Goal: Transaction & Acquisition: Purchase product/service

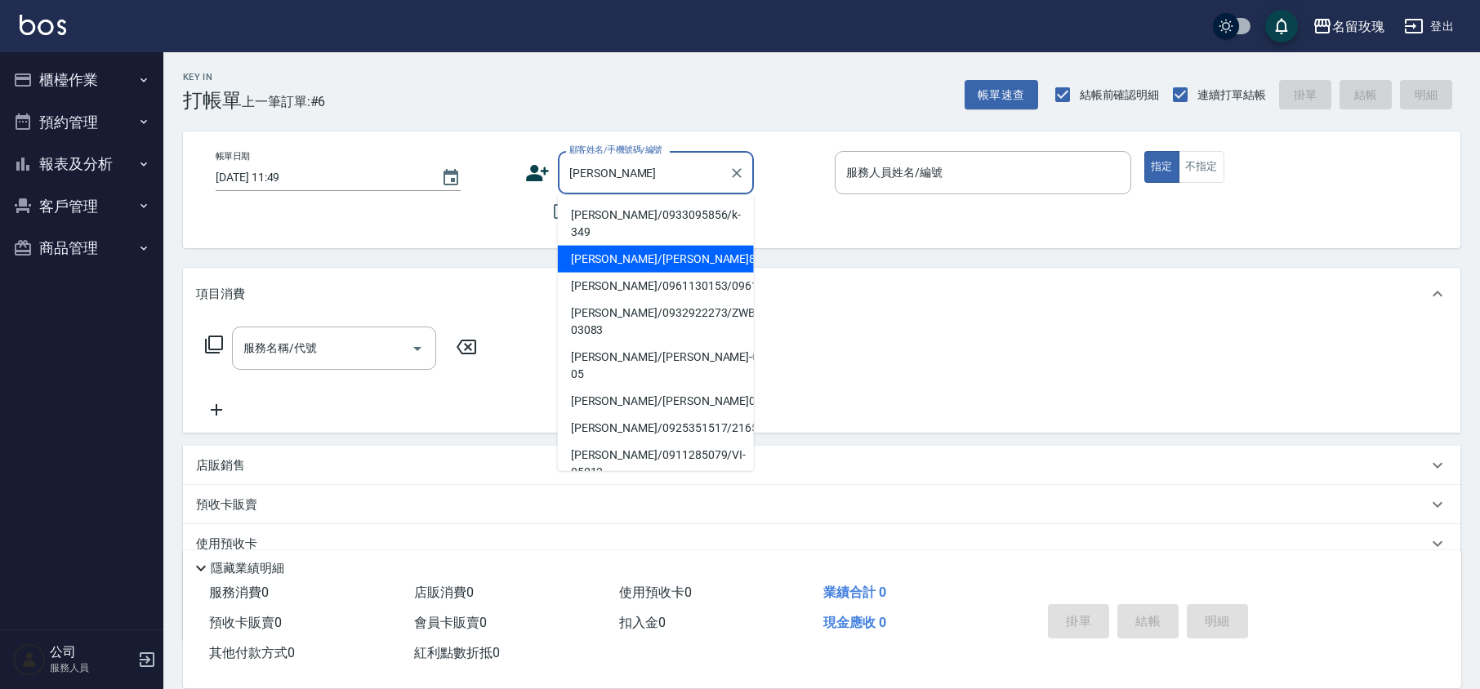
click at [722, 246] on li "[PERSON_NAME]/[PERSON_NAME]8068/8068" at bounding box center [656, 259] width 196 height 27
type input "[PERSON_NAME]/[PERSON_NAME]8068/8068"
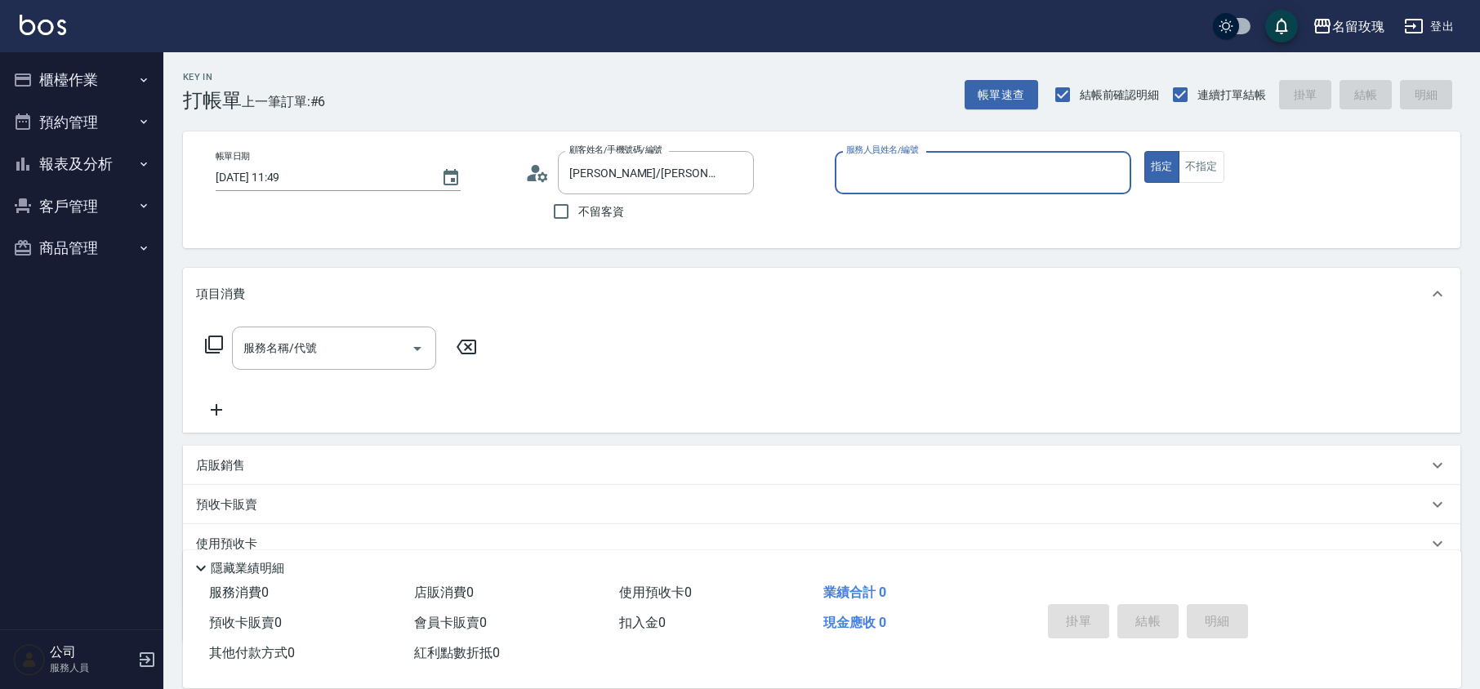
type input "[PERSON_NAME]-5"
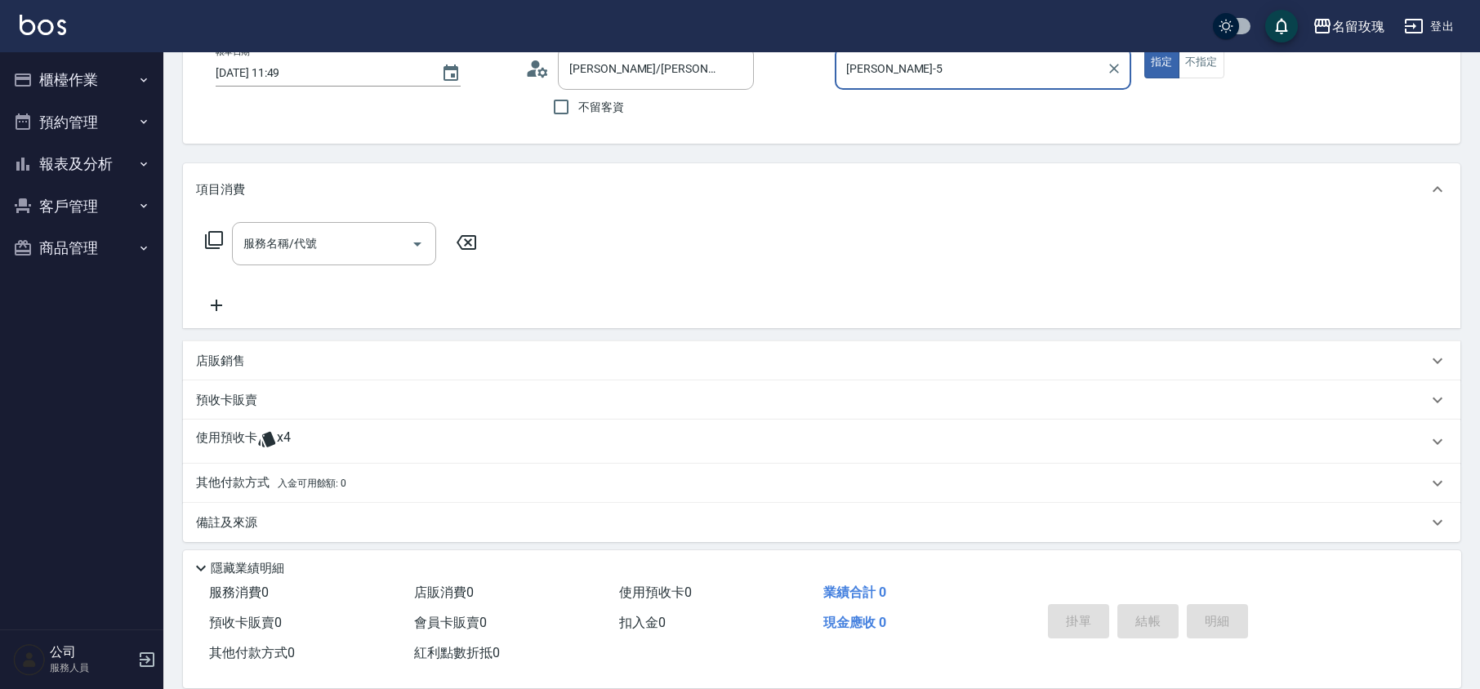
scroll to position [111, 0]
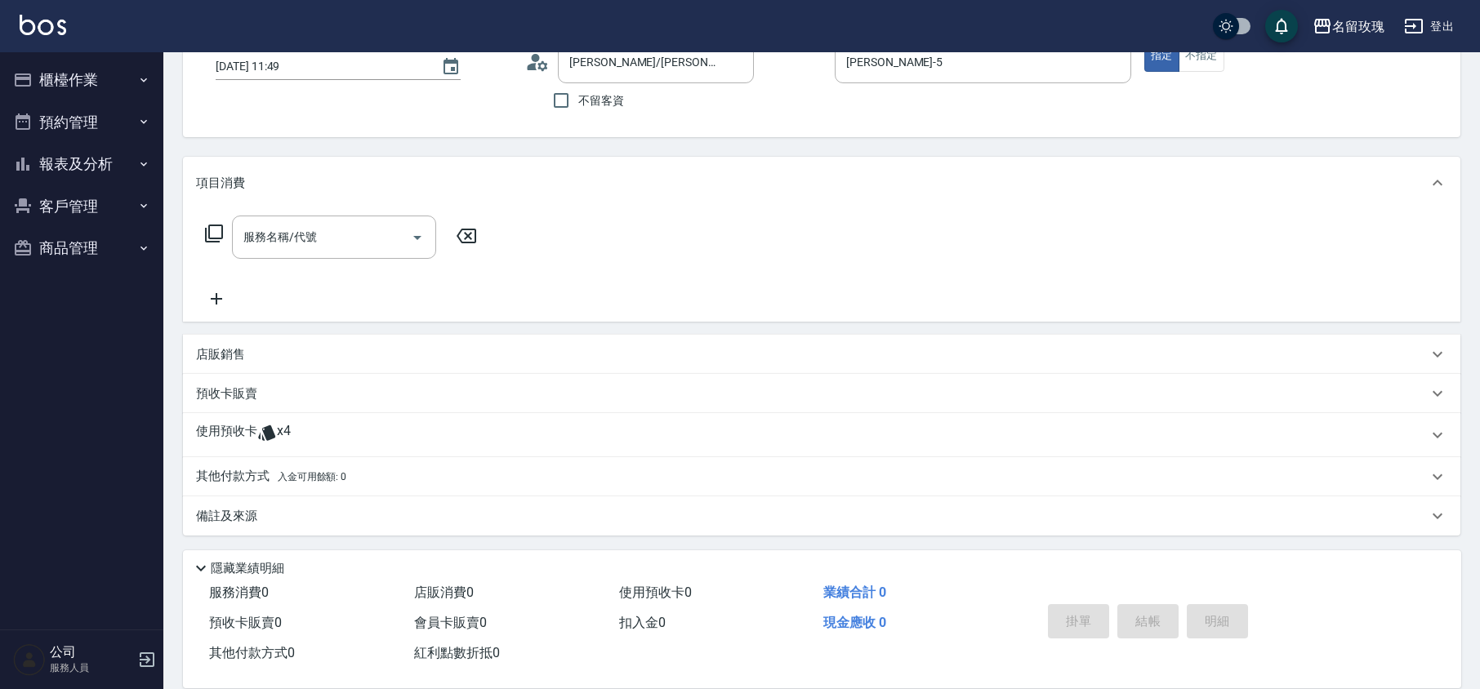
click at [265, 435] on icon at bounding box center [266, 434] width 17 height 16
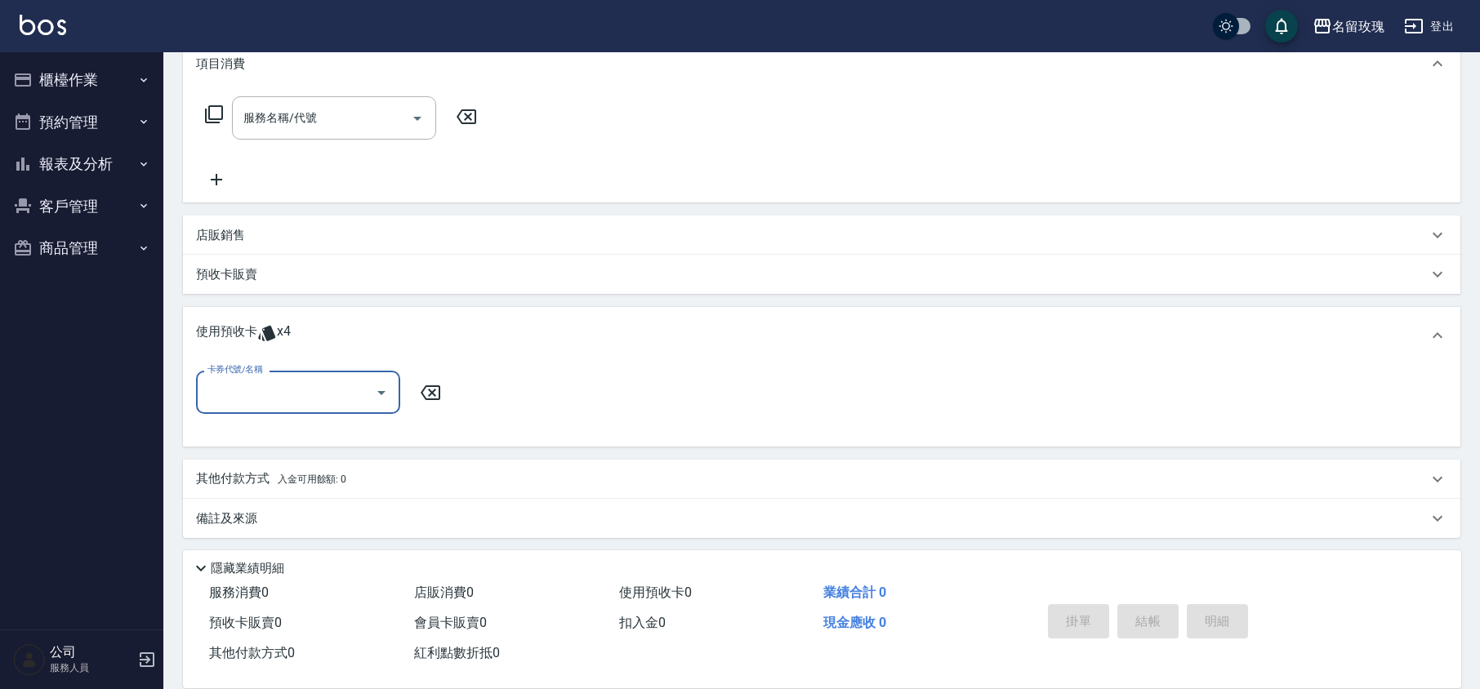
scroll to position [233, 0]
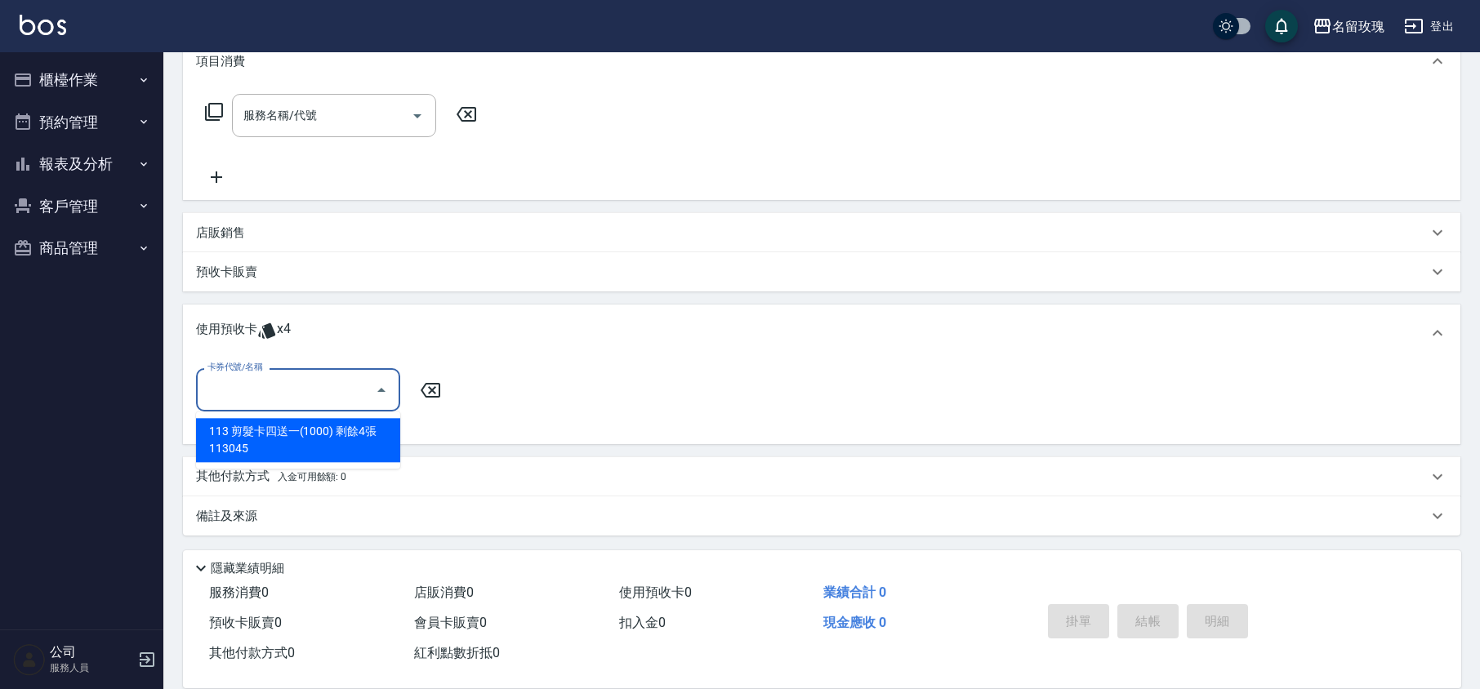
click at [337, 400] on input "卡券代號/名稱" at bounding box center [285, 390] width 165 height 29
click at [325, 438] on div "113 剪髮卡四送一(1000) 剩餘4張 113045" at bounding box center [298, 440] width 204 height 44
type input "113 剪髮卡四送一(1000) 113045"
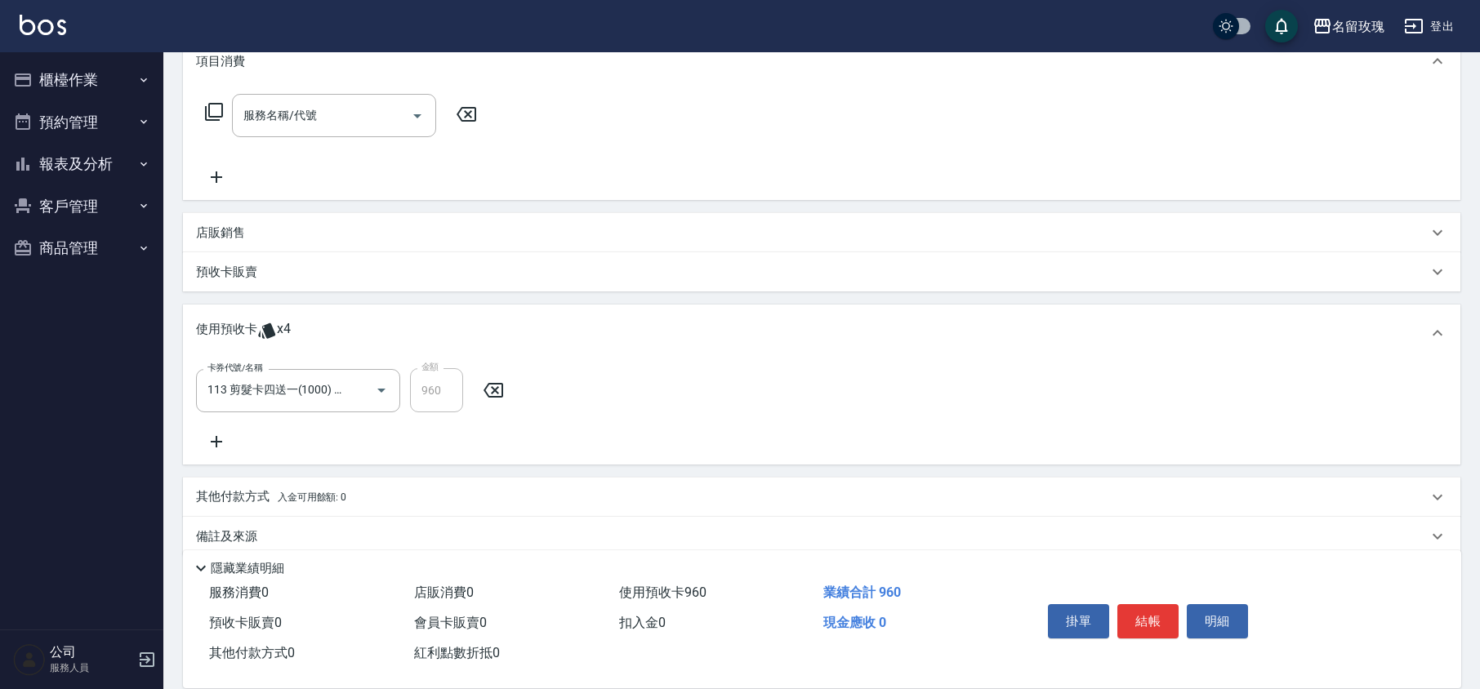
click at [361, 423] on div "卡券代號/名稱 113 剪髮卡四送一(1000) 113045 卡券代號/名稱 金額 960 金額" at bounding box center [821, 409] width 1251 height 83
type input "[DATE] 15:13"
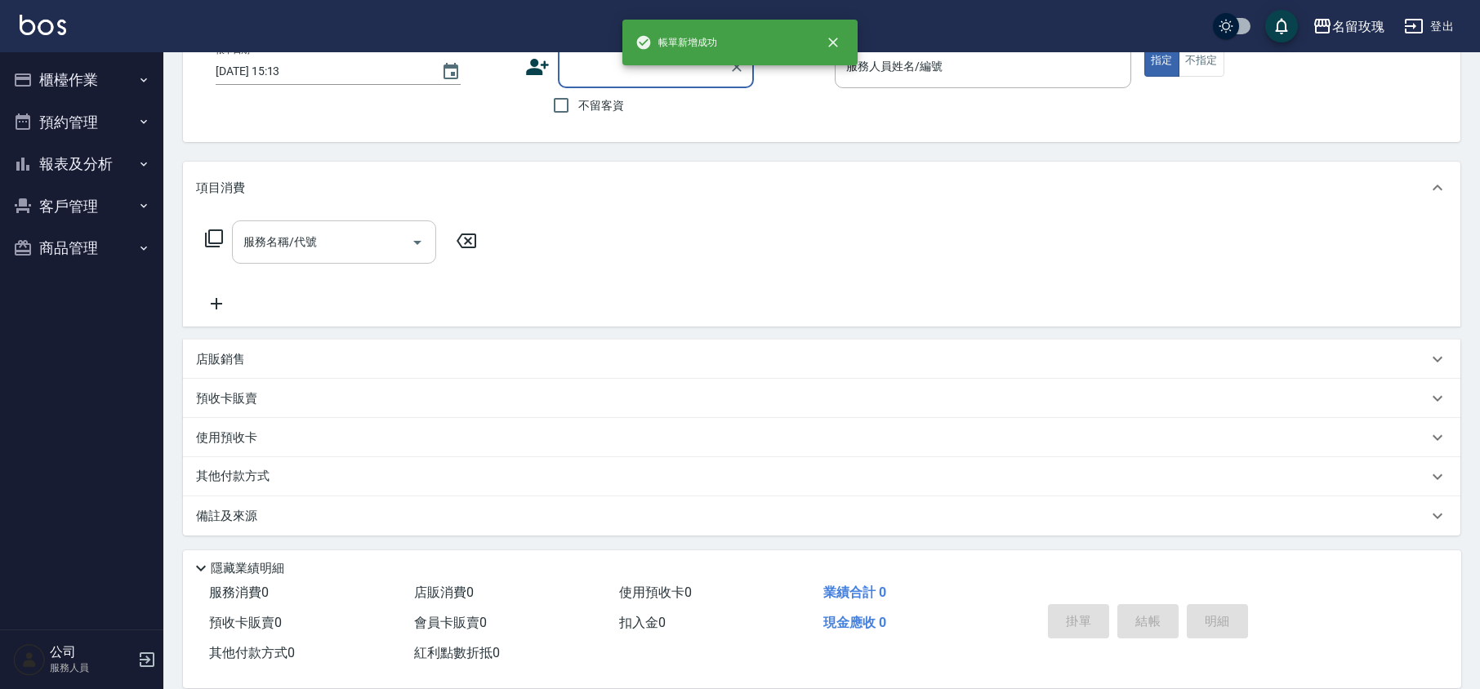
scroll to position [0, 0]
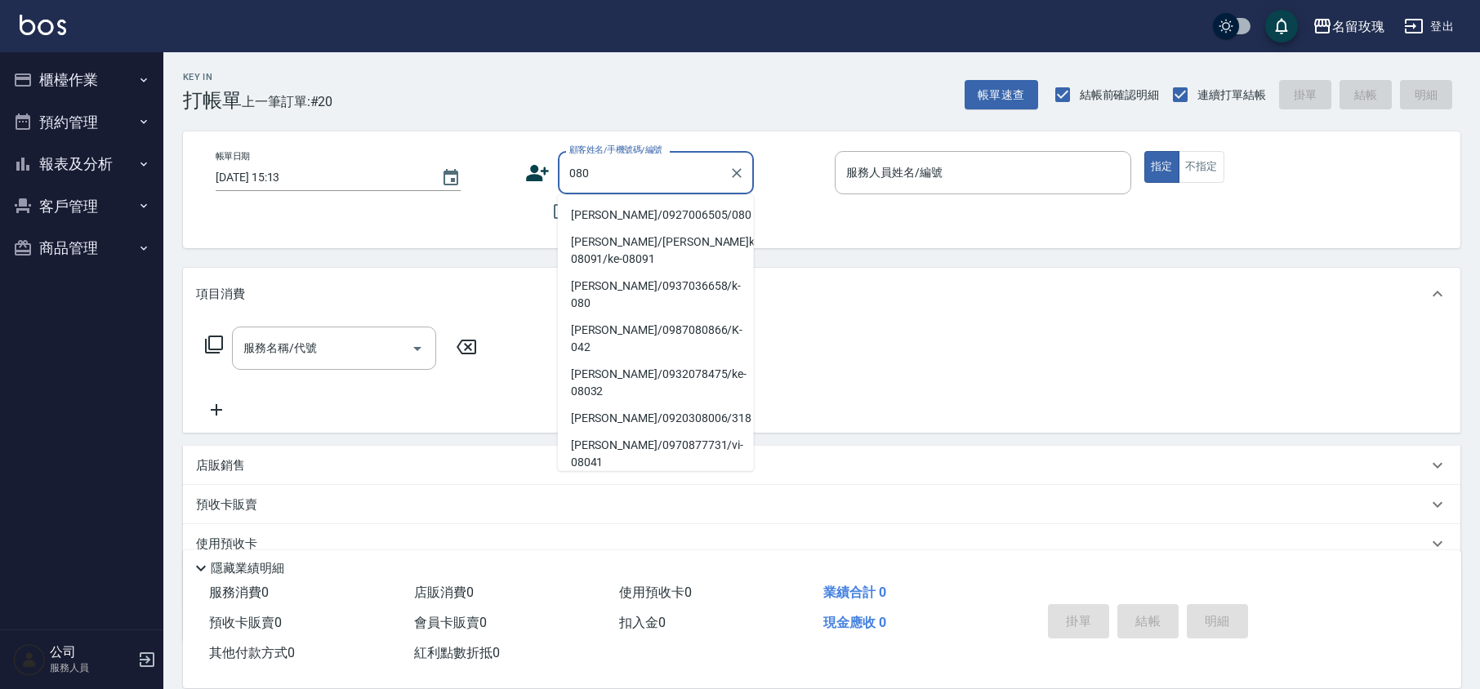
click at [621, 207] on li "[PERSON_NAME]/0927006505/080" at bounding box center [656, 215] width 196 height 27
type input "[PERSON_NAME]/0927006505/080"
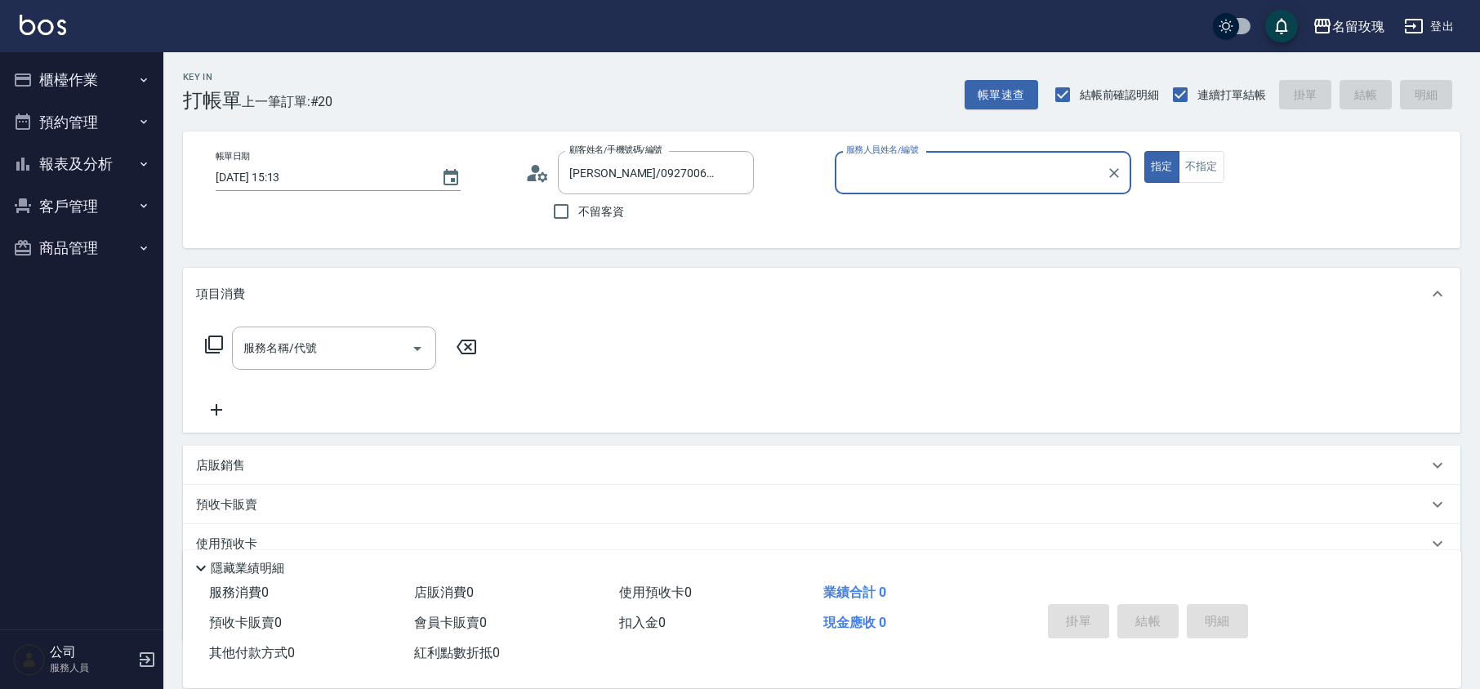
type input "[PERSON_NAME]-5"
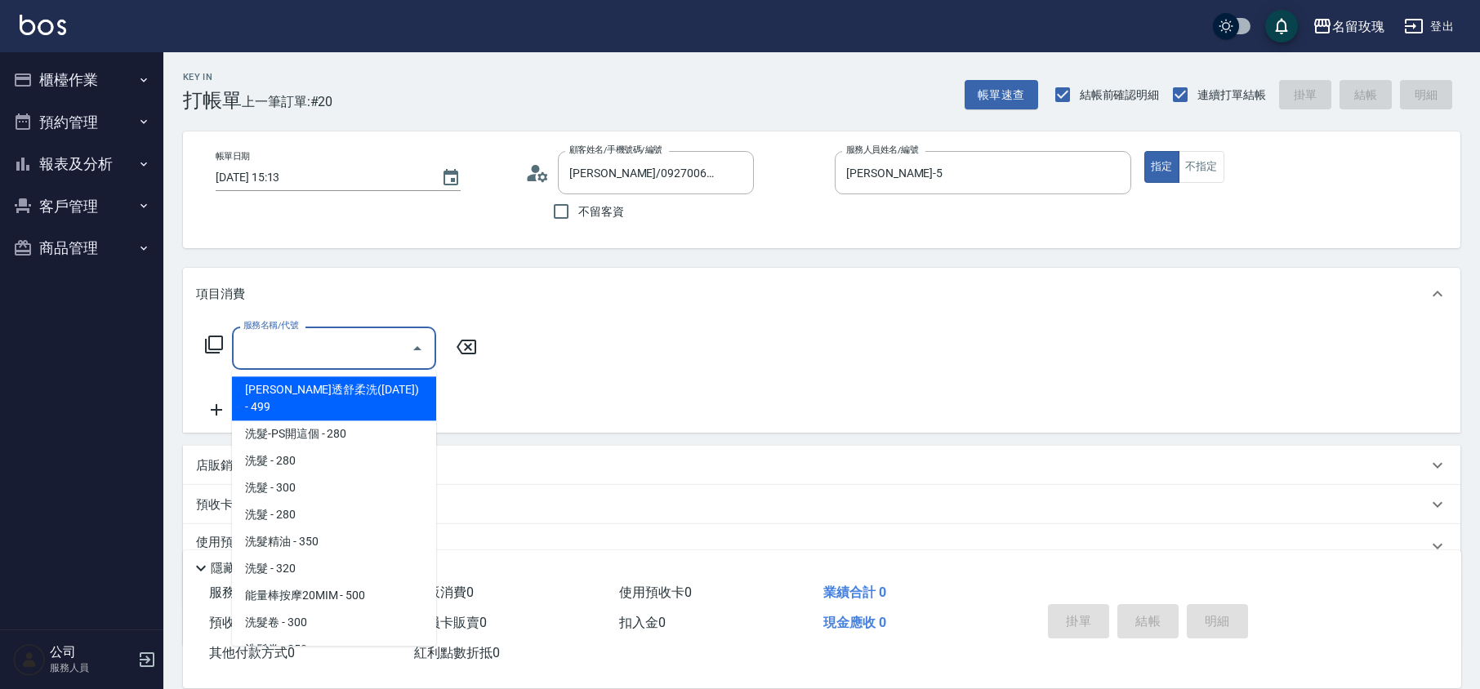
drag, startPoint x: 296, startPoint y: 337, endPoint x: 276, endPoint y: 529, distance: 193.0
click at [297, 337] on div "服務名稱/代號 服務名稱/代號" at bounding box center [334, 348] width 204 height 43
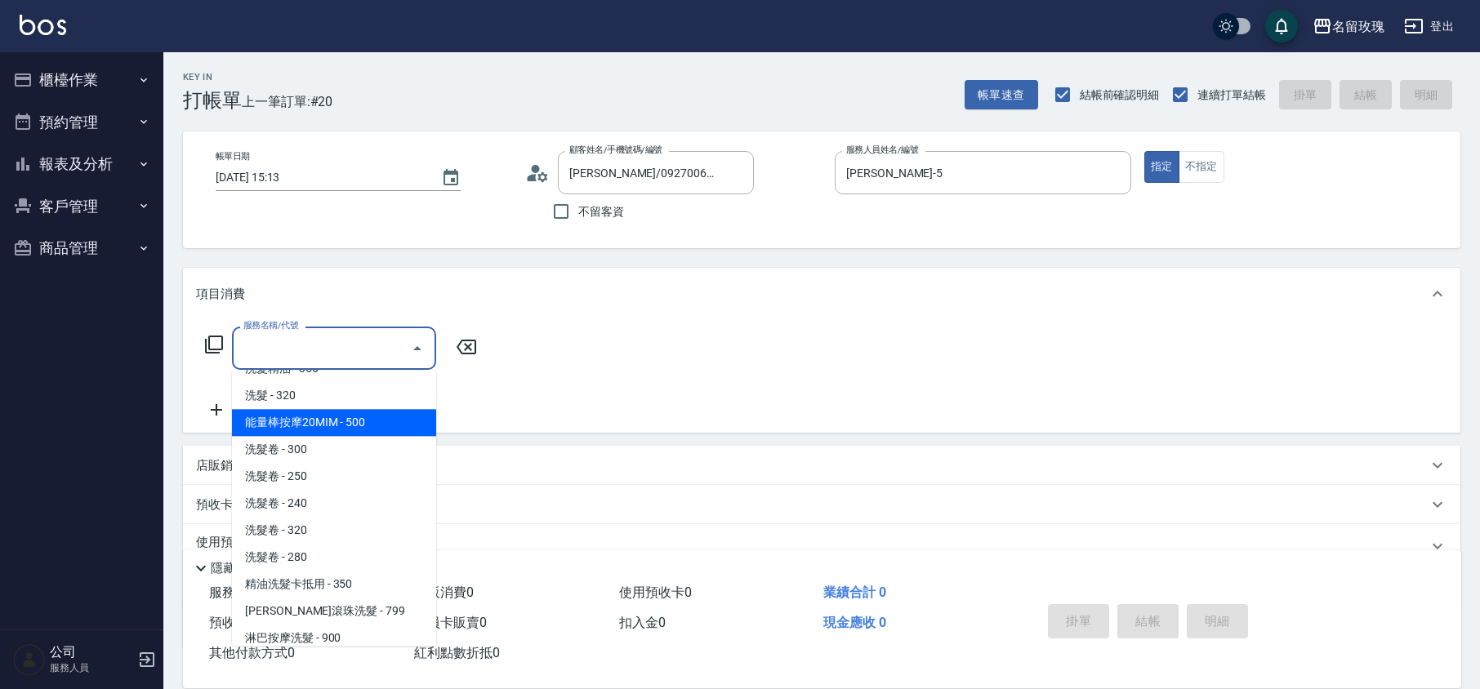
scroll to position [327, 0]
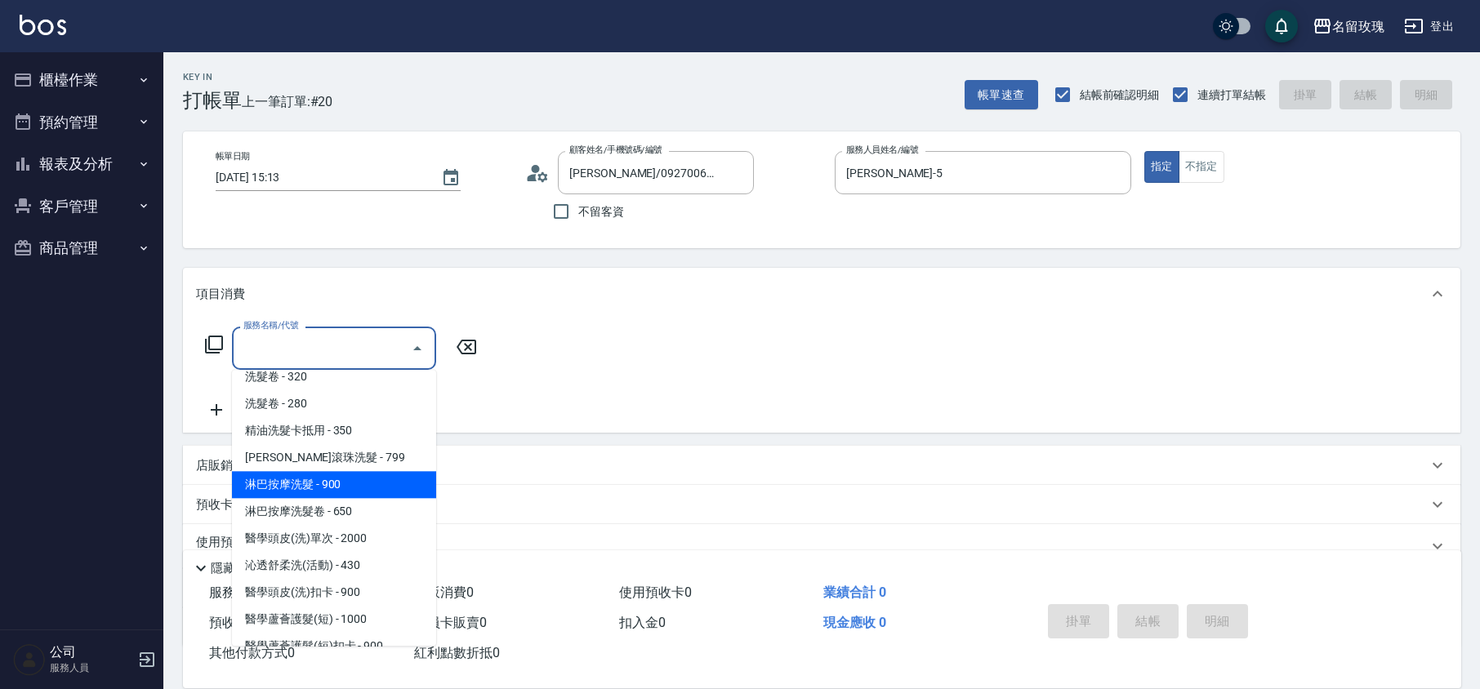
click at [374, 471] on span "淋巴按摩洗髮 - 900" at bounding box center [334, 484] width 204 height 27
type input "淋巴按摩洗髮(225)"
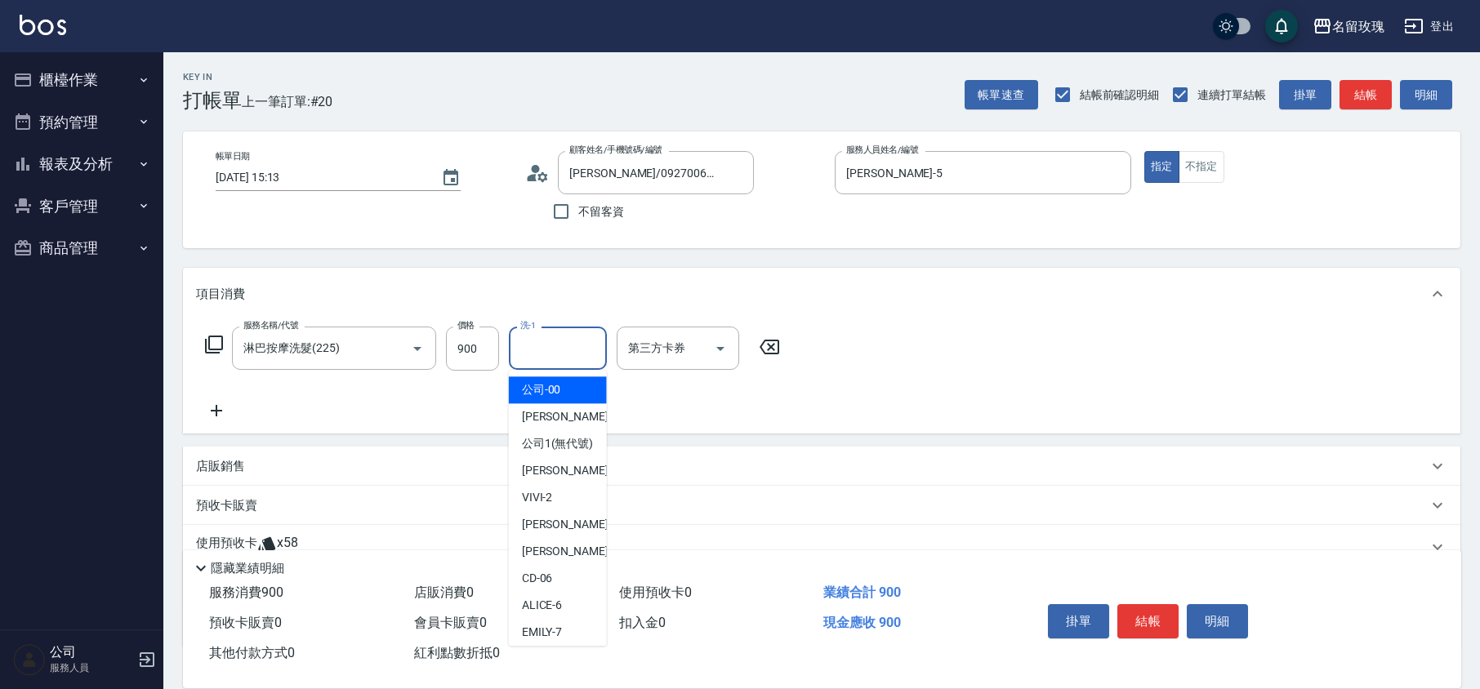
click at [575, 345] on input "洗-1" at bounding box center [557, 348] width 83 height 29
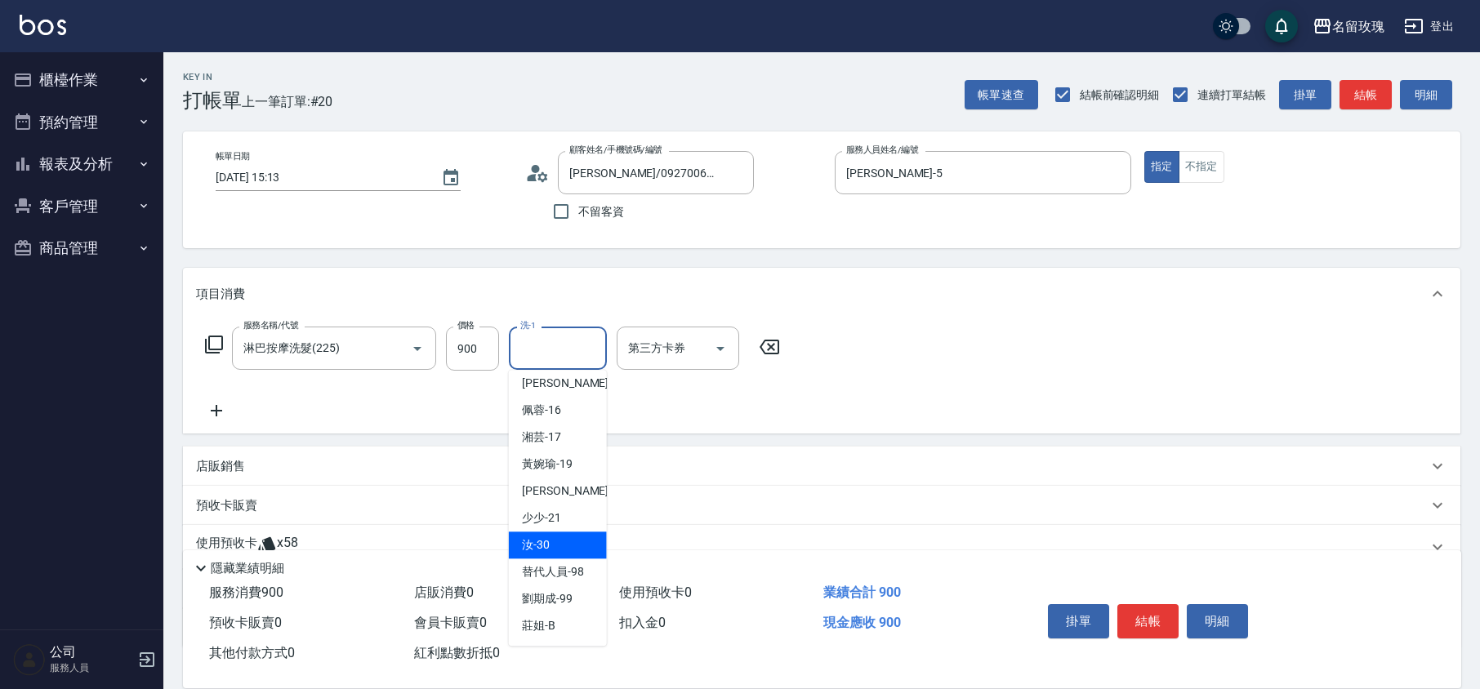
click at [572, 539] on div "汝 -30" at bounding box center [558, 545] width 98 height 27
type input "汝-30"
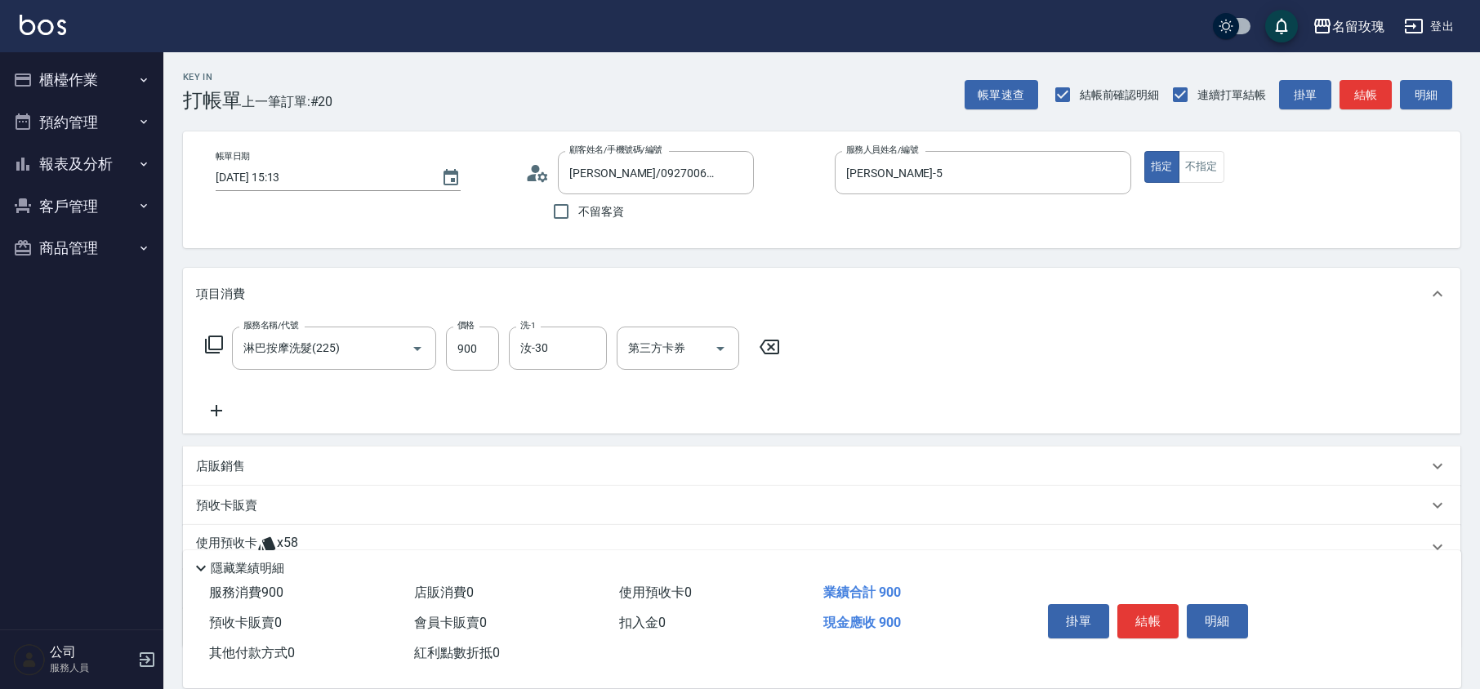
drag, startPoint x: 223, startPoint y: 458, endPoint x: 285, endPoint y: 484, distance: 67.4
click at [224, 458] on p "店販銷售" at bounding box center [220, 466] width 49 height 17
click at [256, 505] on label "服務人員姓名/編號" at bounding box center [243, 504] width 72 height 12
click at [256, 513] on input "服務人員姓名/編號" at bounding box center [257, 527] width 108 height 29
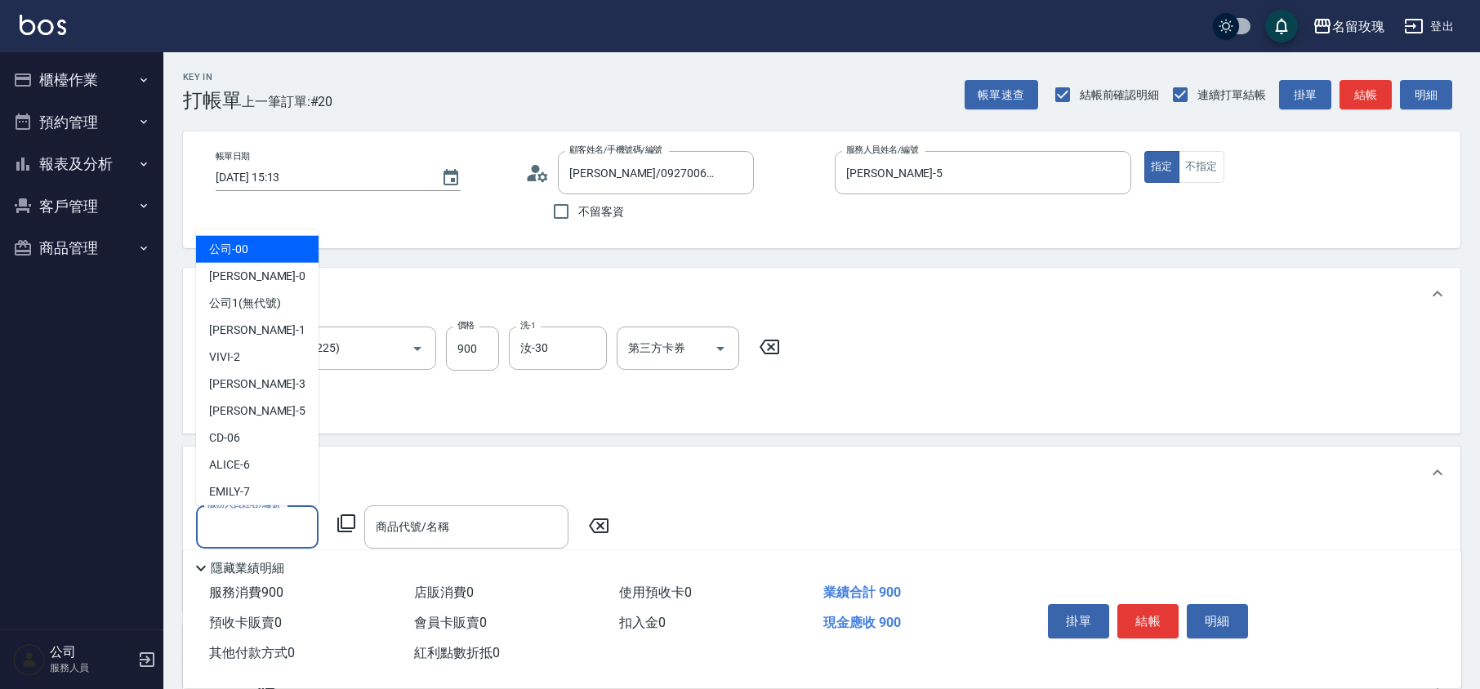
click at [252, 517] on input "服務人員姓名/編號" at bounding box center [257, 527] width 108 height 29
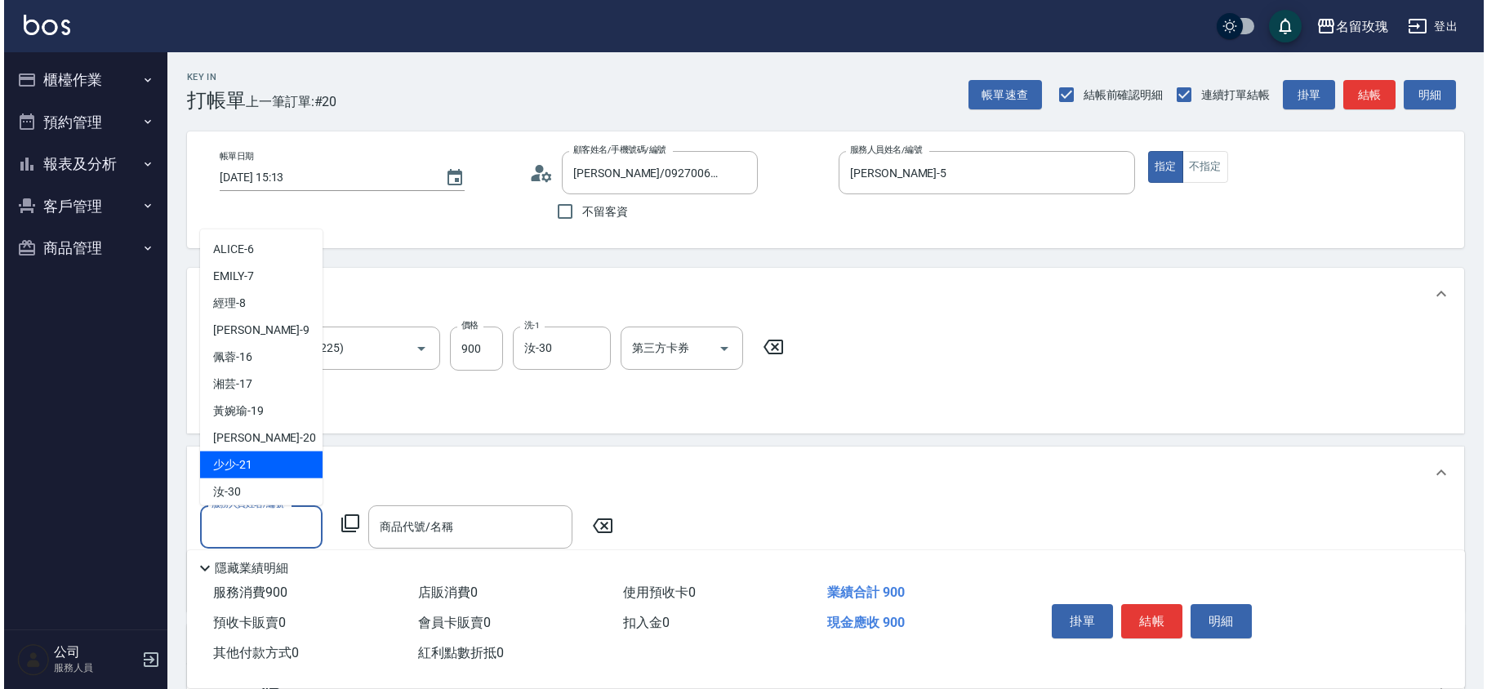
scroll to position [304, 0]
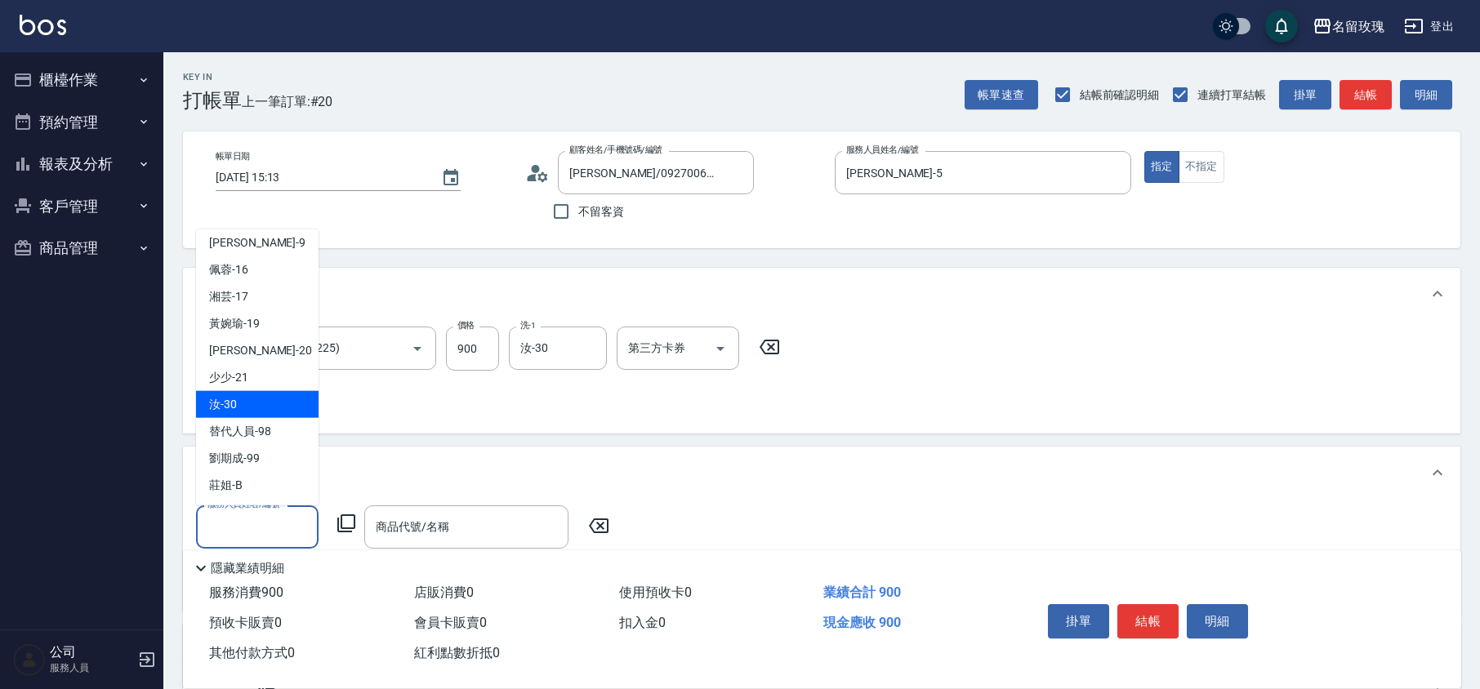
click at [245, 406] on div "汝 -30" at bounding box center [257, 404] width 123 height 27
type input "汝-30"
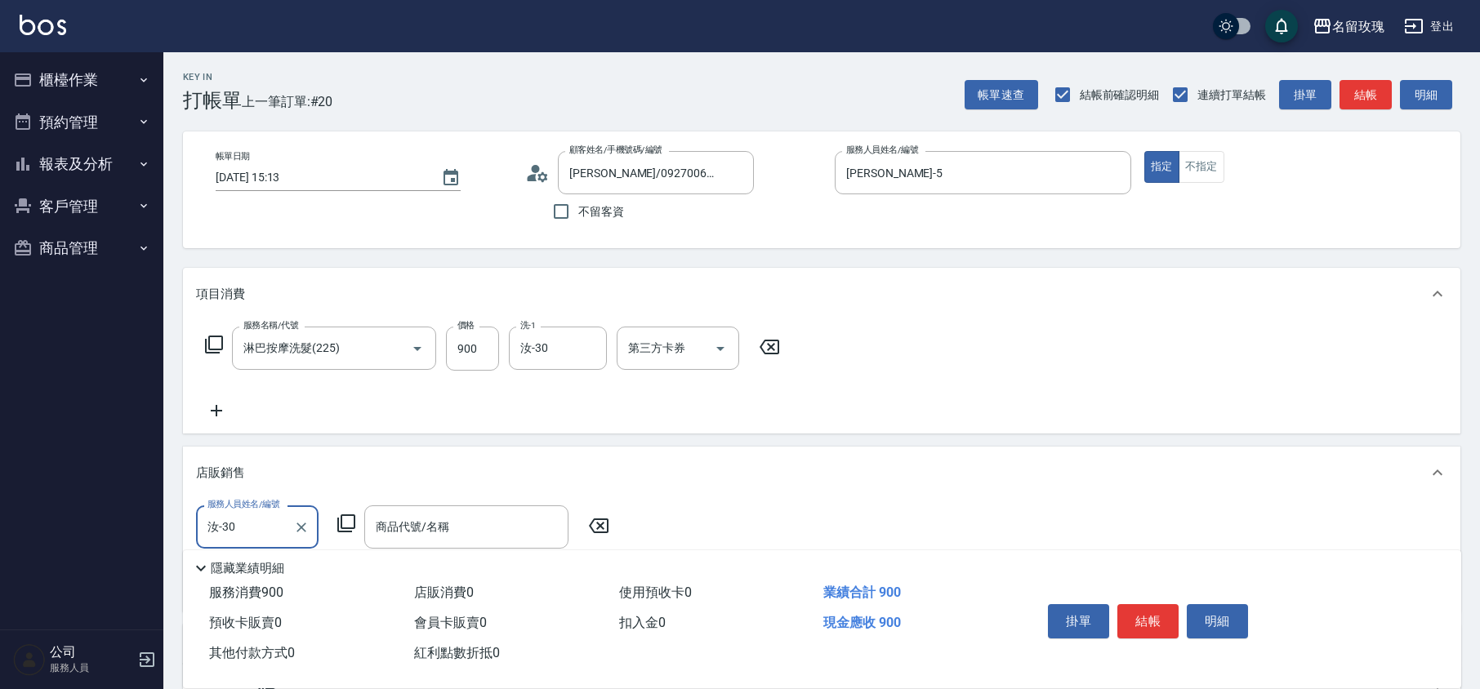
click at [350, 526] on icon at bounding box center [347, 524] width 20 height 20
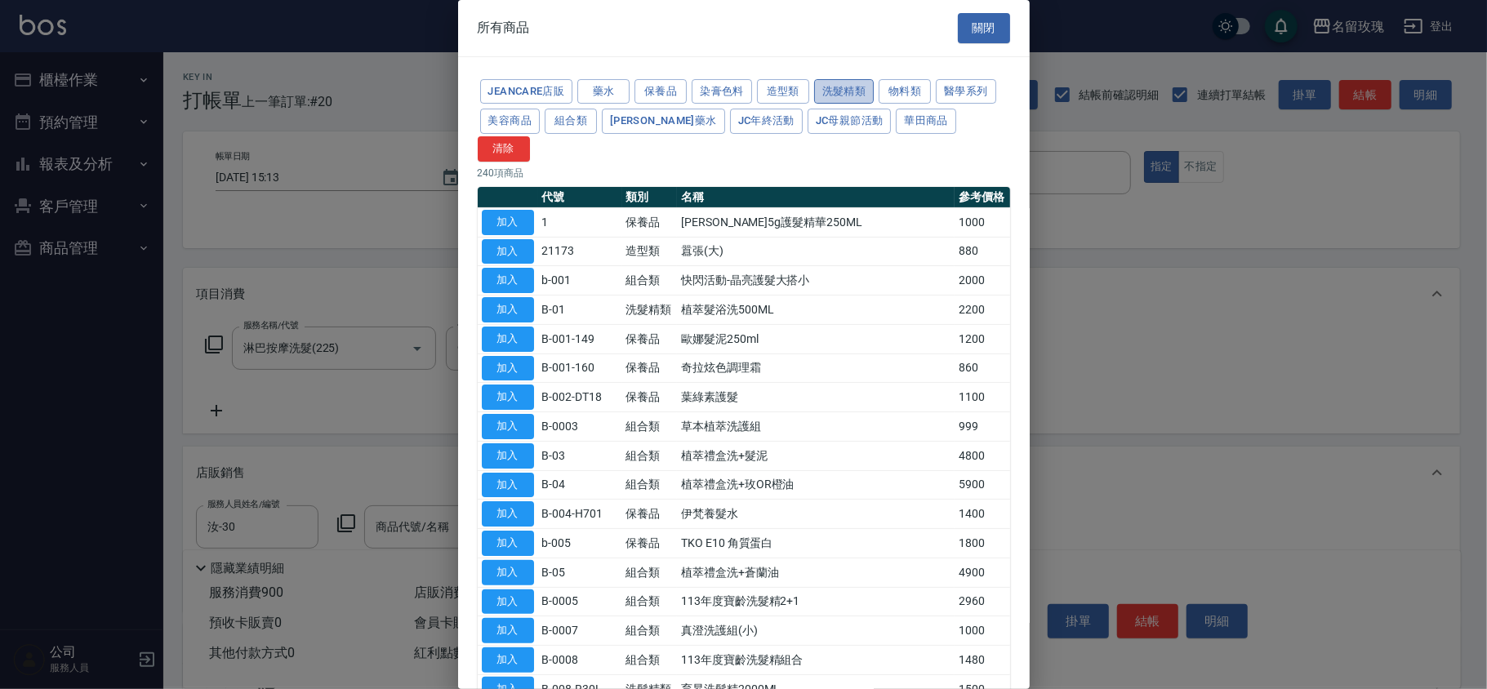
click at [843, 90] on button "洗髮精類" at bounding box center [844, 91] width 60 height 25
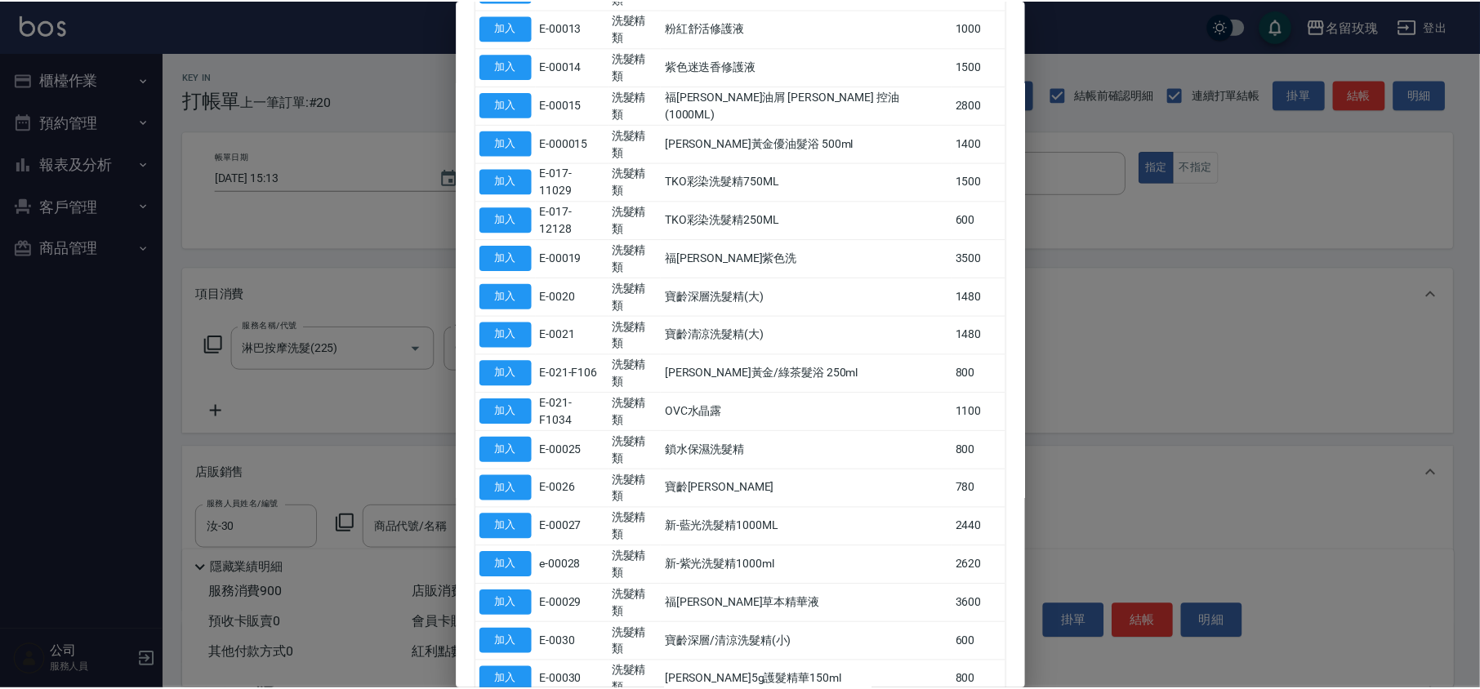
scroll to position [645, 0]
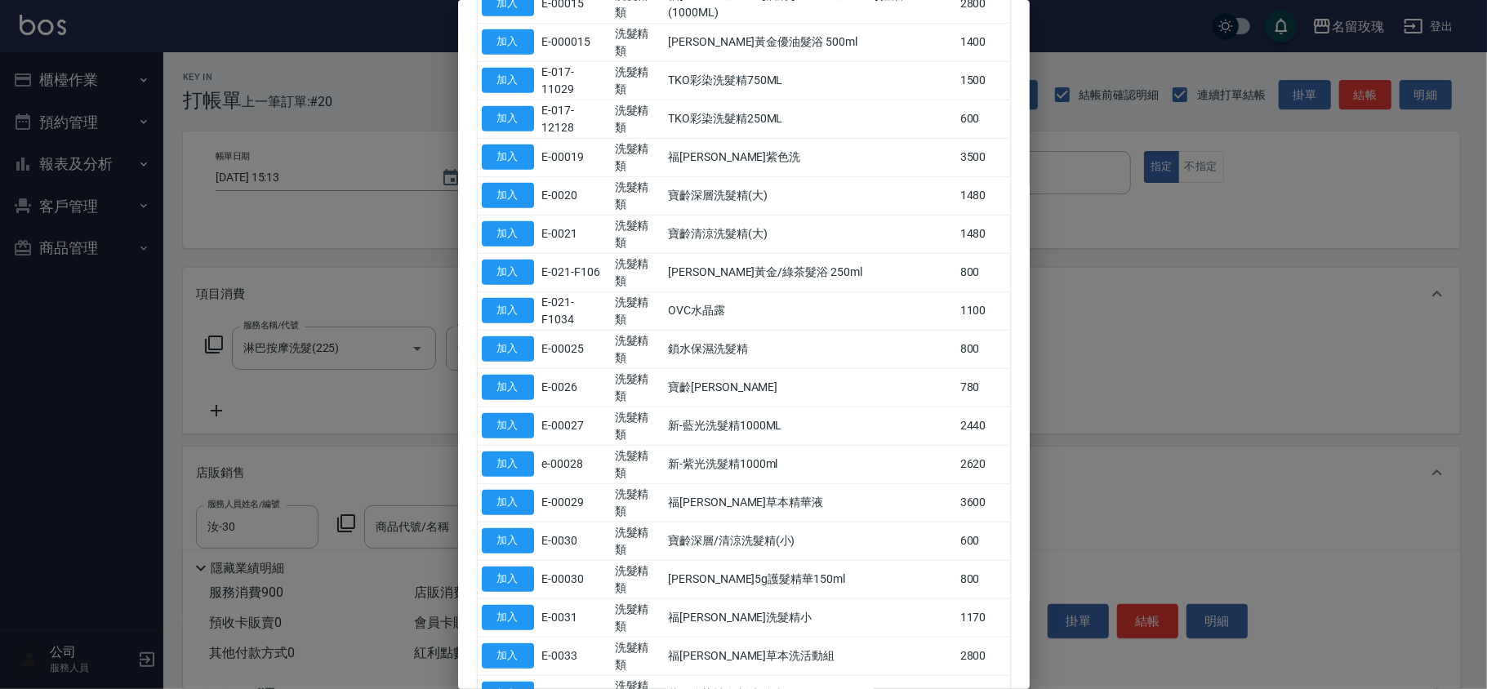
type input "[PERSON_NAME]精油"
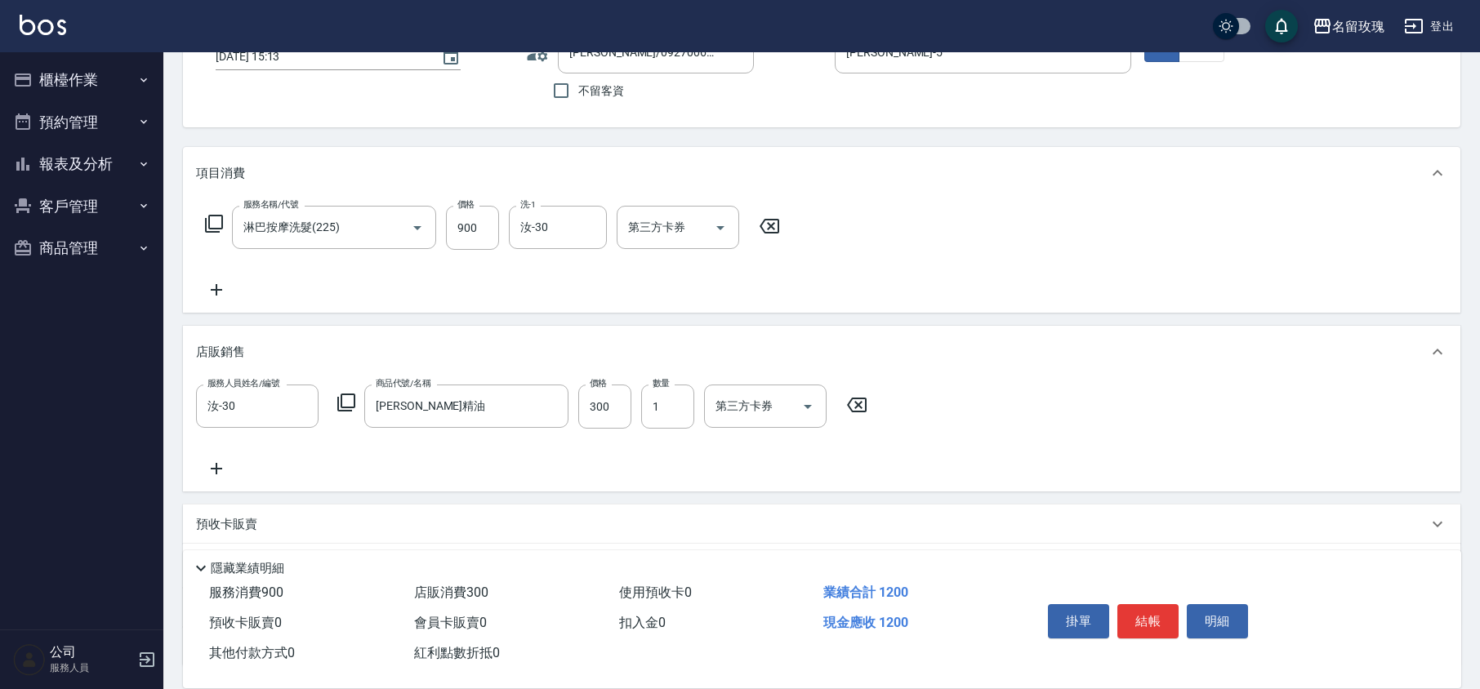
scroll to position [252, 0]
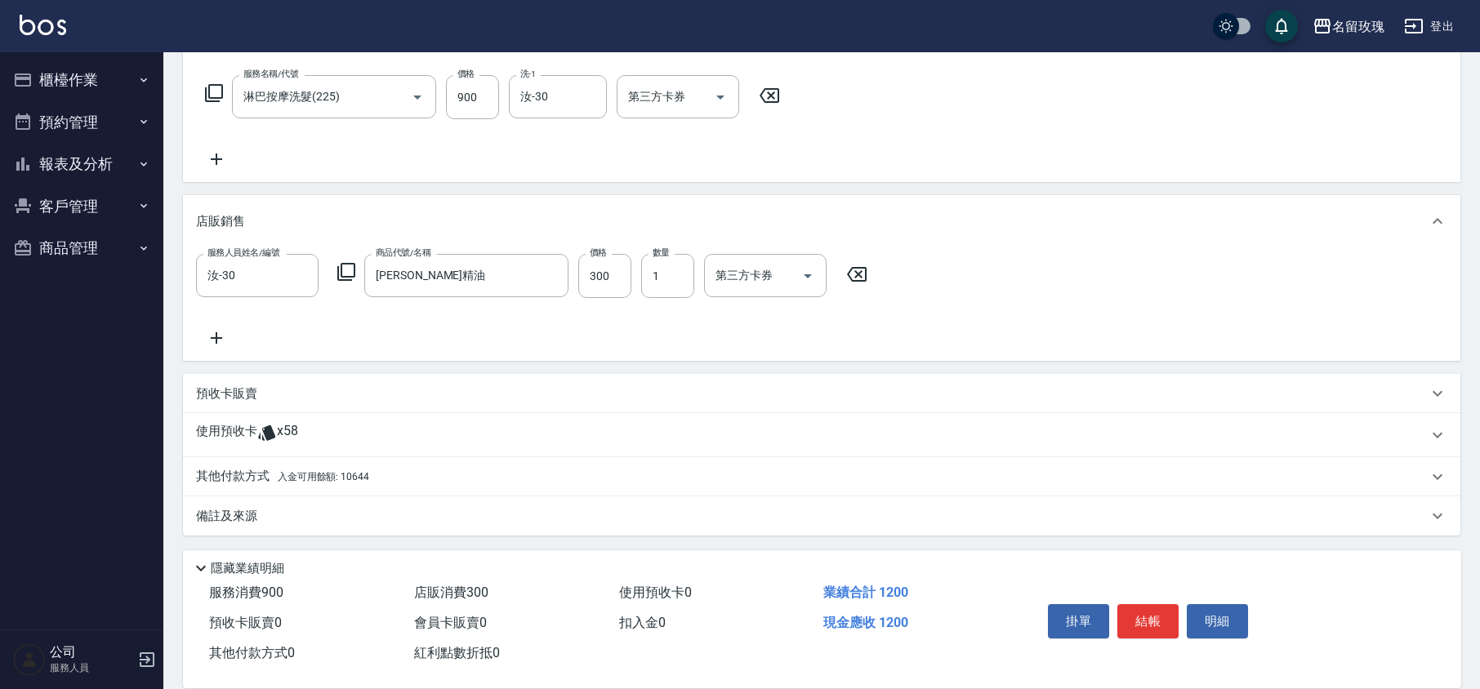
click at [226, 479] on p "其他付款方式 入金可用餘額: 10644" at bounding box center [282, 477] width 173 height 18
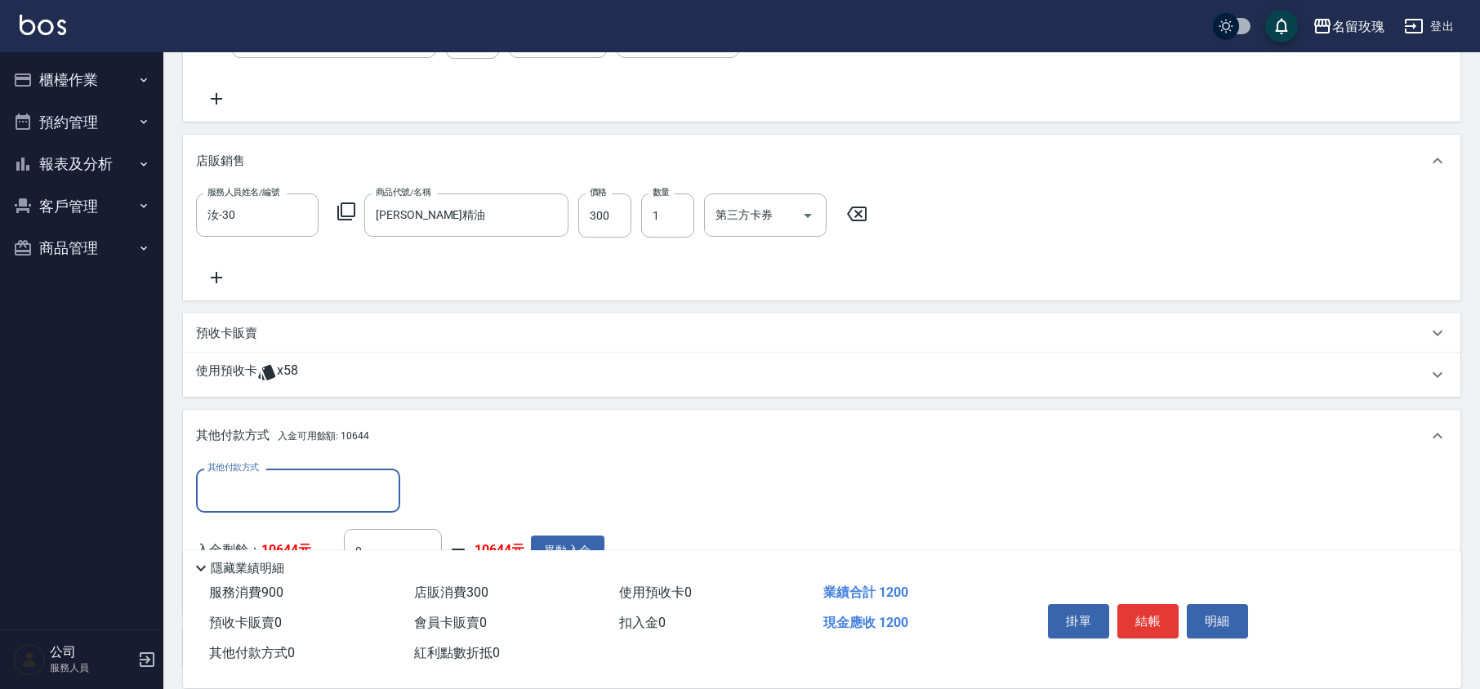
scroll to position [0, 0]
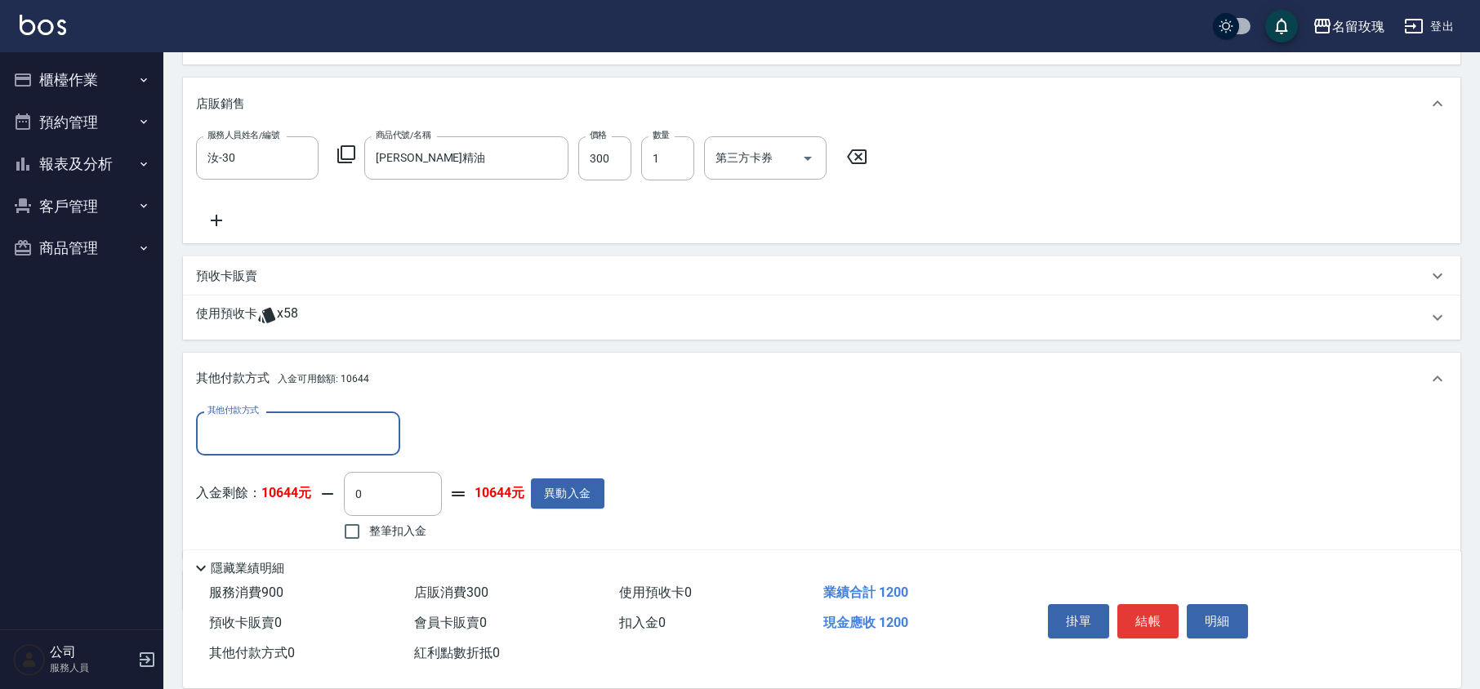
click at [383, 533] on span "整筆扣入金" at bounding box center [397, 531] width 57 height 17
click at [369, 533] on input "整筆扣入金" at bounding box center [352, 532] width 34 height 34
checkbox input "true"
type input "1200"
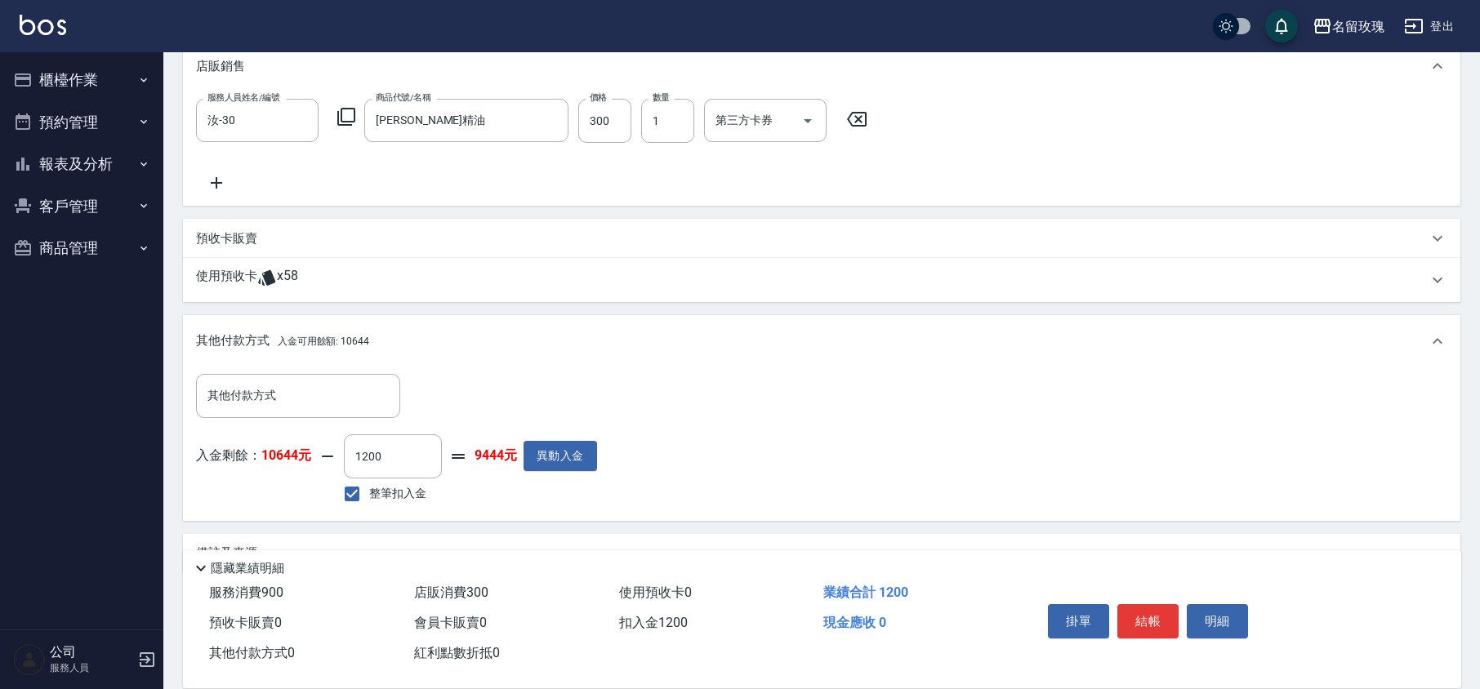
scroll to position [444, 0]
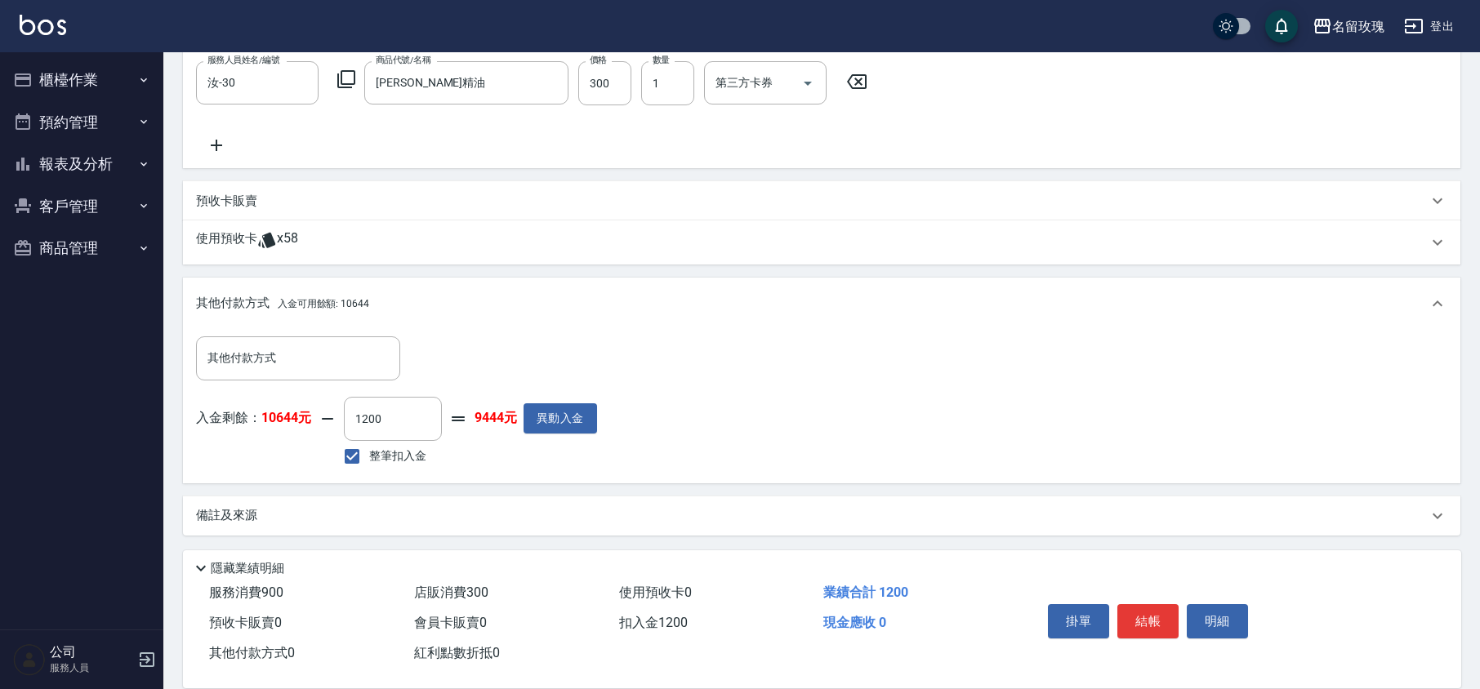
click at [250, 521] on p "備註及來源" at bounding box center [226, 515] width 61 height 17
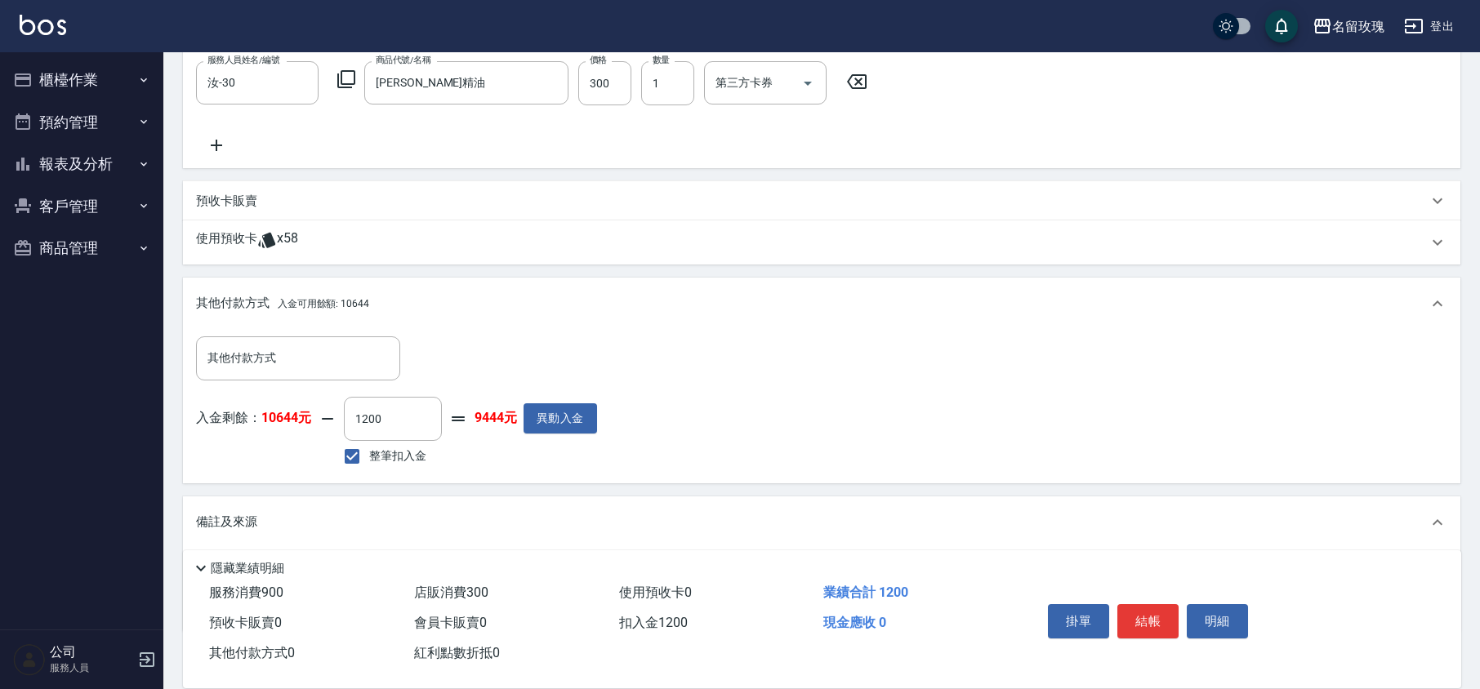
scroll to position [541, 0]
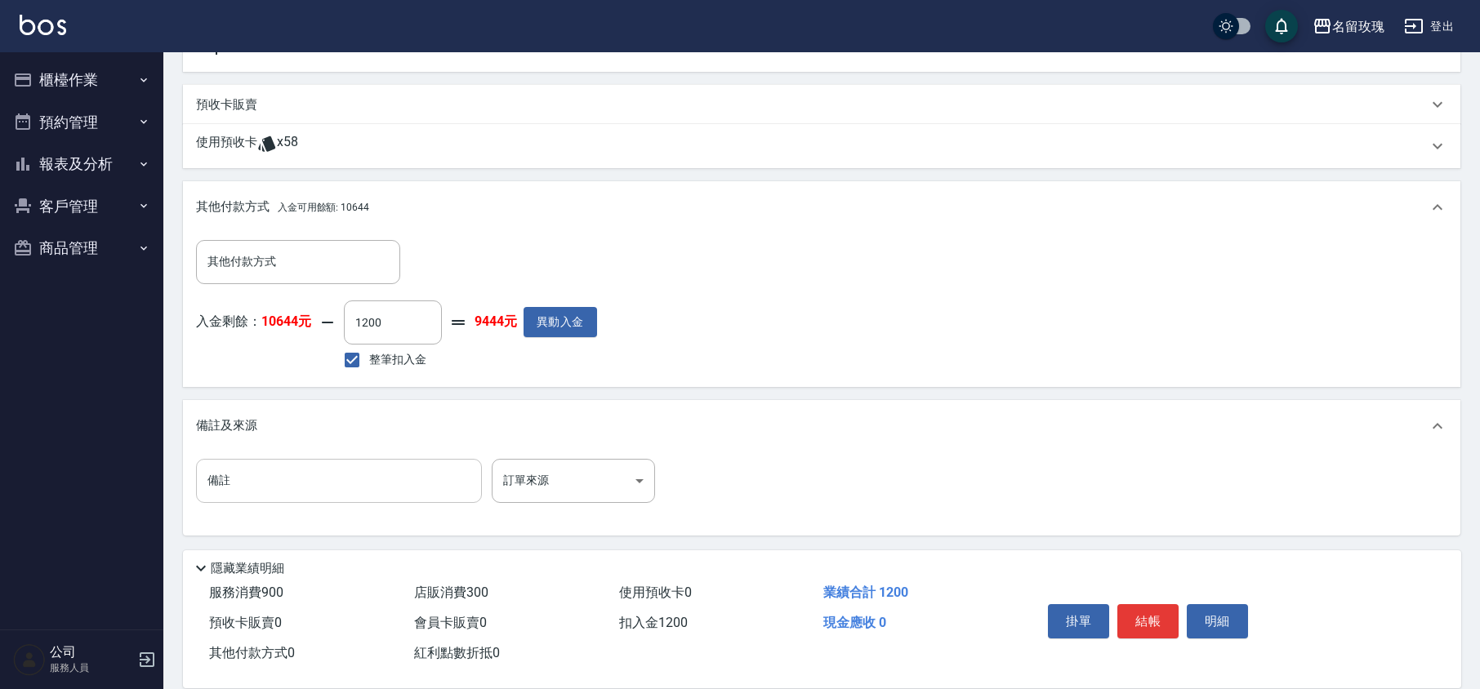
drag, startPoint x: 335, startPoint y: 468, endPoint x: 350, endPoint y: 461, distance: 17.2
click at [337, 467] on input "備註" at bounding box center [339, 481] width 286 height 44
type input "英薄荷"
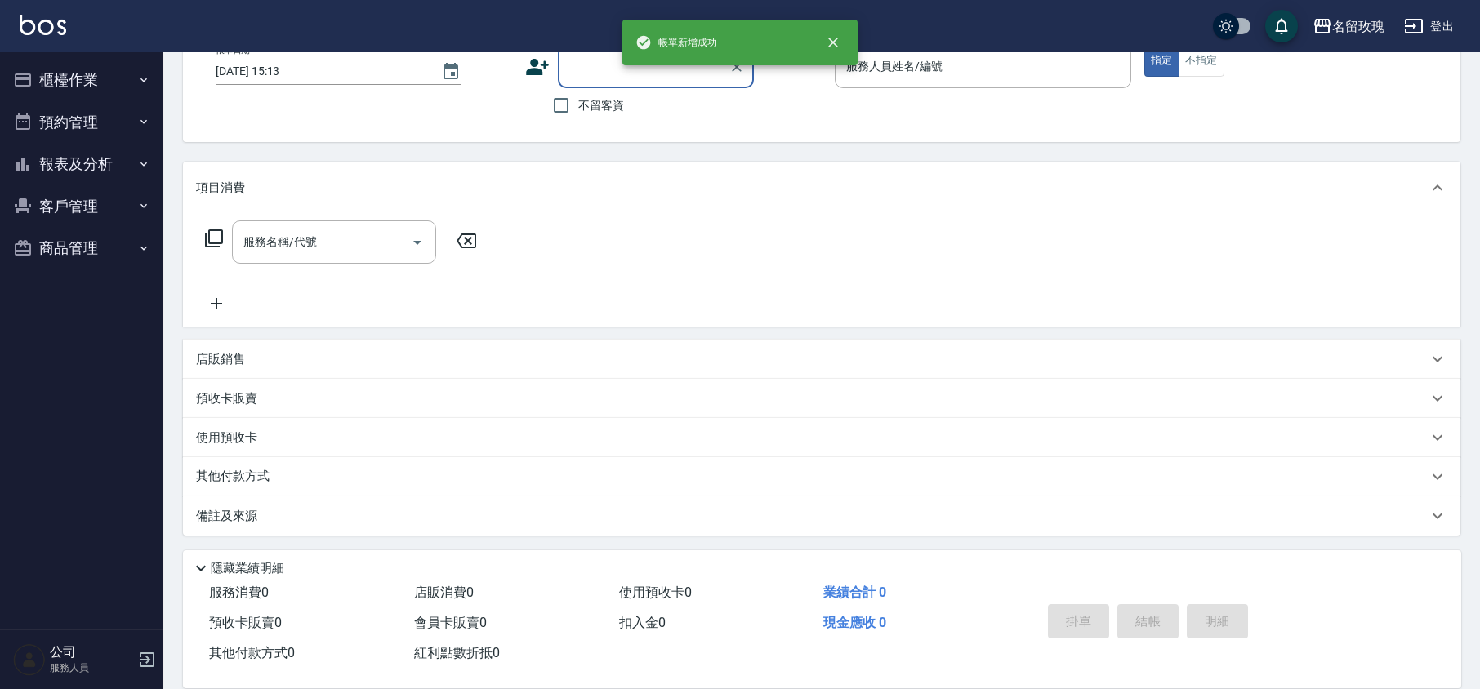
scroll to position [0, 0]
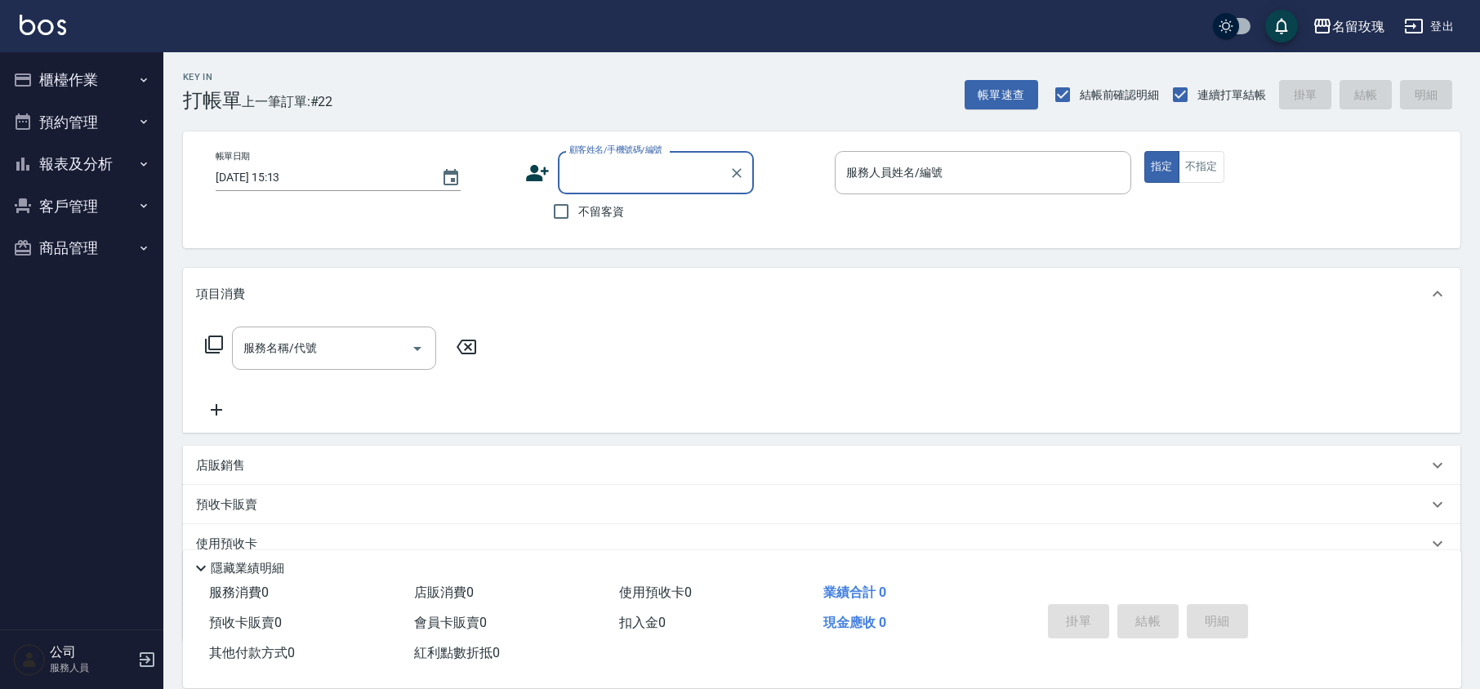
click at [615, 154] on label "顧客姓名/手機號碼/編號" at bounding box center [615, 150] width 93 height 12
click at [615, 158] on input "顧客姓名/手機號碼/編號" at bounding box center [643, 172] width 157 height 29
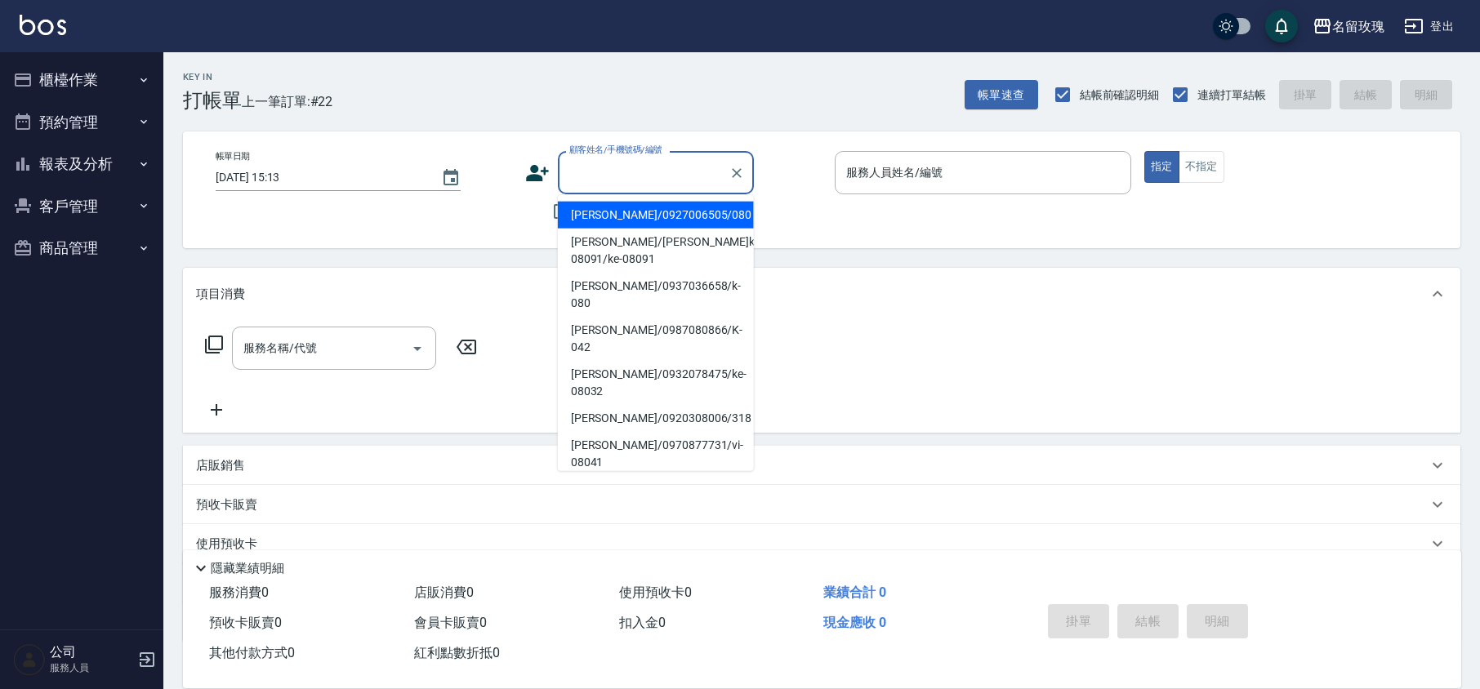
click at [602, 173] on input "顧客姓名/手機號碼/編號" at bounding box center [643, 172] width 157 height 29
click at [33, 197] on button "客戶管理" at bounding box center [82, 206] width 150 height 42
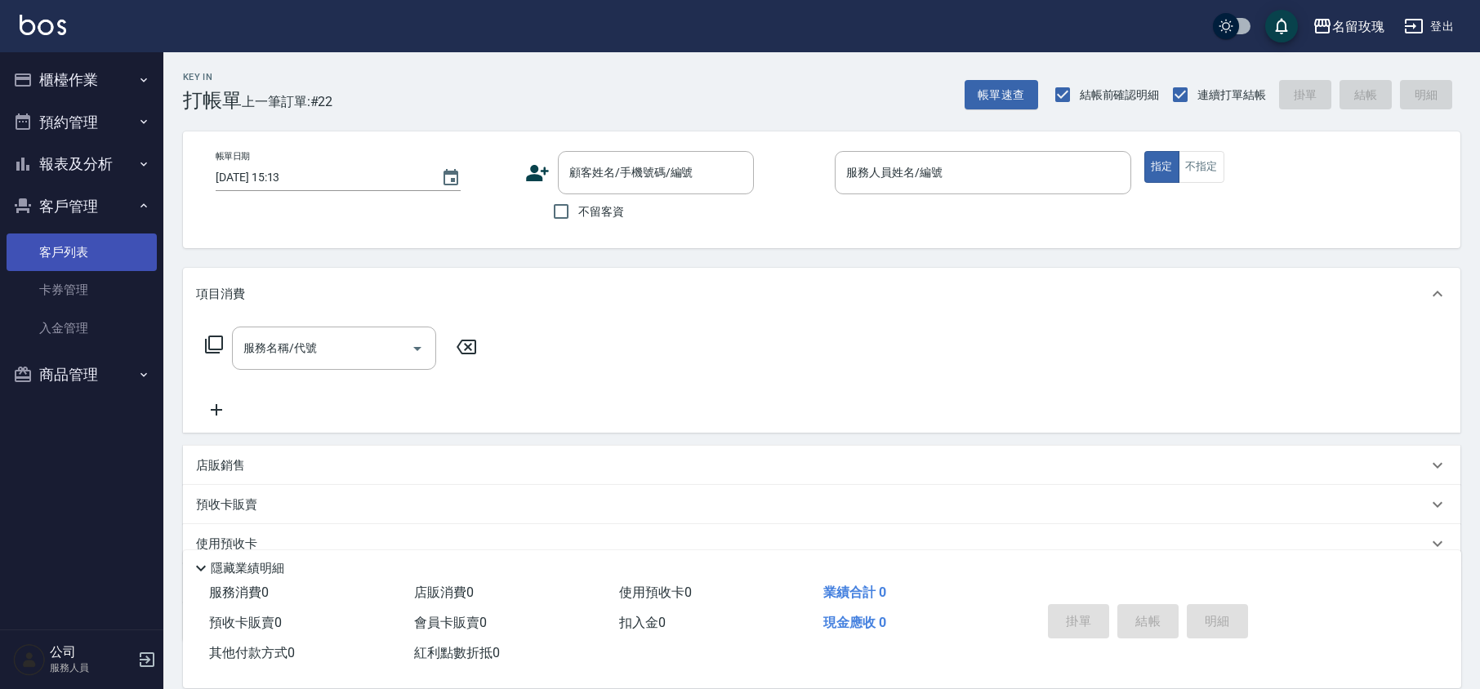
drag, startPoint x: 63, startPoint y: 255, endPoint x: 82, endPoint y: 233, distance: 29.5
click at [63, 255] on link "客戶列表" at bounding box center [82, 253] width 150 height 38
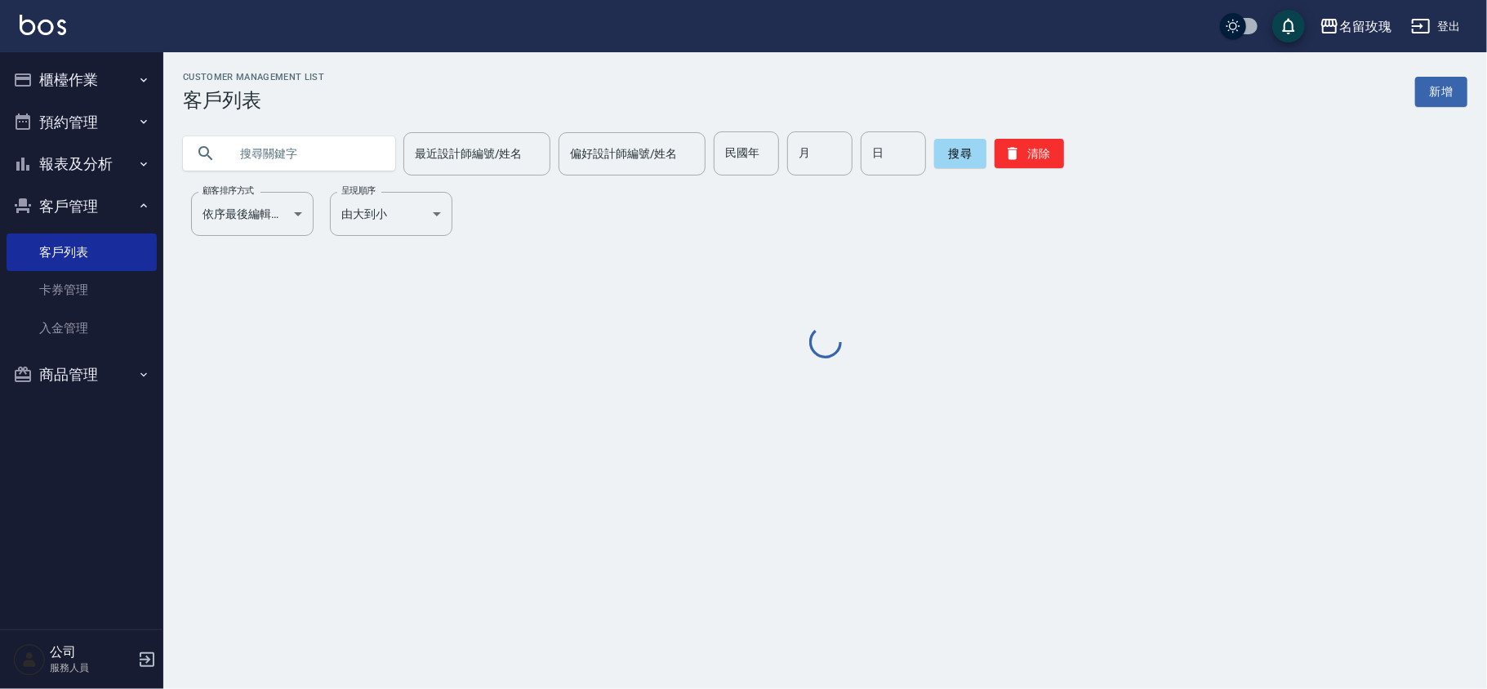
click at [292, 137] on input "text" at bounding box center [306, 154] width 154 height 44
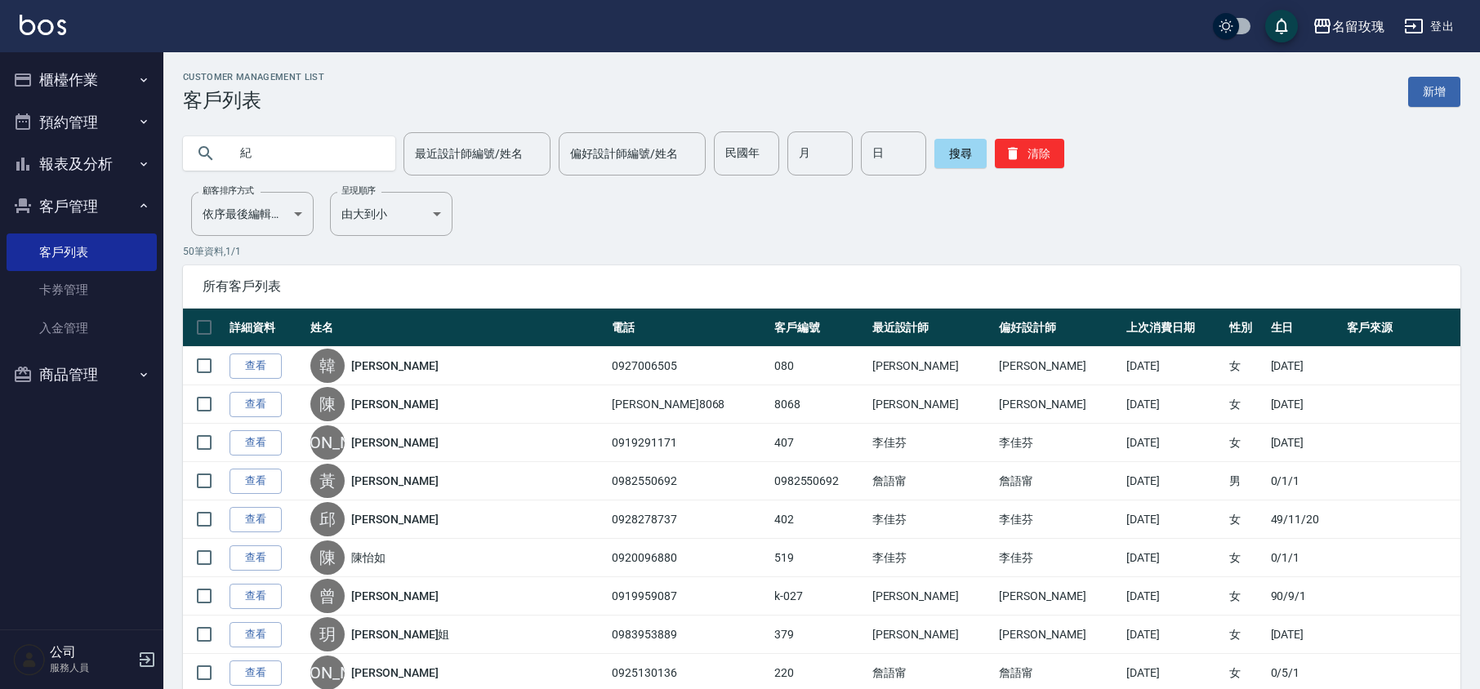
type input "紀"
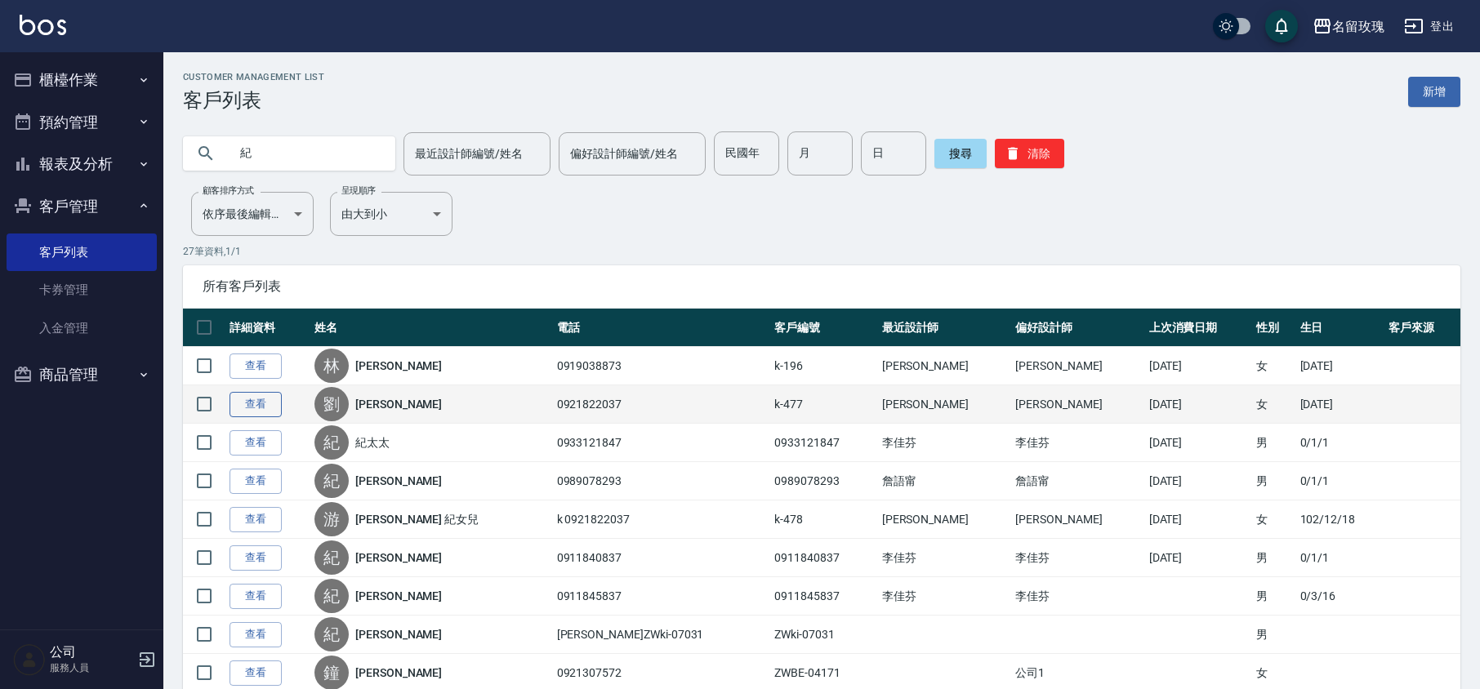
click at [249, 408] on link "查看" at bounding box center [256, 404] width 52 height 25
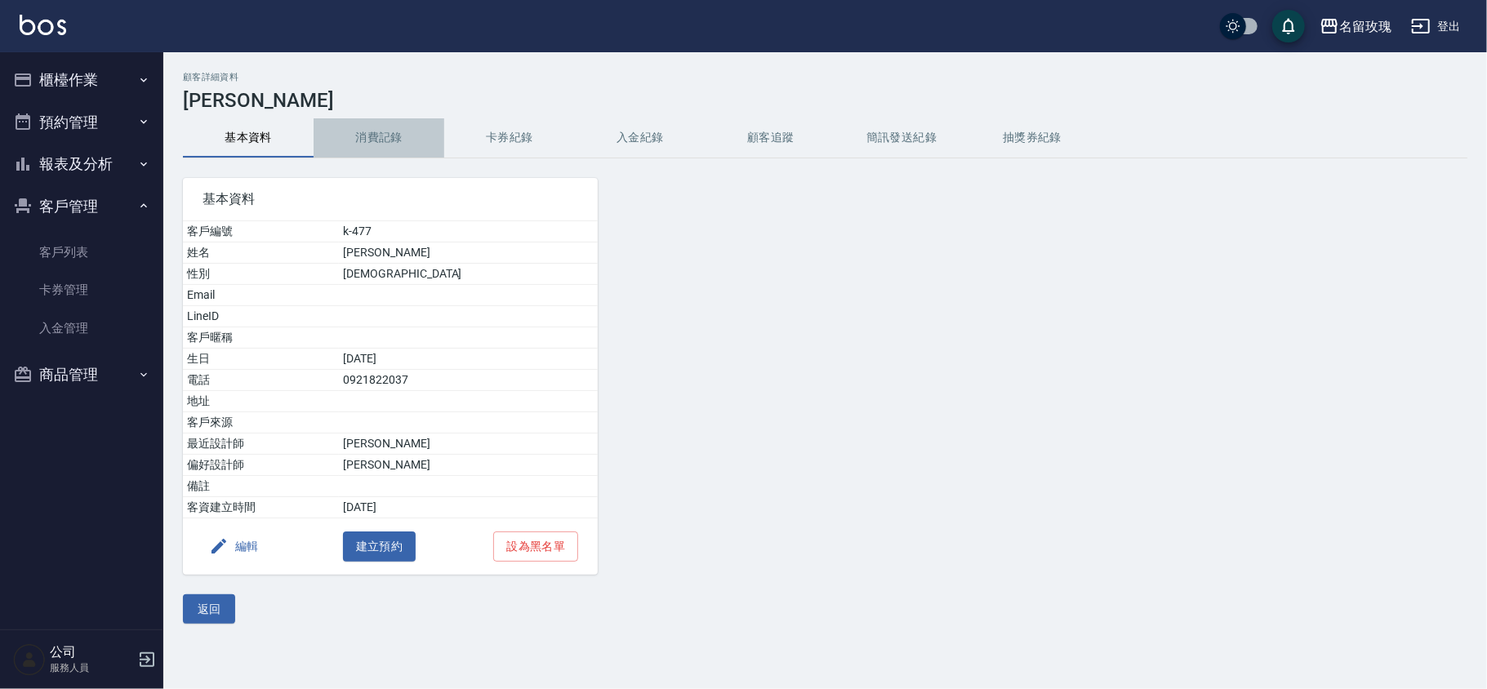
drag, startPoint x: 363, startPoint y: 154, endPoint x: 382, endPoint y: 132, distance: 30.1
click at [370, 150] on button "消費記錄" at bounding box center [379, 137] width 131 height 39
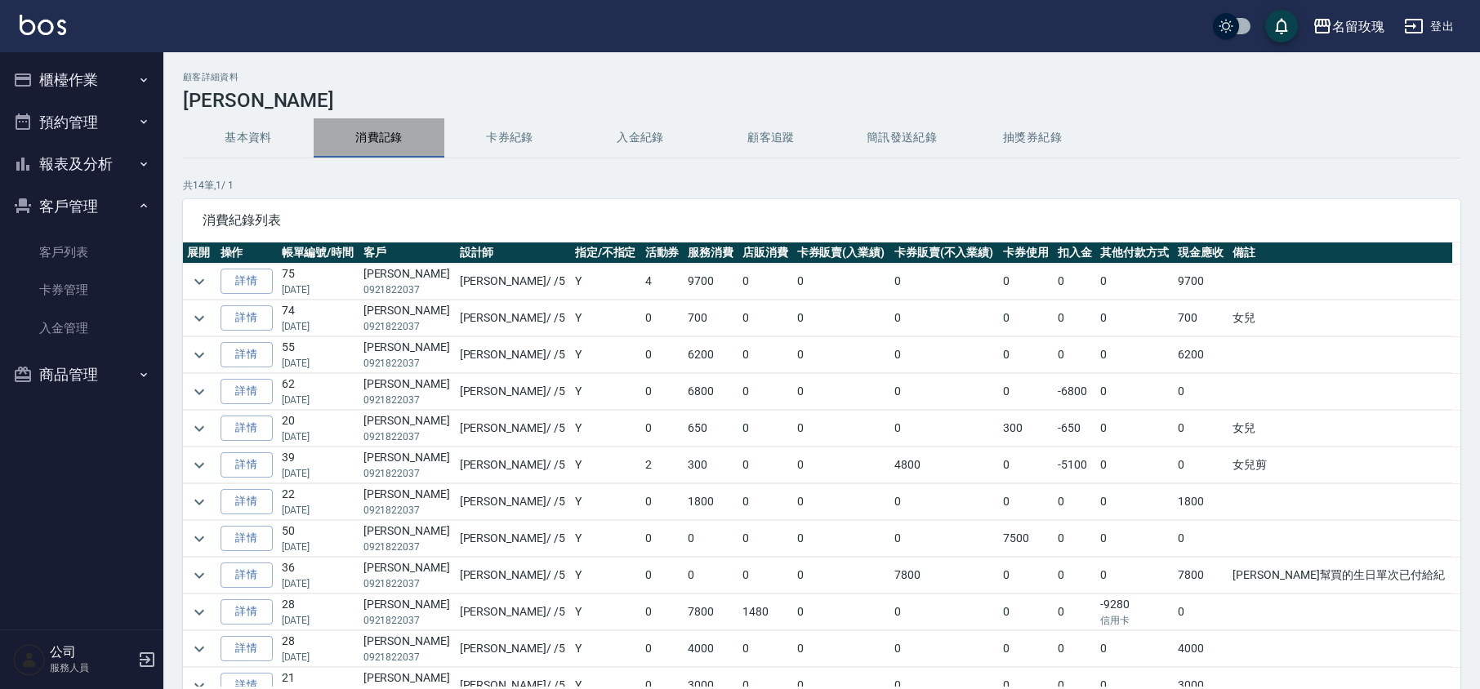
click at [383, 132] on button "消費記錄" at bounding box center [379, 137] width 131 height 39
click at [200, 279] on icon "expand row" at bounding box center [200, 282] width 20 height 20
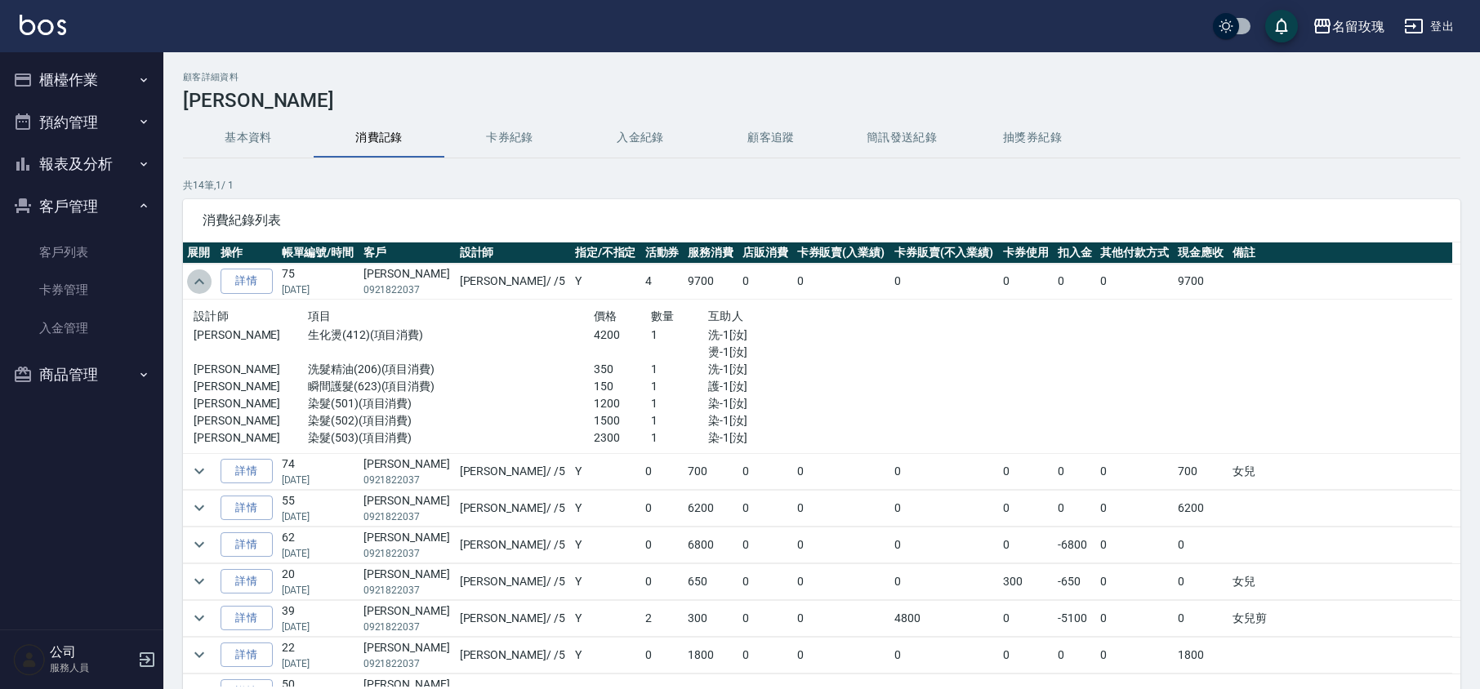
click at [191, 279] on icon "expand row" at bounding box center [200, 282] width 20 height 20
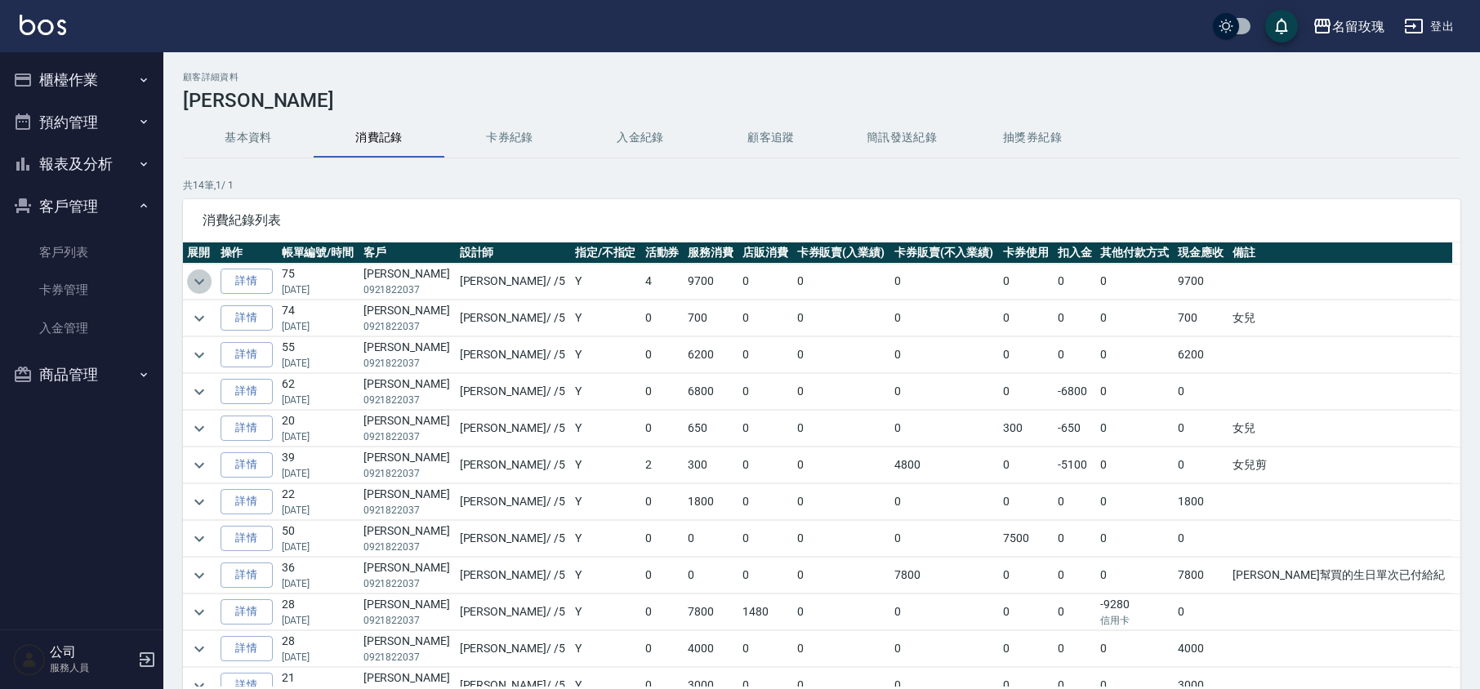
click at [196, 273] on icon "expand row" at bounding box center [200, 282] width 20 height 20
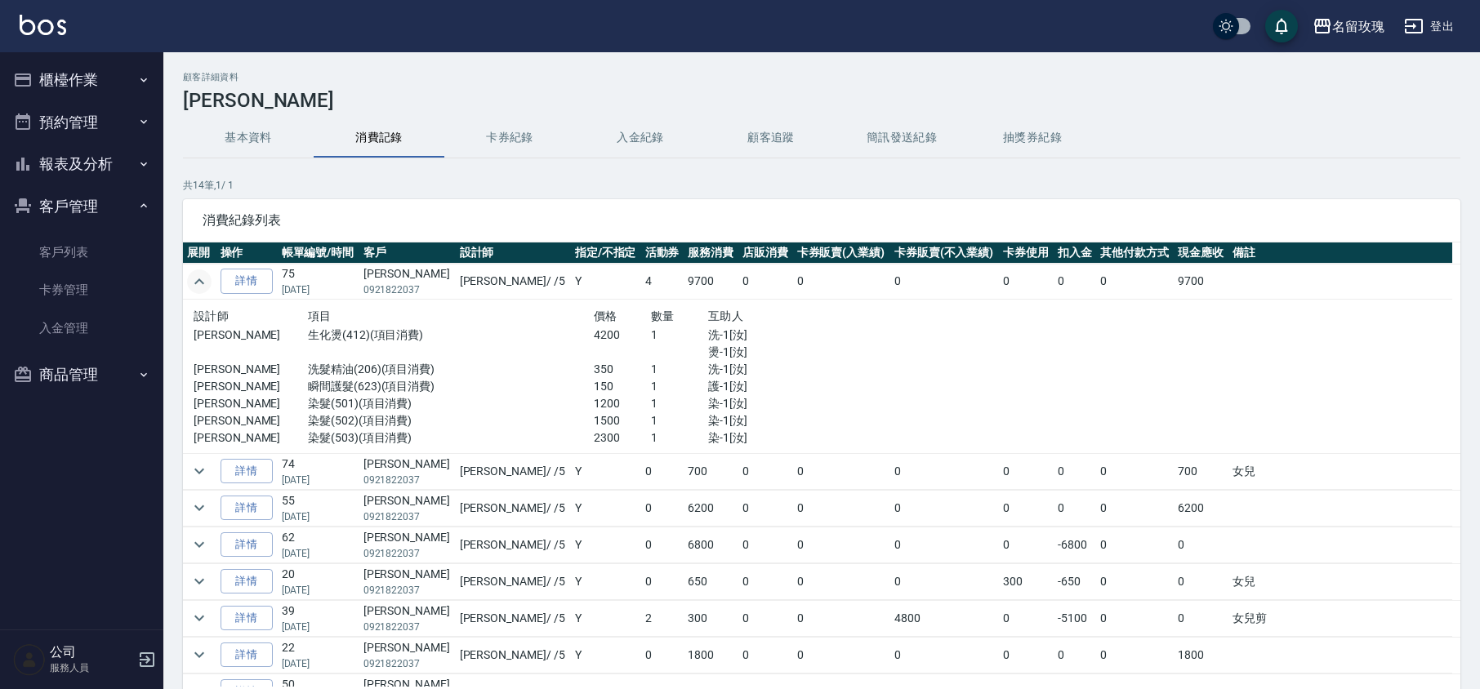
click at [193, 276] on icon "expand row" at bounding box center [200, 282] width 20 height 20
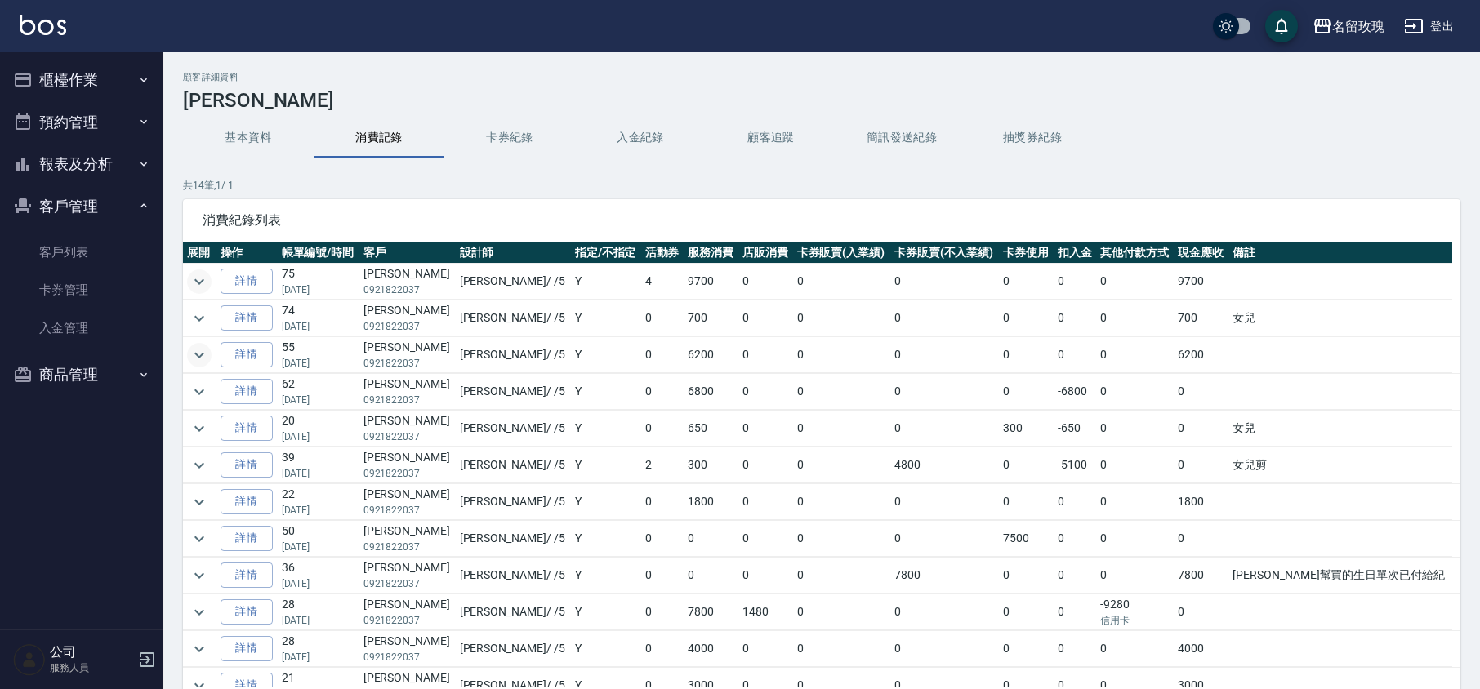
click at [196, 357] on icon "expand row" at bounding box center [200, 356] width 20 height 20
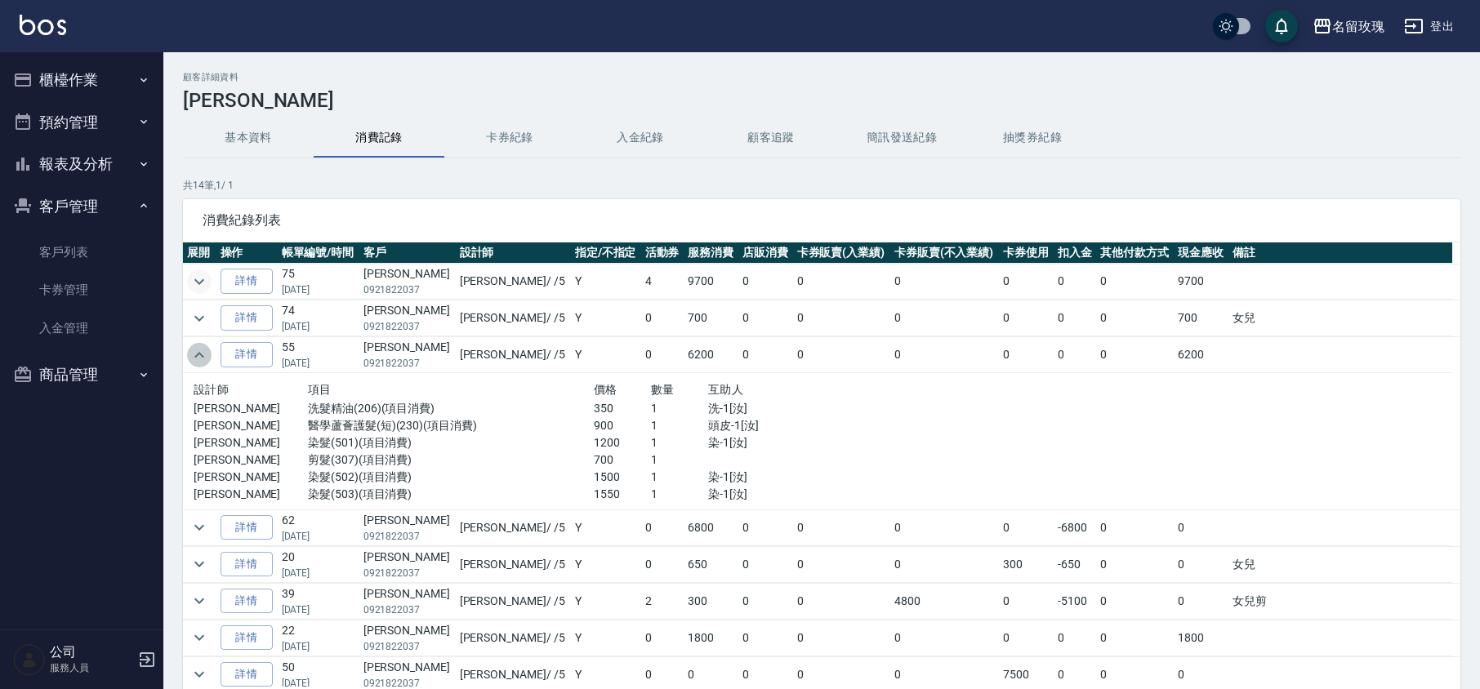
click at [196, 357] on icon "expand row" at bounding box center [199, 355] width 10 height 6
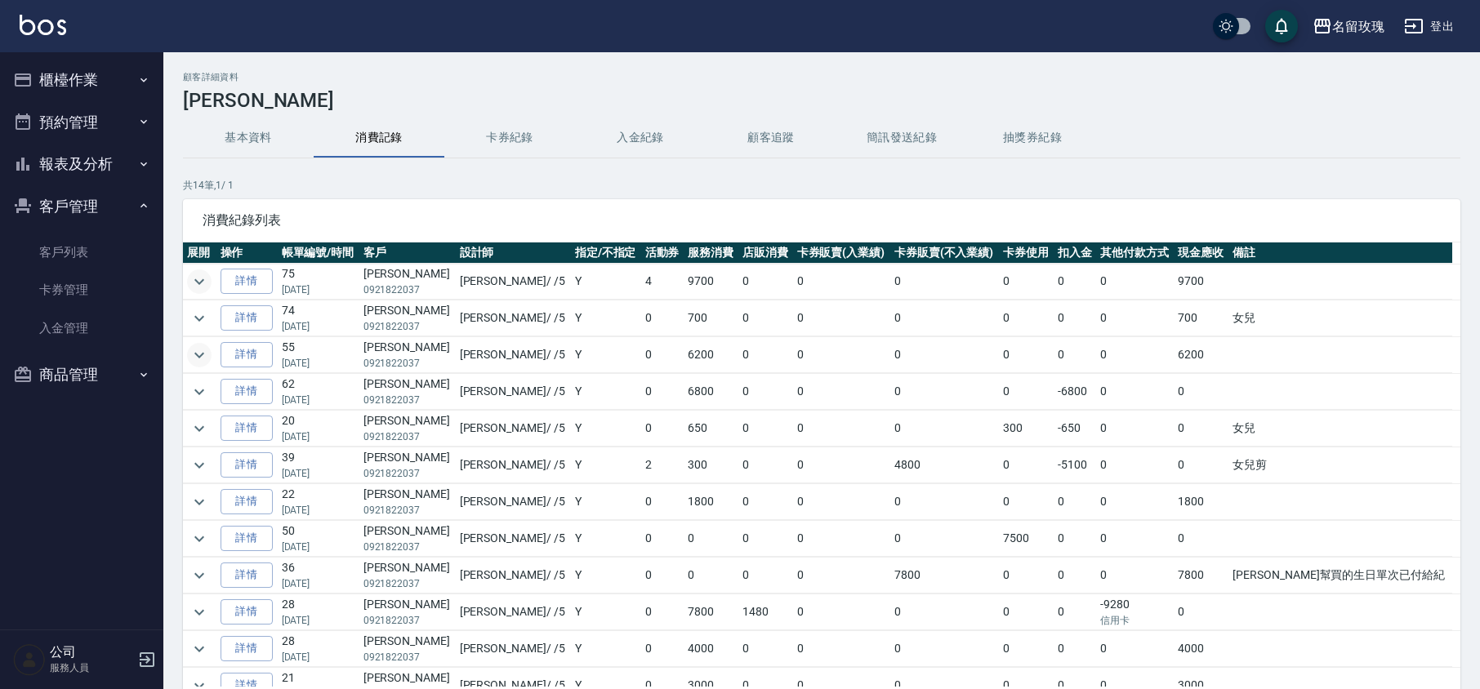
click at [198, 276] on icon "expand row" at bounding box center [200, 282] width 20 height 20
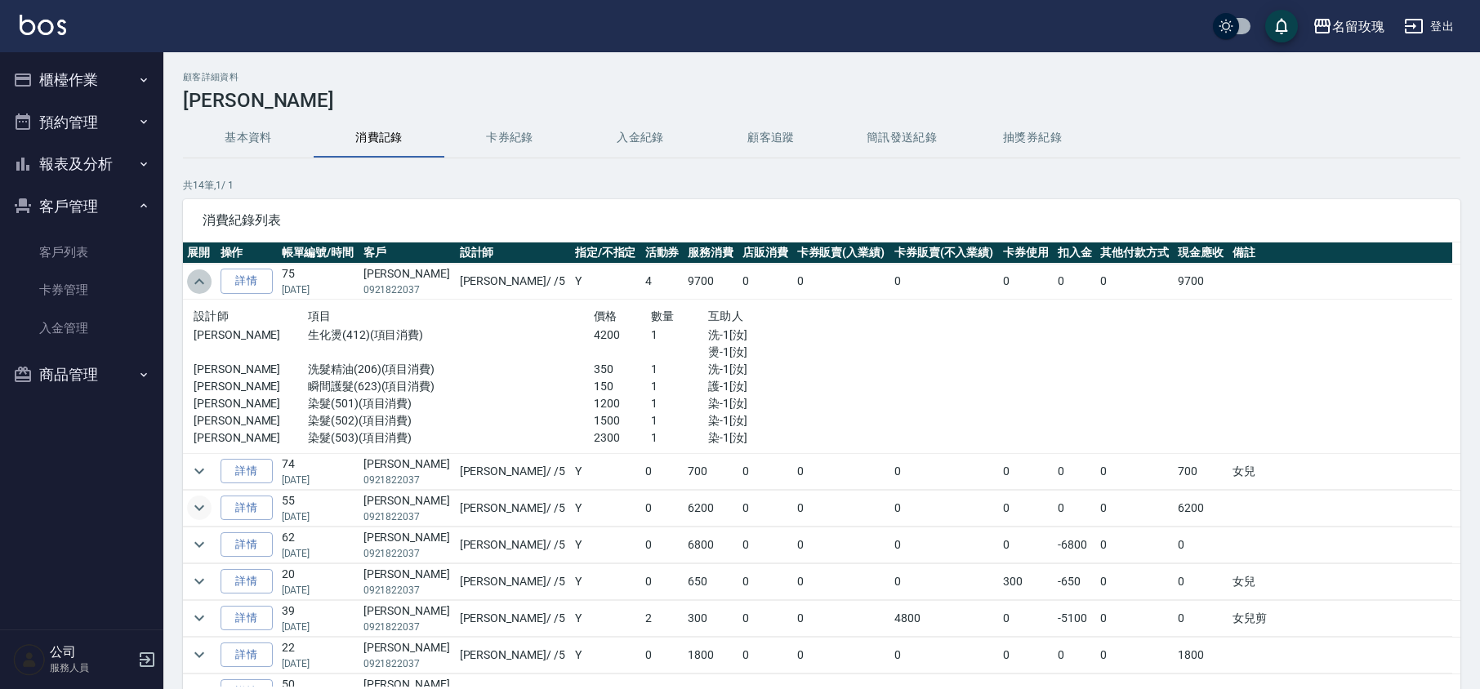
click at [198, 276] on icon "expand row" at bounding box center [200, 282] width 20 height 20
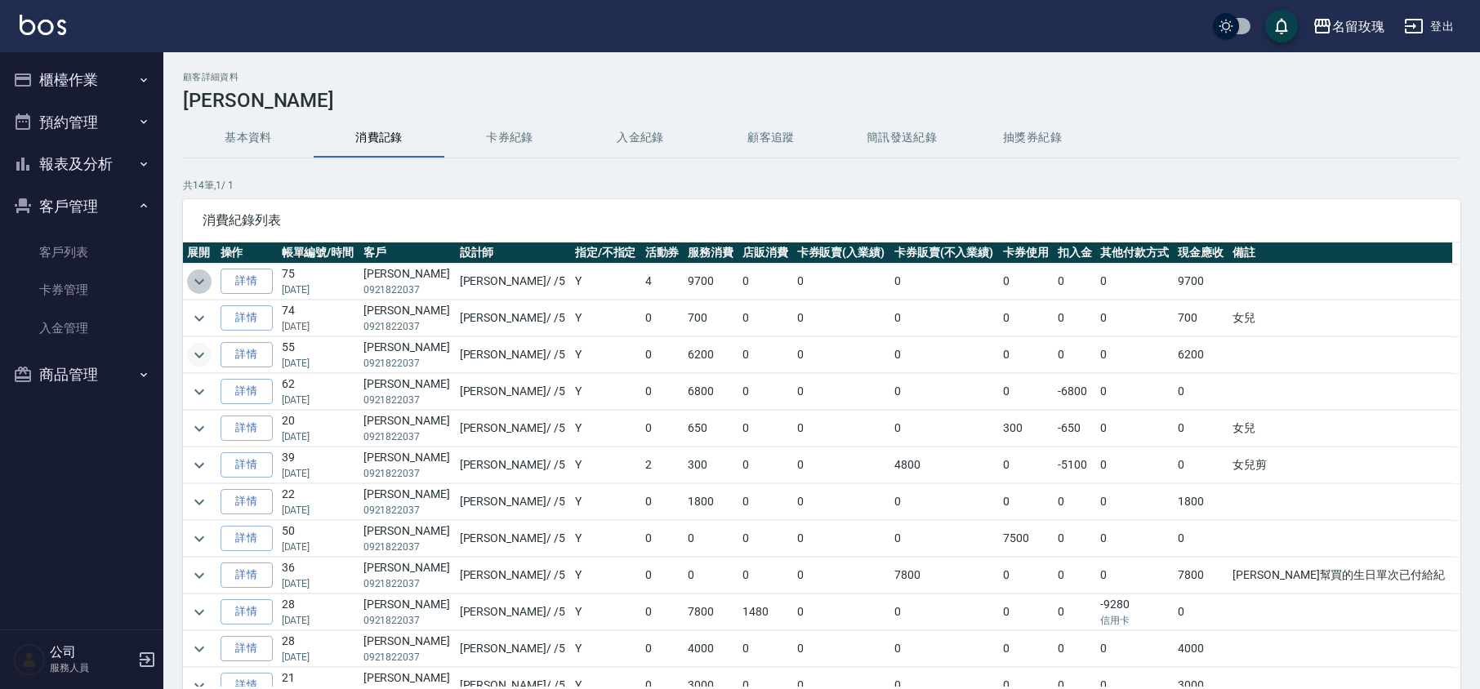
click at [198, 276] on icon "expand row" at bounding box center [200, 282] width 20 height 20
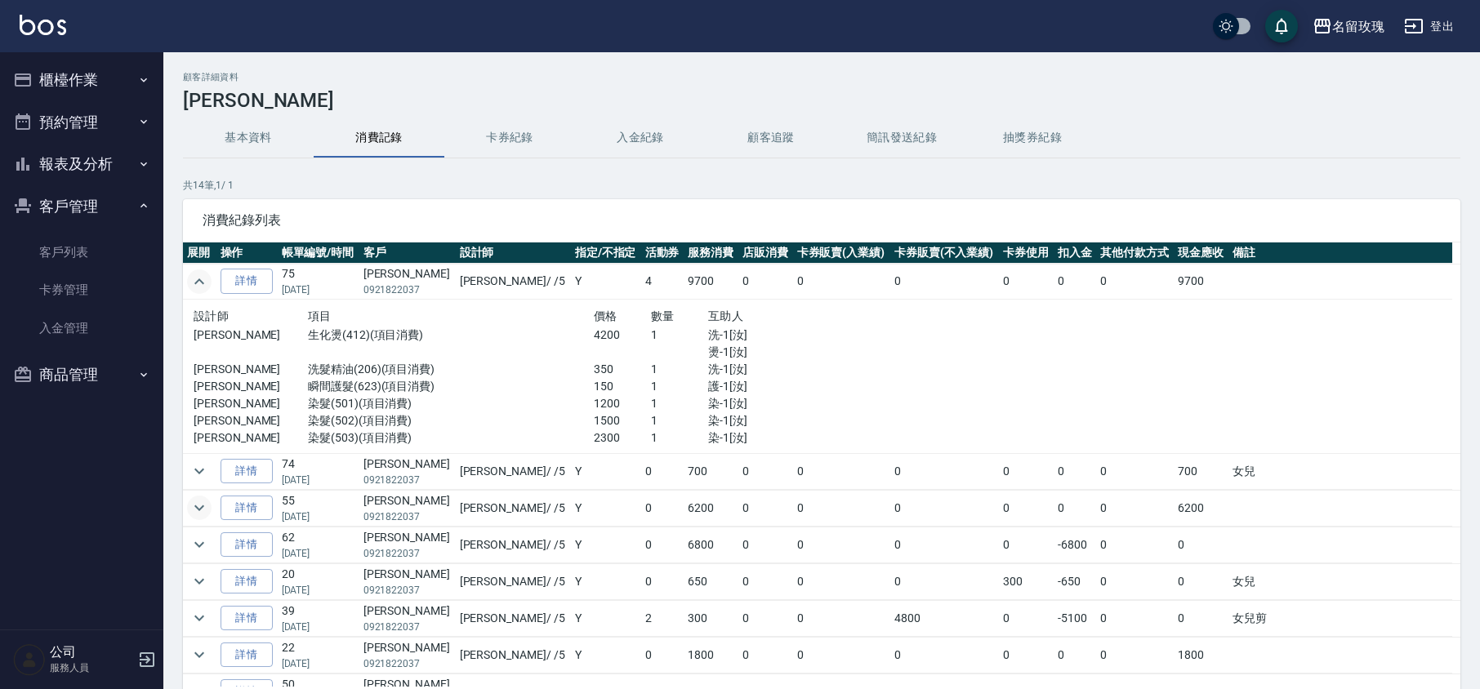
click at [198, 276] on icon "expand row" at bounding box center [200, 282] width 20 height 20
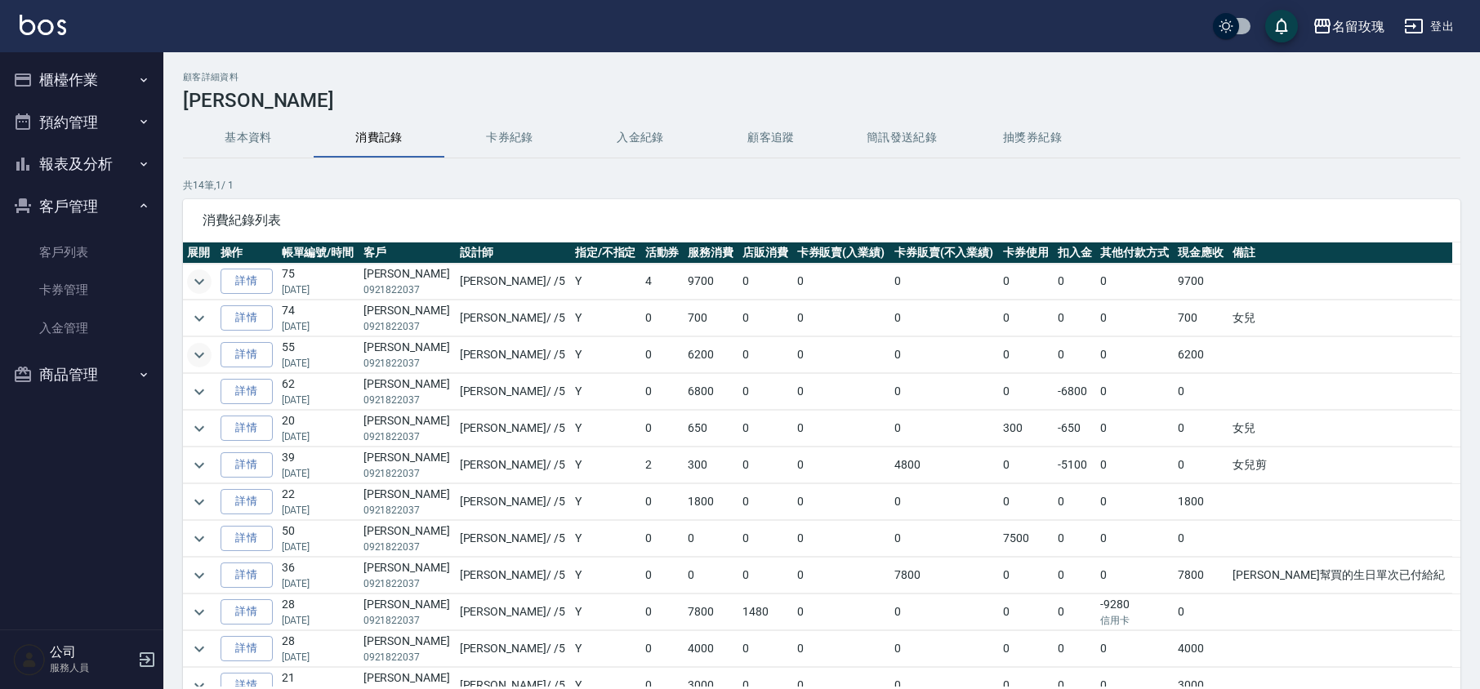
click at [198, 276] on icon "expand row" at bounding box center [200, 282] width 20 height 20
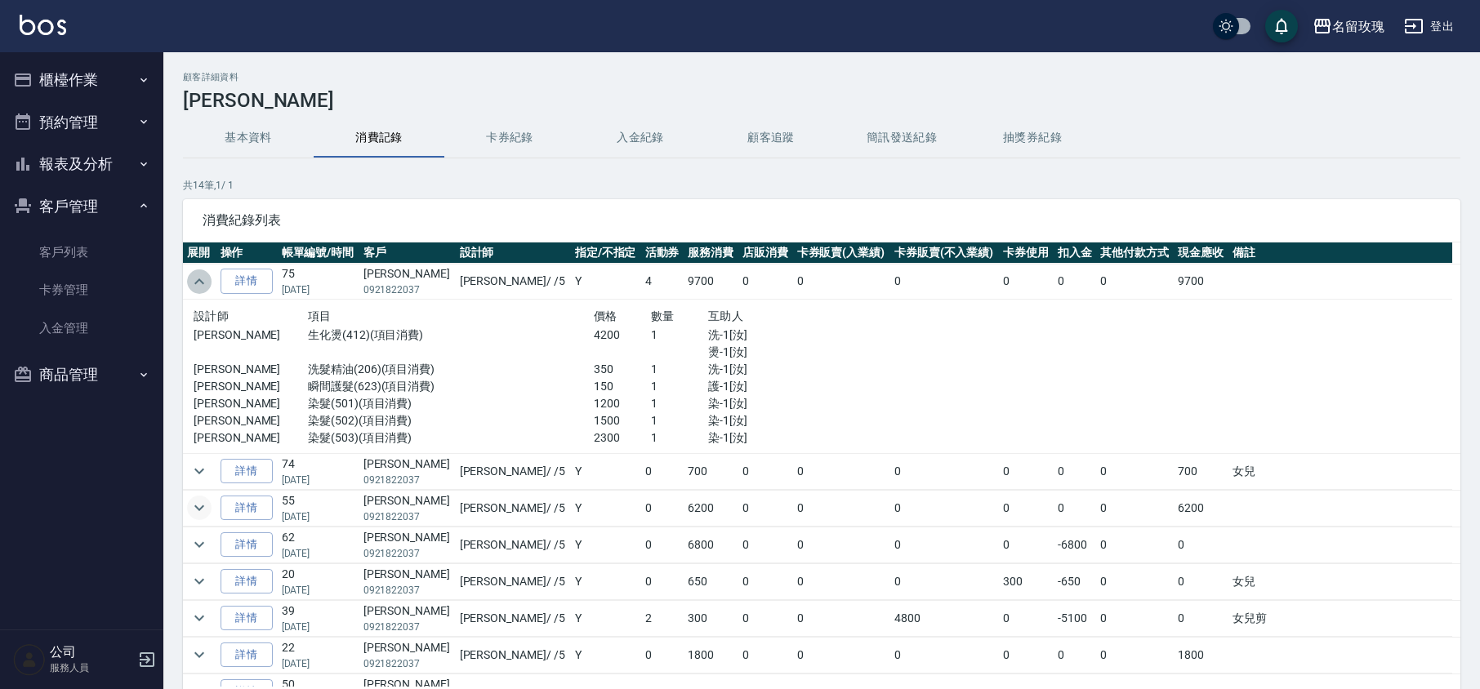
click at [198, 276] on icon "expand row" at bounding box center [200, 282] width 20 height 20
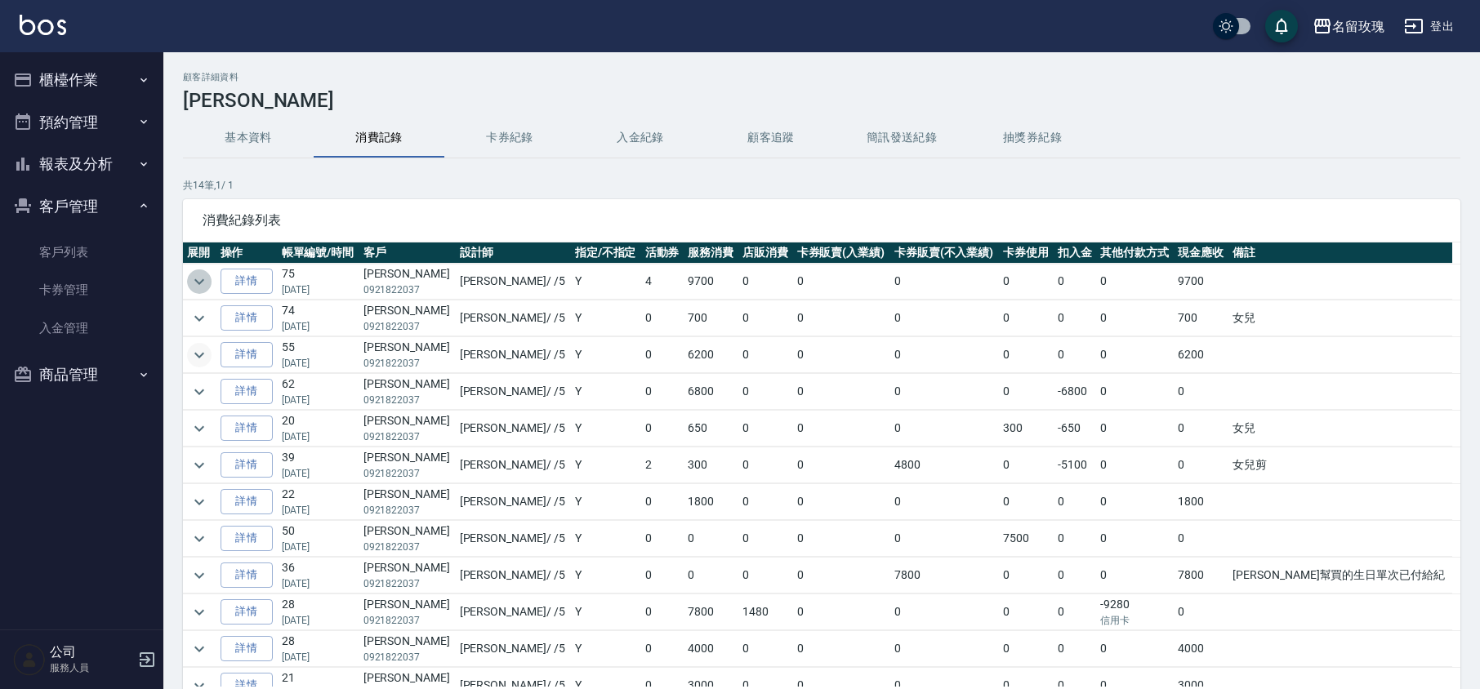
click at [201, 274] on icon "expand row" at bounding box center [200, 282] width 20 height 20
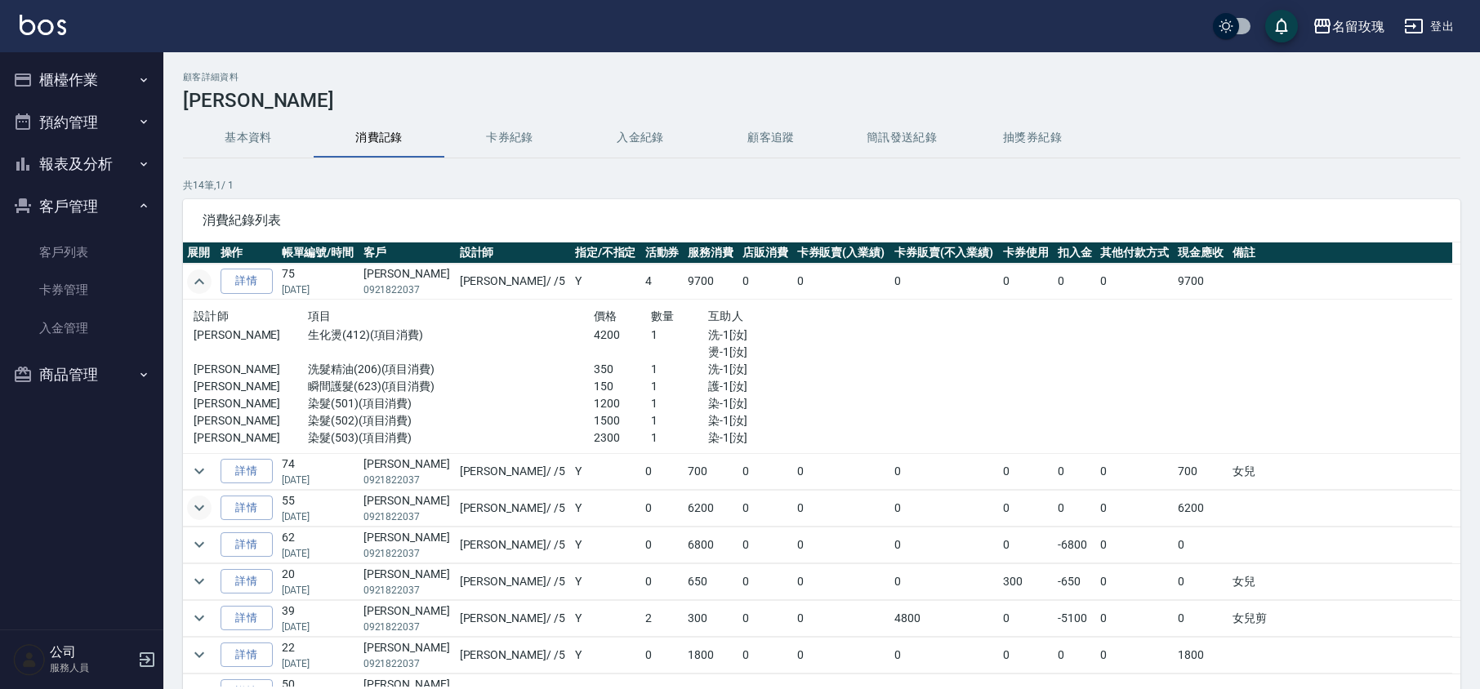
click at [207, 276] on icon "expand row" at bounding box center [200, 282] width 20 height 20
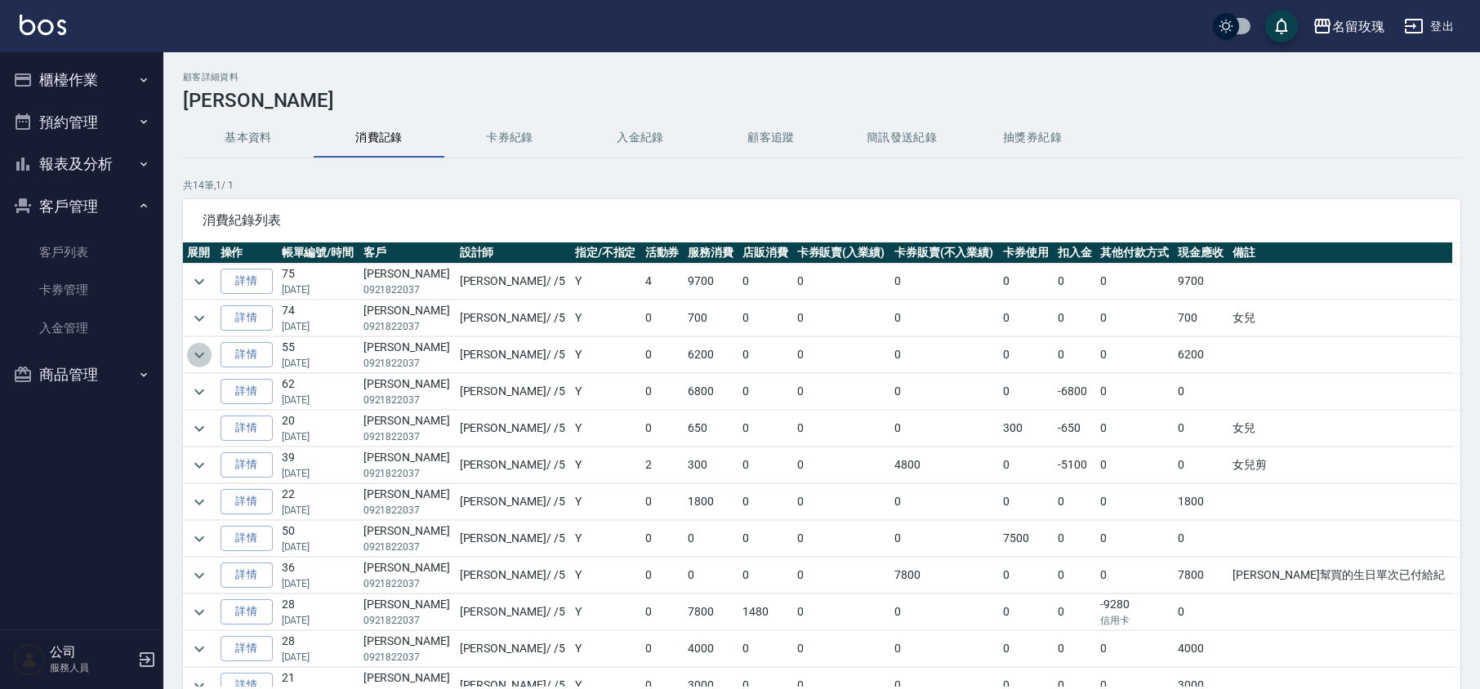
click at [198, 351] on icon "expand row" at bounding box center [200, 356] width 20 height 20
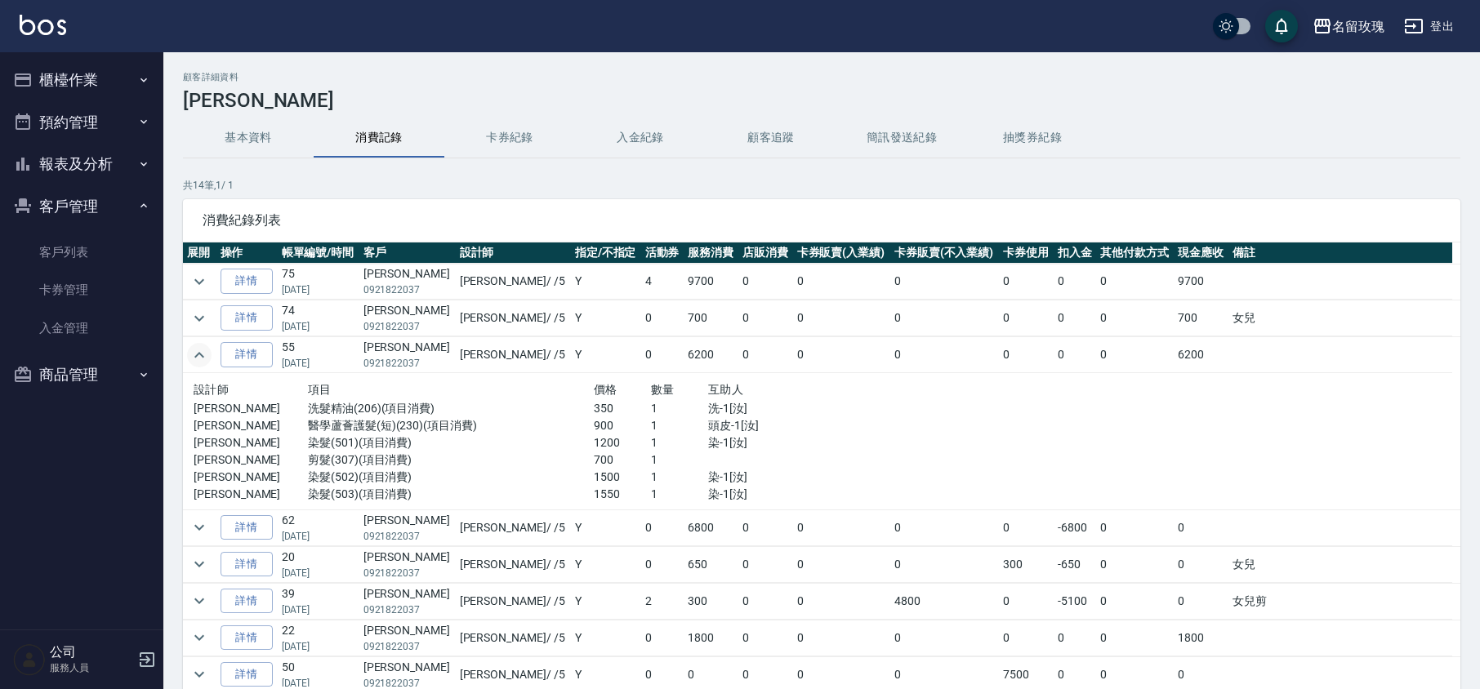
click at [198, 351] on icon "expand row" at bounding box center [200, 356] width 20 height 20
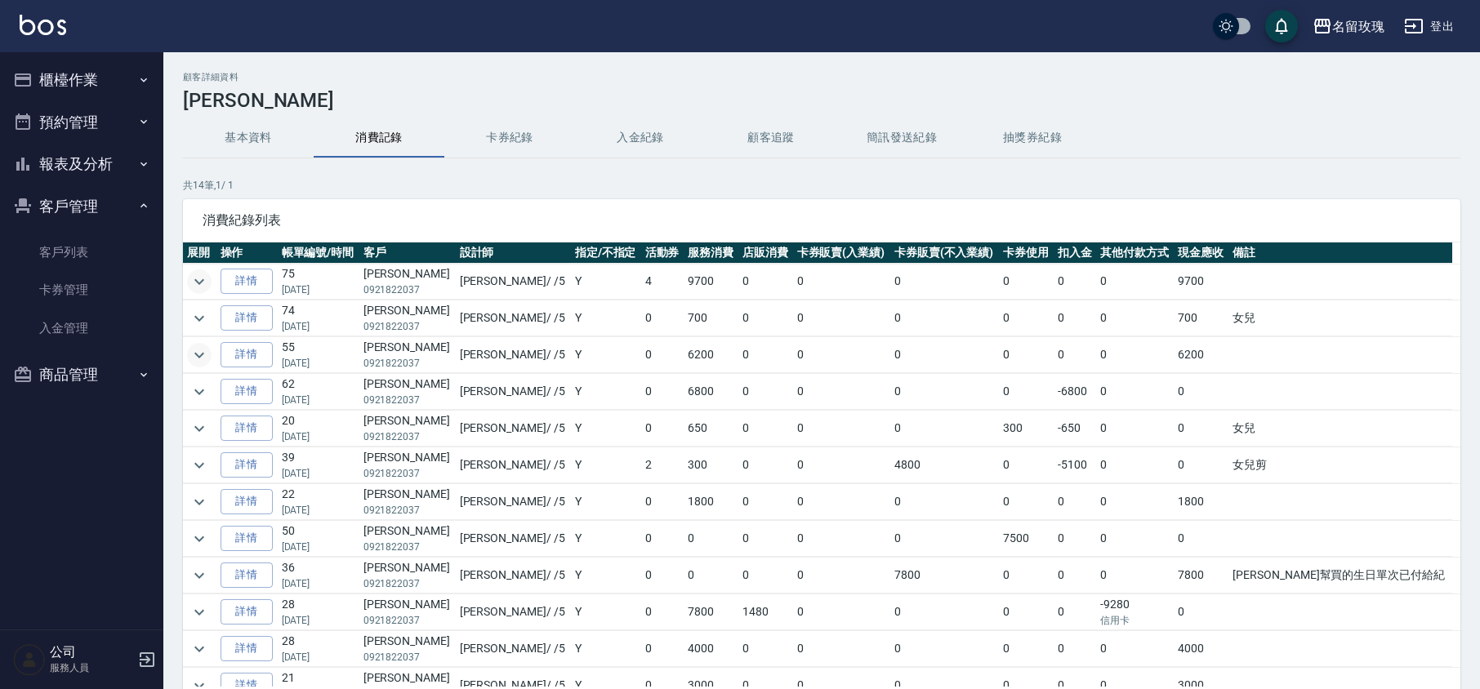
click at [201, 282] on icon "expand row" at bounding box center [199, 282] width 10 height 6
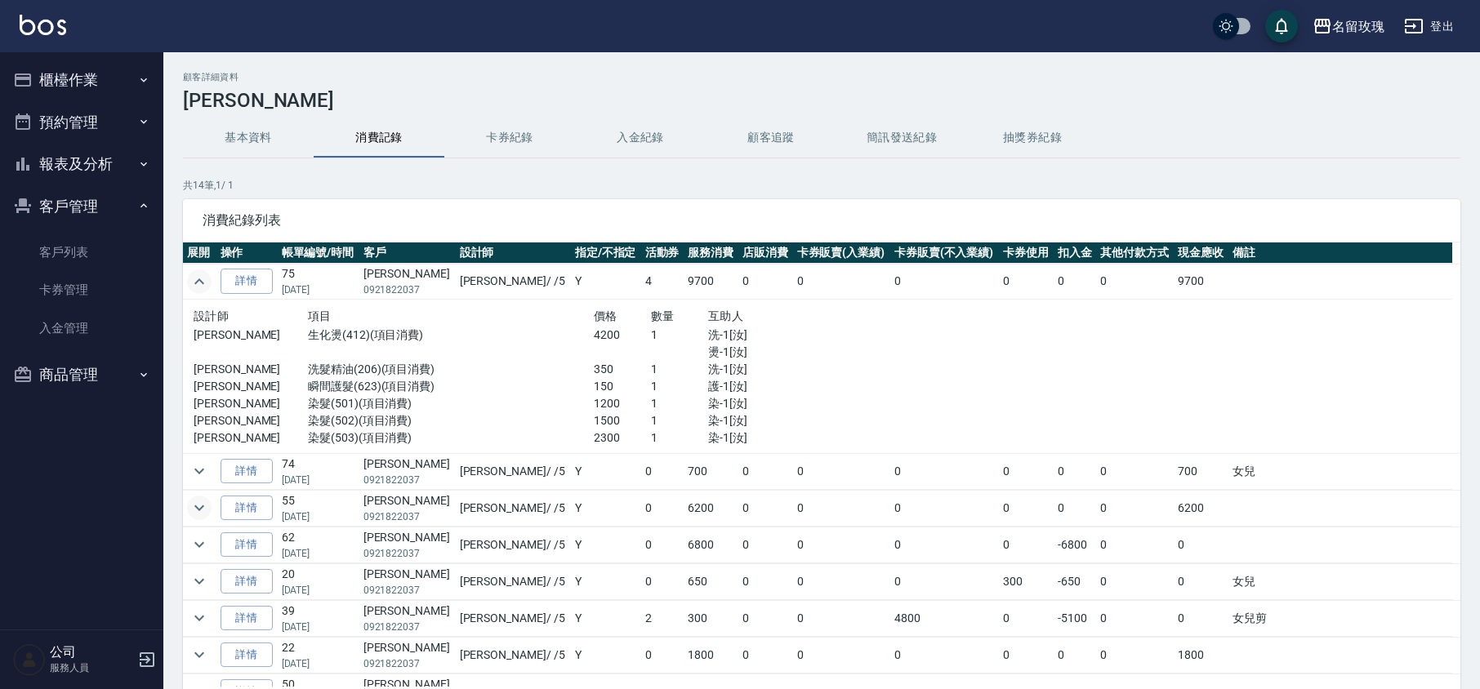
click at [190, 283] on icon "expand row" at bounding box center [200, 282] width 20 height 20
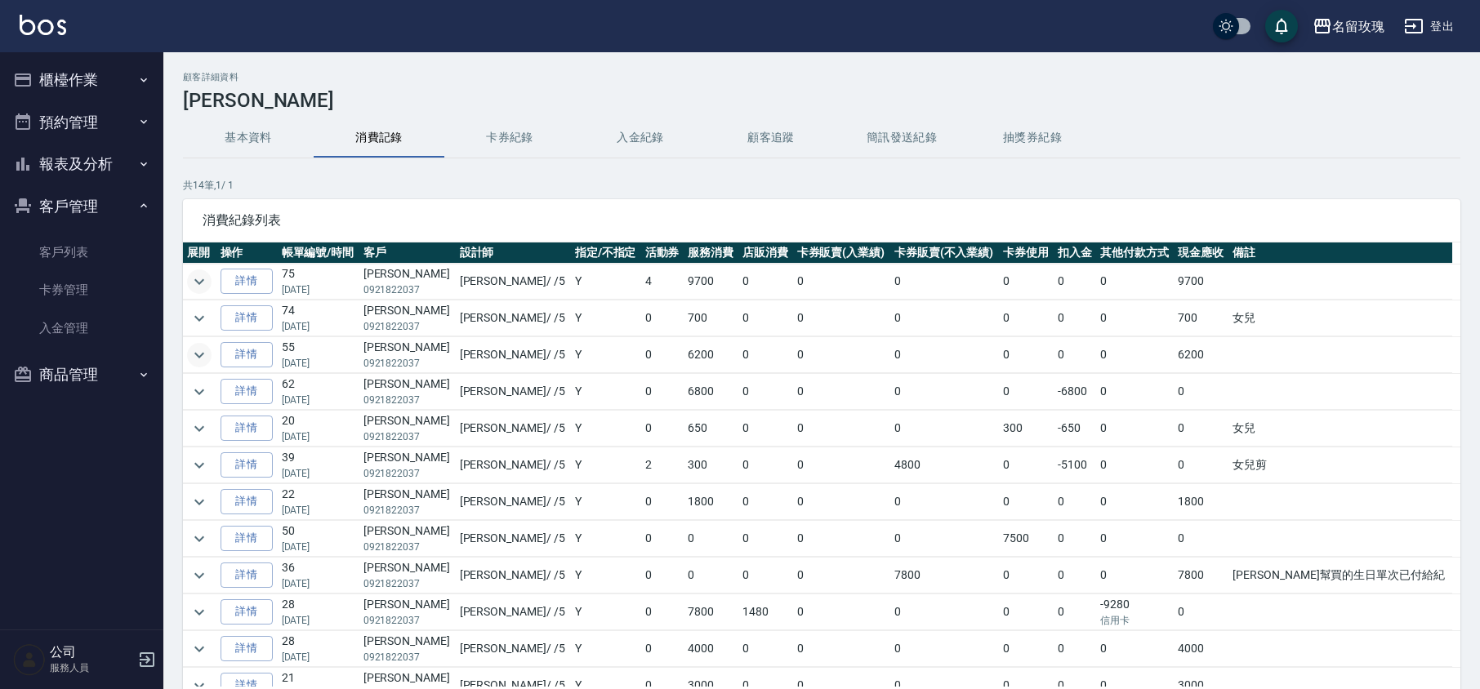
drag, startPoint x: 266, startPoint y: 118, endPoint x: 167, endPoint y: 100, distance: 100.6
click at [163, 101] on div "名留玫瑰 登出 櫃檯作業 打帳單 帳單列表 現金收支登錄 材料自購登錄 每日結帳 排班表 現場電腦打卡 預約管理 預約管理 單日預約紀錄 單週預約紀錄 報表及…" at bounding box center [740, 400] width 1480 height 800
click at [299, 77] on h2 "顧客詳細資料" at bounding box center [822, 77] width 1278 height 11
click at [200, 392] on icon "expand row" at bounding box center [200, 392] width 20 height 20
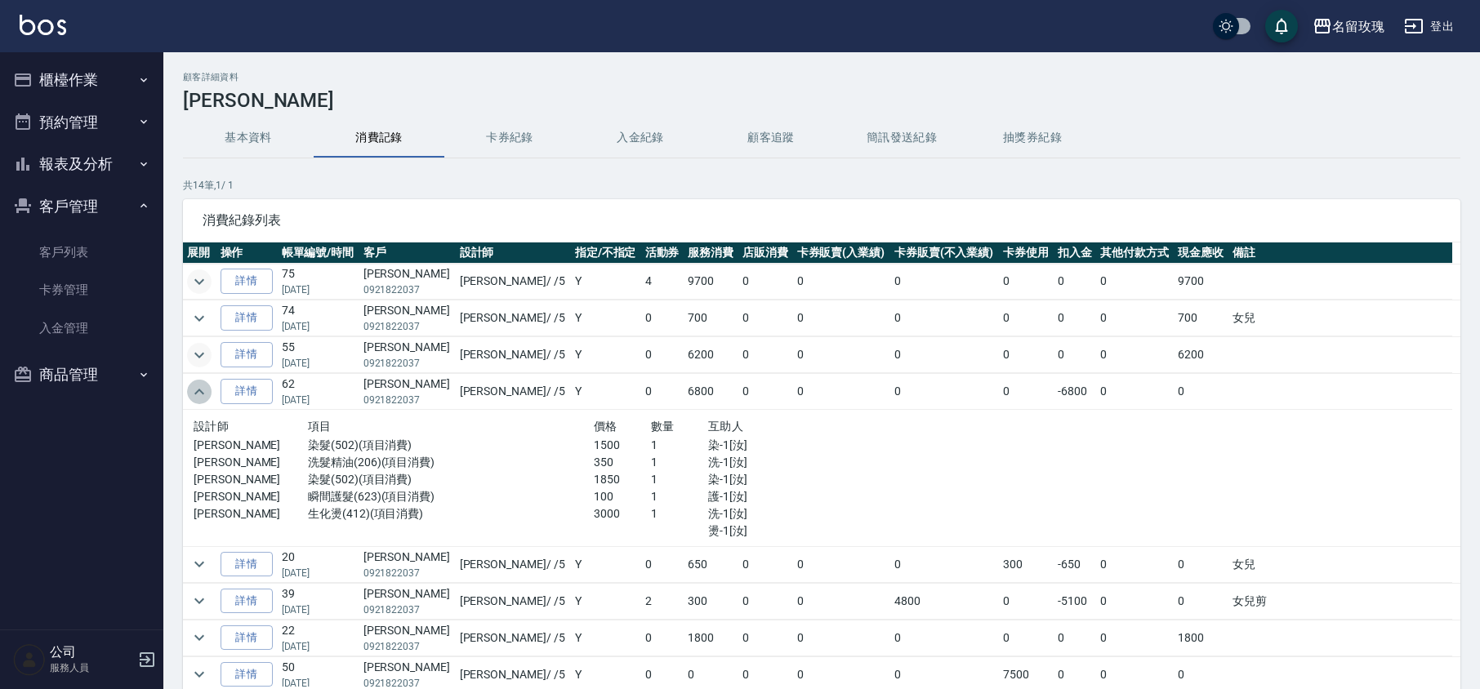
click at [203, 390] on icon "expand row" at bounding box center [200, 392] width 20 height 20
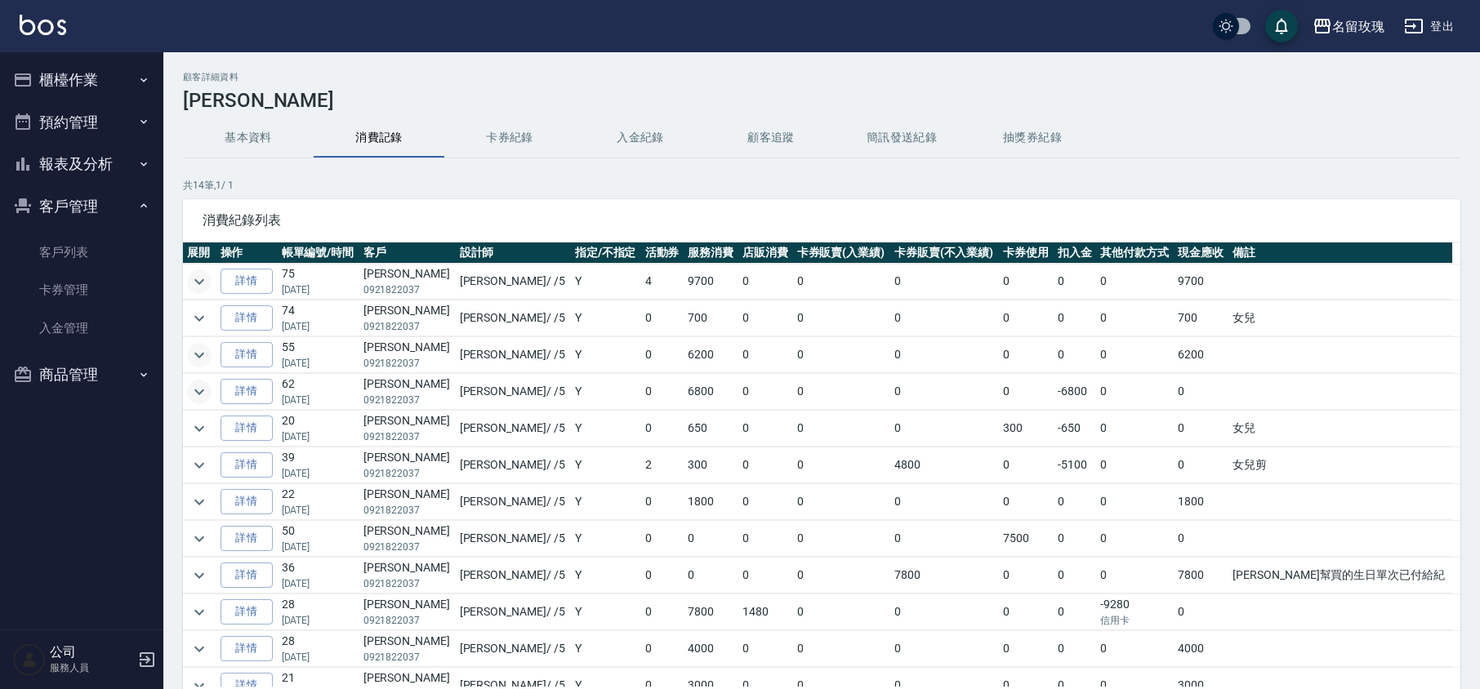
click at [212, 340] on td at bounding box center [199, 355] width 33 height 36
click at [211, 348] on td at bounding box center [199, 355] width 33 height 36
click at [194, 351] on icon "expand row" at bounding box center [200, 356] width 20 height 20
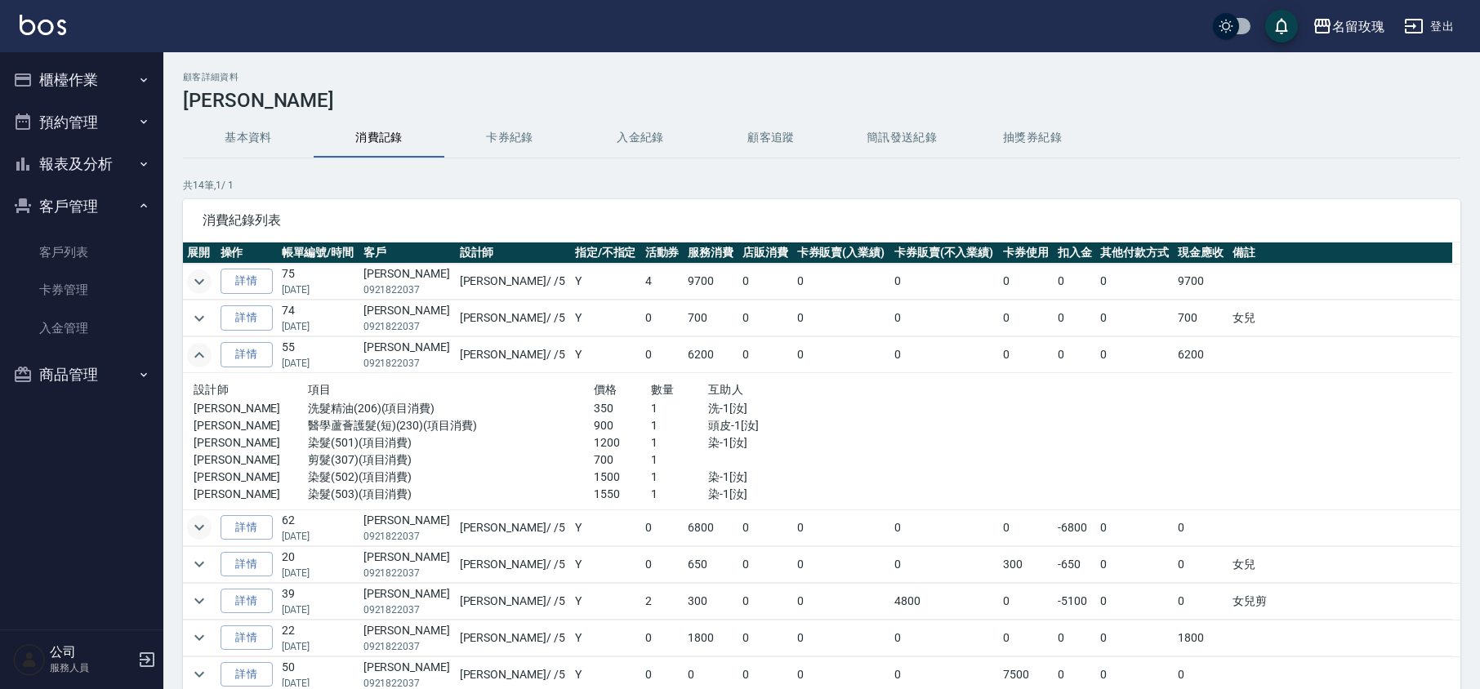
click at [194, 351] on icon "expand row" at bounding box center [200, 356] width 20 height 20
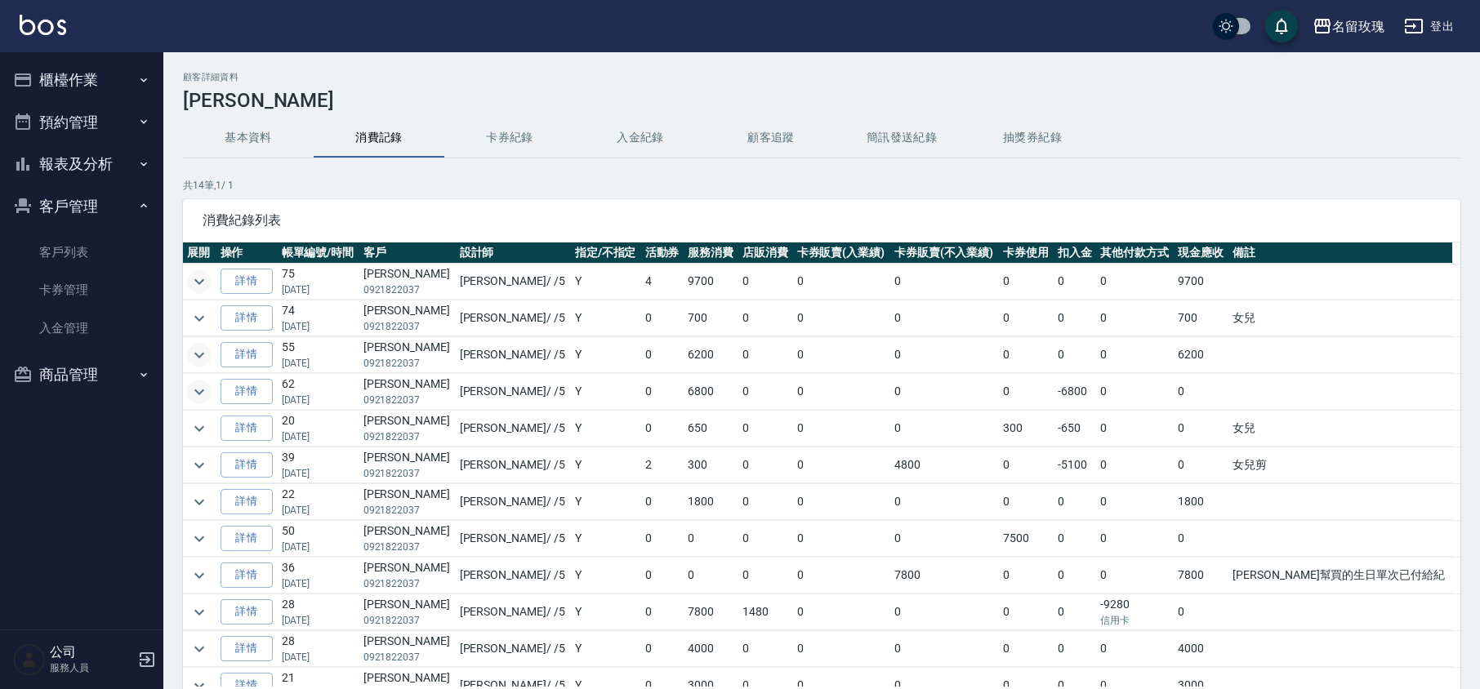
click at [209, 347] on td at bounding box center [199, 355] width 33 height 36
click at [220, 279] on td "詳情" at bounding box center [246, 282] width 61 height 36
click at [199, 283] on icon "expand row" at bounding box center [200, 282] width 20 height 20
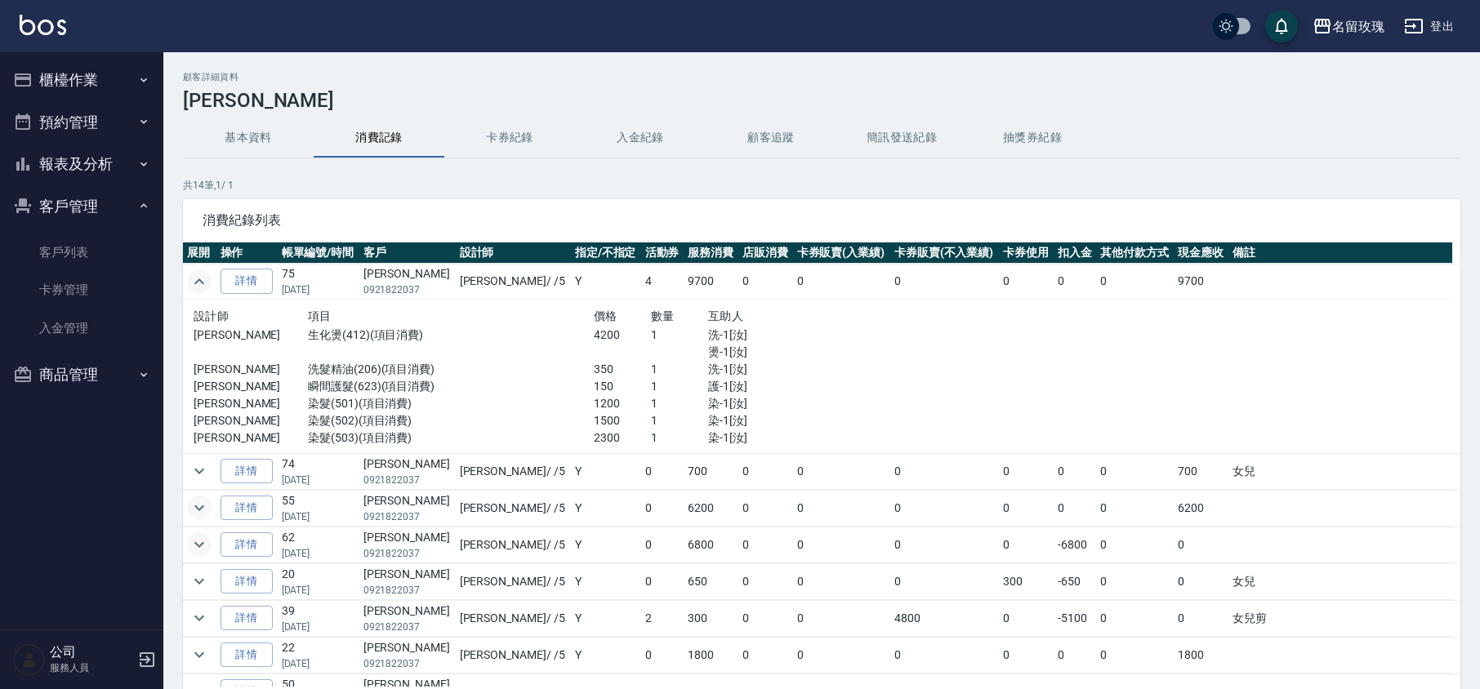
click at [207, 283] on icon "expand row" at bounding box center [200, 282] width 20 height 20
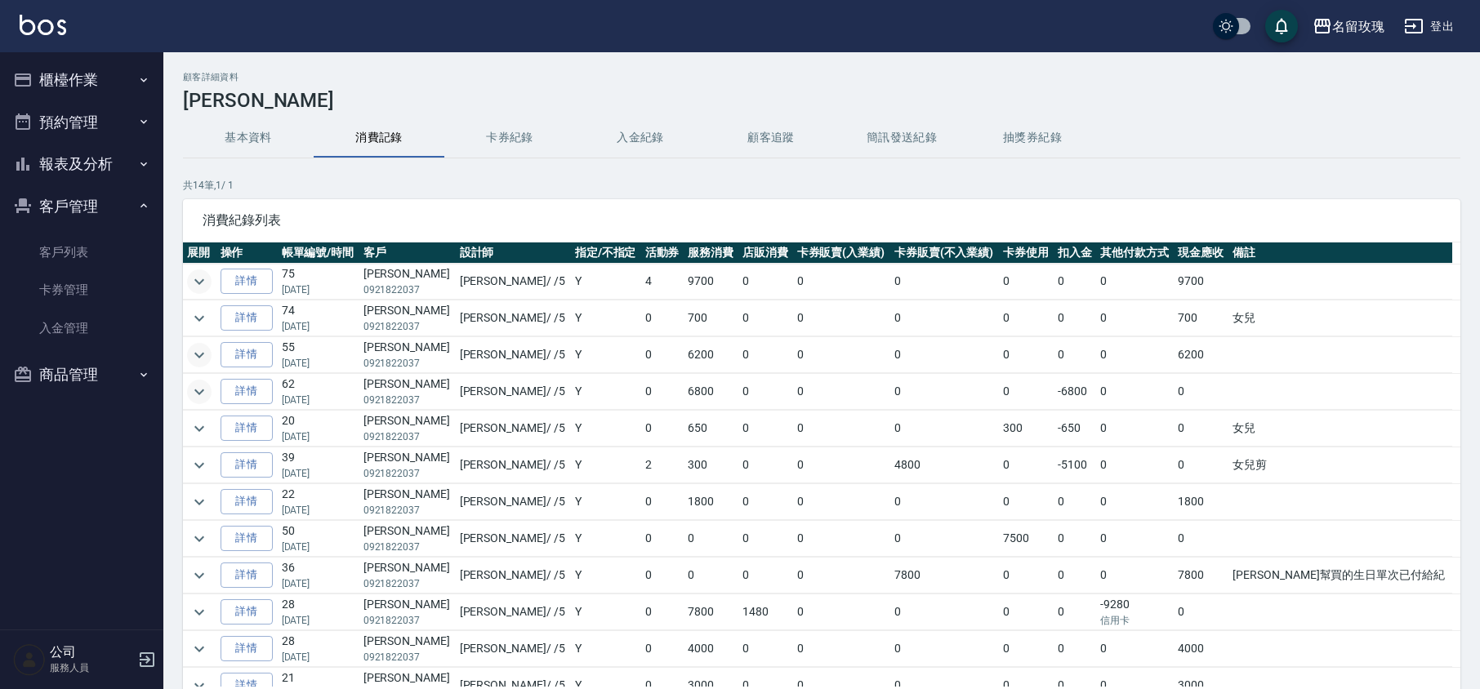
click at [65, 186] on button "客戶管理" at bounding box center [82, 206] width 150 height 42
click at [88, 67] on button "櫃檯作業" at bounding box center [82, 80] width 150 height 42
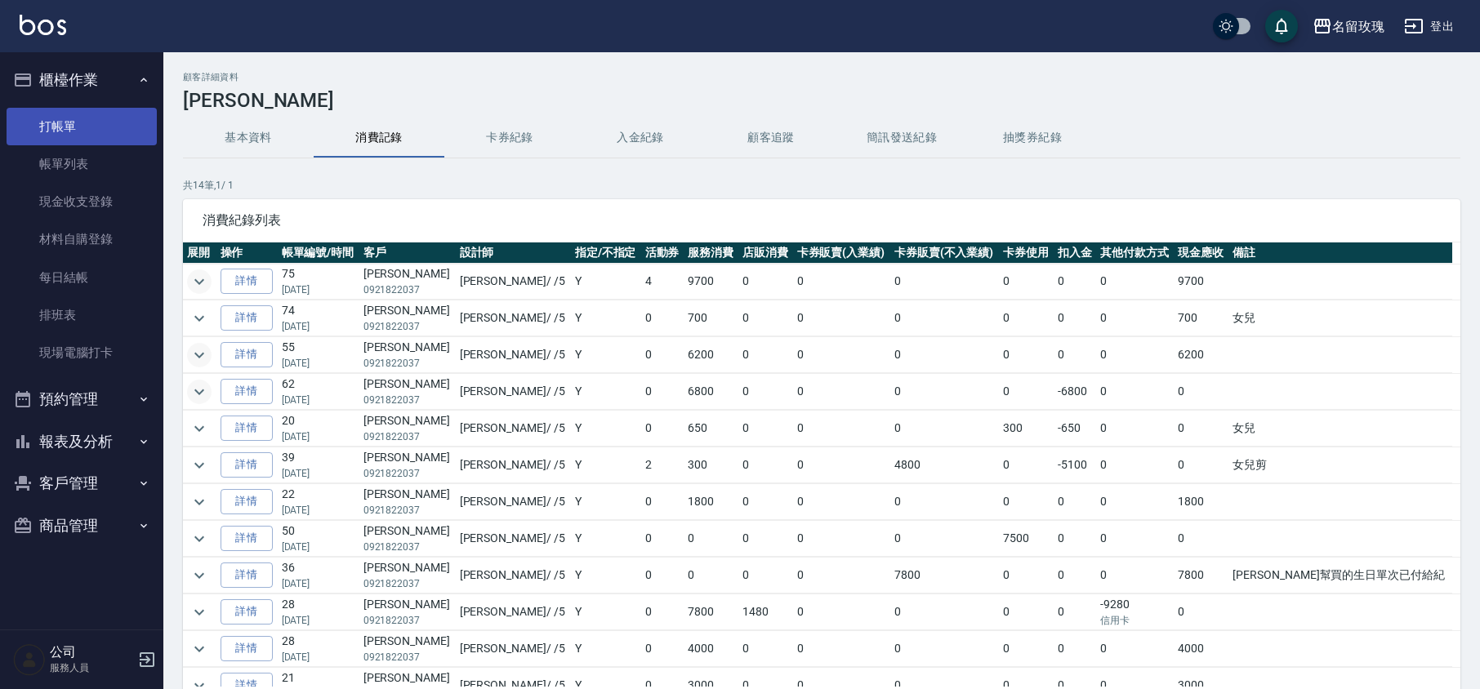
click at [72, 138] on link "打帳單" at bounding box center [82, 127] width 150 height 38
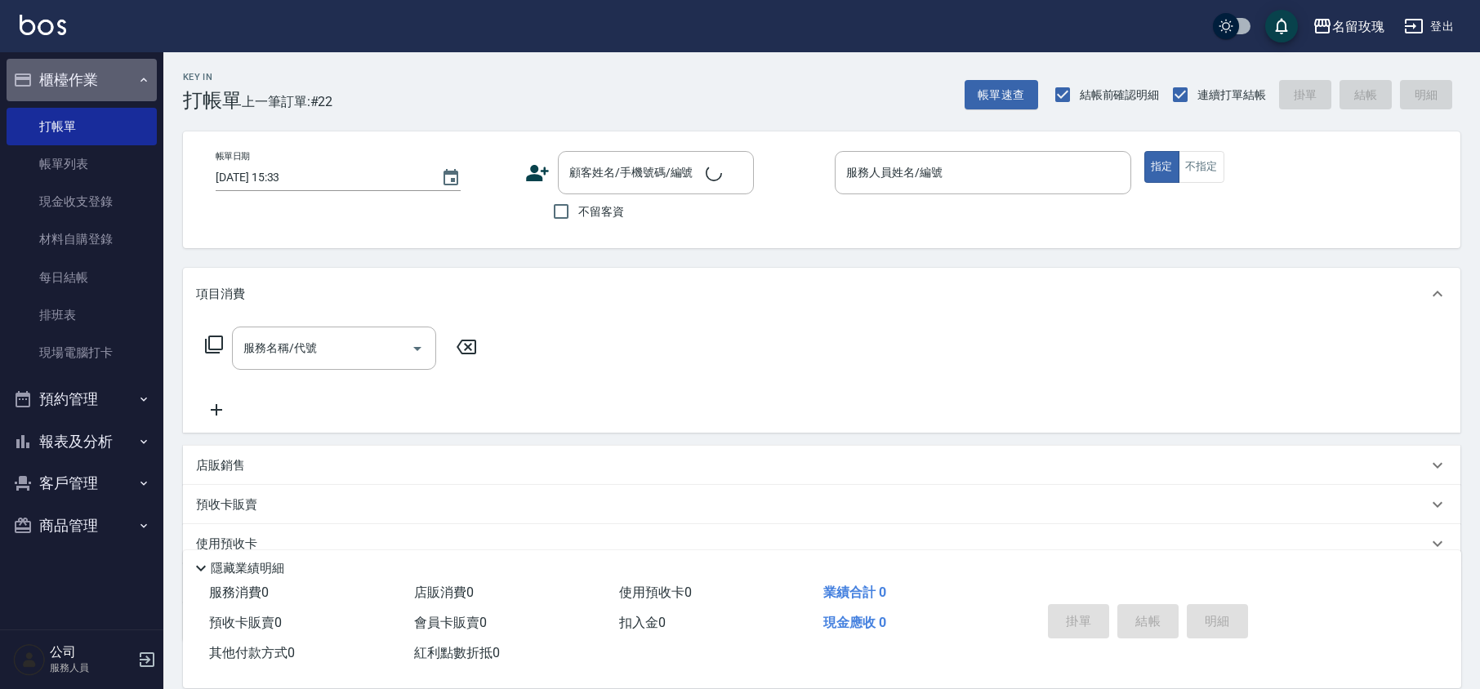
click at [102, 60] on button "櫃檯作業" at bounding box center [82, 80] width 150 height 42
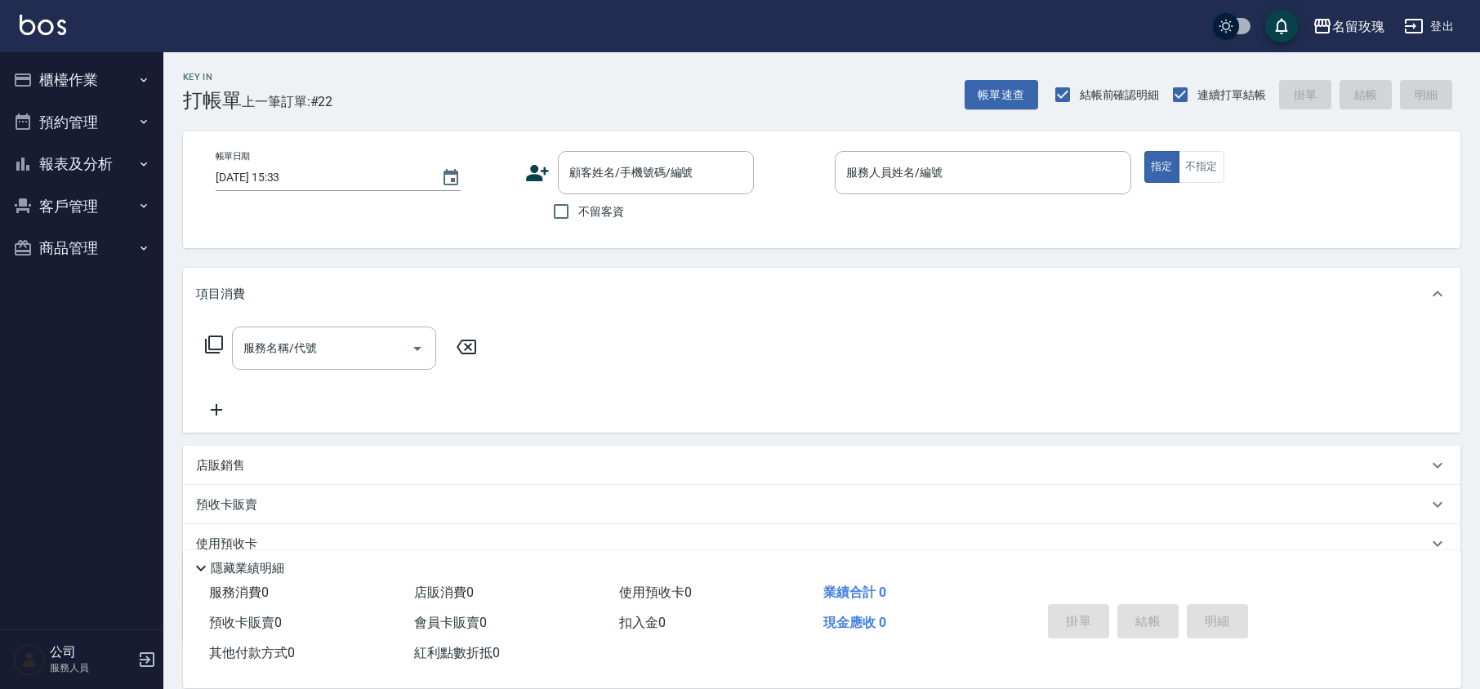
drag, startPoint x: 334, startPoint y: 102, endPoint x: 435, endPoint y: 63, distance: 107.8
click at [337, 101] on div "Key In 打帳單 上一筆訂單:#22 帳單速查 結帳前確認明細 連續打單結帳 掛單 結帳 明細" at bounding box center [811, 82] width 1297 height 60
click at [491, 93] on div "Key In 打帳單 上一筆訂單:#22 帳單速查 結帳前確認明細 連續打單結帳 掛單 結帳 明細" at bounding box center [811, 82] width 1297 height 60
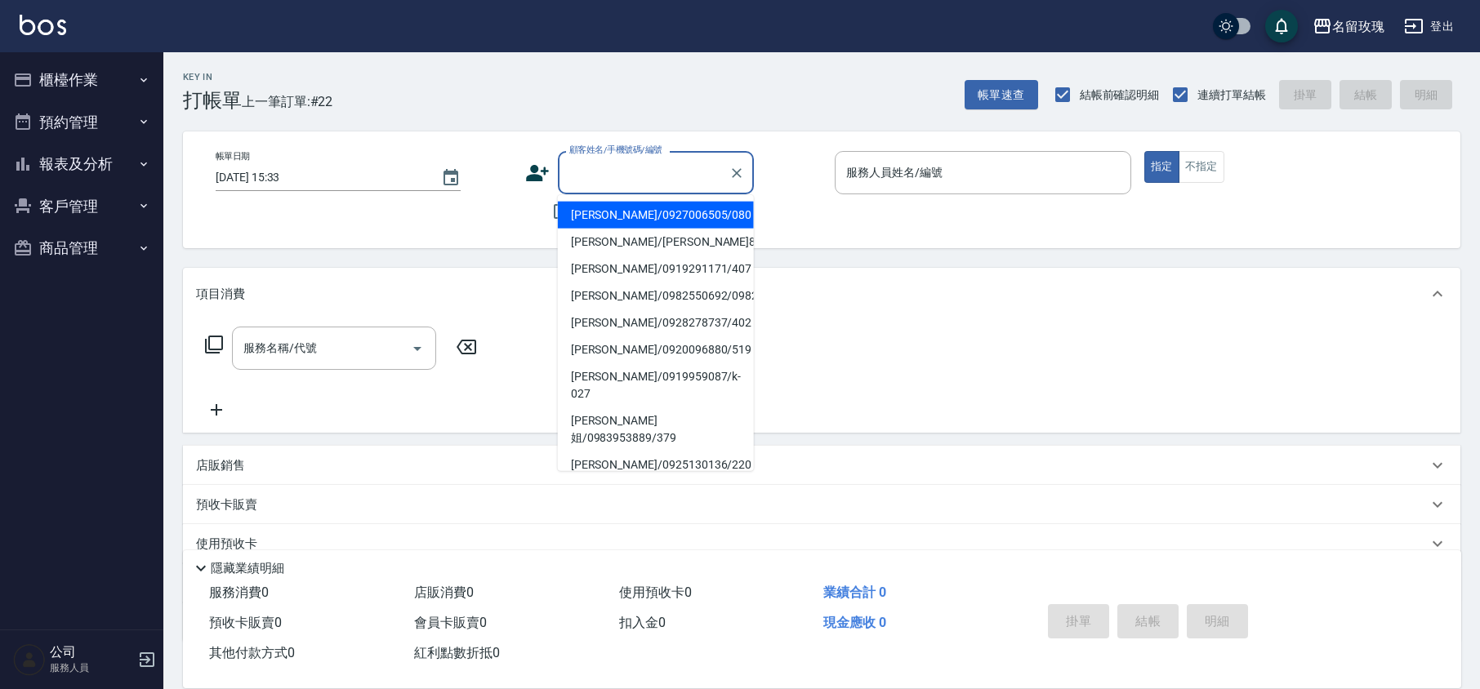
click at [606, 167] on div "顧客姓名/手機號碼/編號 顧客姓名/手機號碼/編號" at bounding box center [656, 172] width 196 height 43
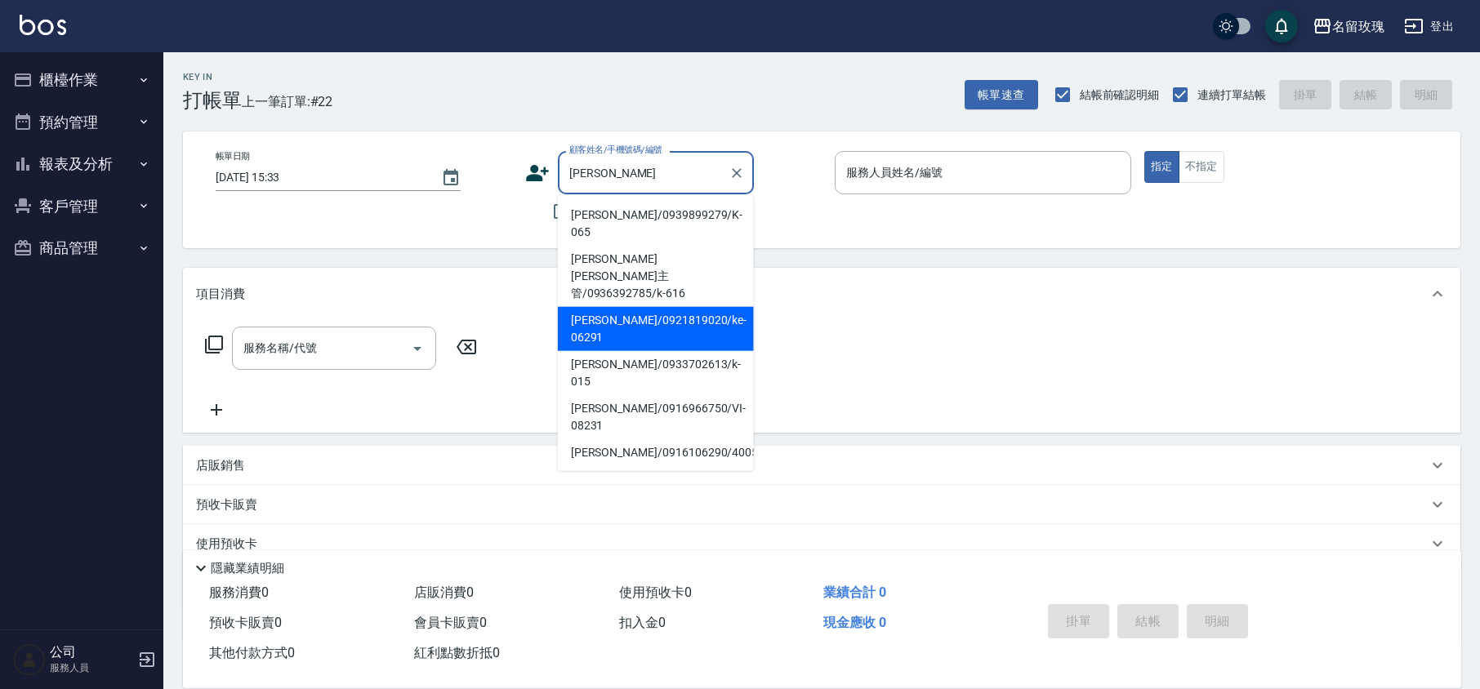
click at [698, 307] on li "[PERSON_NAME]/0921819020/ke-06291" at bounding box center [656, 329] width 196 height 44
type input "[PERSON_NAME]/0921819020/ke-06291"
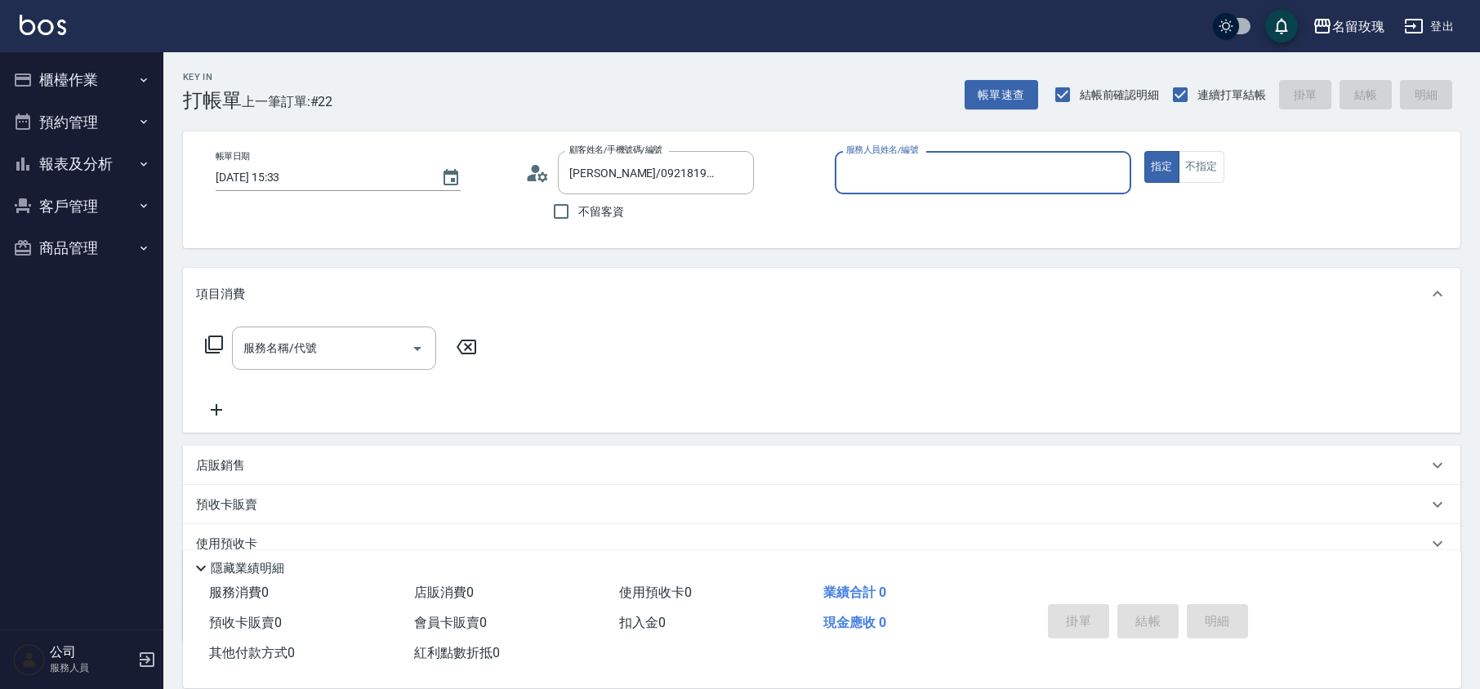
type input "[PERSON_NAME]-5"
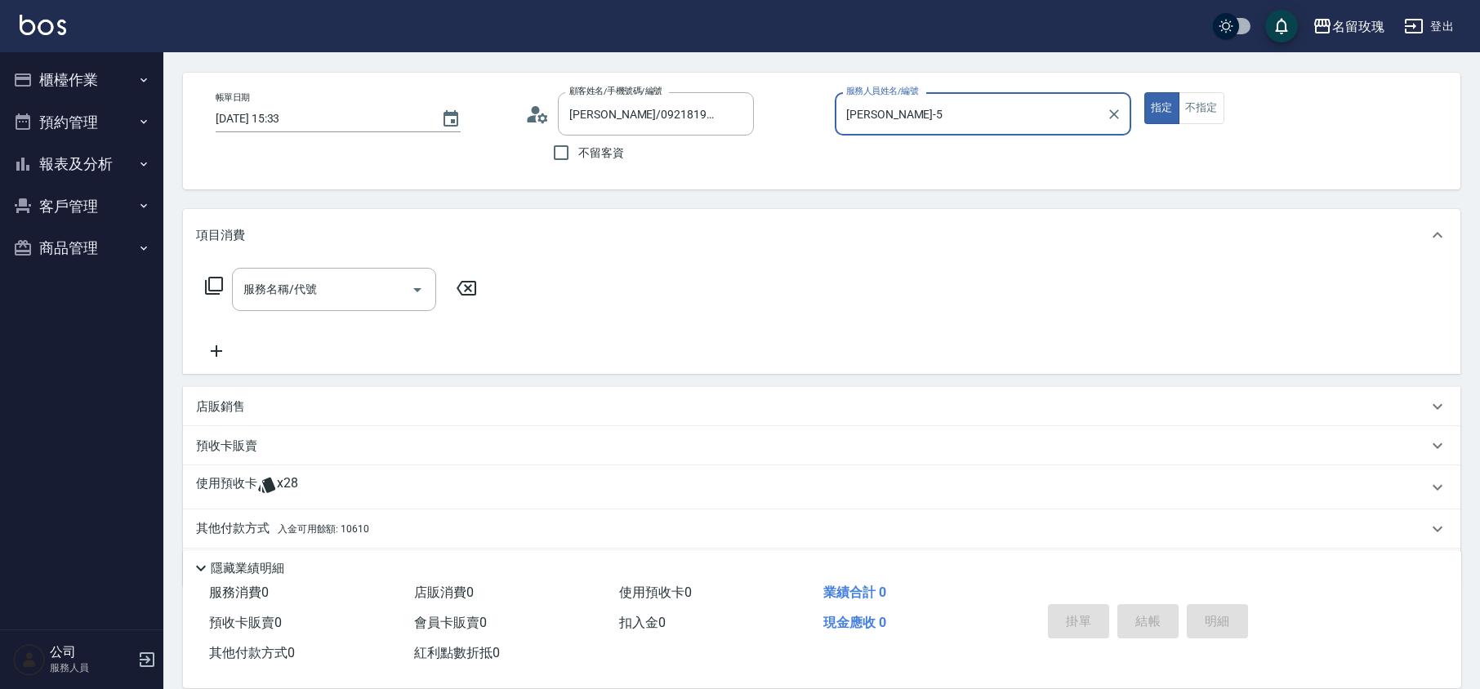
scroll to position [111, 0]
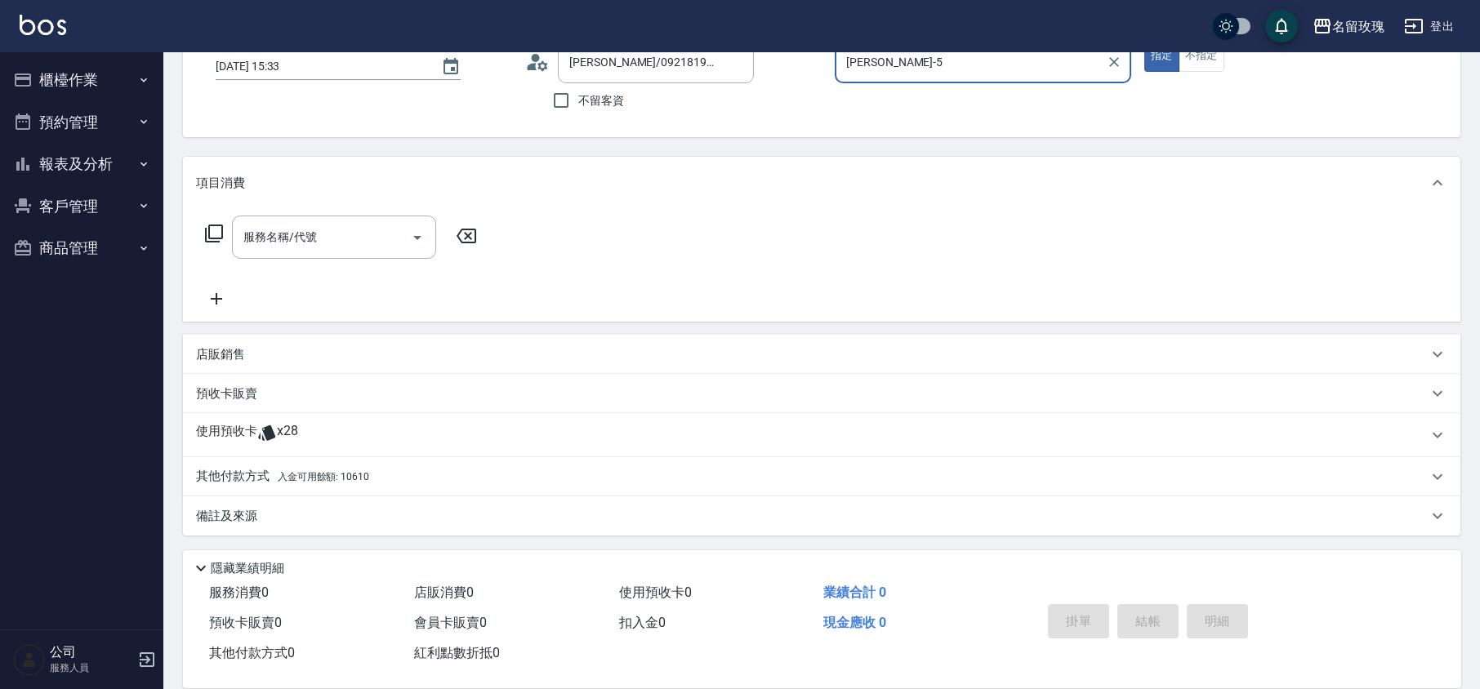
click at [785, 112] on div "顧客姓名/手機號碼/編號 [PERSON_NAME]/0921819020/ke-06291 顧客姓名/手機號碼/編號 不留客資" at bounding box center [673, 79] width 297 height 78
click at [735, 62] on icon "Clear" at bounding box center [737, 62] width 16 height 16
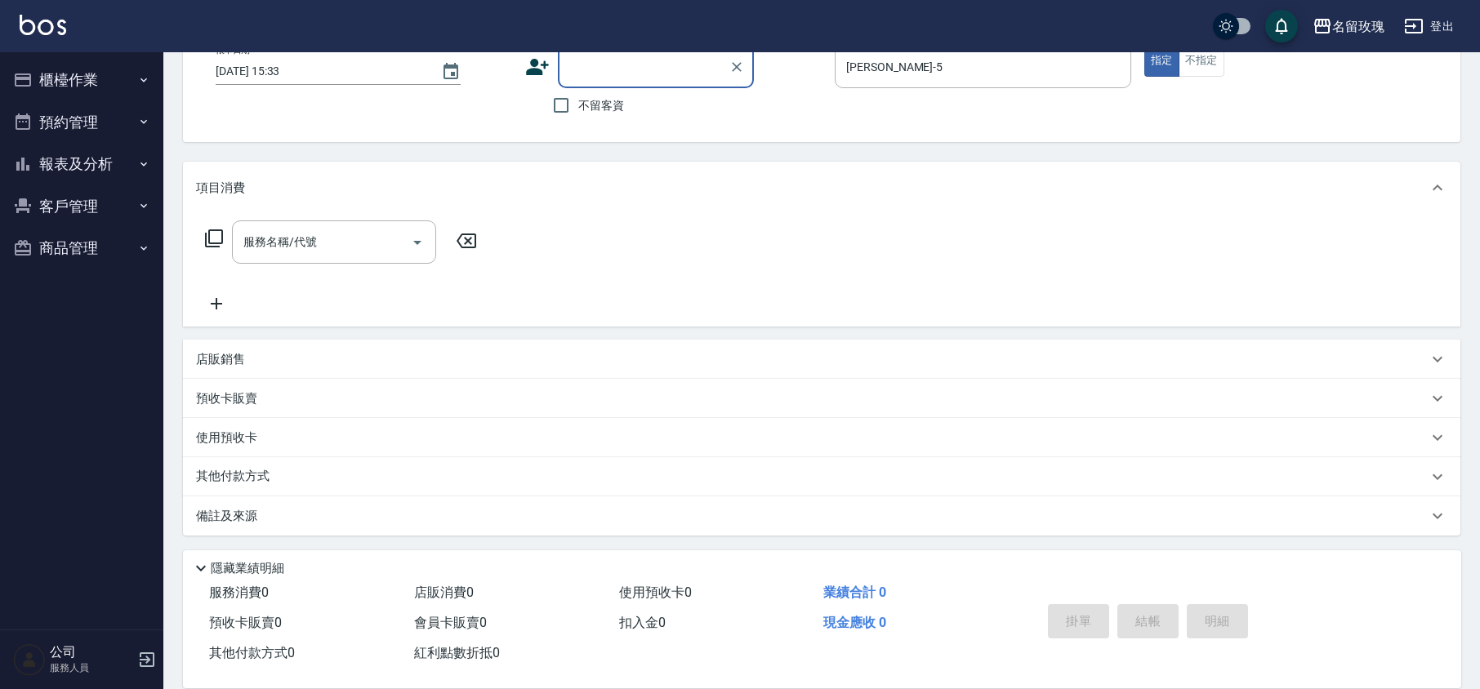
scroll to position [106, 0]
click at [773, 114] on div "顧客姓名/手機號碼/編號 顧客姓名/手機號碼/編號 不留客資" at bounding box center [673, 84] width 297 height 78
click at [792, 122] on div "顧客姓名/手機號碼/編號 顧客姓名/手機號碼/編號 不留客資" at bounding box center [673, 84] width 297 height 78
click at [655, 75] on input "顧客姓名/手機號碼/編號" at bounding box center [643, 66] width 157 height 29
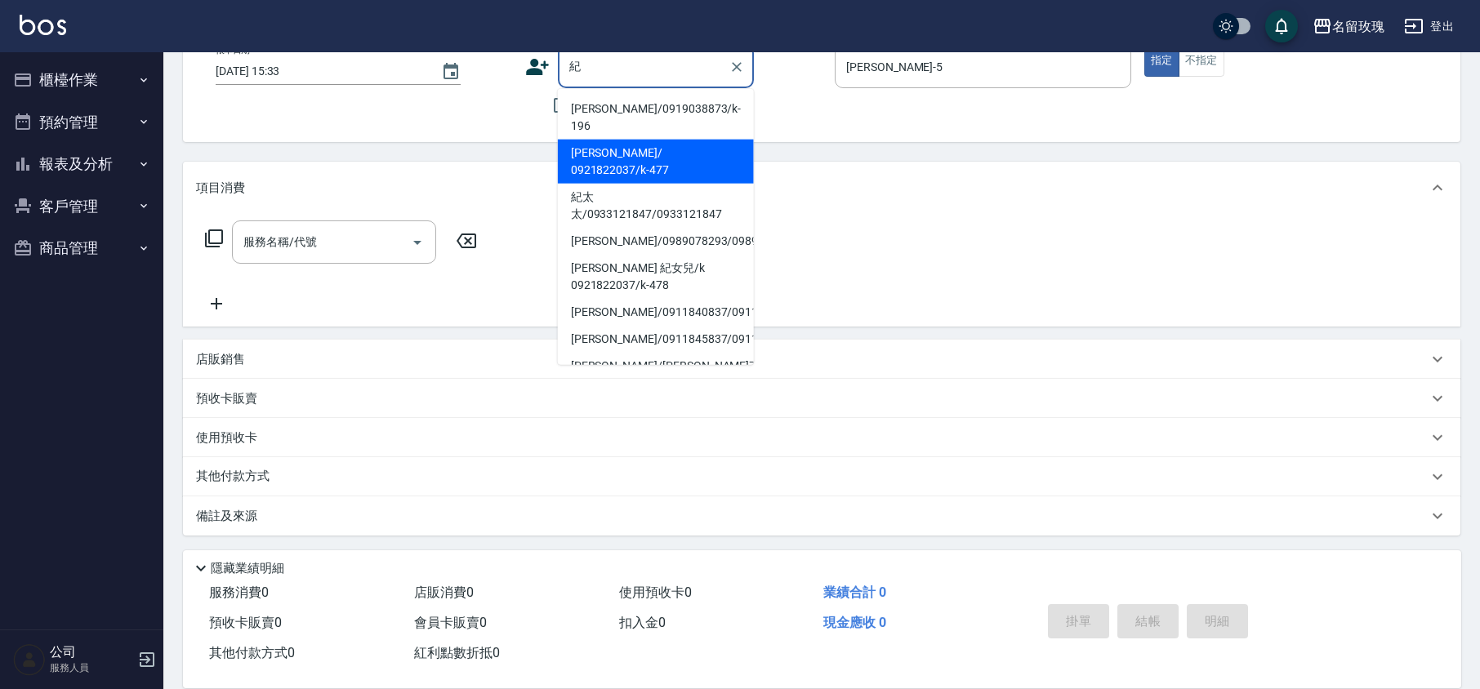
click at [652, 140] on li "[PERSON_NAME]/ 0921822037/k-477" at bounding box center [656, 162] width 196 height 44
type input "[PERSON_NAME]/ 0921822037/k-477"
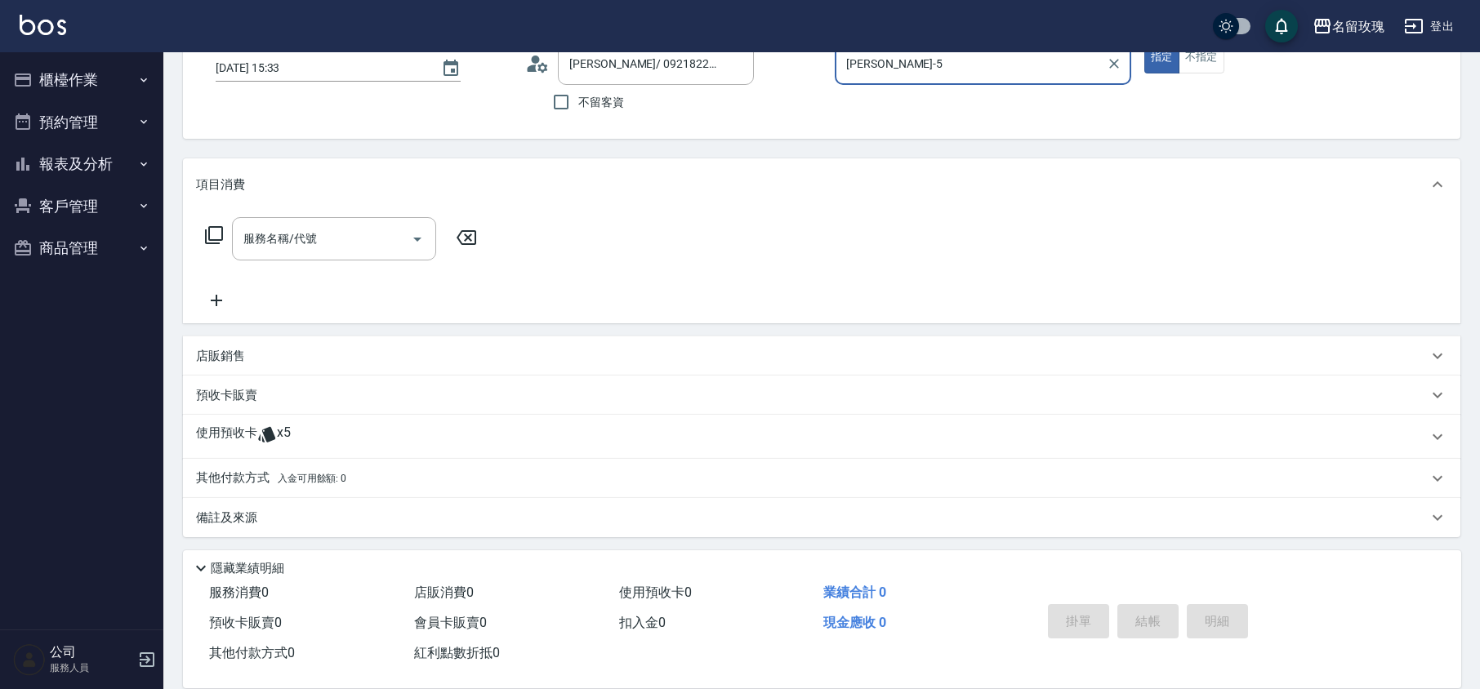
scroll to position [111, 0]
click at [729, 60] on icon "Clear" at bounding box center [737, 62] width 16 height 16
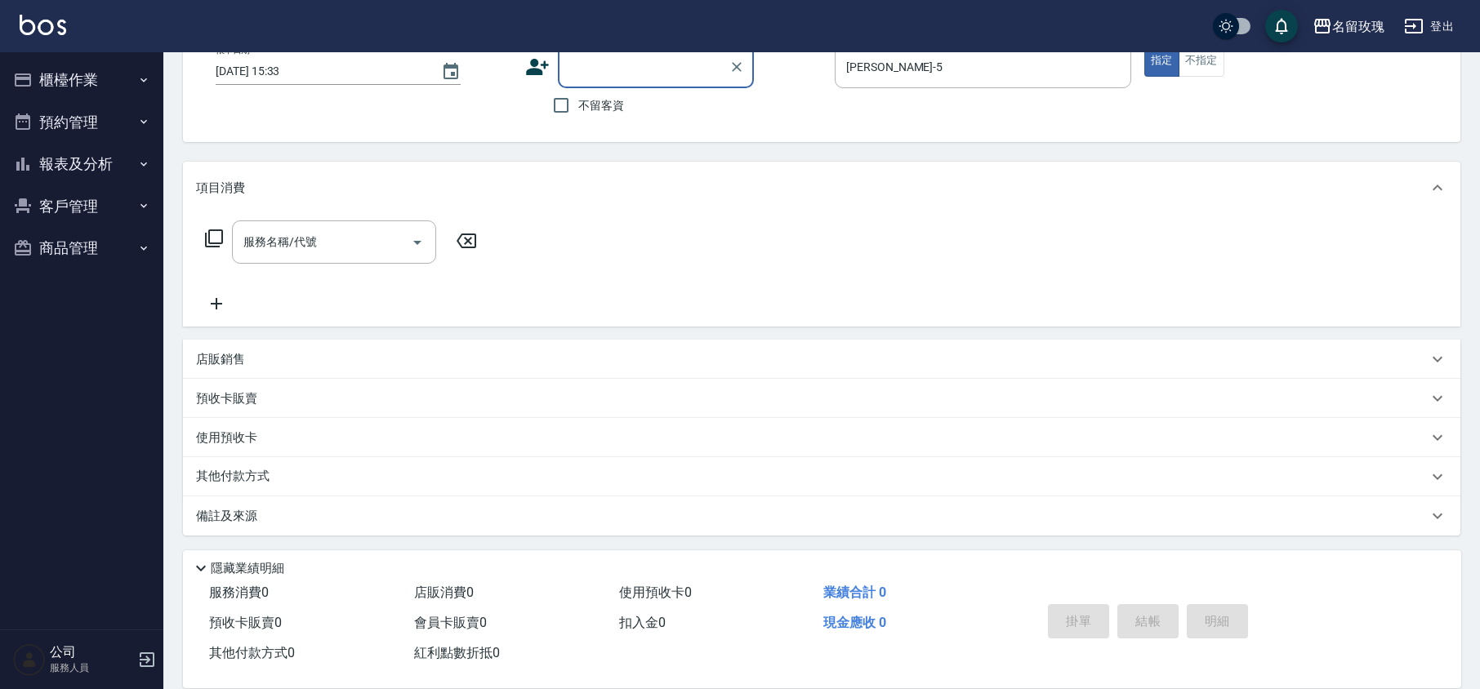
scroll to position [106, 0]
click at [626, 80] on div "顧客姓名/手機號碼/編號" at bounding box center [656, 66] width 196 height 43
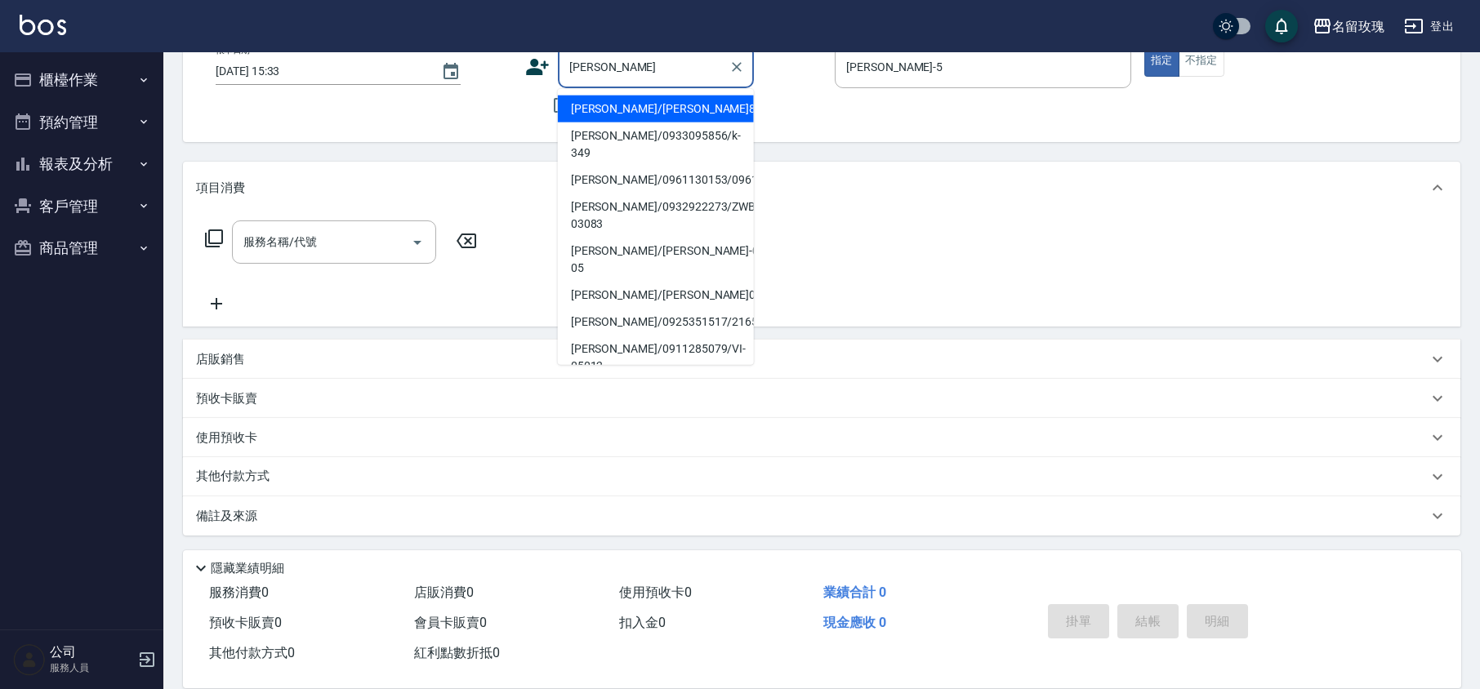
click at [586, 101] on li "[PERSON_NAME]/[PERSON_NAME]8068/8068" at bounding box center [656, 109] width 196 height 27
type input "[PERSON_NAME]/[PERSON_NAME]8068/8068"
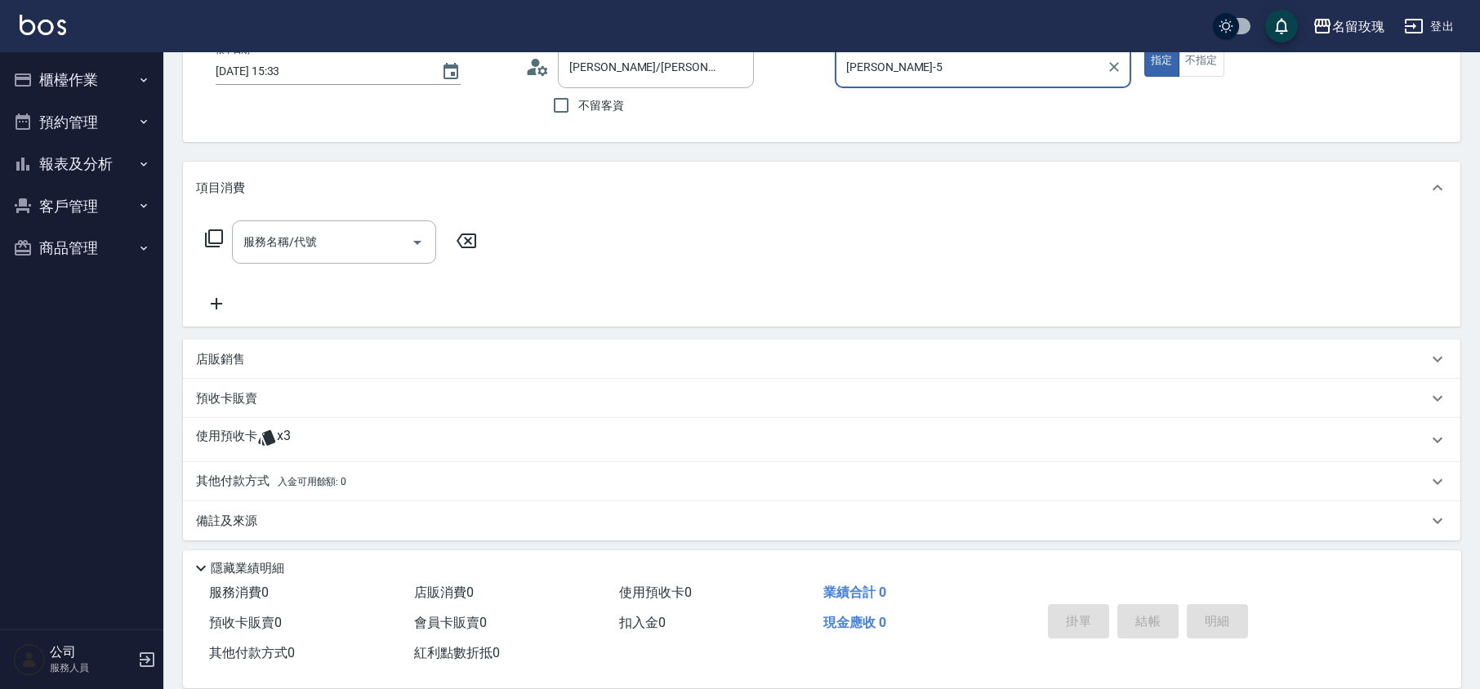
click at [212, 357] on p "店販銷售" at bounding box center [220, 359] width 49 height 17
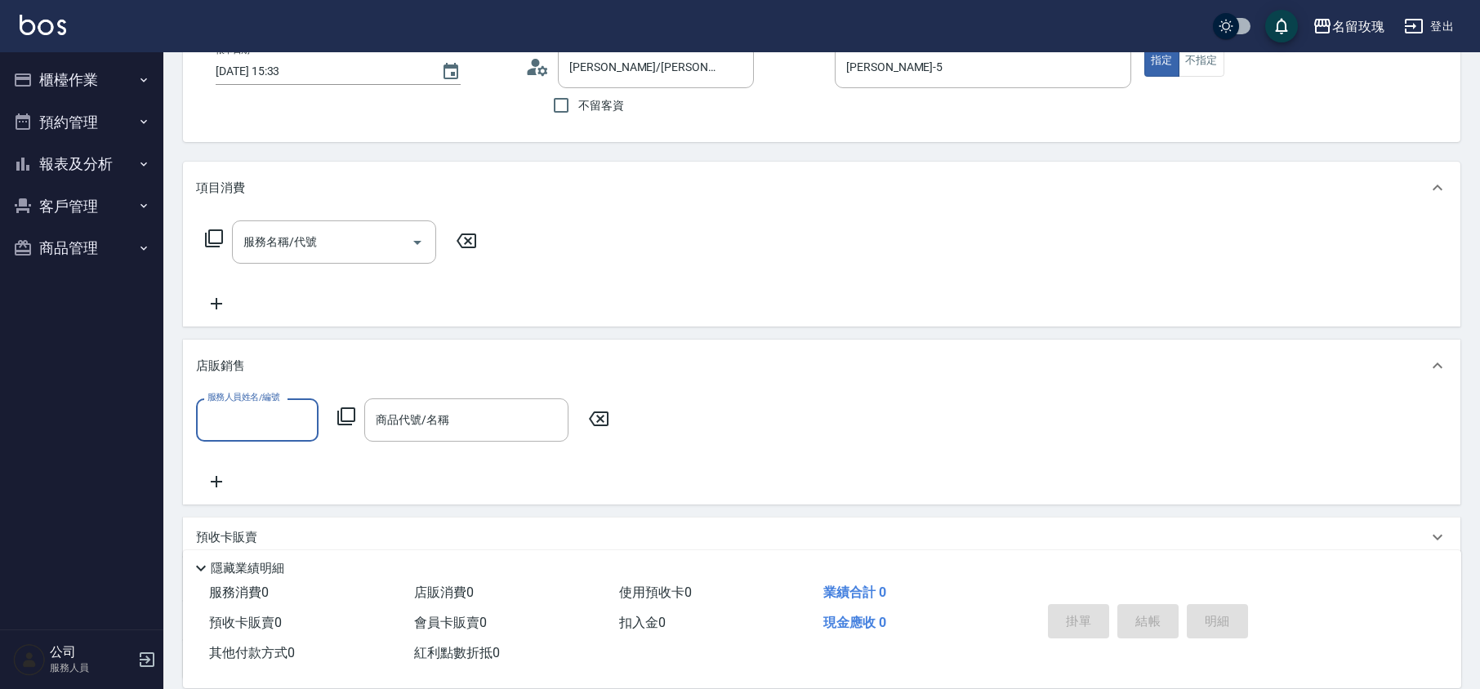
scroll to position [1, 0]
click at [225, 418] on input "服務人員姓名/編號" at bounding box center [257, 420] width 108 height 29
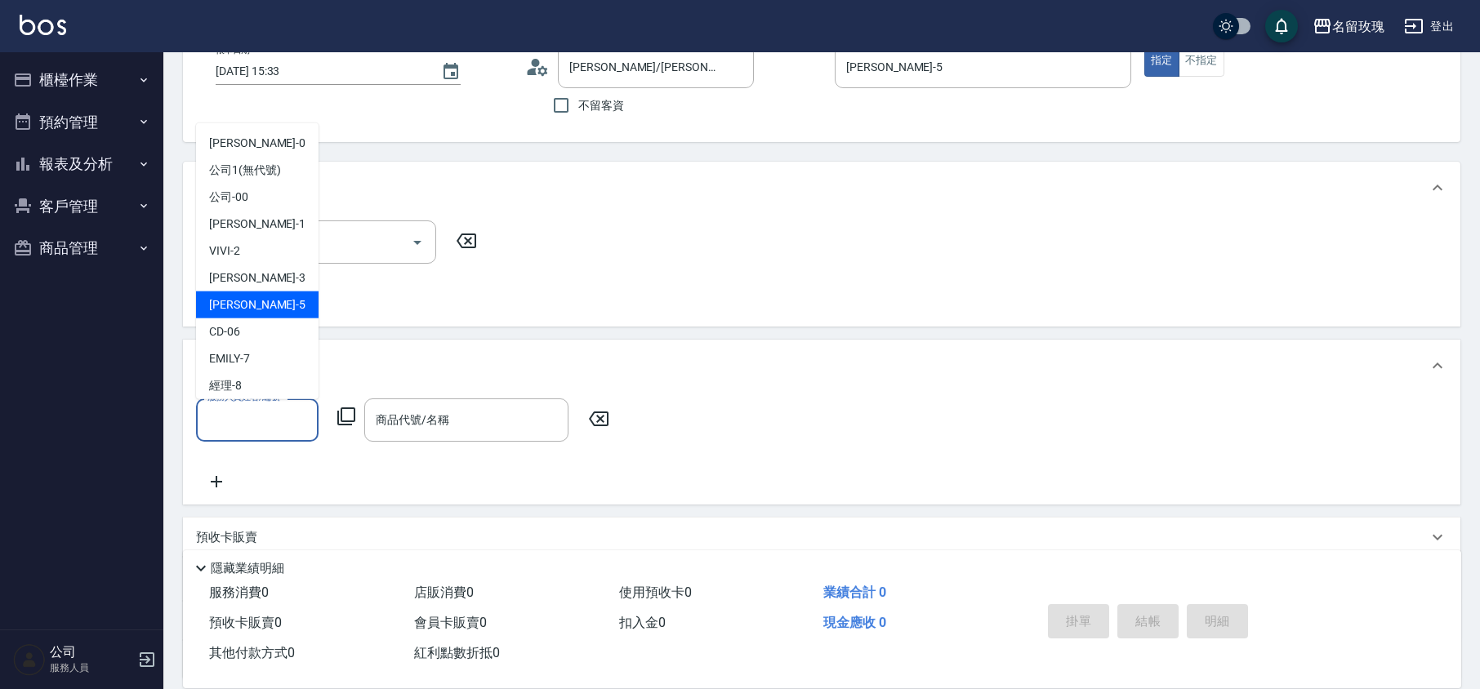
click at [276, 309] on div "[PERSON_NAME] -5" at bounding box center [257, 305] width 123 height 27
type input "[PERSON_NAME]-5"
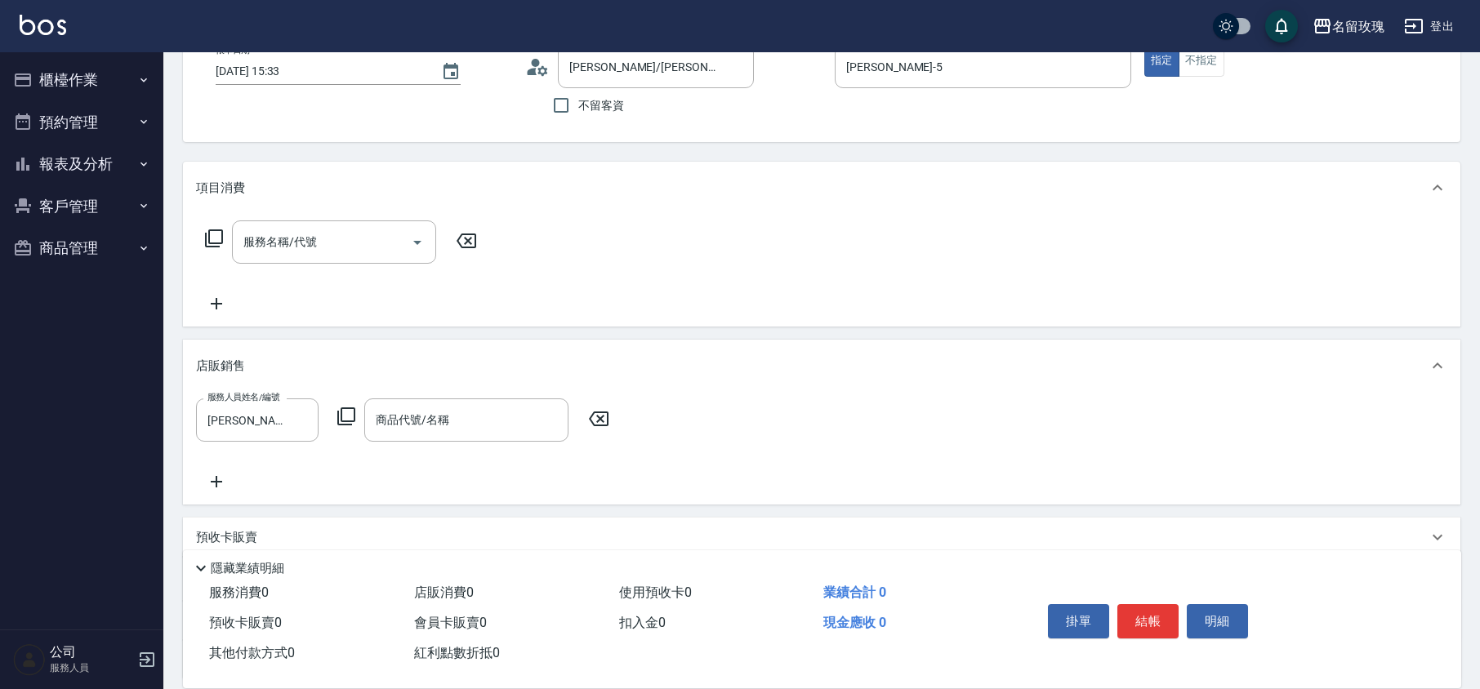
click at [346, 416] on icon at bounding box center [347, 417] width 20 height 20
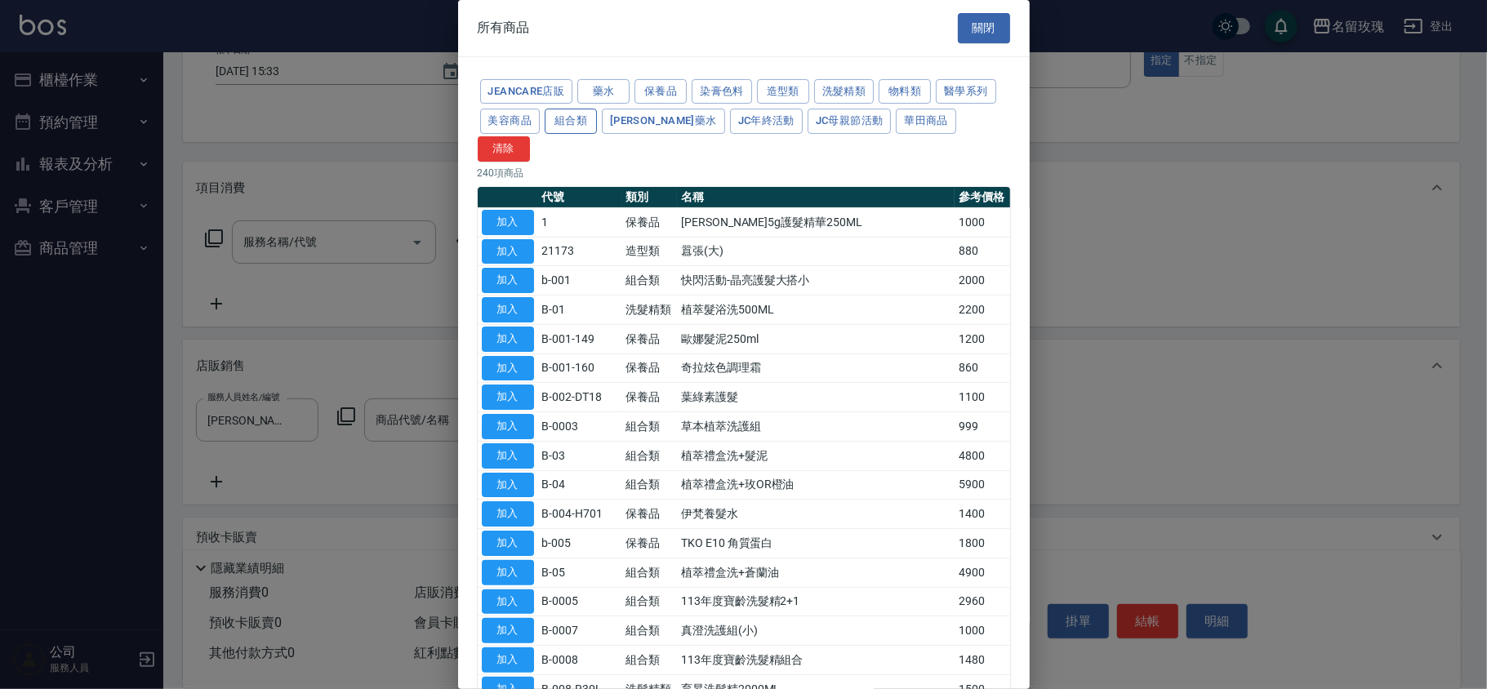
click at [563, 125] on button "組合類" at bounding box center [571, 121] width 52 height 25
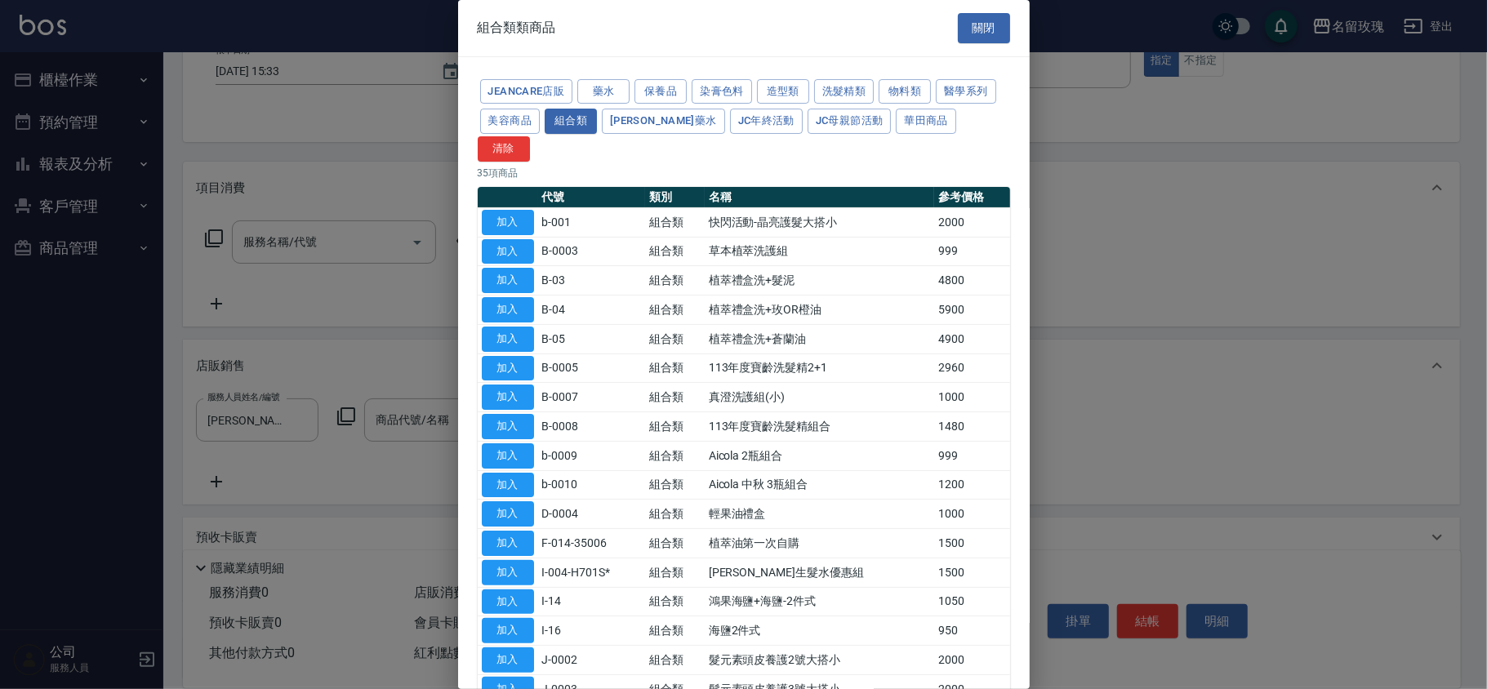
click at [510, 473] on button "加入" at bounding box center [508, 485] width 52 height 25
type input "Aicola 中秋 3瓶組合"
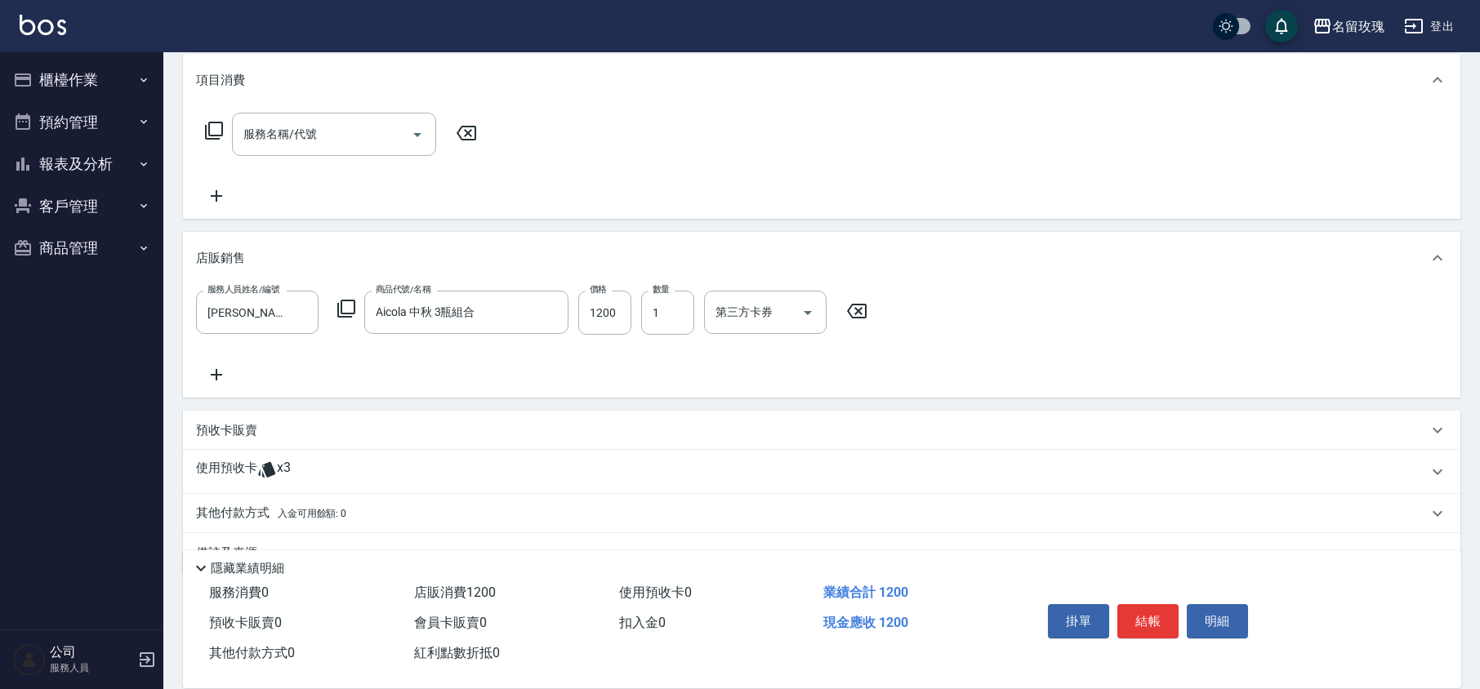
scroll to position [252, 0]
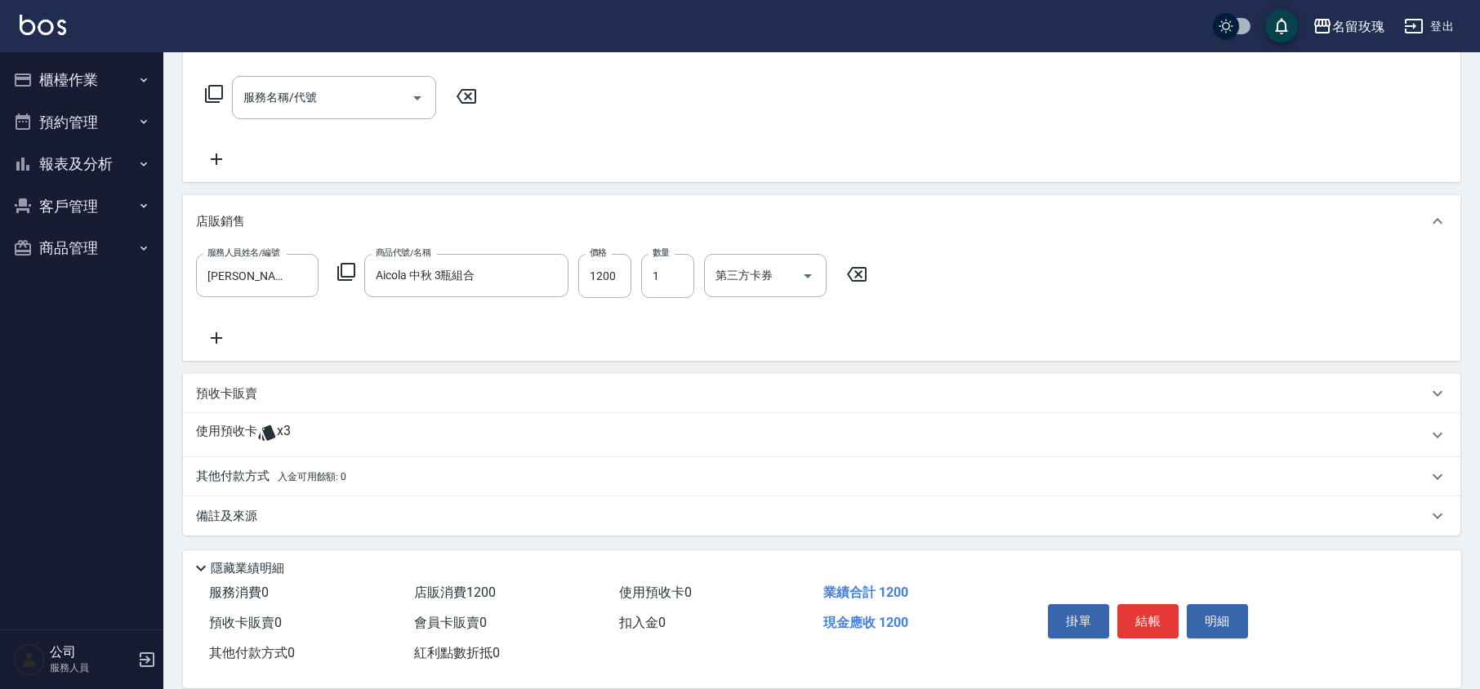
click at [634, 330] on div "服務人員姓名/編號 [PERSON_NAME]-5 服務人員姓名/編號 商品代號/名稱 Aicola 中秋 3瓶組合 商品代號/名稱 價格 1200 價格 數…" at bounding box center [821, 301] width 1251 height 94
type input "[DATE] 15:49"
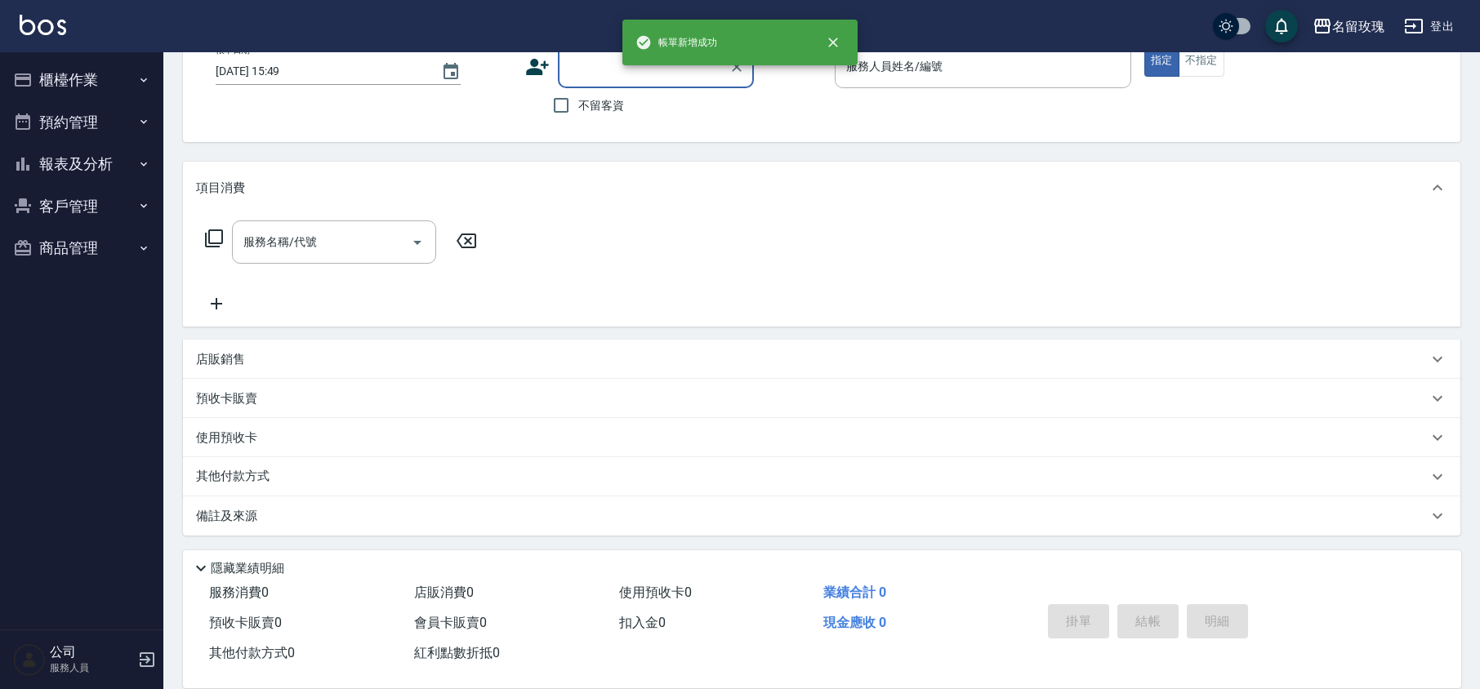
scroll to position [0, 0]
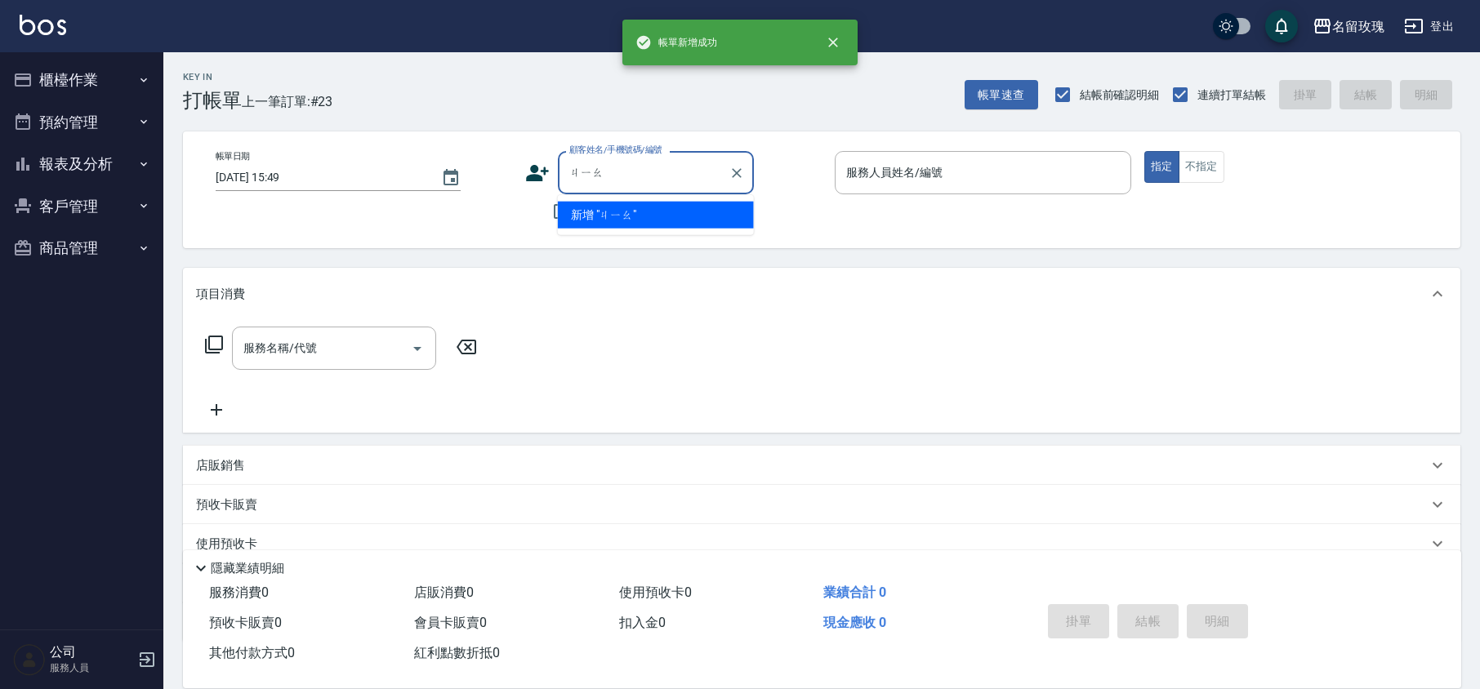
type input "嬌"
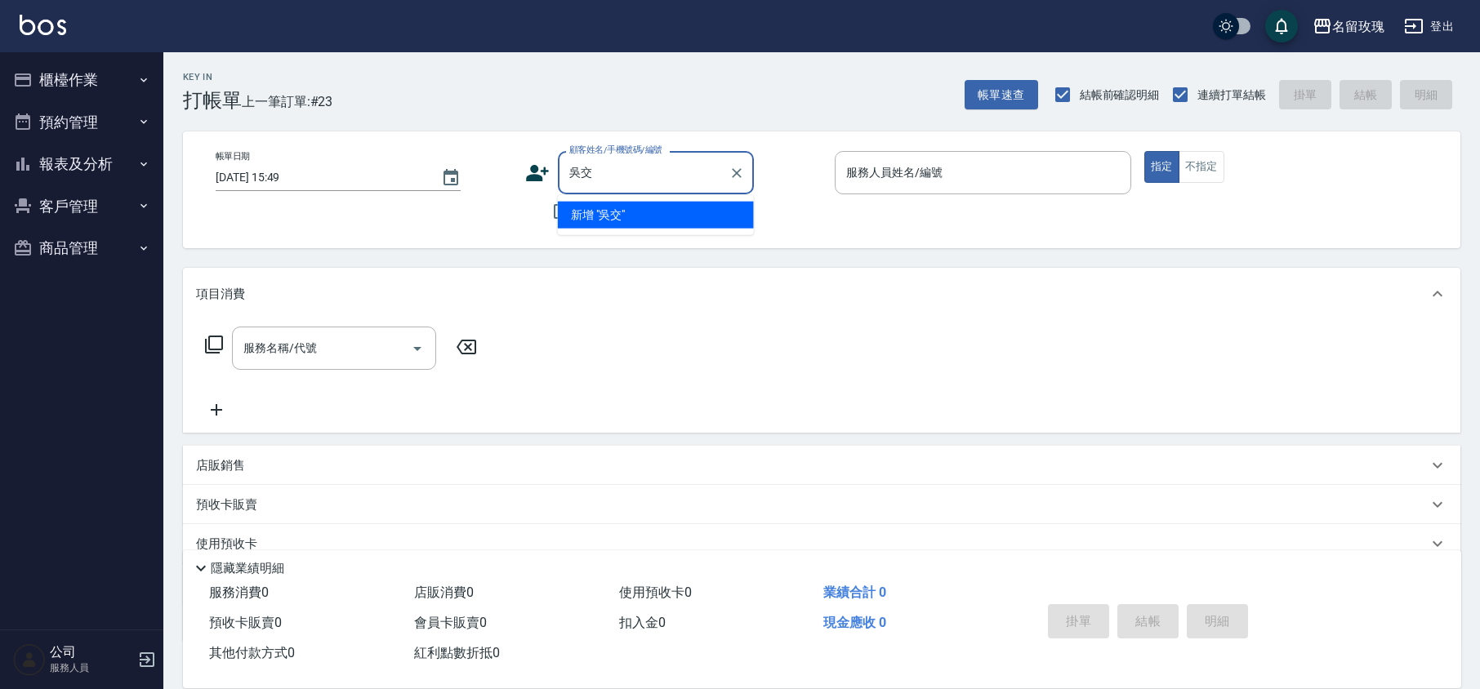
type input "[PERSON_NAME]"
click at [733, 167] on icon "Clear" at bounding box center [737, 173] width 16 height 16
click at [33, 194] on button "客戶管理" at bounding box center [82, 206] width 150 height 42
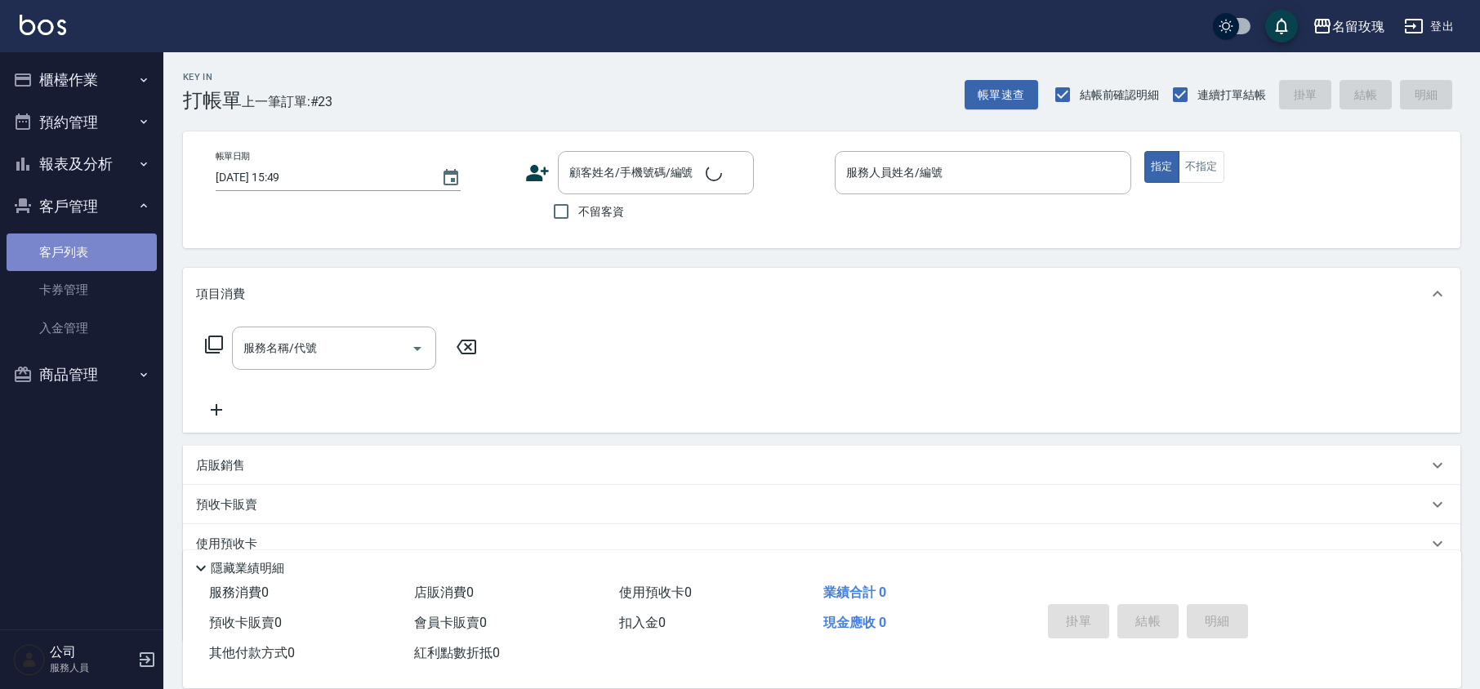
click at [49, 249] on link "客戶列表" at bounding box center [82, 253] width 150 height 38
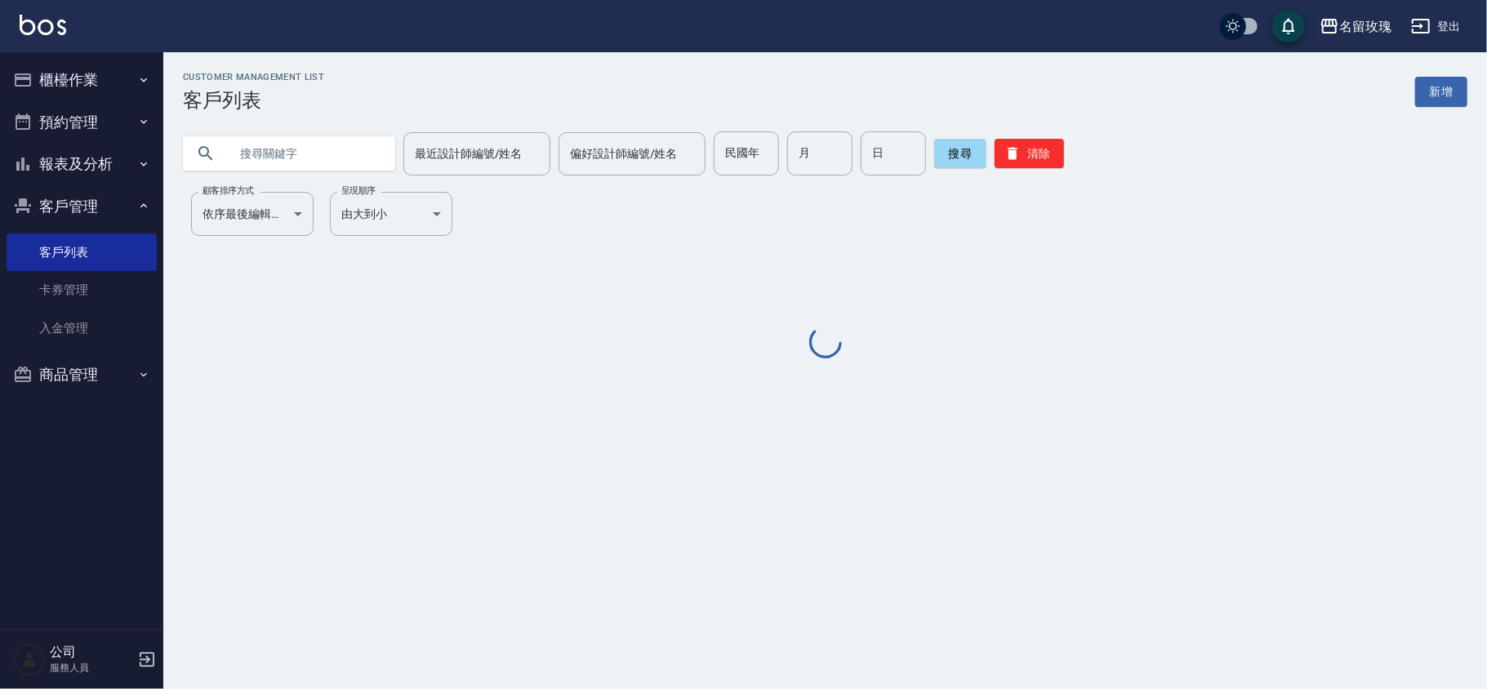
click at [255, 158] on input "text" at bounding box center [306, 154] width 154 height 44
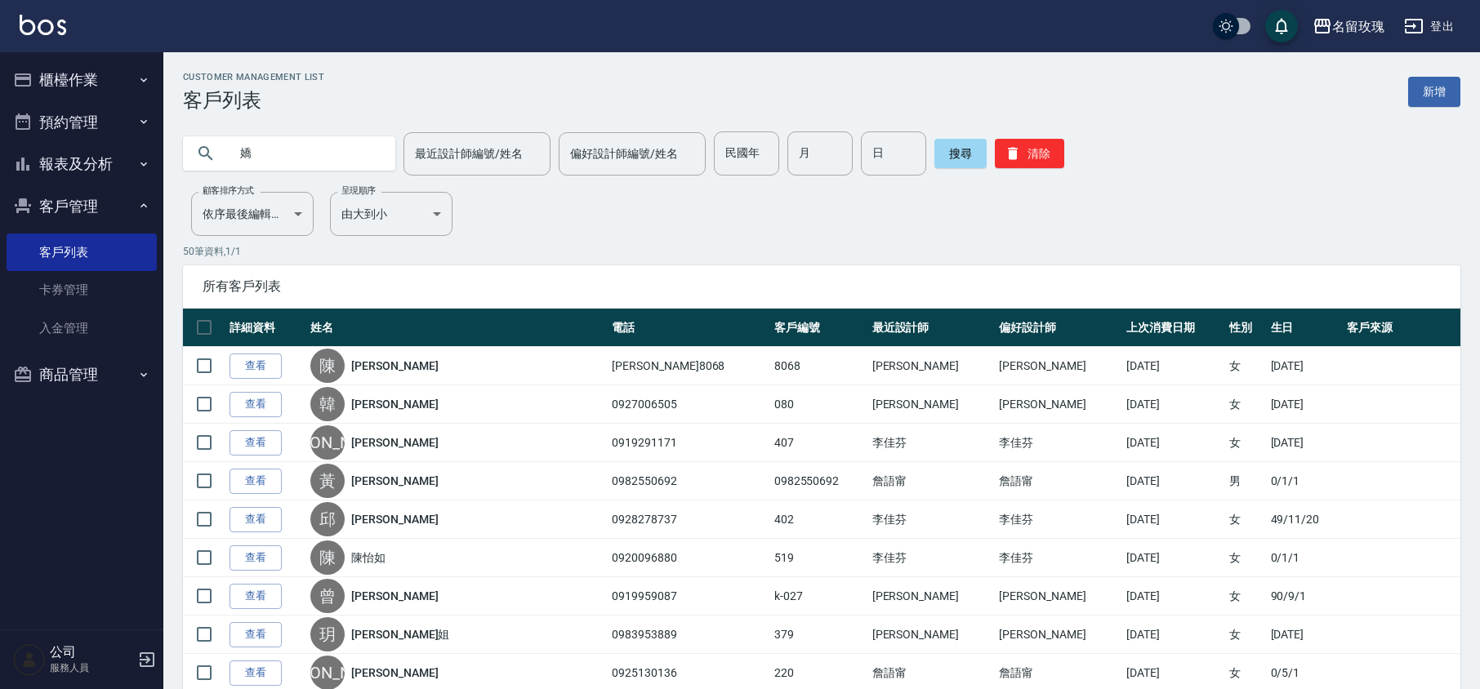
type input "嬌"
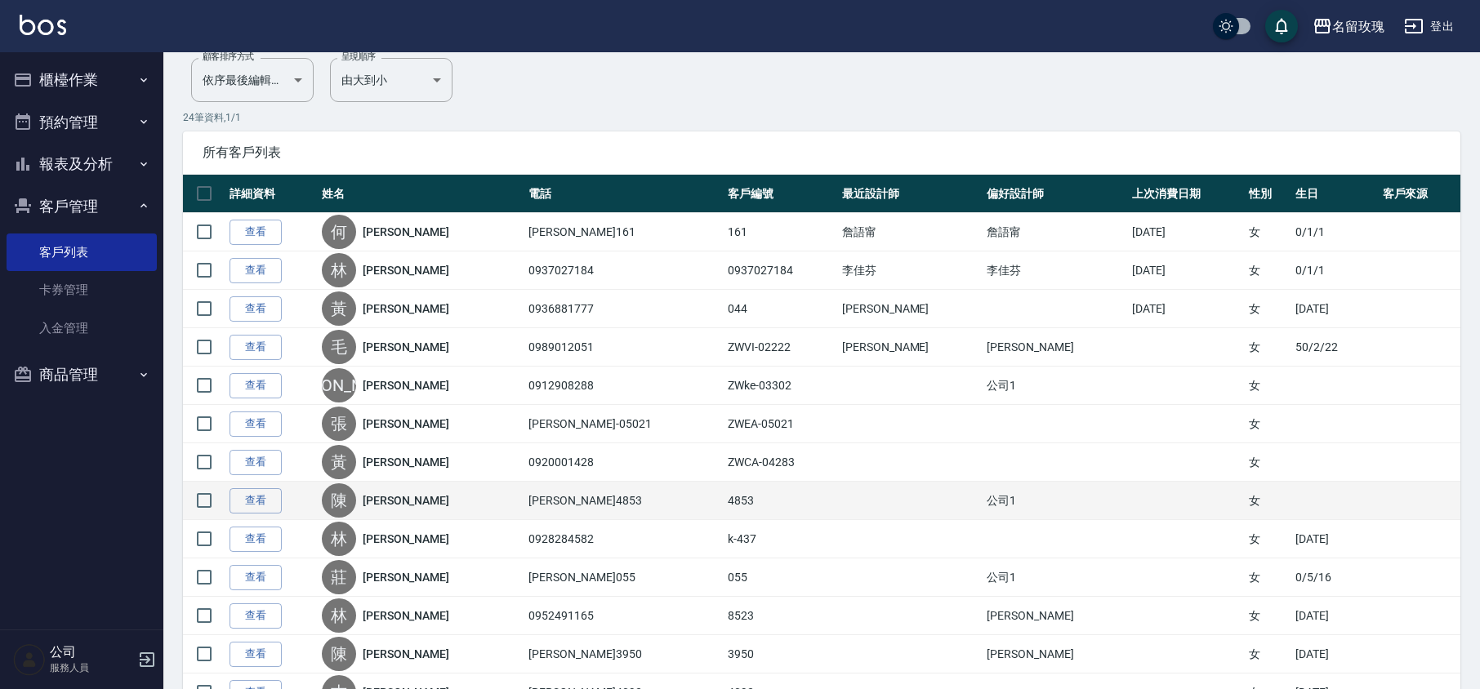
scroll to position [227, 0]
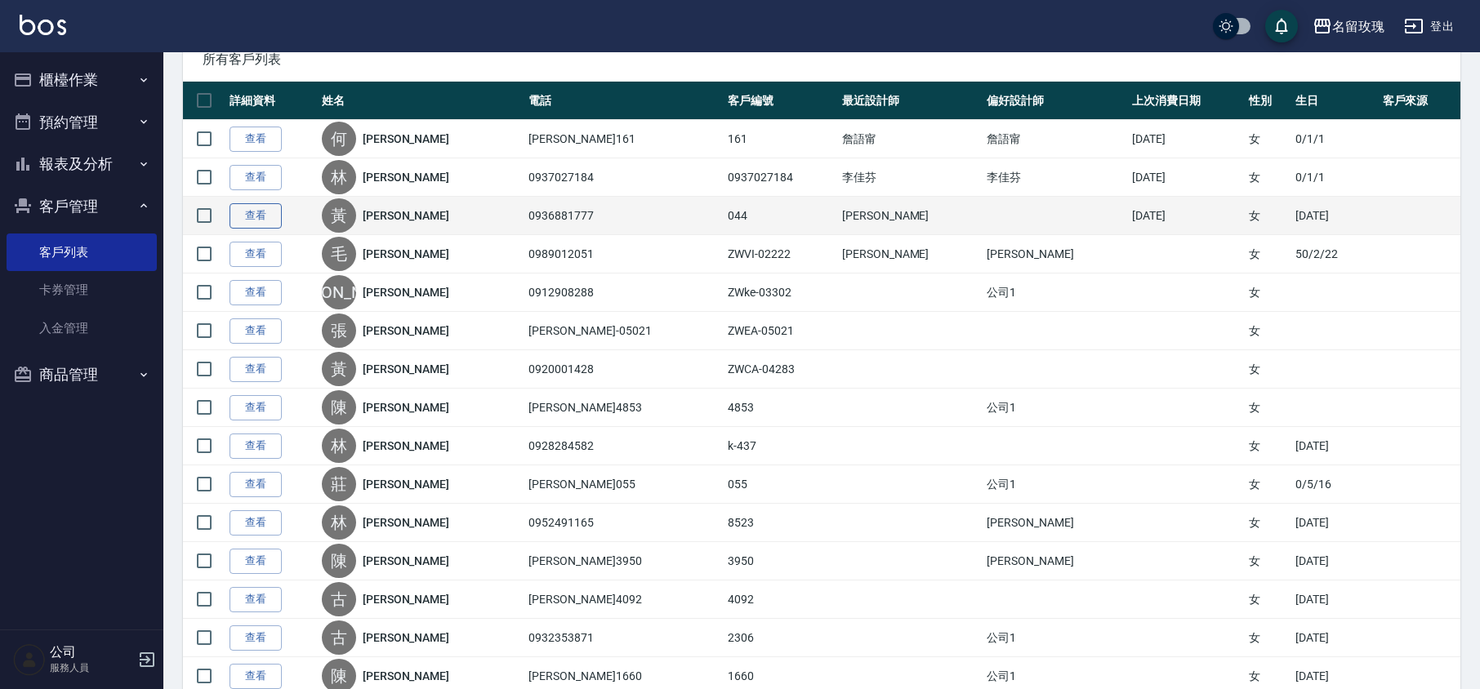
click at [260, 209] on link "查看" at bounding box center [256, 215] width 52 height 25
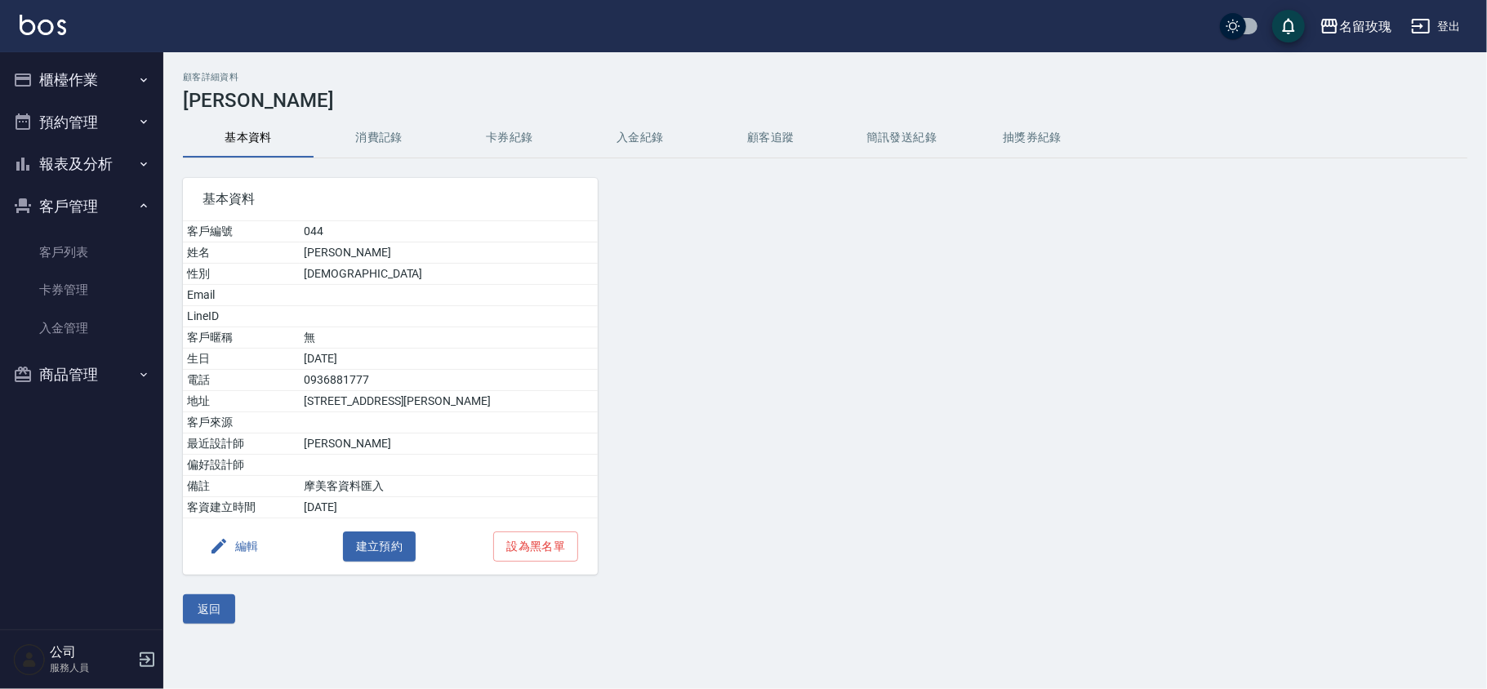
click at [386, 145] on button "消費記錄" at bounding box center [379, 137] width 131 height 39
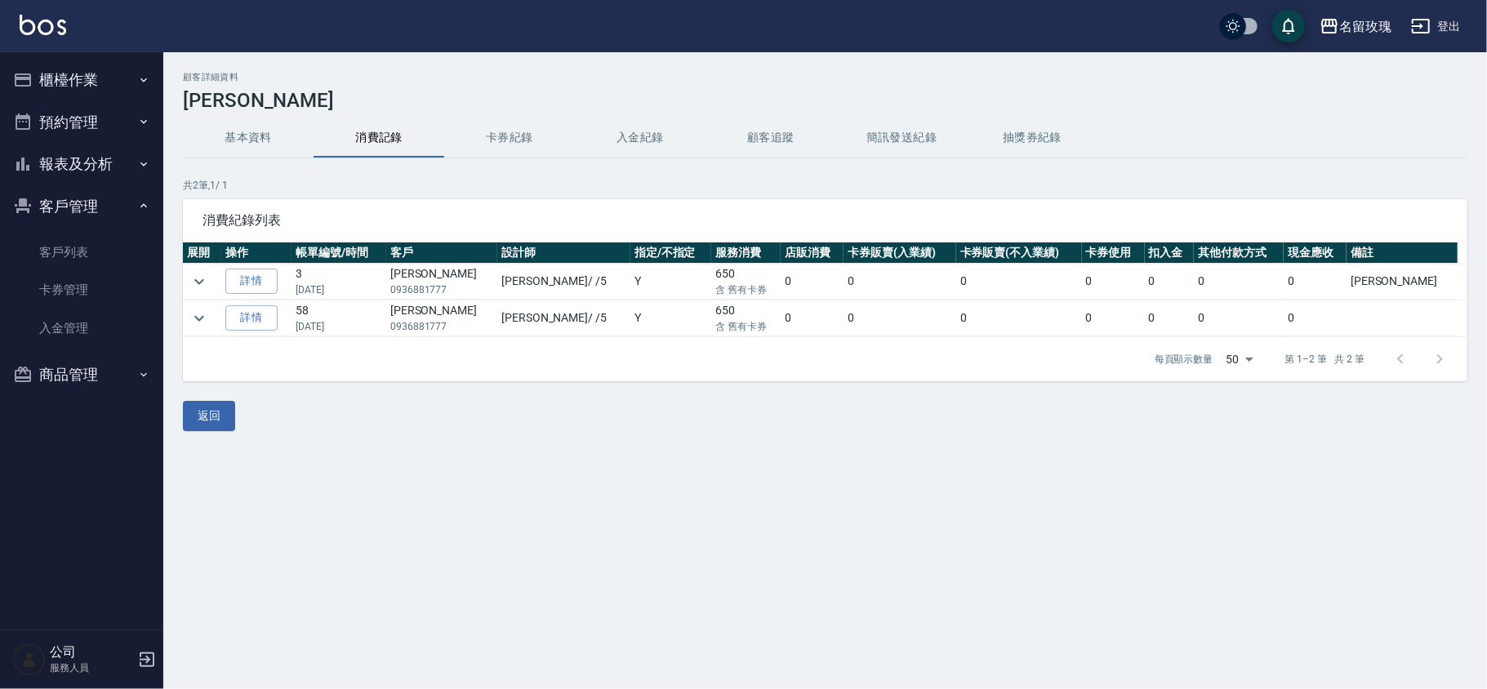
click at [278, 141] on button "基本資料" at bounding box center [248, 137] width 131 height 39
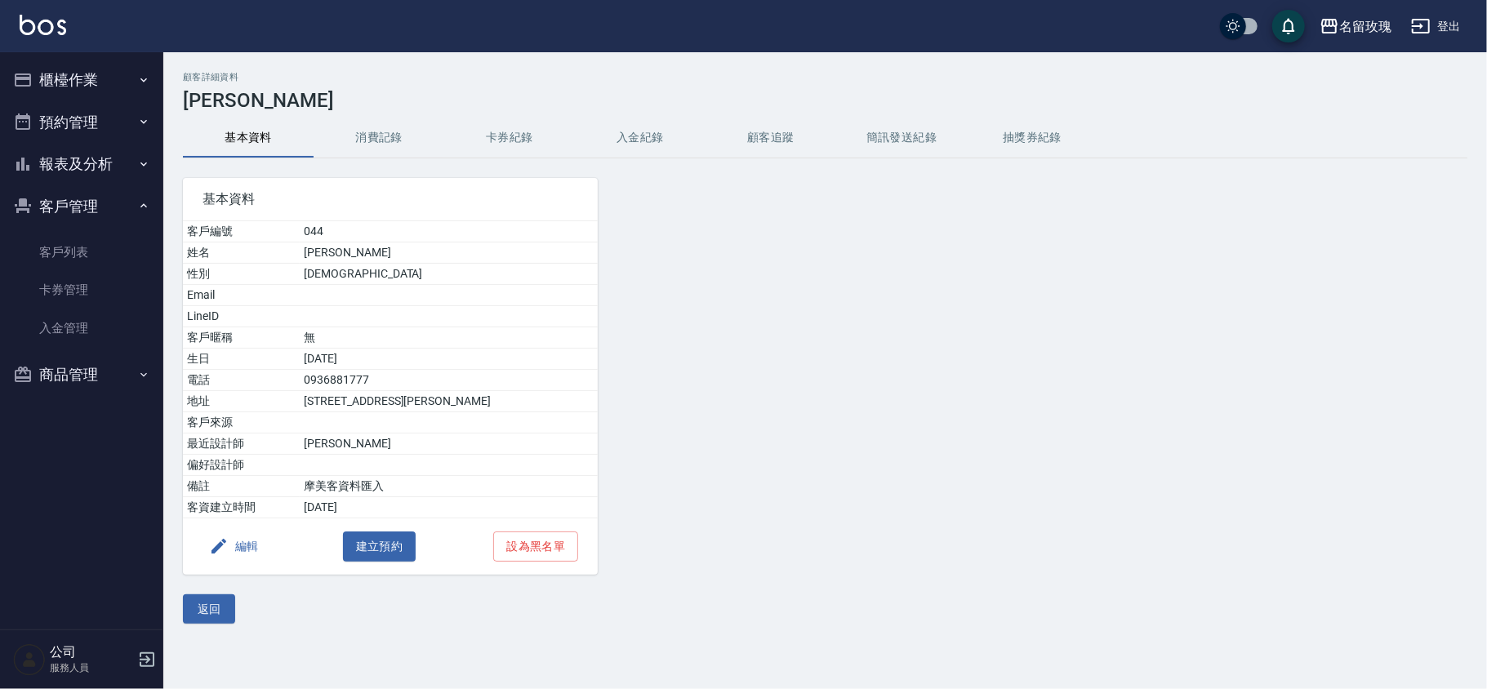
click at [351, 145] on button "消費記錄" at bounding box center [379, 137] width 131 height 39
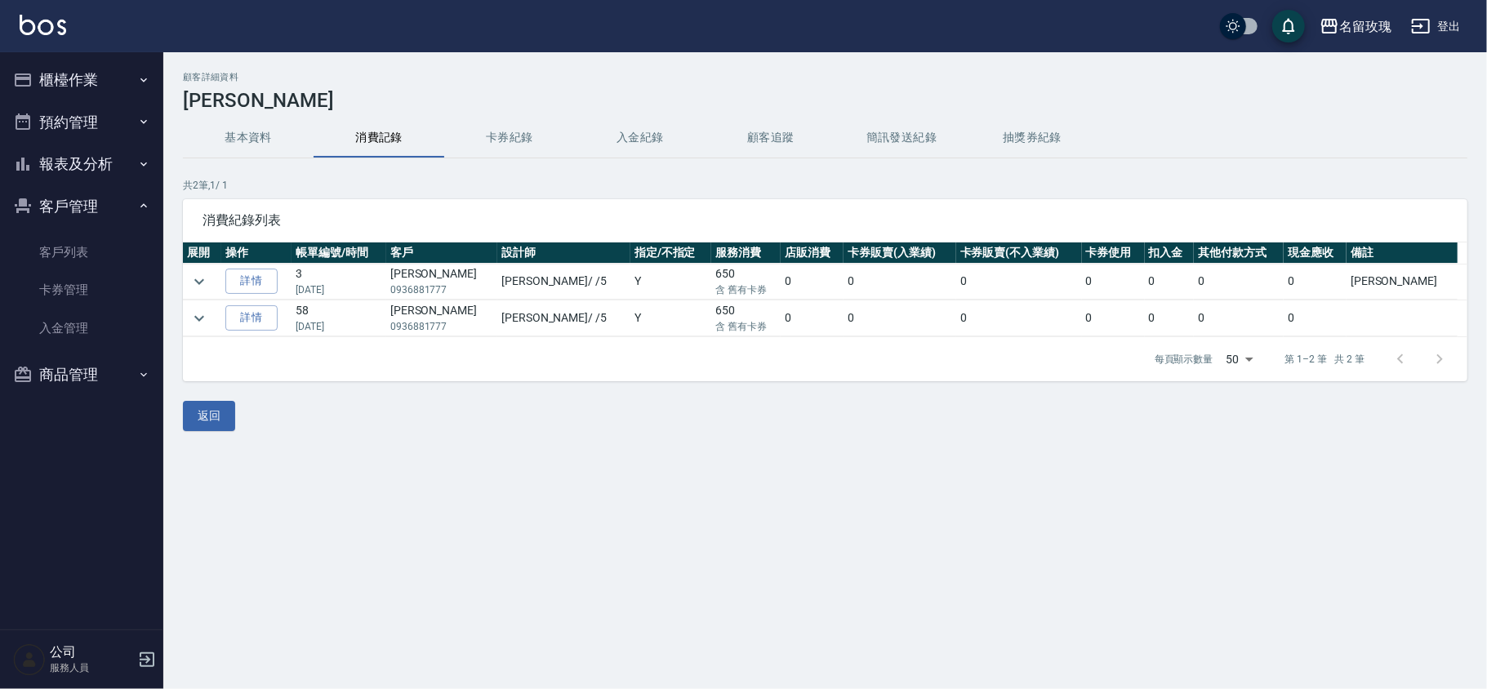
click at [497, 128] on button "卡券紀錄" at bounding box center [509, 137] width 131 height 39
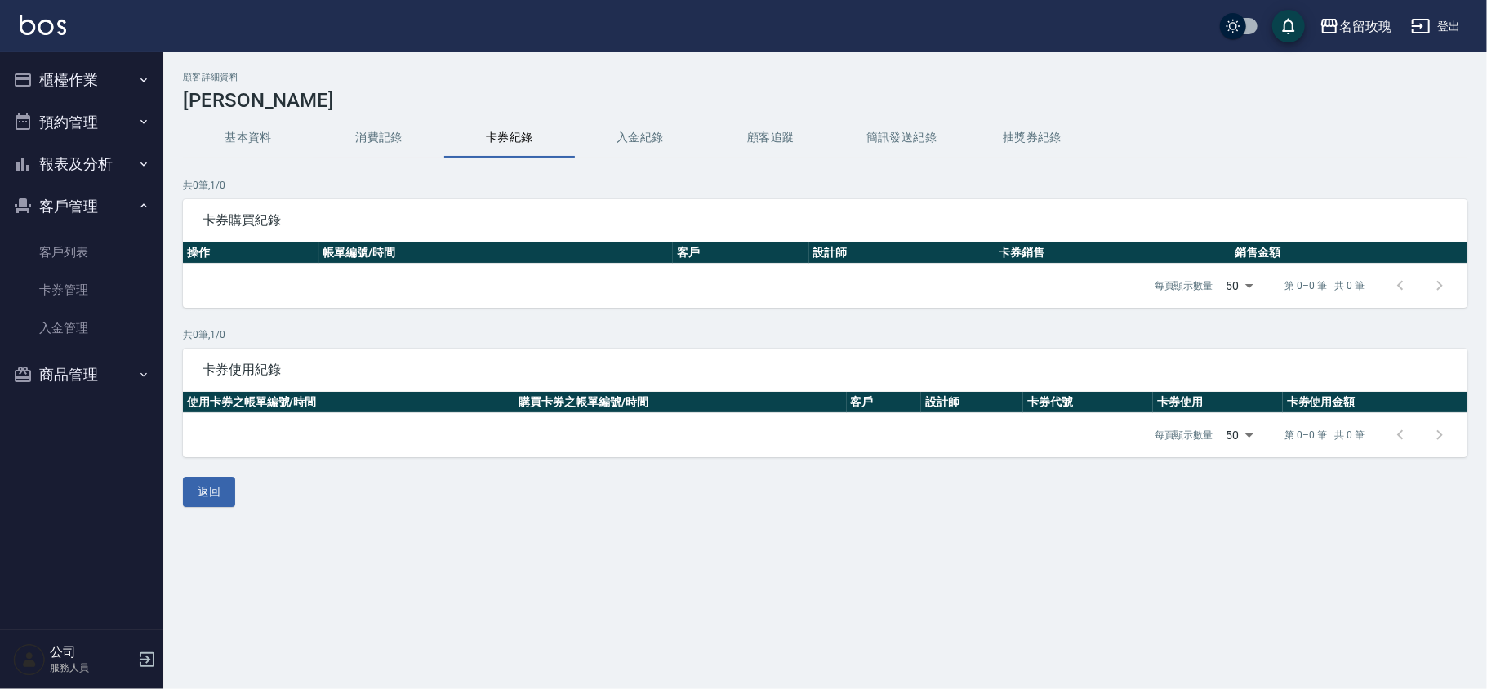
click at [644, 136] on button "入金紀錄" at bounding box center [640, 137] width 131 height 39
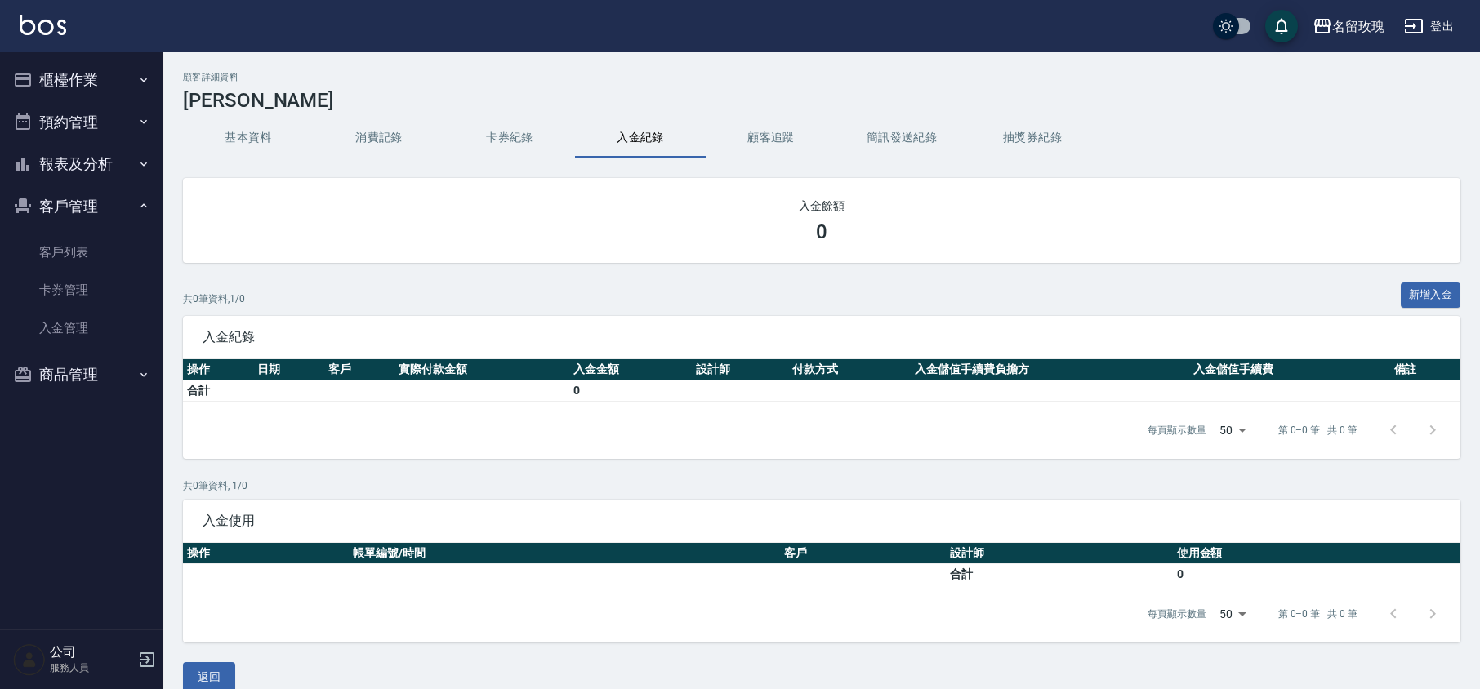
click at [785, 116] on div "顧客詳細資料 [PERSON_NAME] 基本資料 消費記錄 卡券紀錄 入金紀錄 顧客追蹤 簡訊發送紀錄 抽獎券紀錄 入金餘額 0 共 0 筆資料, 1 / …" at bounding box center [821, 382] width 1317 height 621
click at [776, 132] on button "顧客追蹤" at bounding box center [771, 137] width 131 height 39
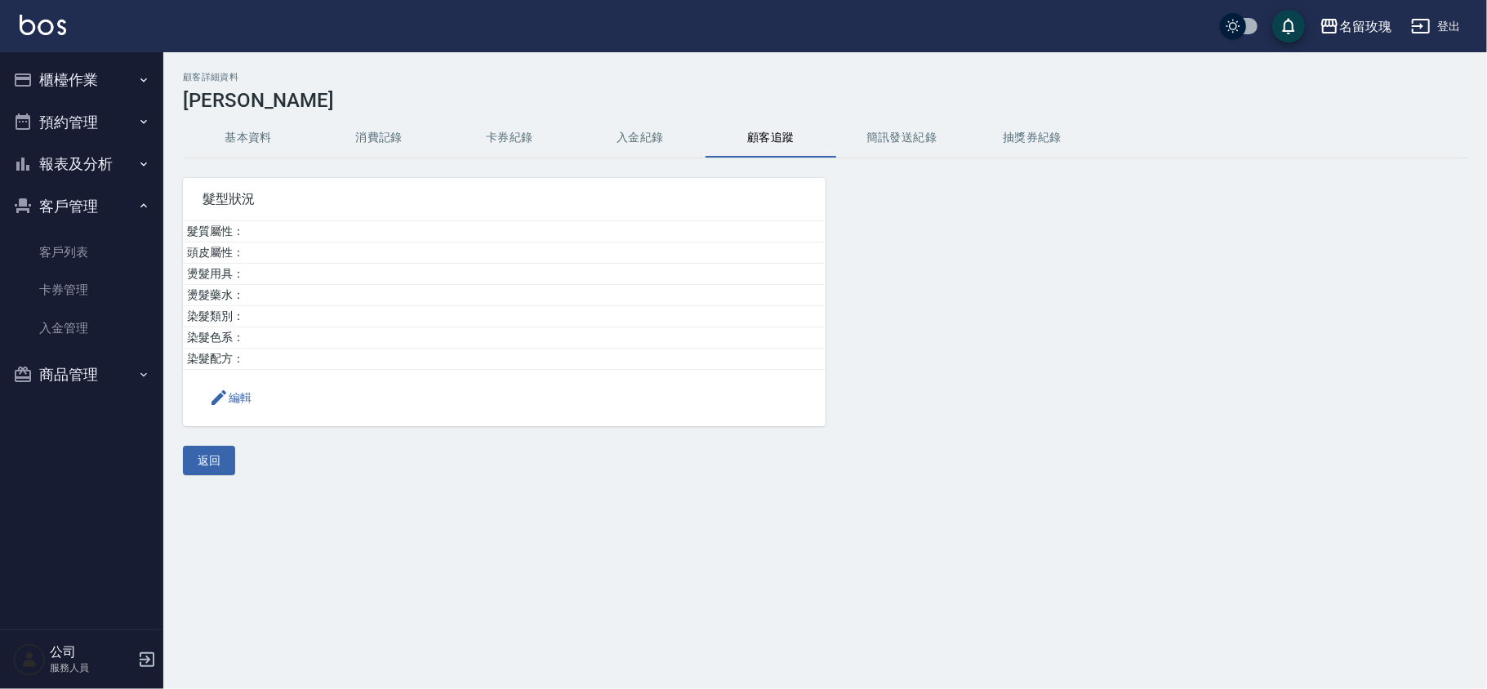
click at [237, 152] on button "基本資料" at bounding box center [248, 137] width 131 height 39
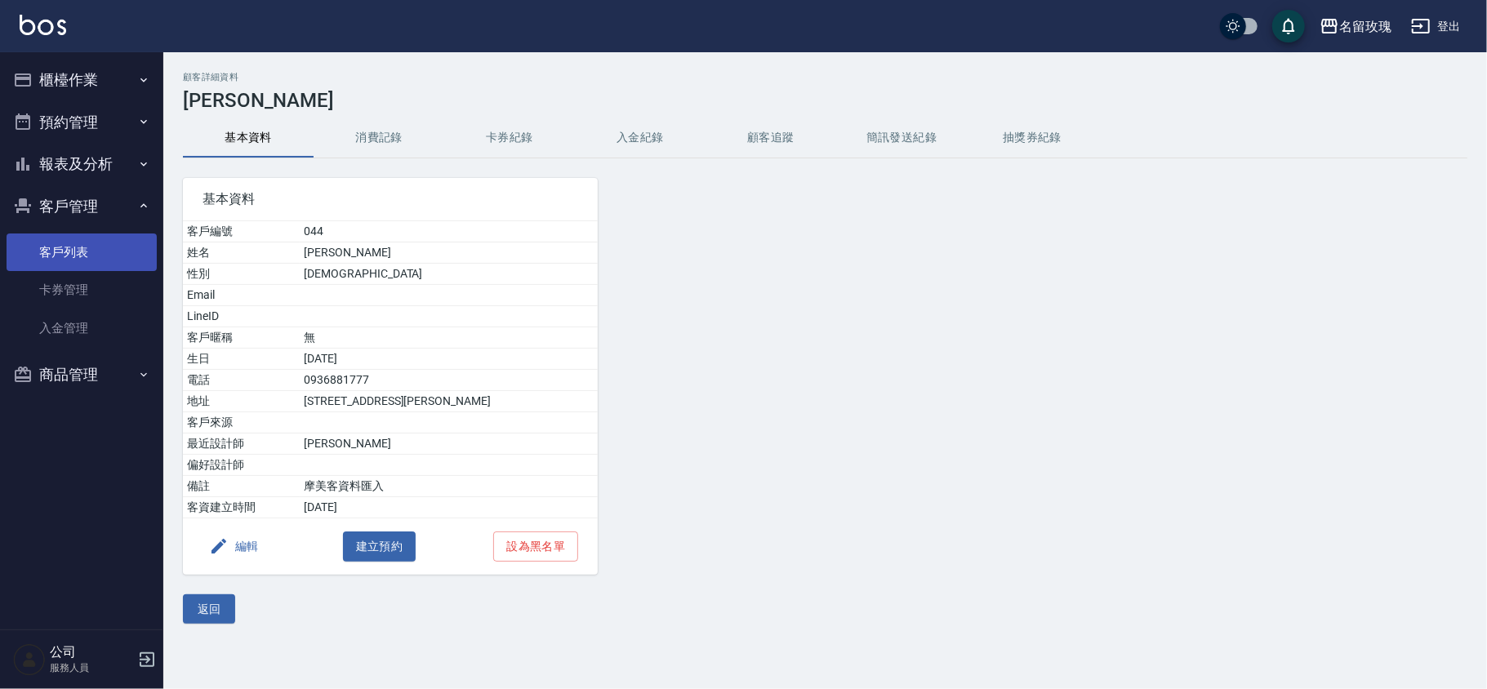
click at [64, 252] on link "客戶列表" at bounding box center [82, 253] width 150 height 38
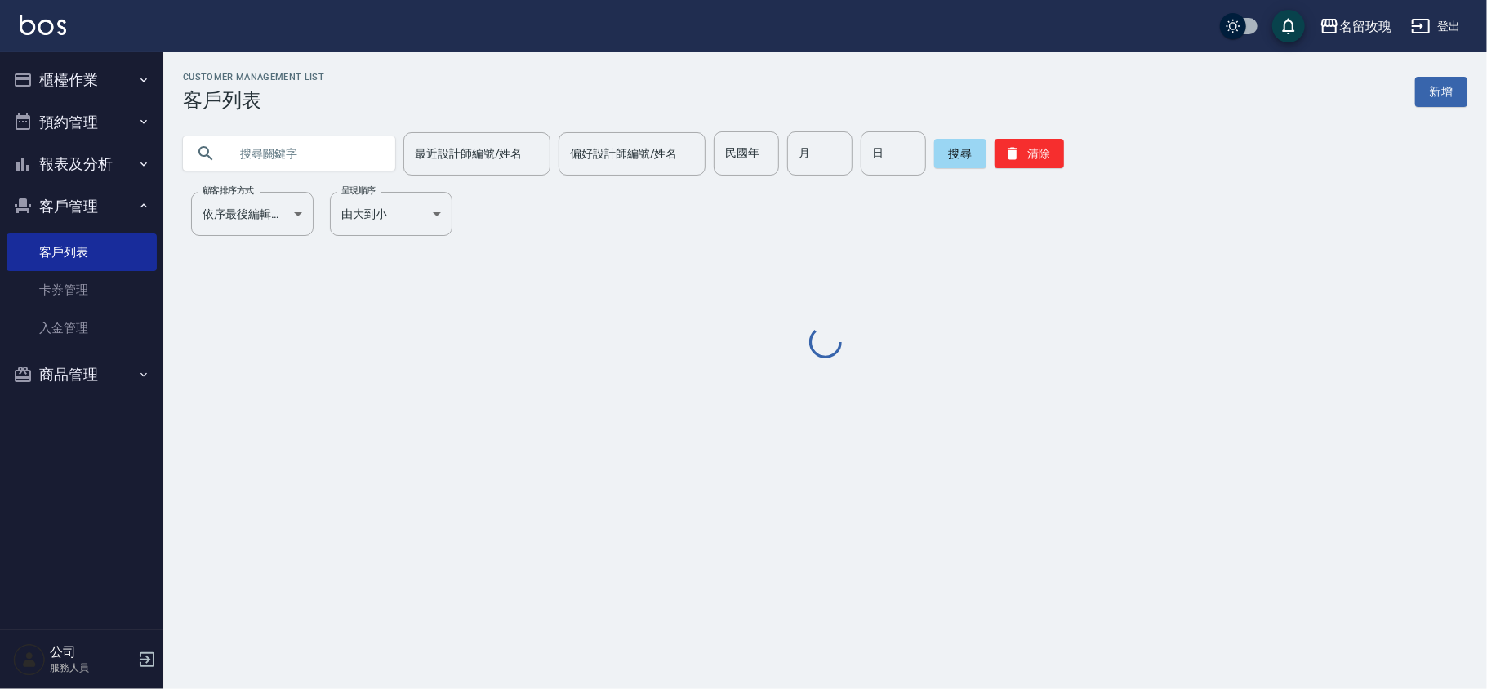
click at [279, 139] on input "text" at bounding box center [306, 154] width 154 height 44
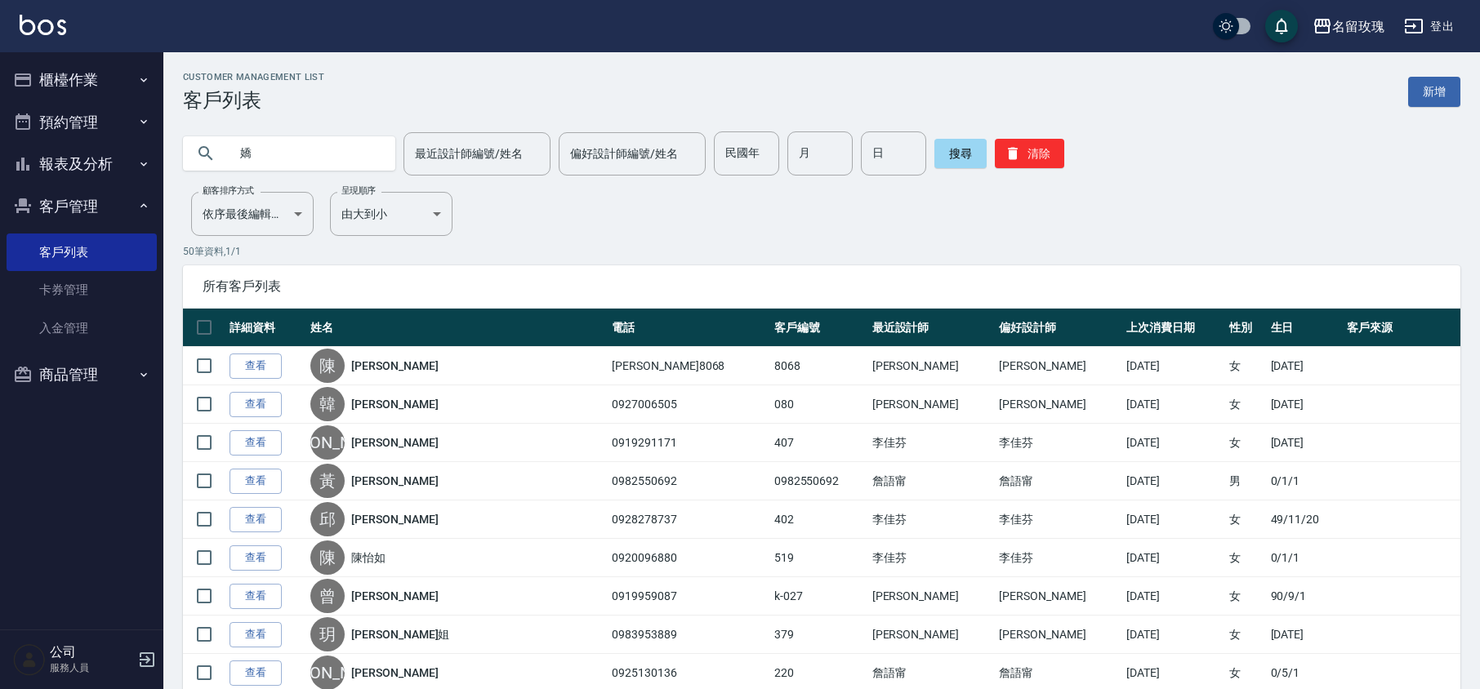
type input "嬌"
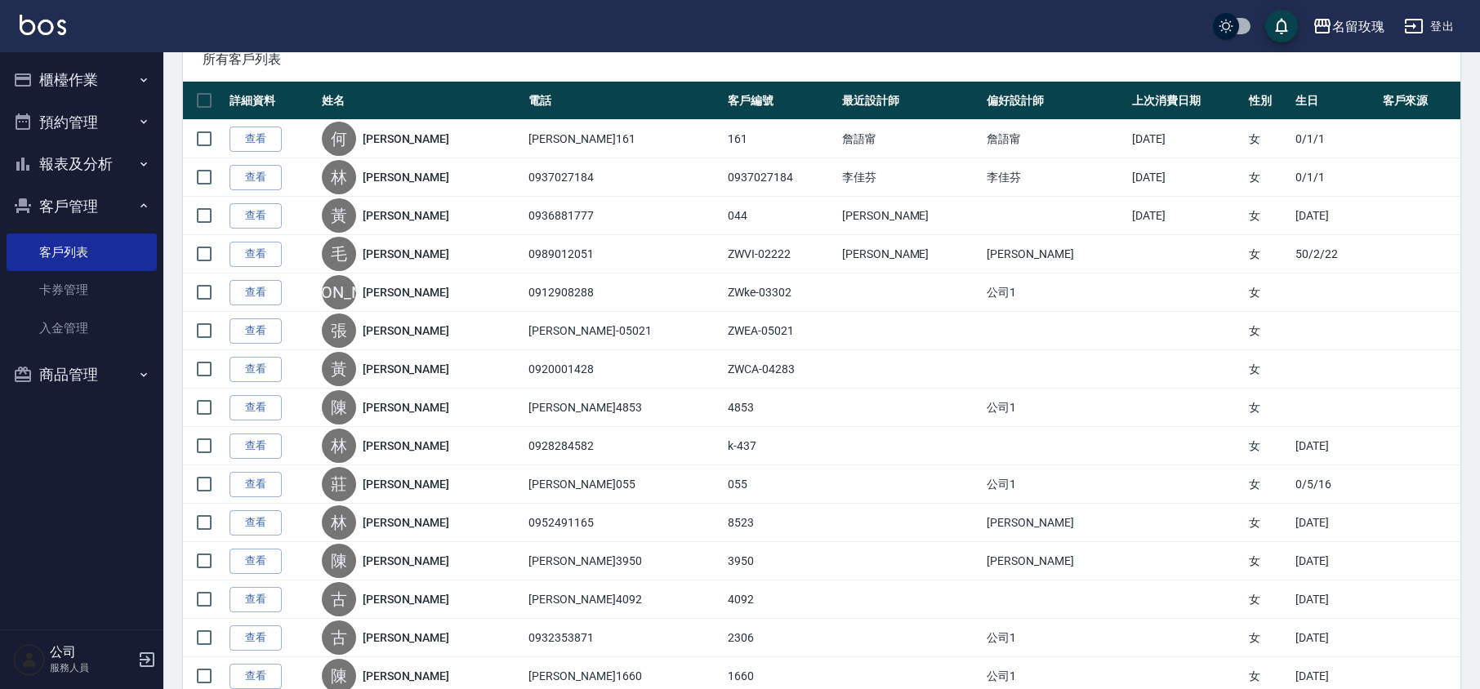
scroll to position [118, 0]
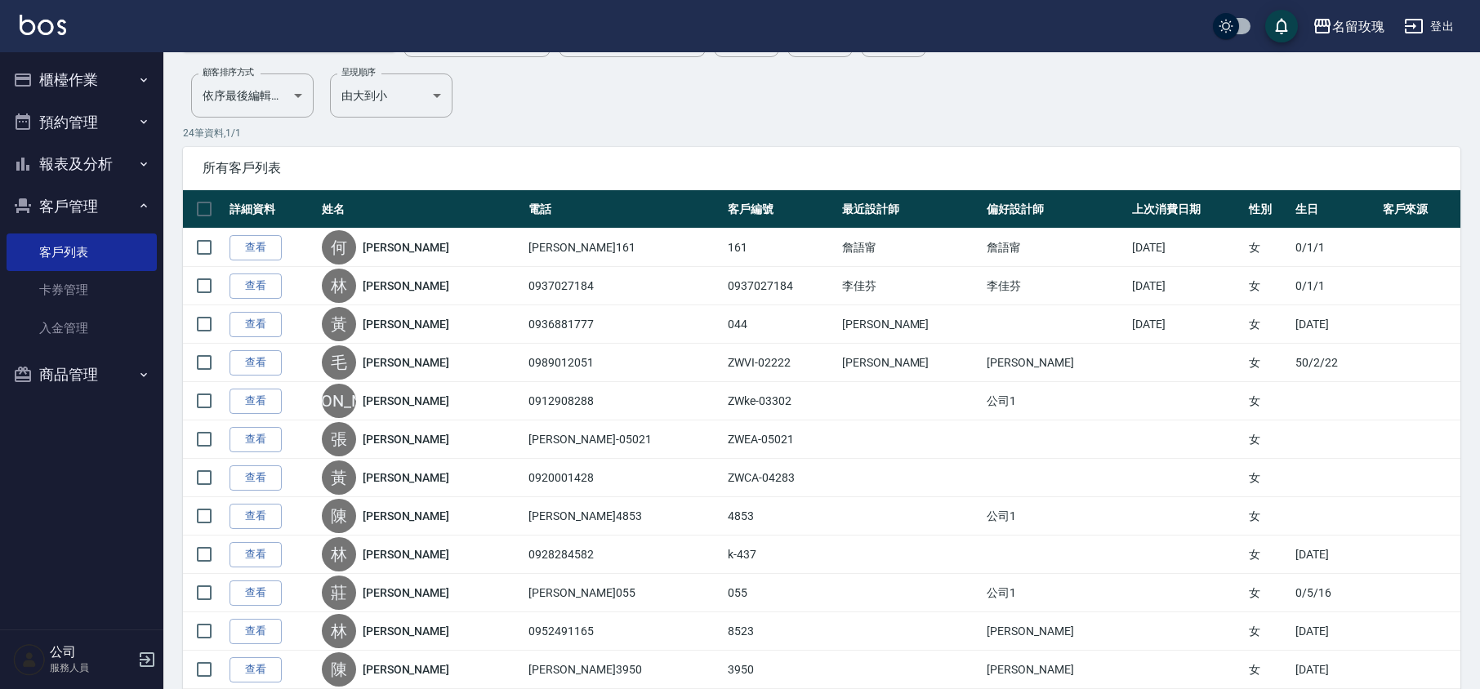
drag, startPoint x: 69, startPoint y: 199, endPoint x: 72, endPoint y: 167, distance: 32.0
click at [69, 199] on button "客戶管理" at bounding box center [82, 206] width 150 height 42
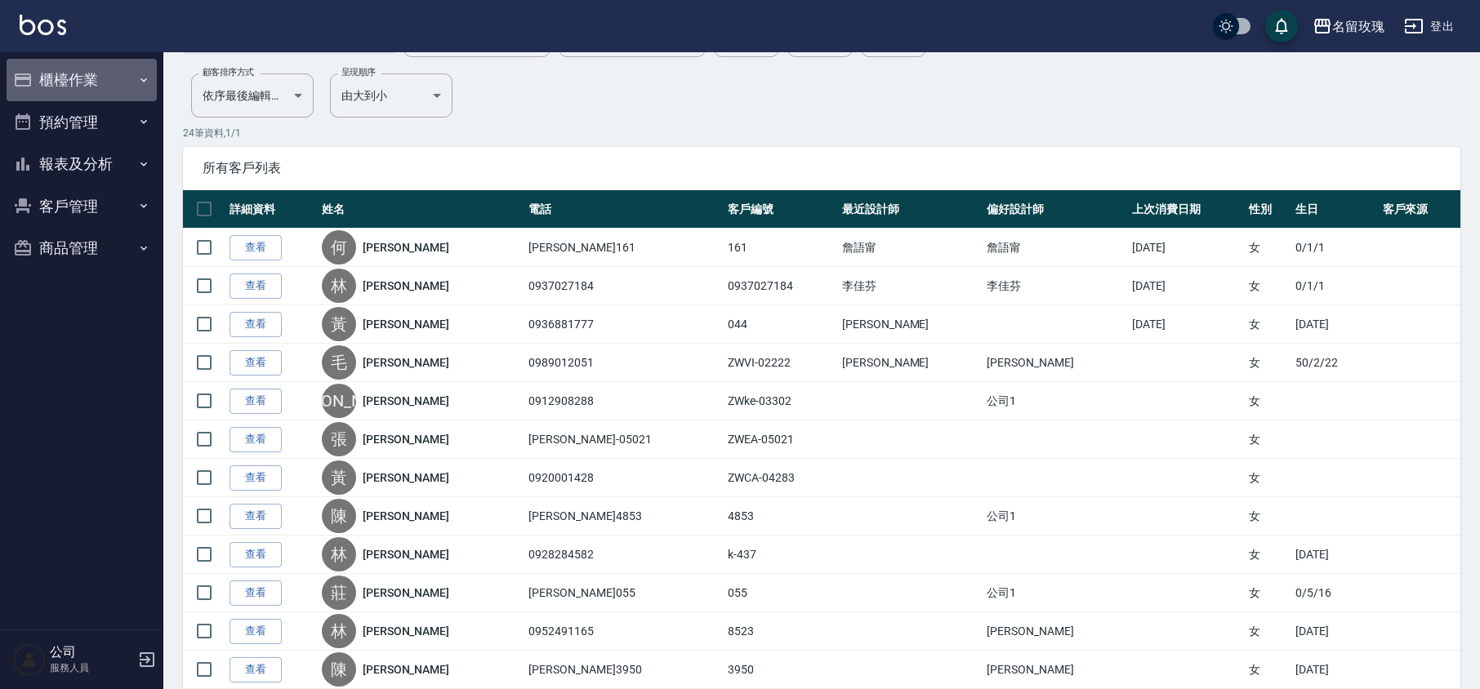
click at [80, 69] on button "櫃檯作業" at bounding box center [82, 80] width 150 height 42
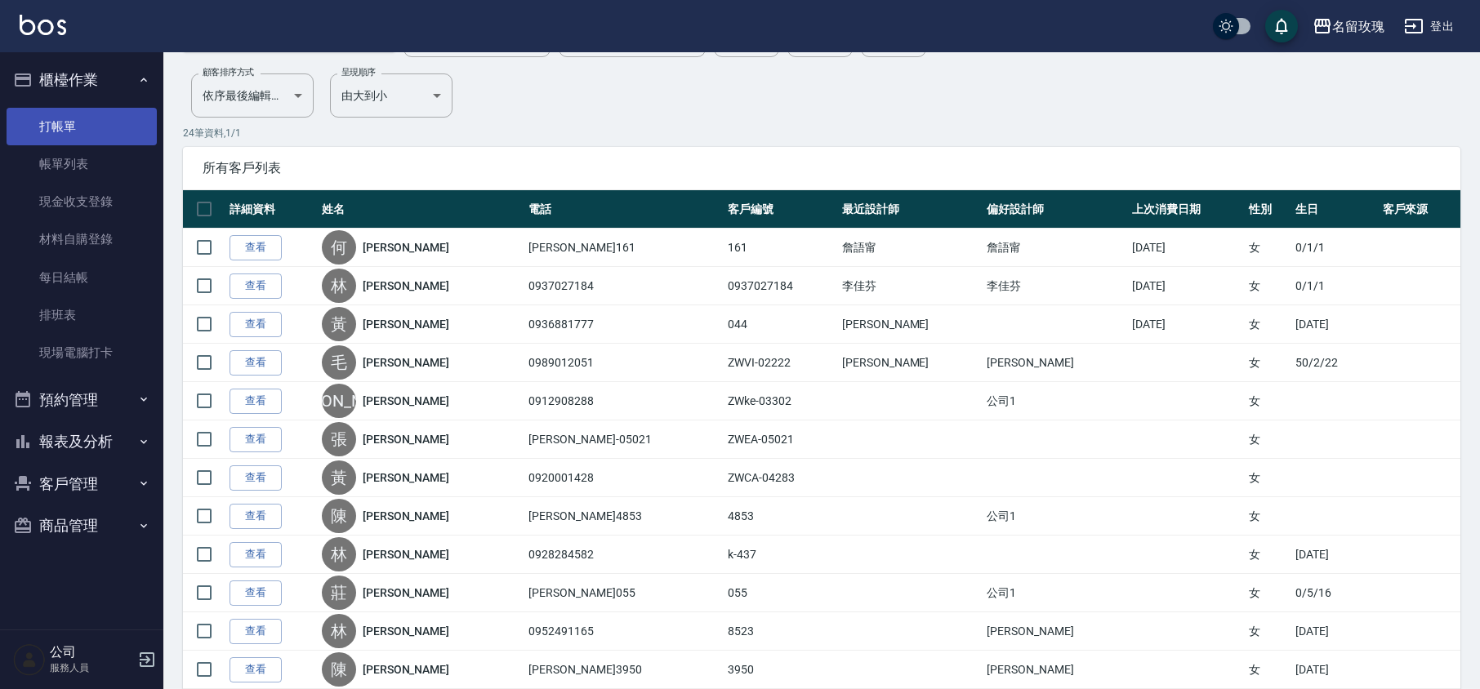
click at [64, 118] on link "打帳單" at bounding box center [82, 127] width 150 height 38
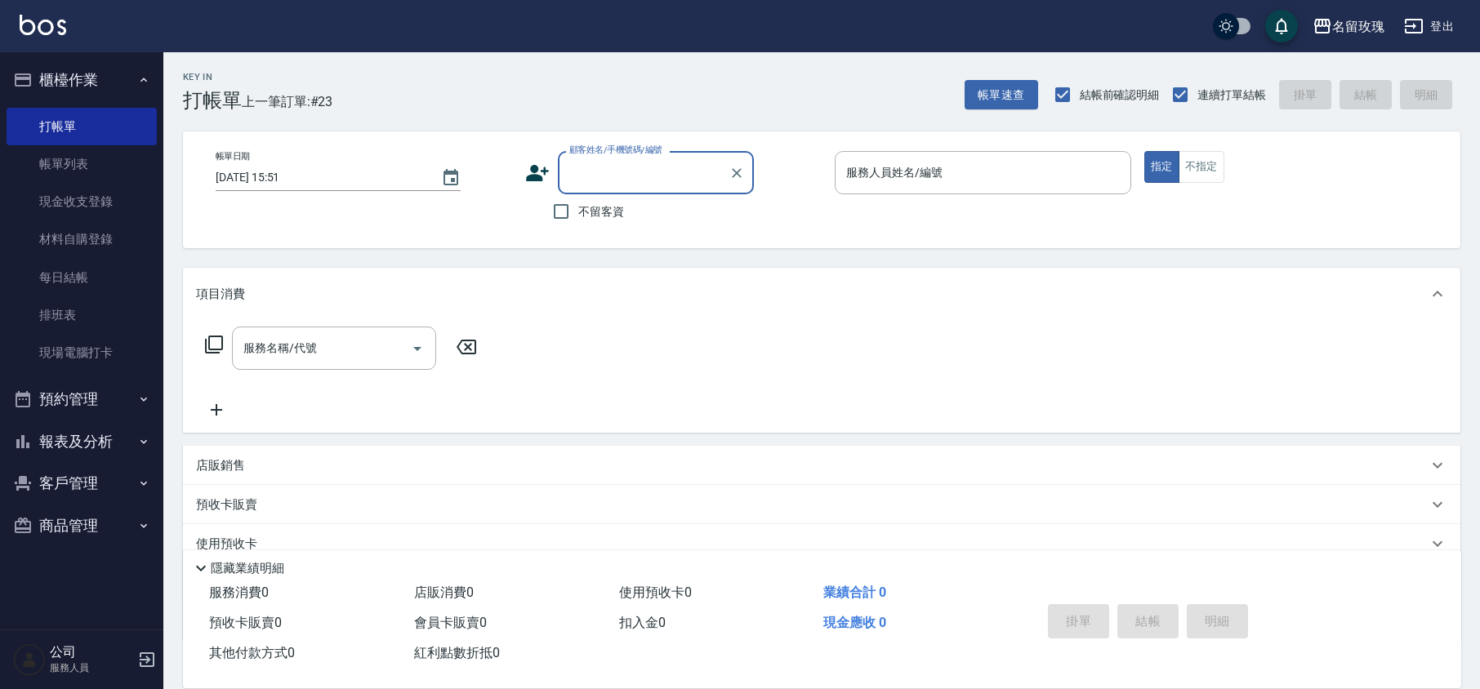
click at [105, 72] on button "櫃檯作業" at bounding box center [82, 80] width 150 height 42
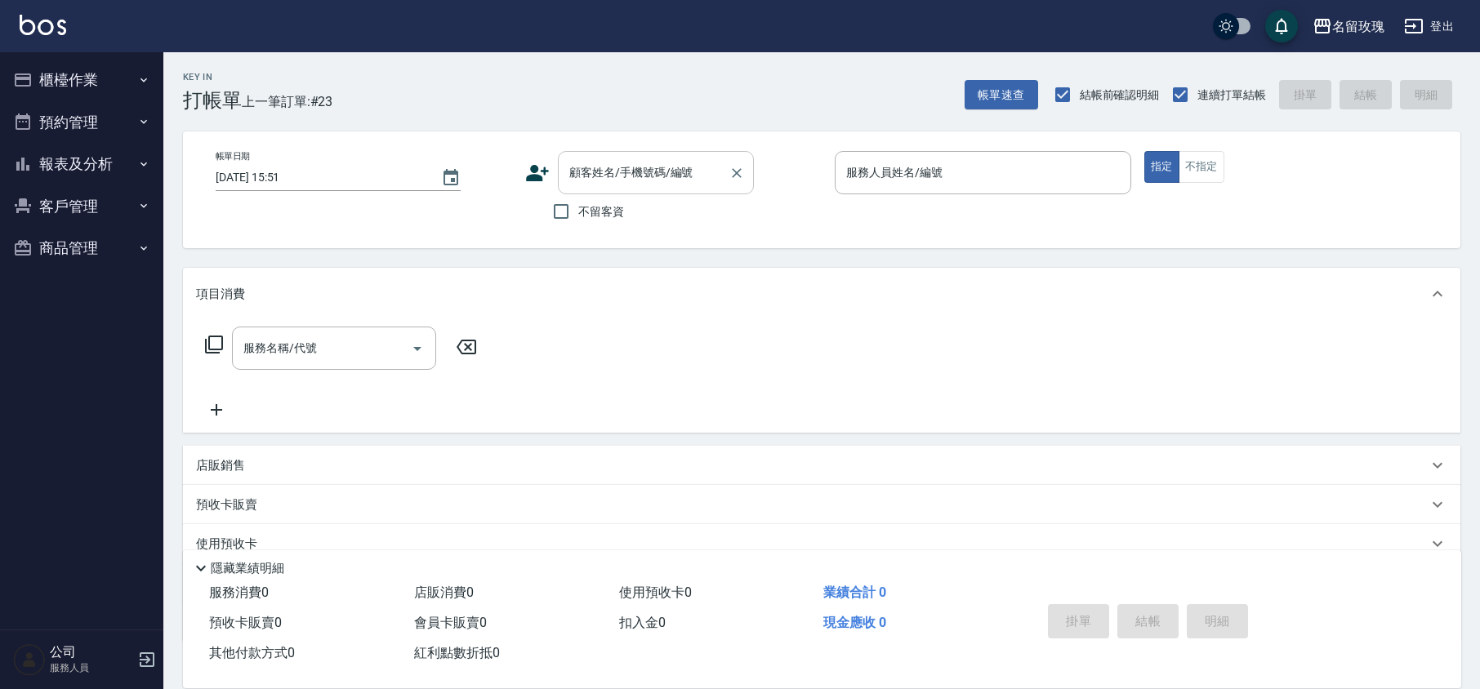
click at [602, 181] on input "顧客姓名/手機號碼/編號" at bounding box center [643, 172] width 157 height 29
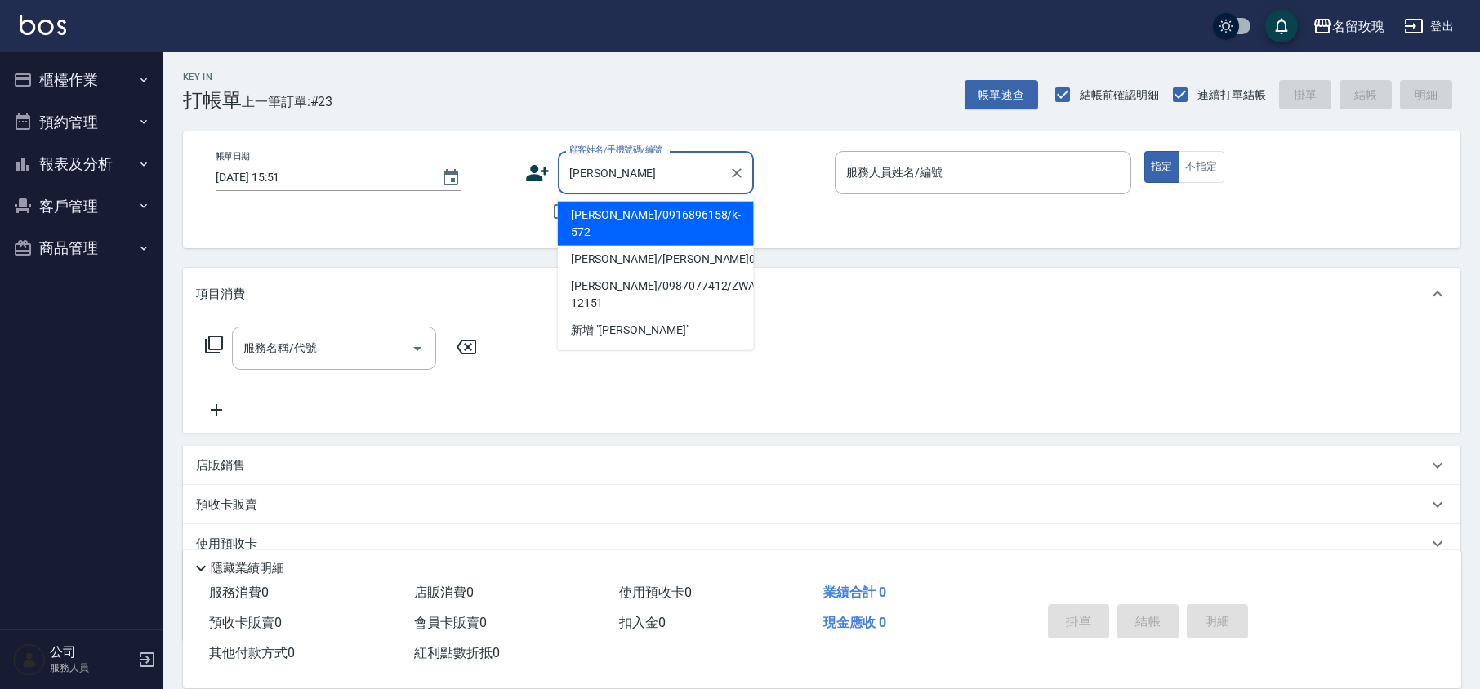
click at [713, 207] on li "[PERSON_NAME]/0916896158/k-572" at bounding box center [656, 224] width 196 height 44
type input "[PERSON_NAME]/0916896158/k-572"
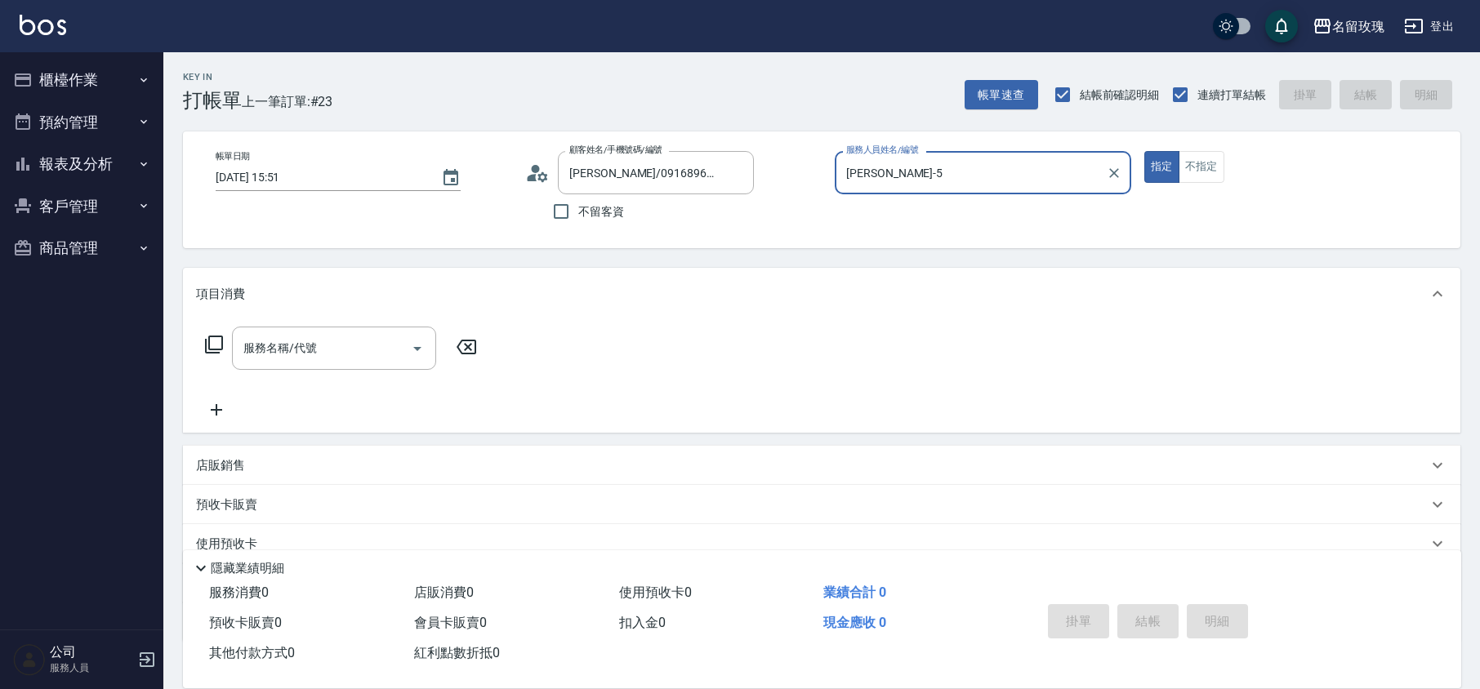
type input "[PERSON_NAME]-5"
click at [190, 464] on div "店販銷售" at bounding box center [822, 465] width 1278 height 39
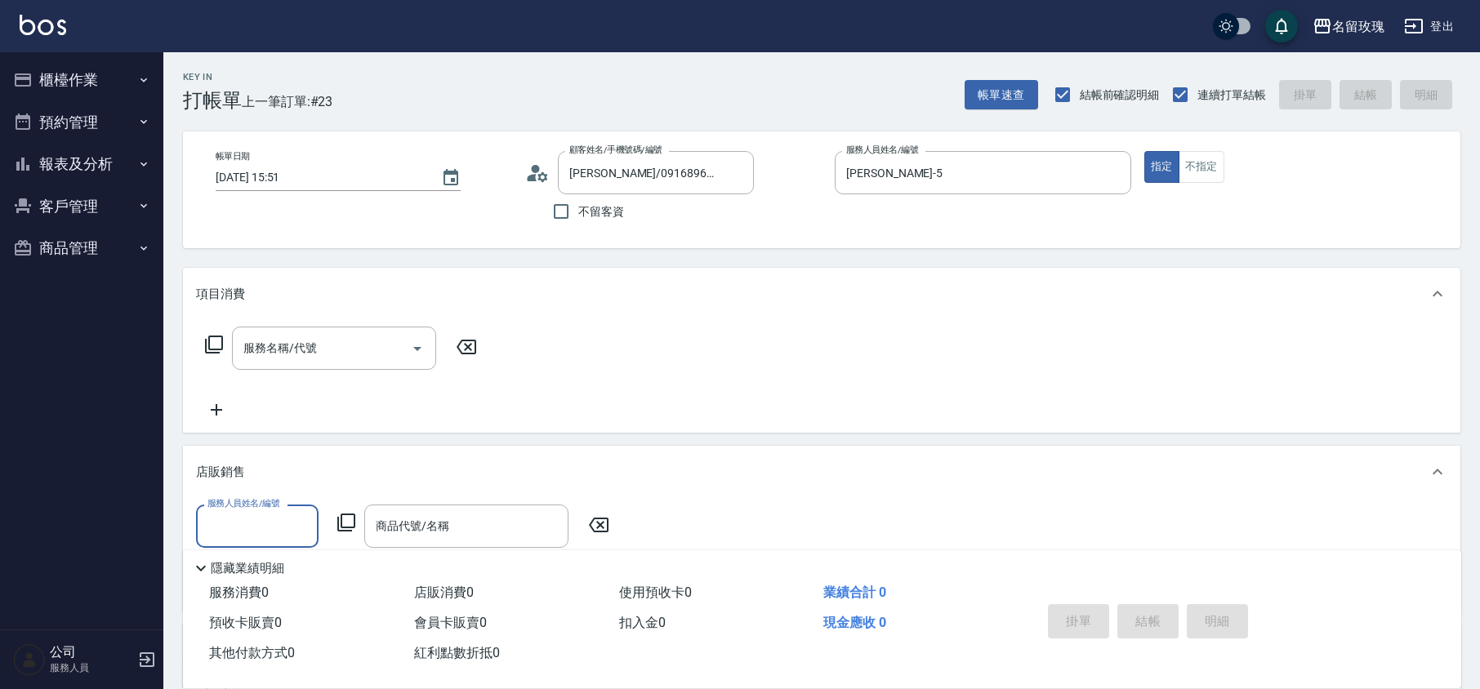
scroll to position [1, 0]
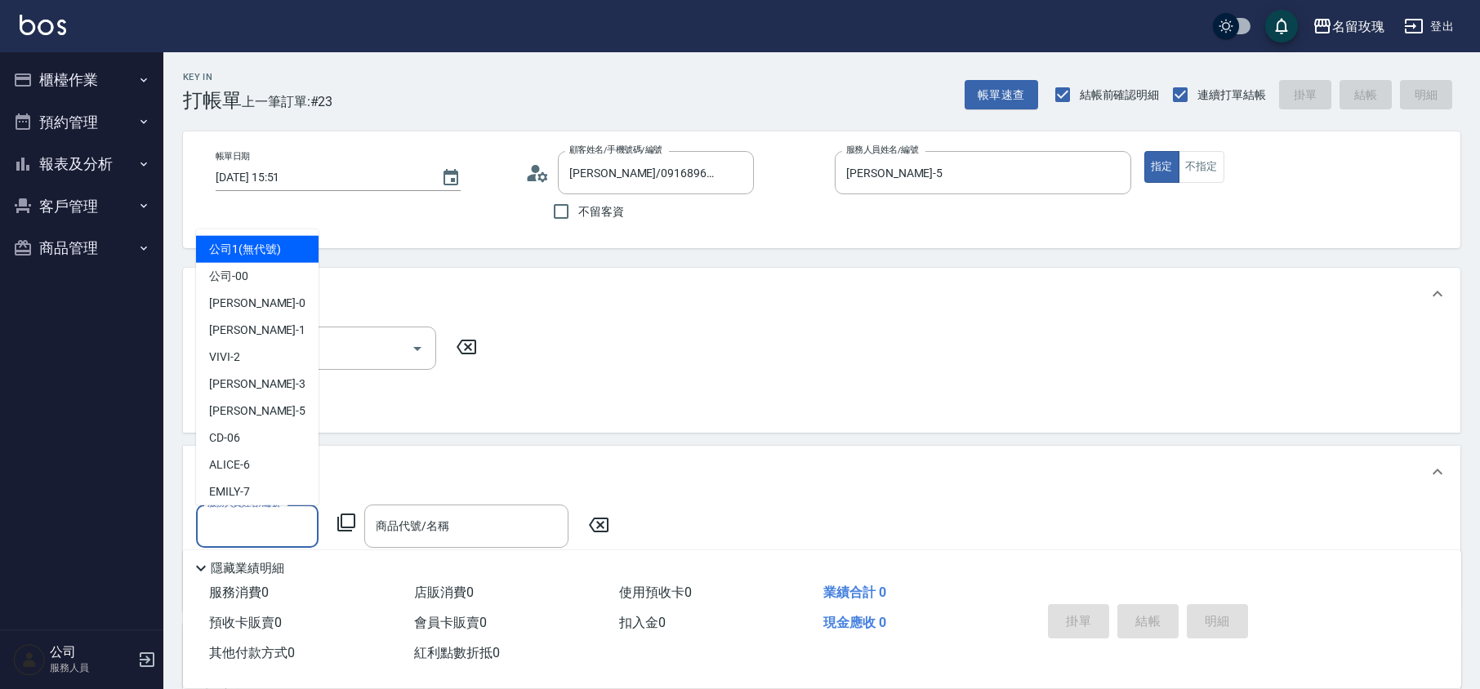
click at [222, 514] on input "服務人員姓名/編號" at bounding box center [257, 526] width 108 height 29
click at [243, 418] on span "[PERSON_NAME] -5" at bounding box center [257, 411] width 96 height 17
type input "[PERSON_NAME]-5"
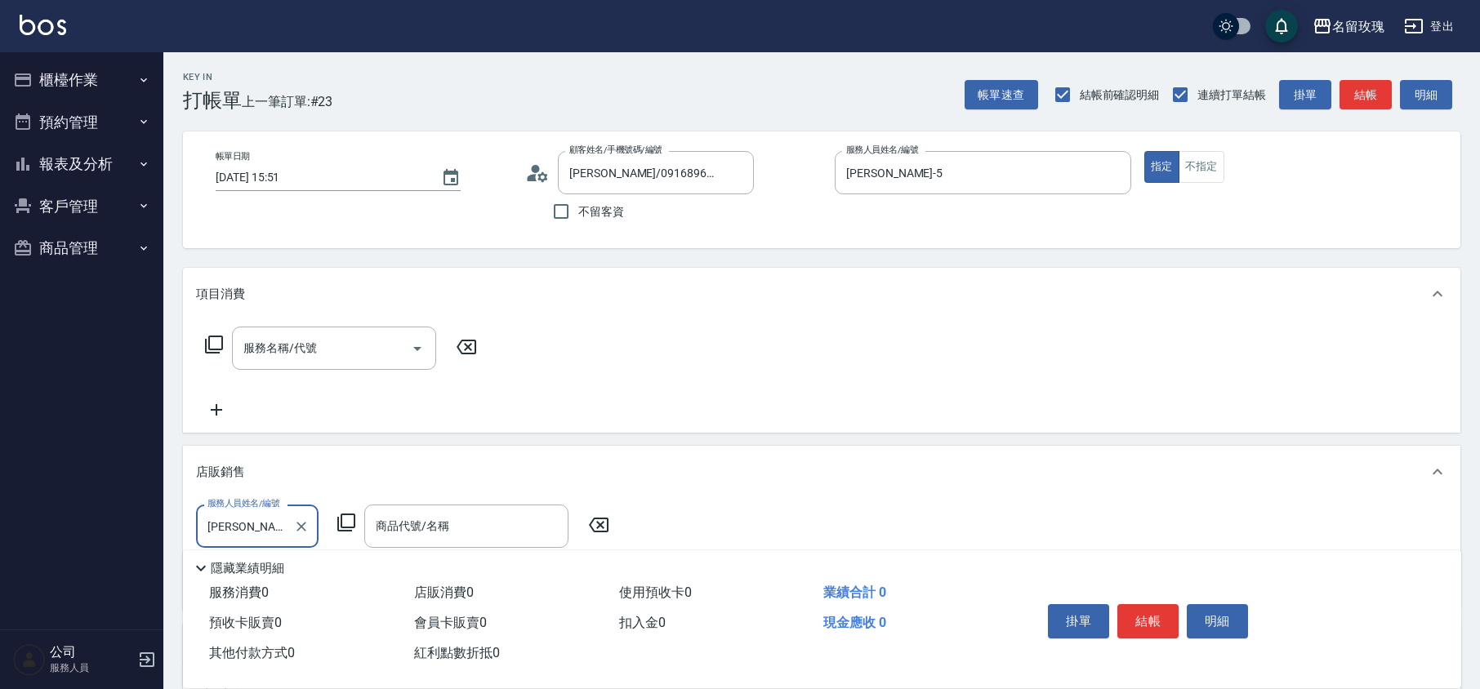
click at [347, 521] on icon at bounding box center [347, 523] width 20 height 20
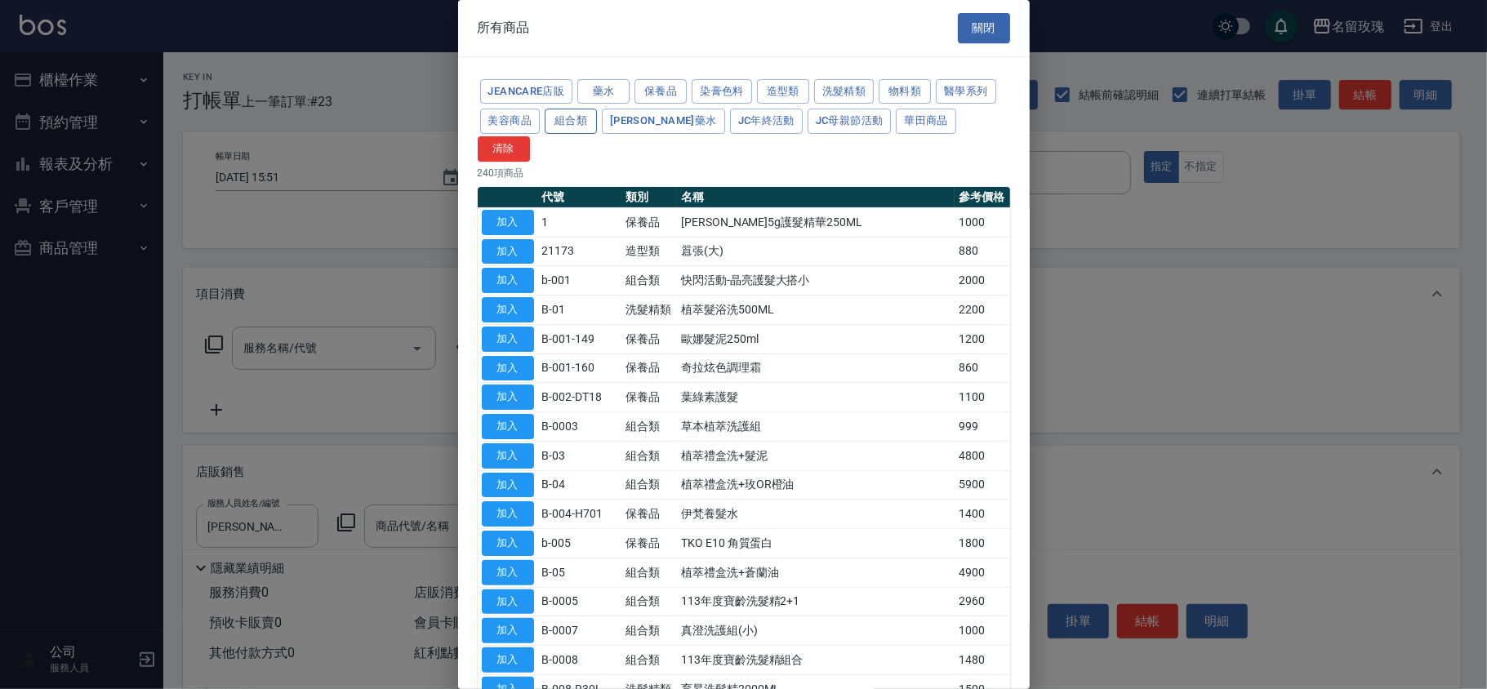
click at [575, 118] on button "組合類" at bounding box center [571, 121] width 52 height 25
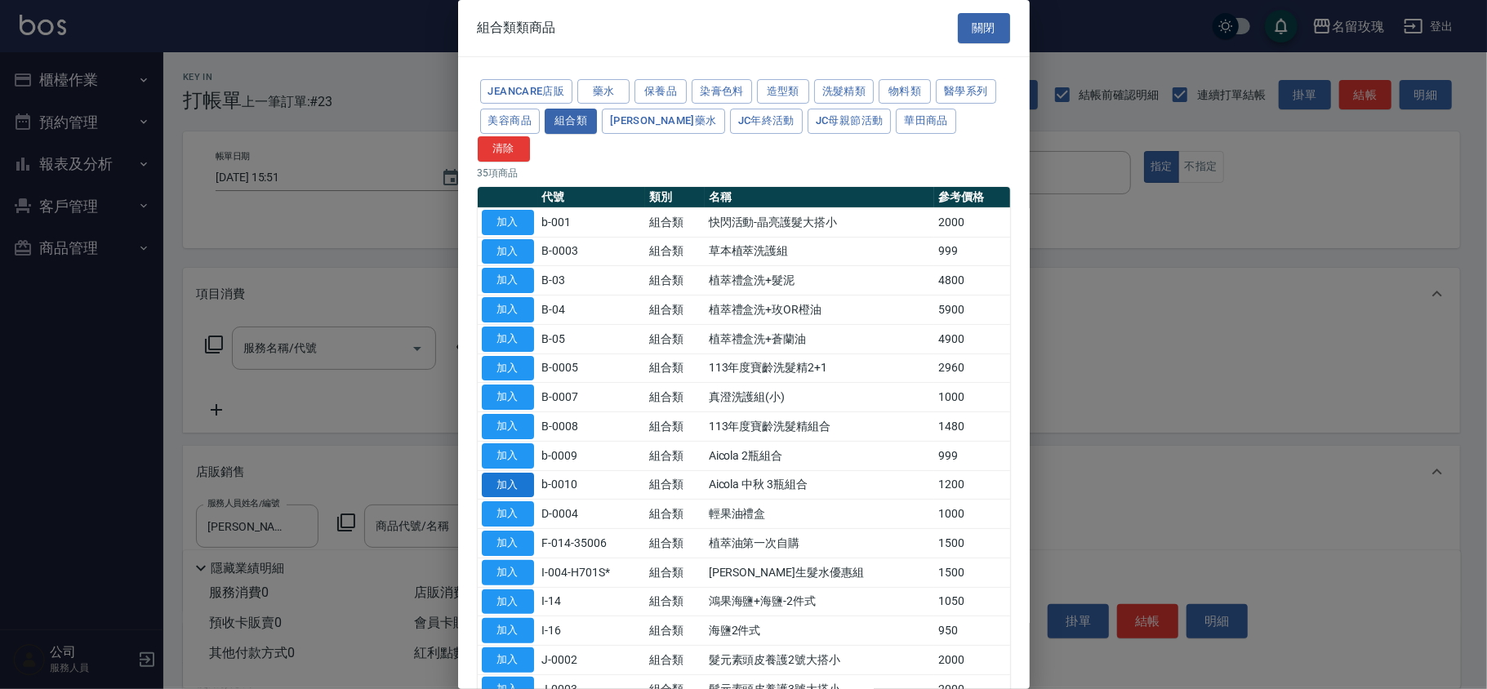
click at [497, 473] on button "加入" at bounding box center [508, 485] width 52 height 25
type input "Aicola 中秋 3瓶組合"
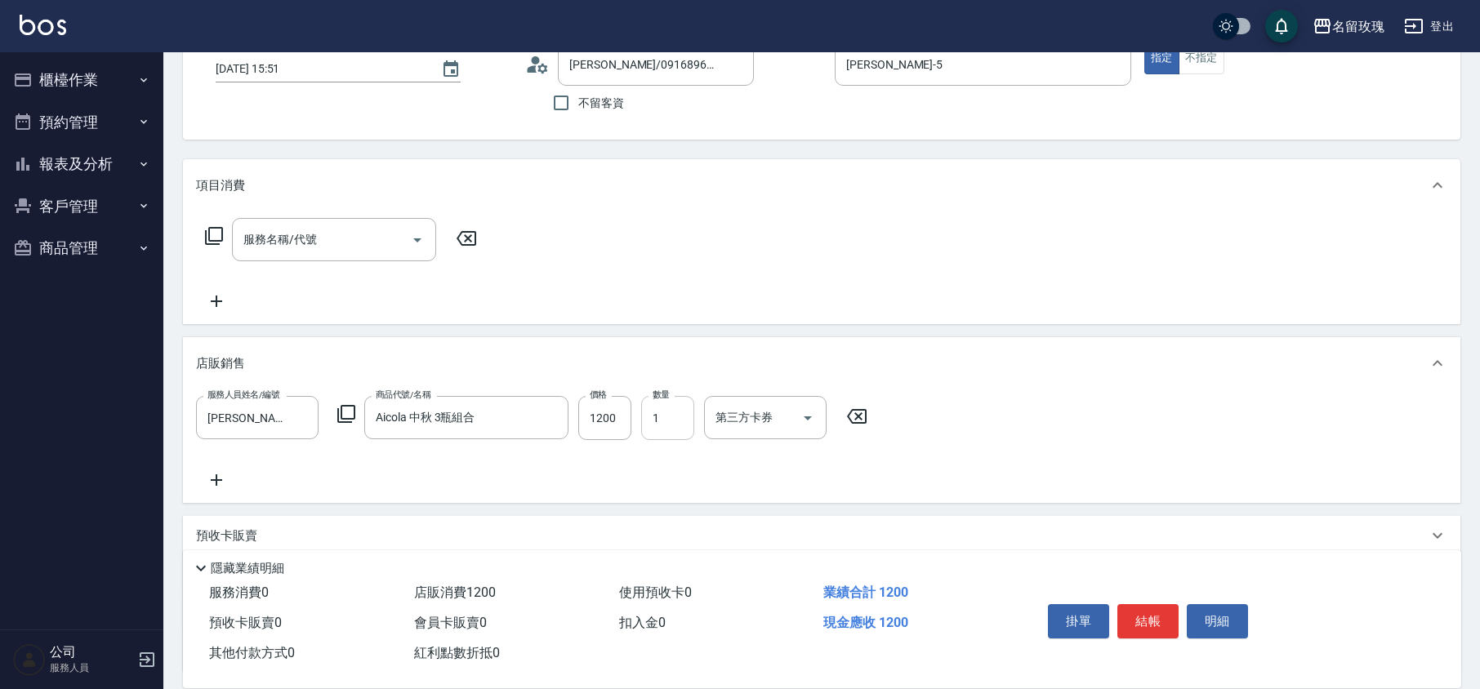
click at [645, 405] on input "1" at bounding box center [667, 418] width 53 height 44
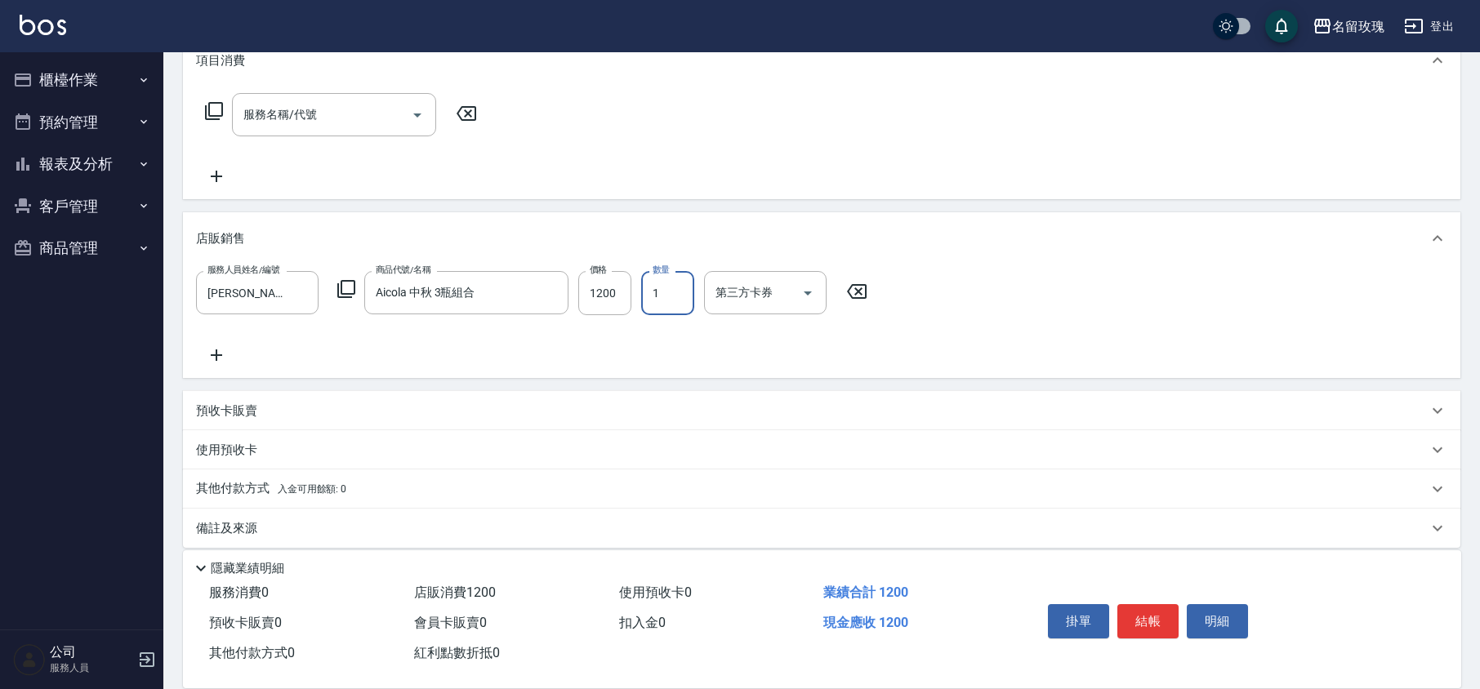
scroll to position [246, 0]
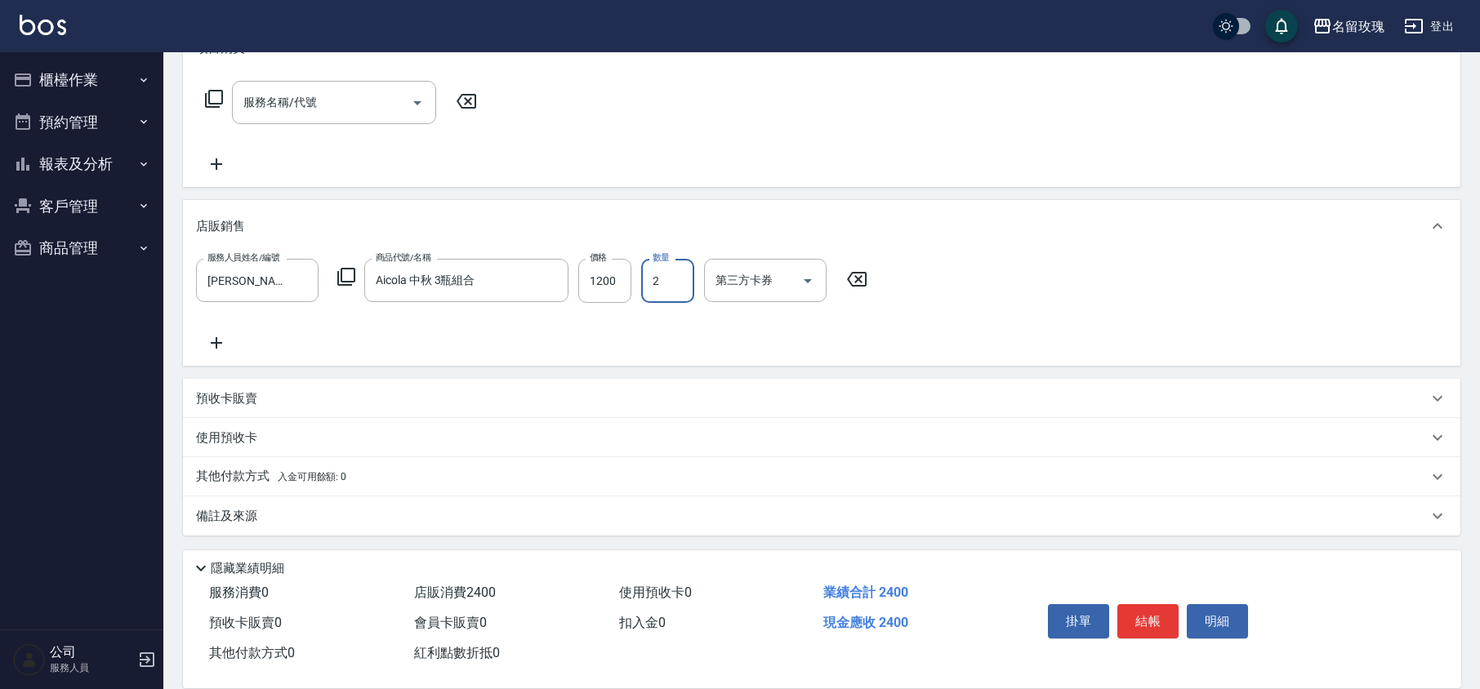
type input "2"
click at [661, 345] on div "服務人員姓名/編號 [PERSON_NAME]-5 服務人員姓名/編號 商品代號/名稱 Aicola 中秋 3瓶組合 商品代號/名稱 價格 1200 價格 數…" at bounding box center [821, 306] width 1251 height 94
type input "[DATE] 15:52"
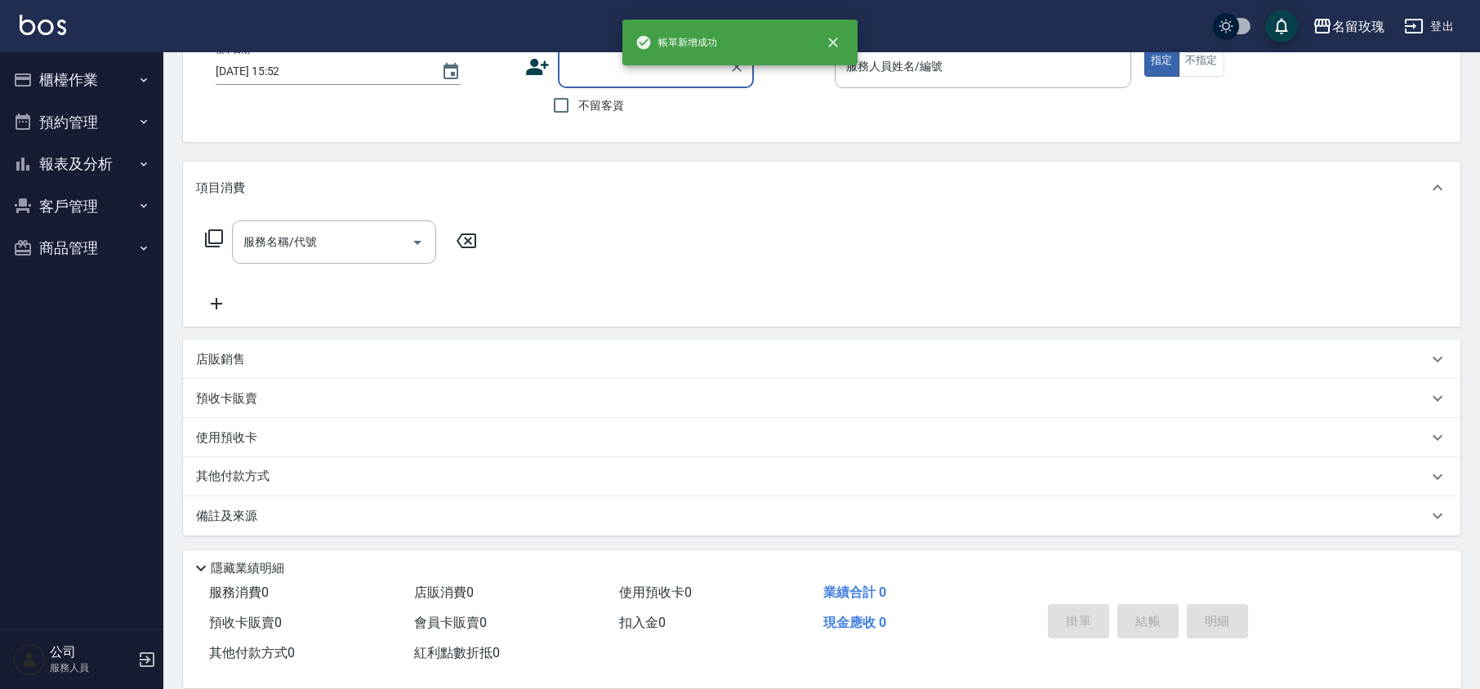
scroll to position [0, 0]
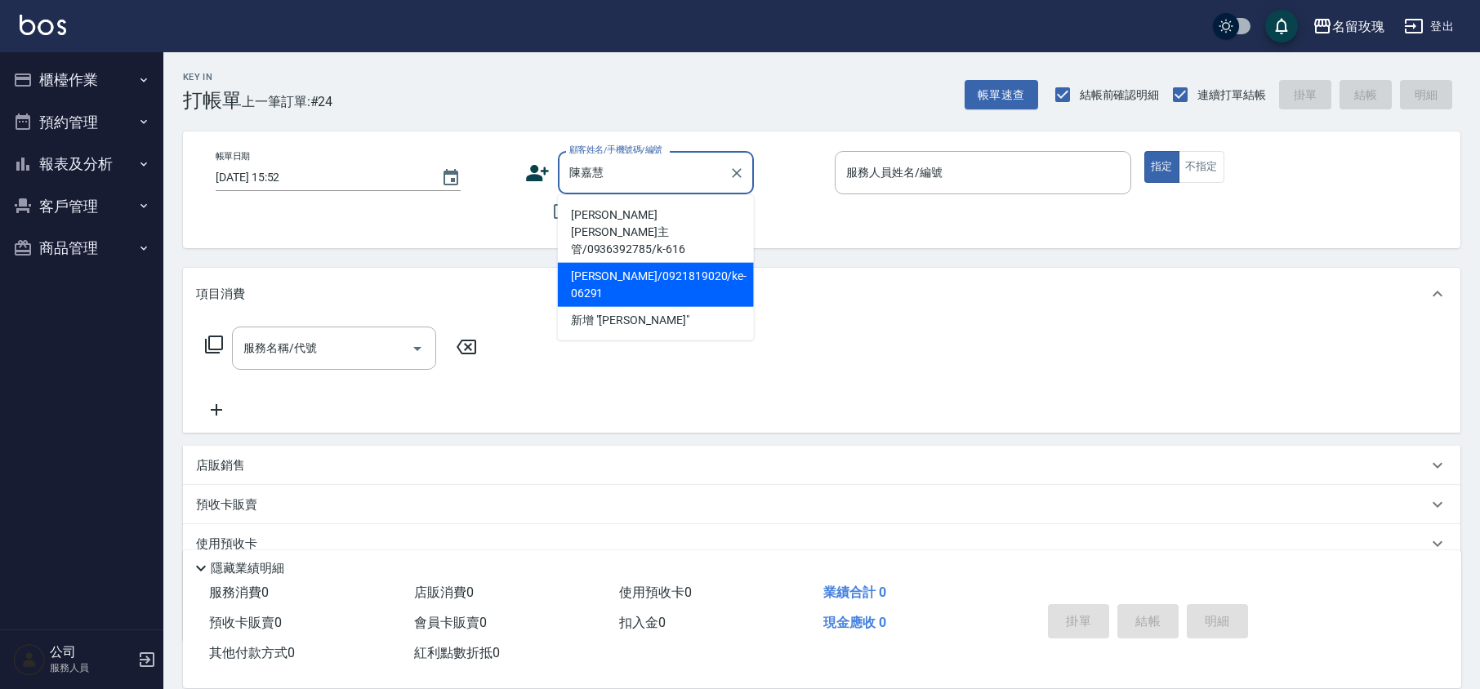
click at [651, 263] on li "[PERSON_NAME]/0921819020/ke-06291" at bounding box center [656, 285] width 196 height 44
type input "[PERSON_NAME]/0921819020/ke-06291"
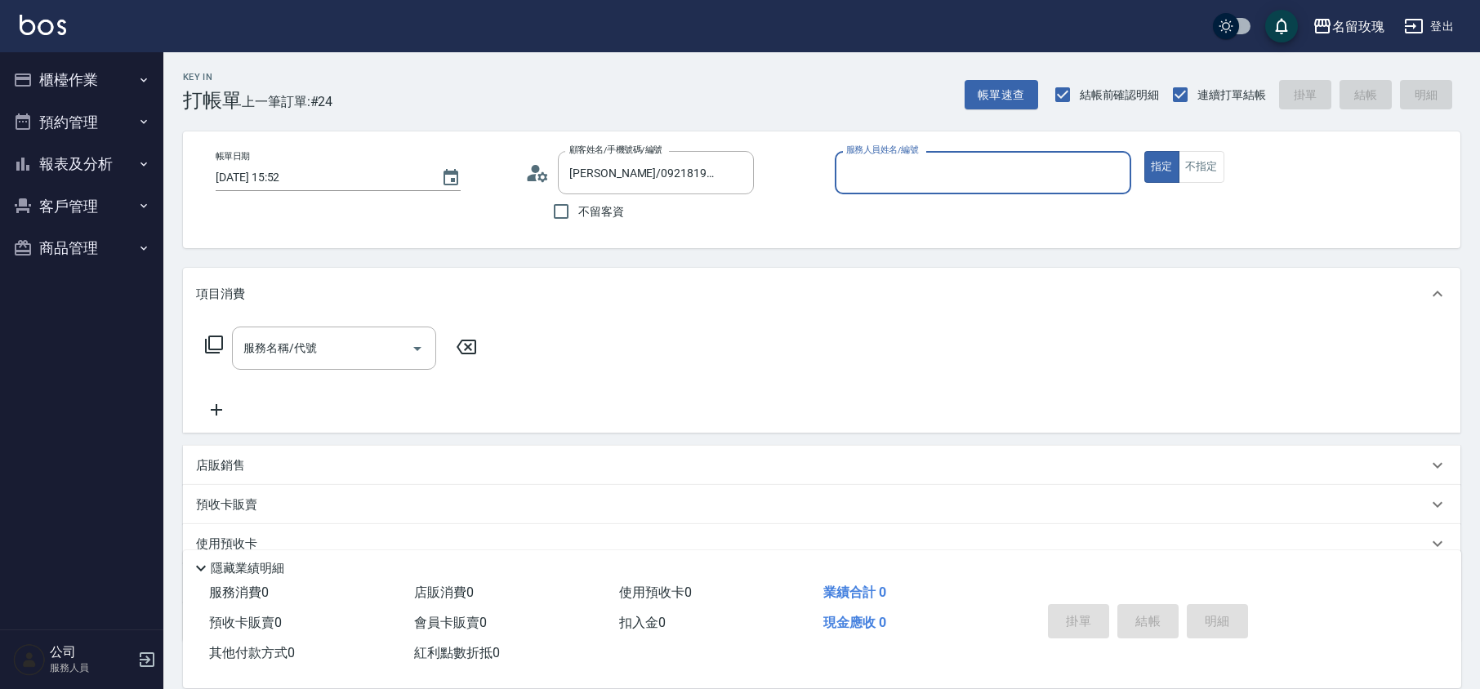
type input "[PERSON_NAME]-5"
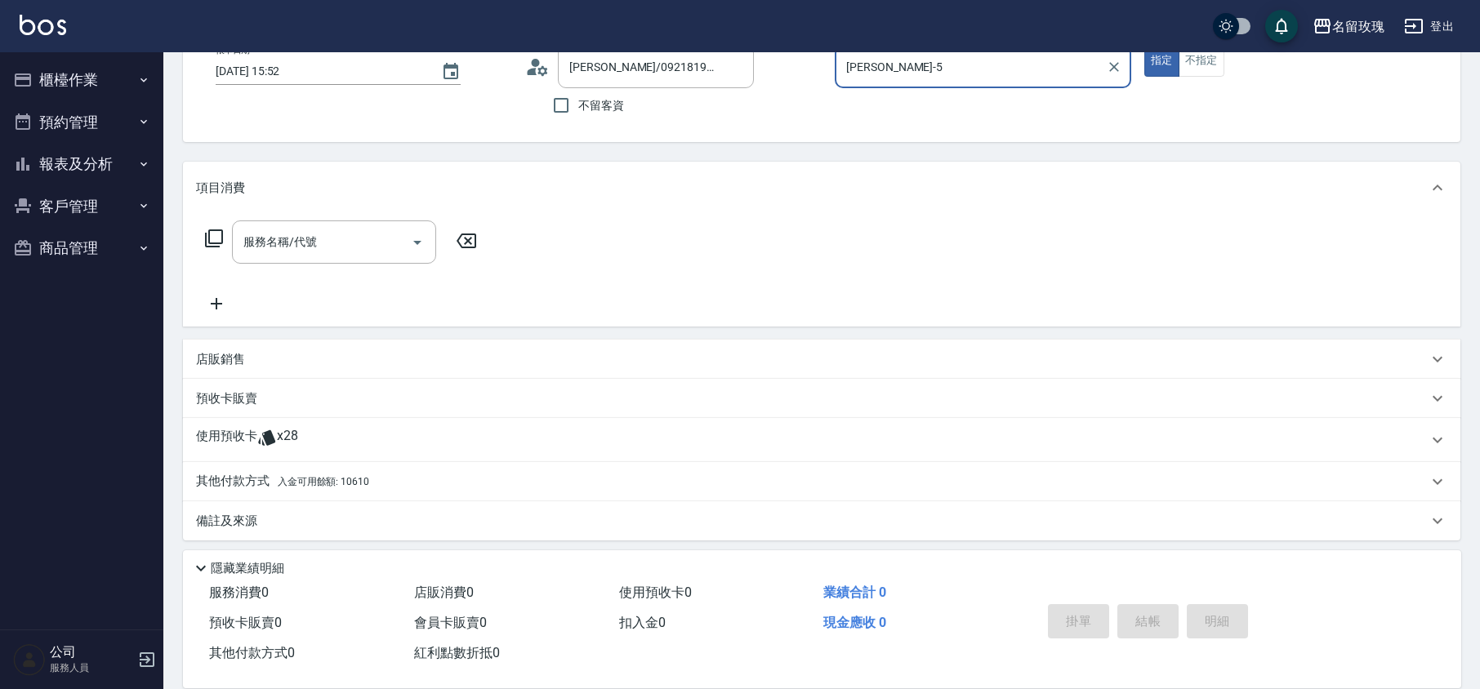
scroll to position [111, 0]
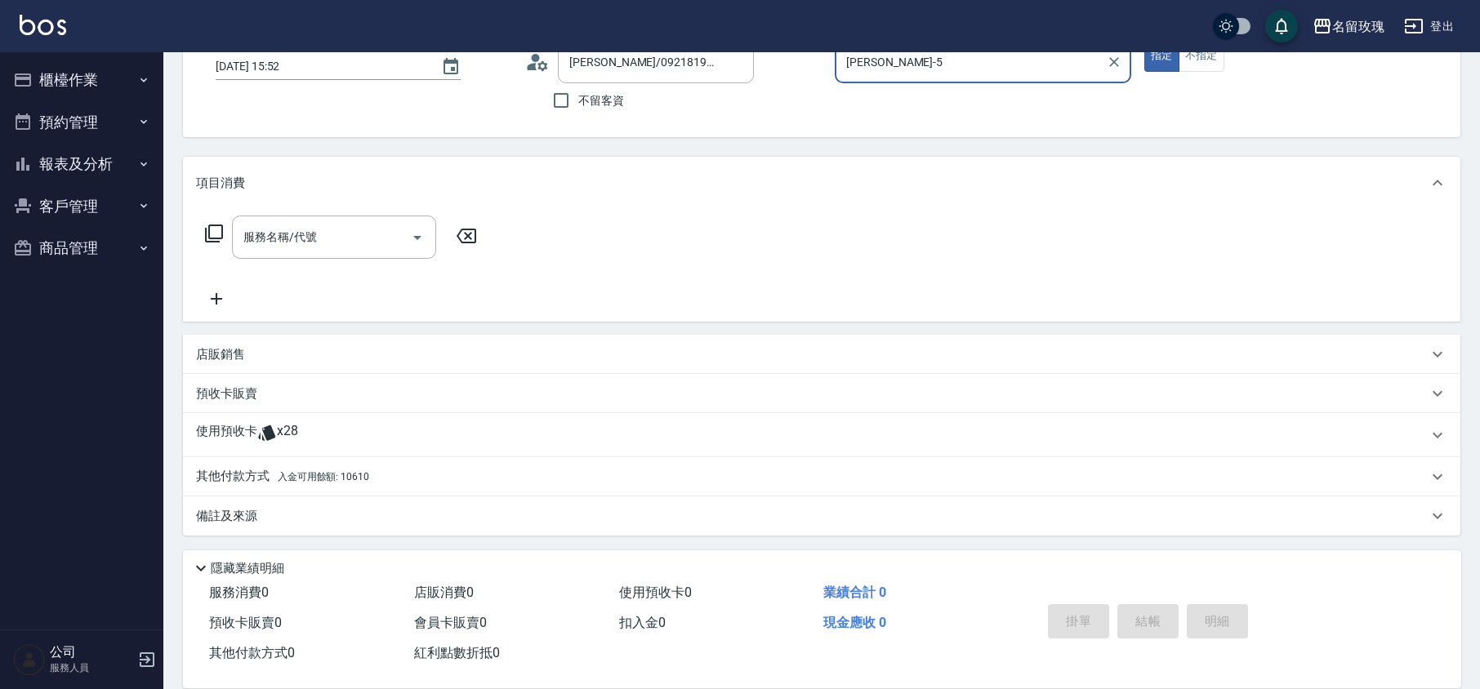
click at [211, 239] on icon at bounding box center [214, 234] width 20 height 20
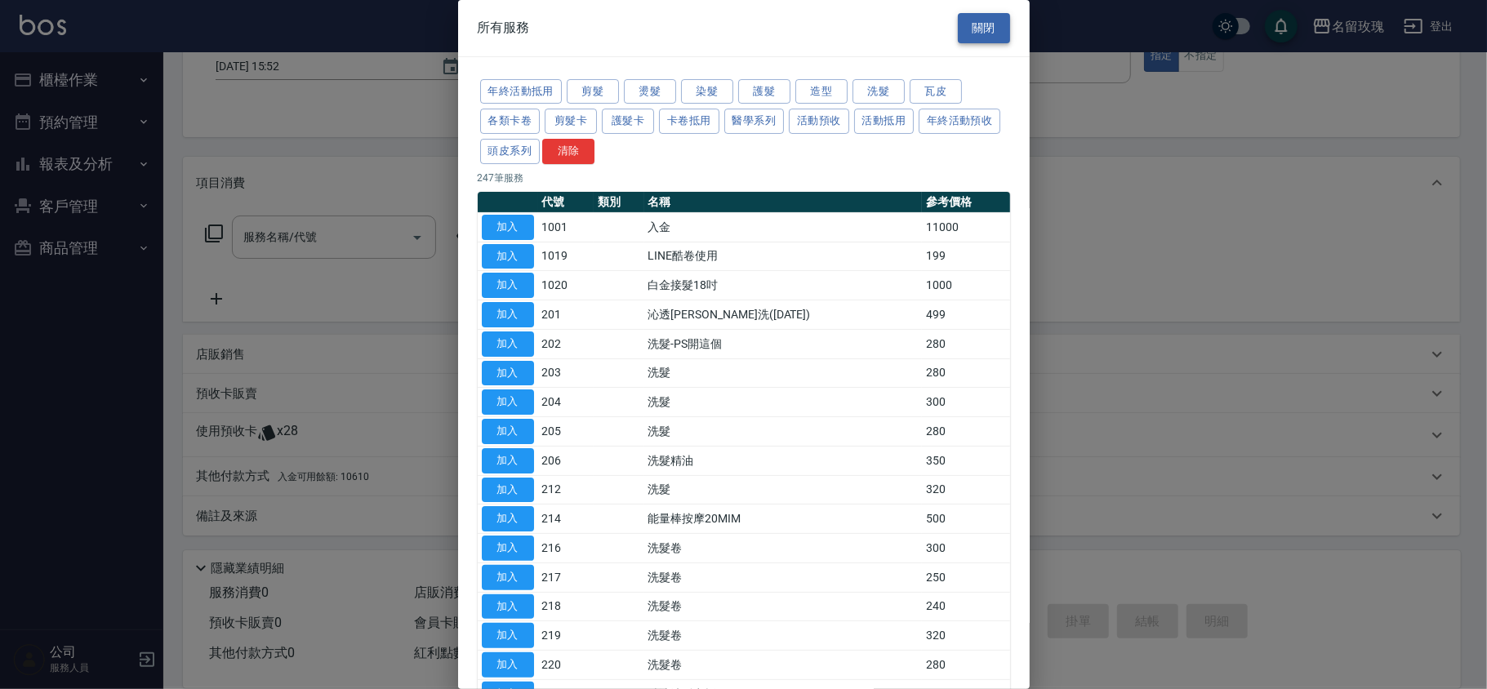
click at [975, 28] on button "關閉" at bounding box center [984, 28] width 52 height 30
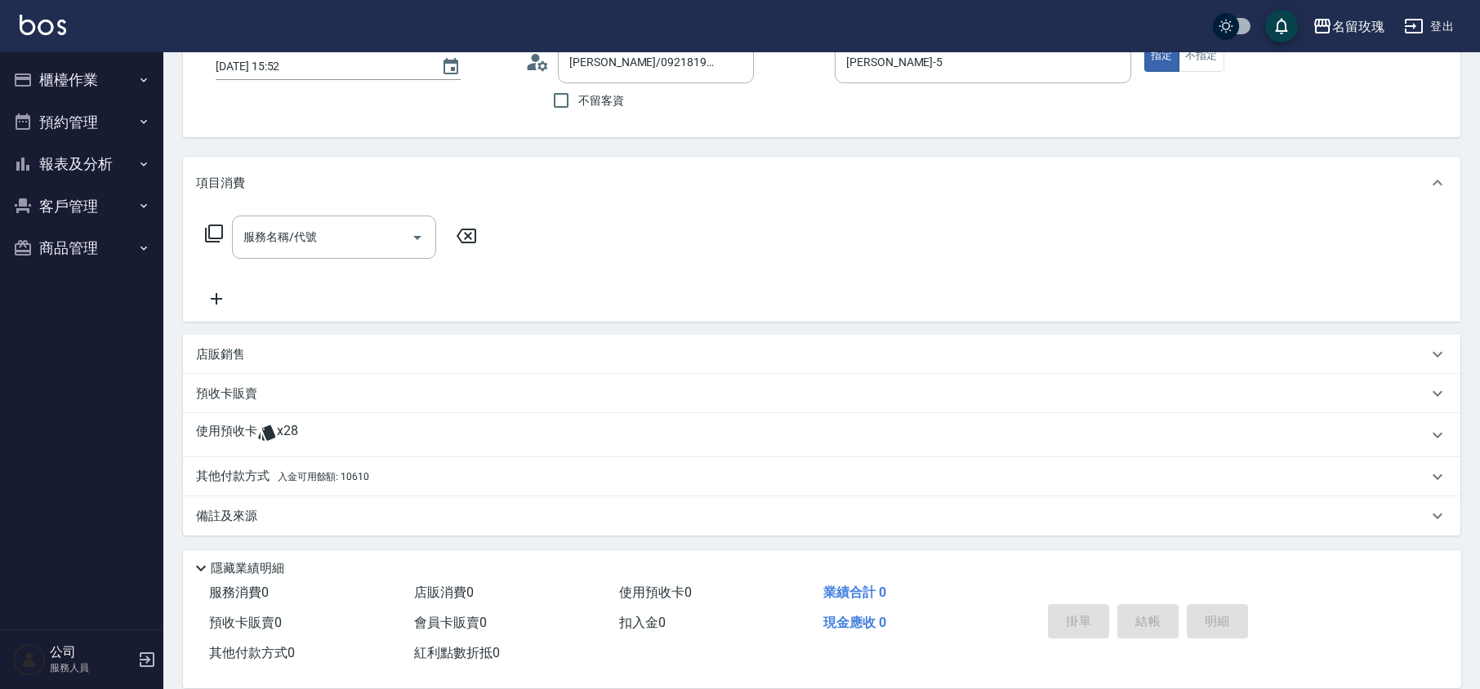
click at [233, 395] on p "預收卡販賣" at bounding box center [226, 394] width 61 height 17
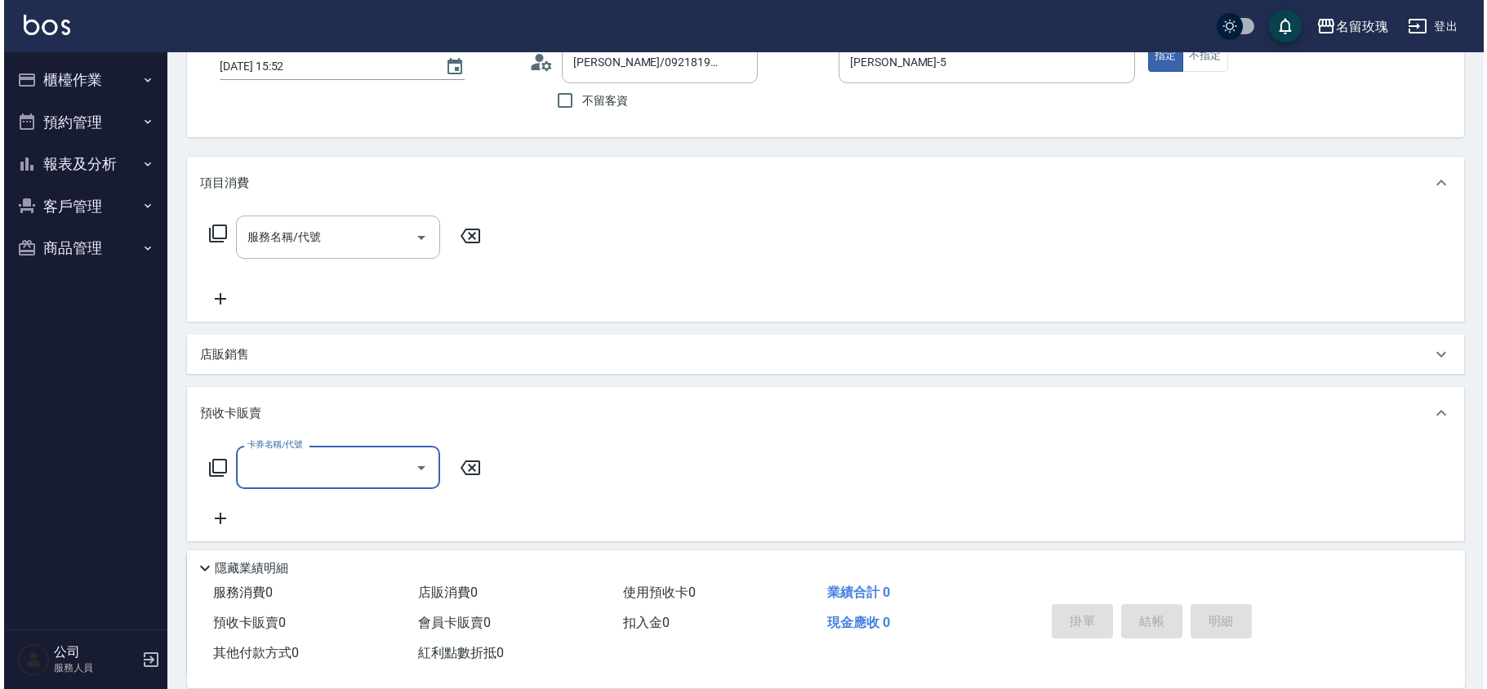
scroll to position [0, 0]
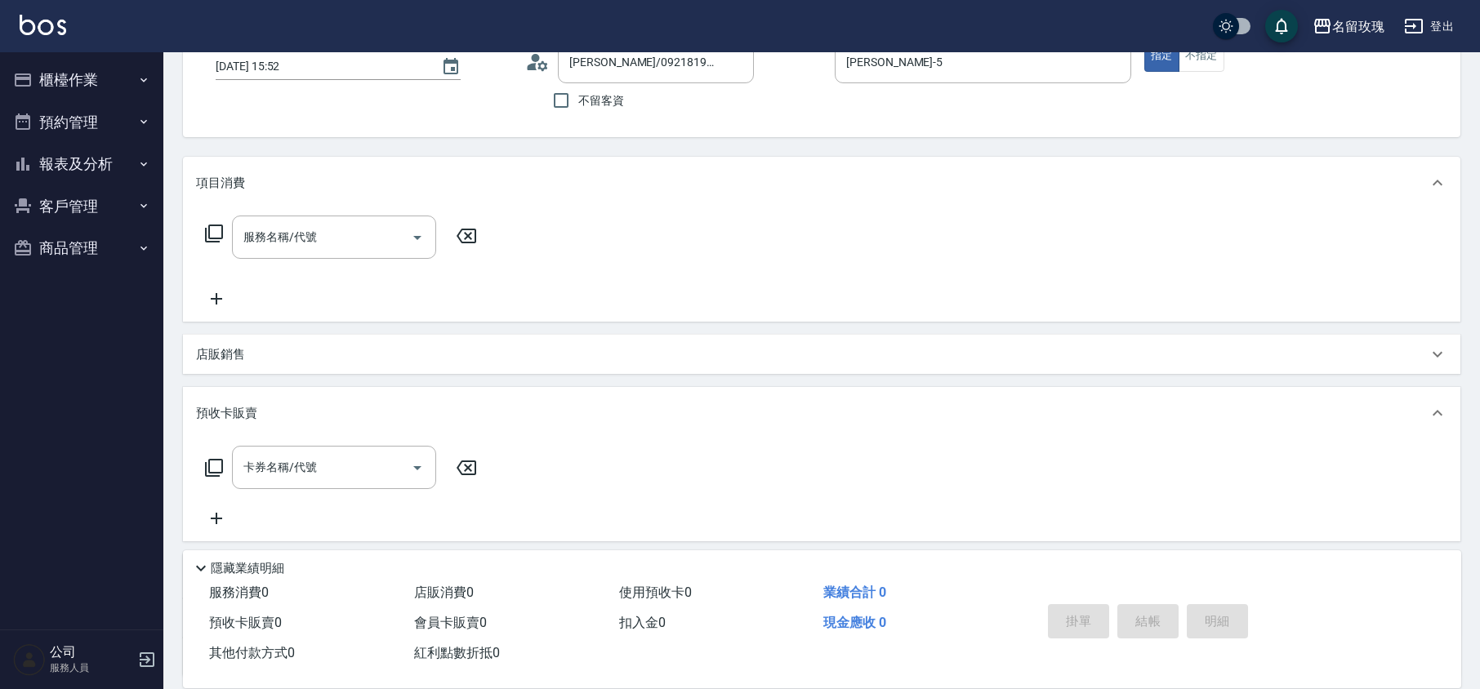
click at [213, 470] on icon at bounding box center [214, 468] width 20 height 20
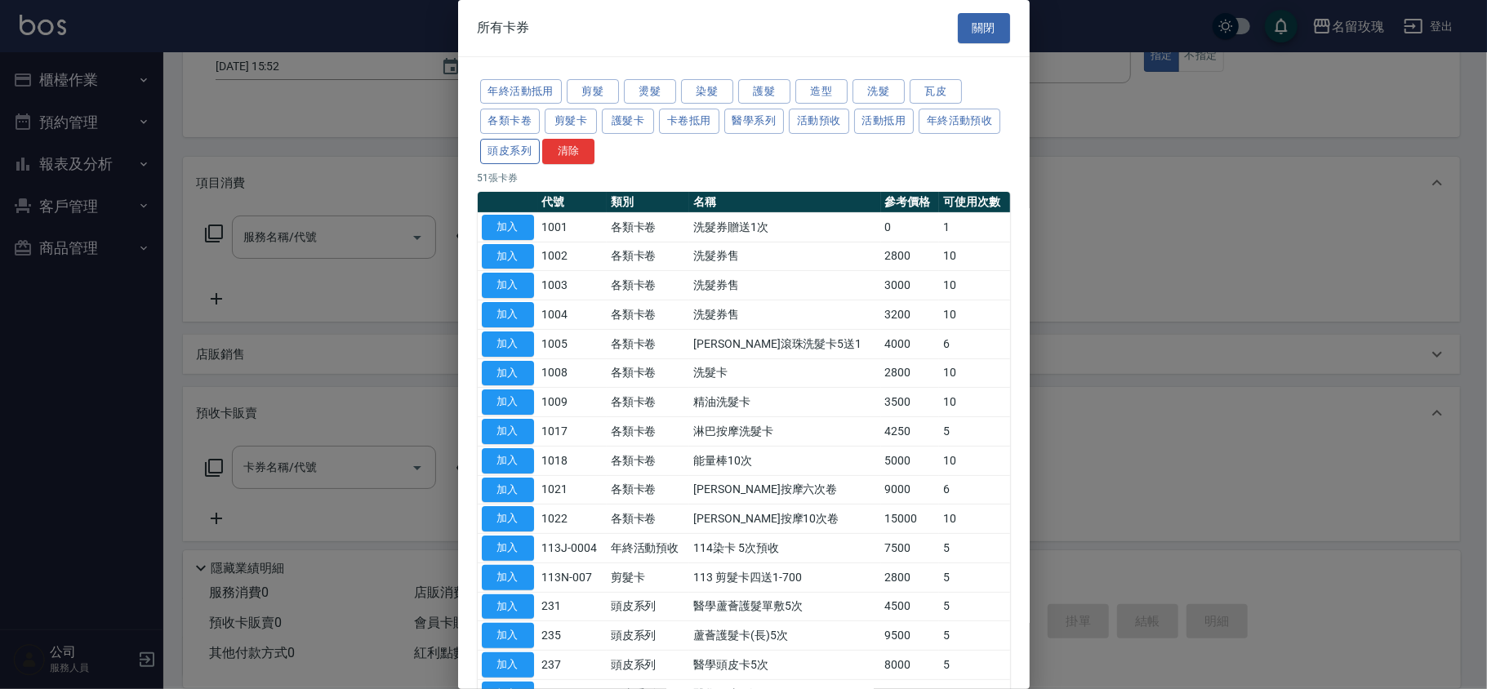
click at [541, 164] on button "頭皮系列" at bounding box center [510, 151] width 60 height 25
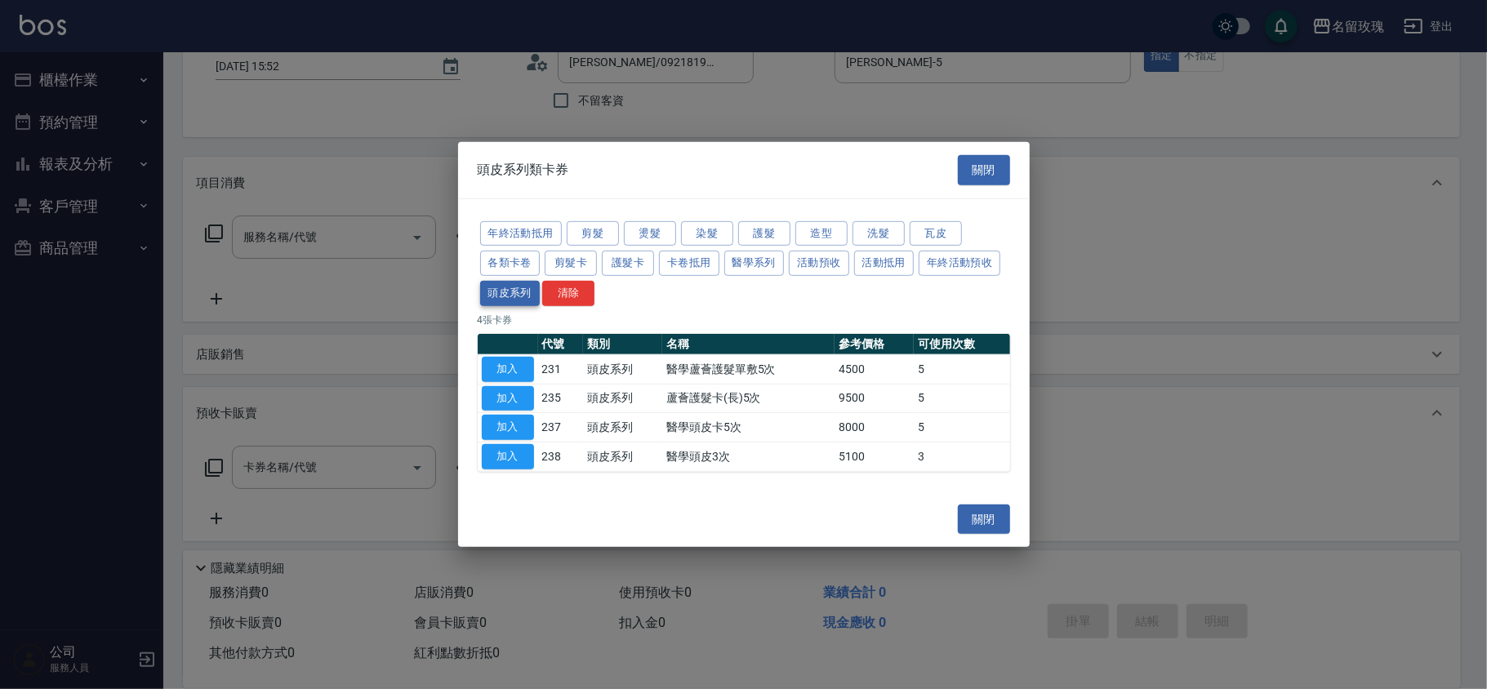
click at [504, 292] on button "頭皮系列" at bounding box center [510, 293] width 60 height 25
click at [756, 266] on button "醫學系列" at bounding box center [755, 263] width 60 height 25
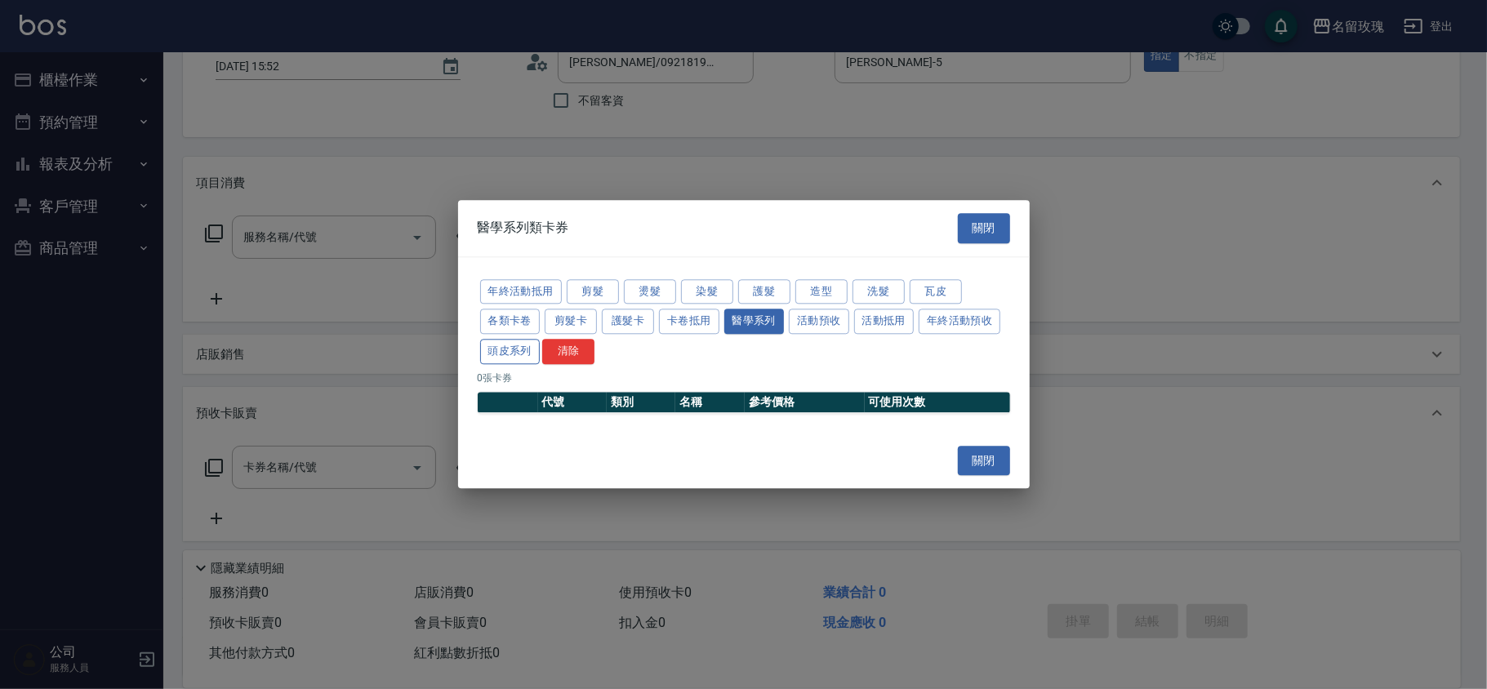
click at [493, 353] on button "頭皮系列" at bounding box center [510, 351] width 60 height 25
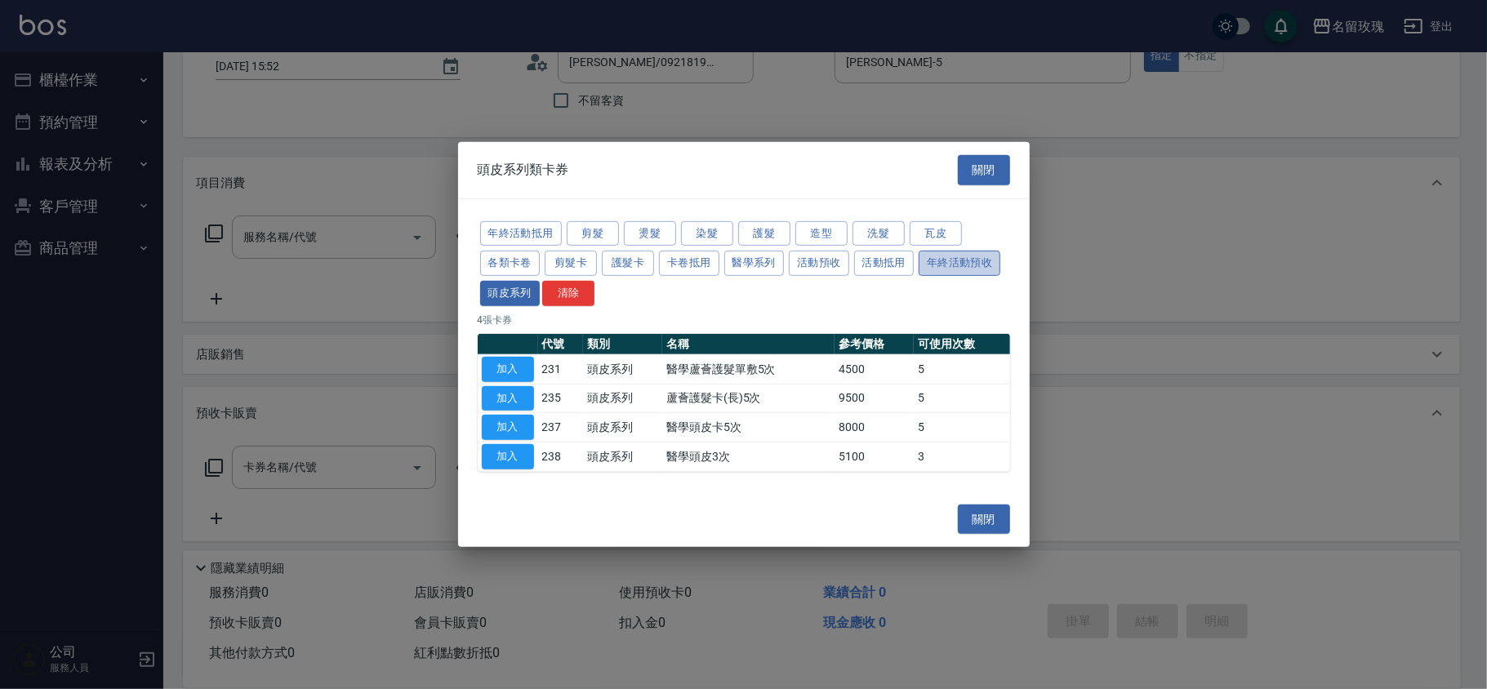
click at [969, 265] on button "年終活動預收" at bounding box center [960, 263] width 82 height 25
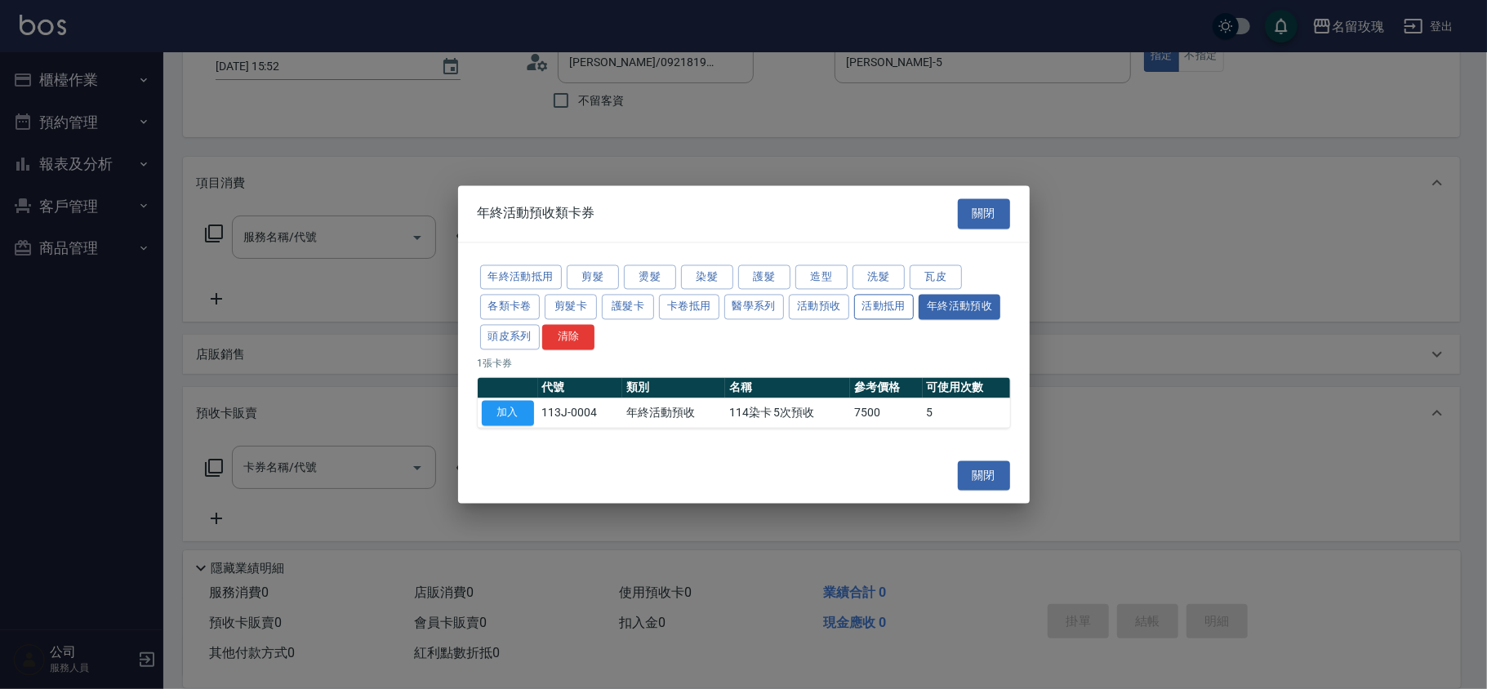
click at [877, 308] on button "活動抵用" at bounding box center [884, 307] width 60 height 25
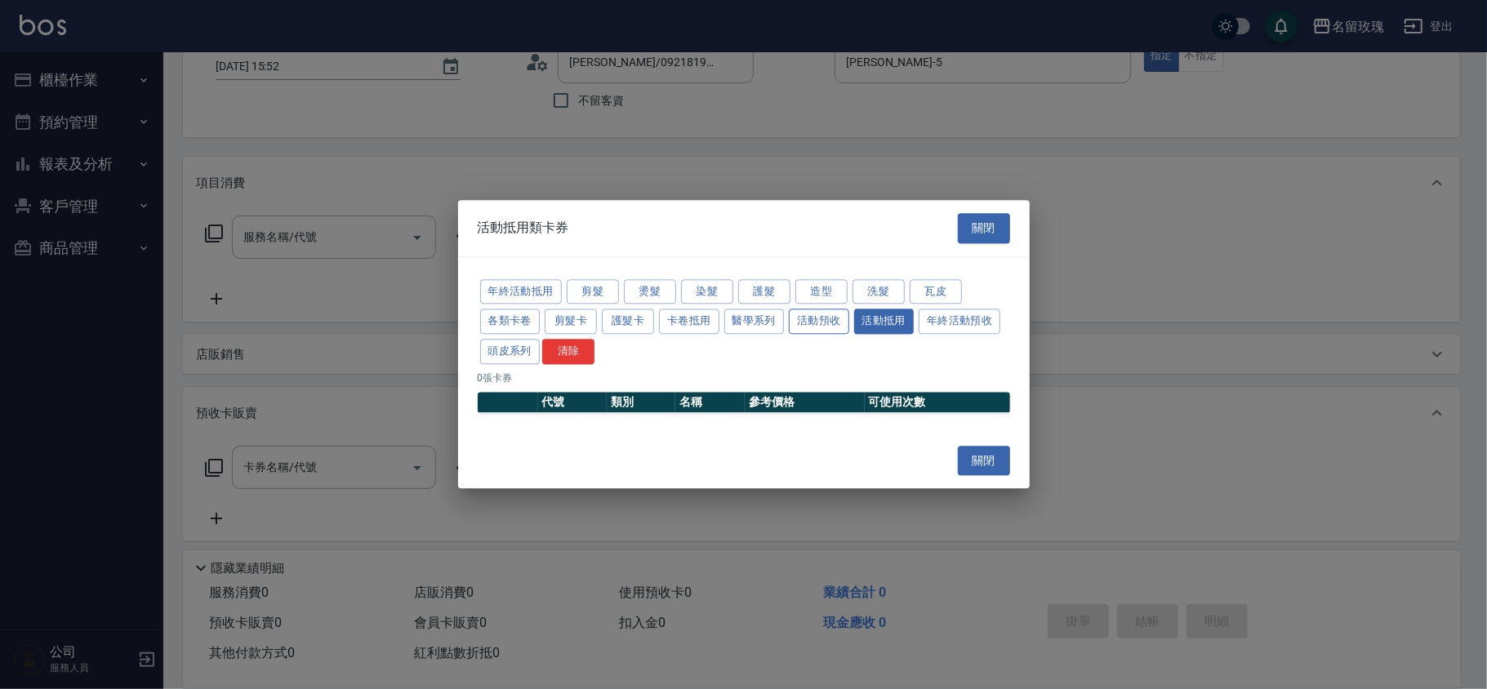
click at [814, 318] on button "活動預收" at bounding box center [819, 322] width 60 height 25
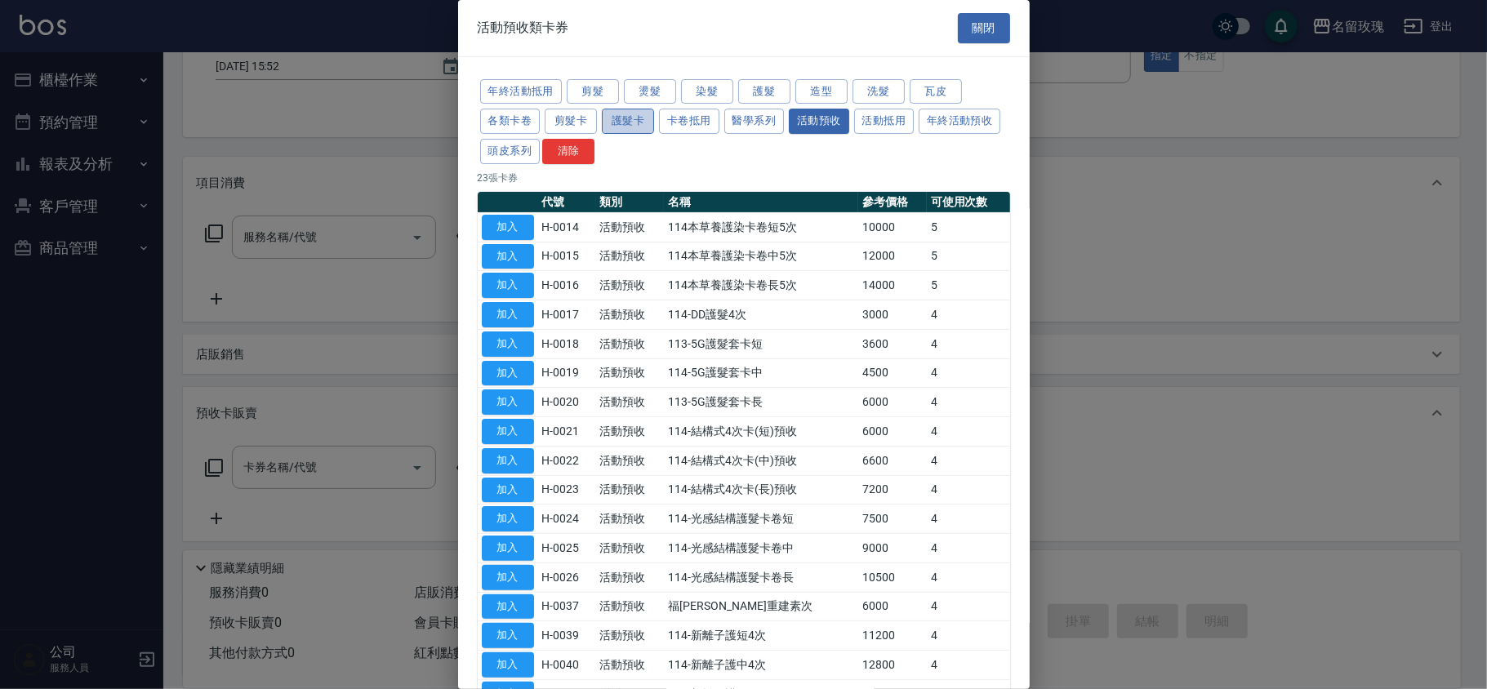
click at [631, 118] on button "護髮卡" at bounding box center [628, 121] width 52 height 25
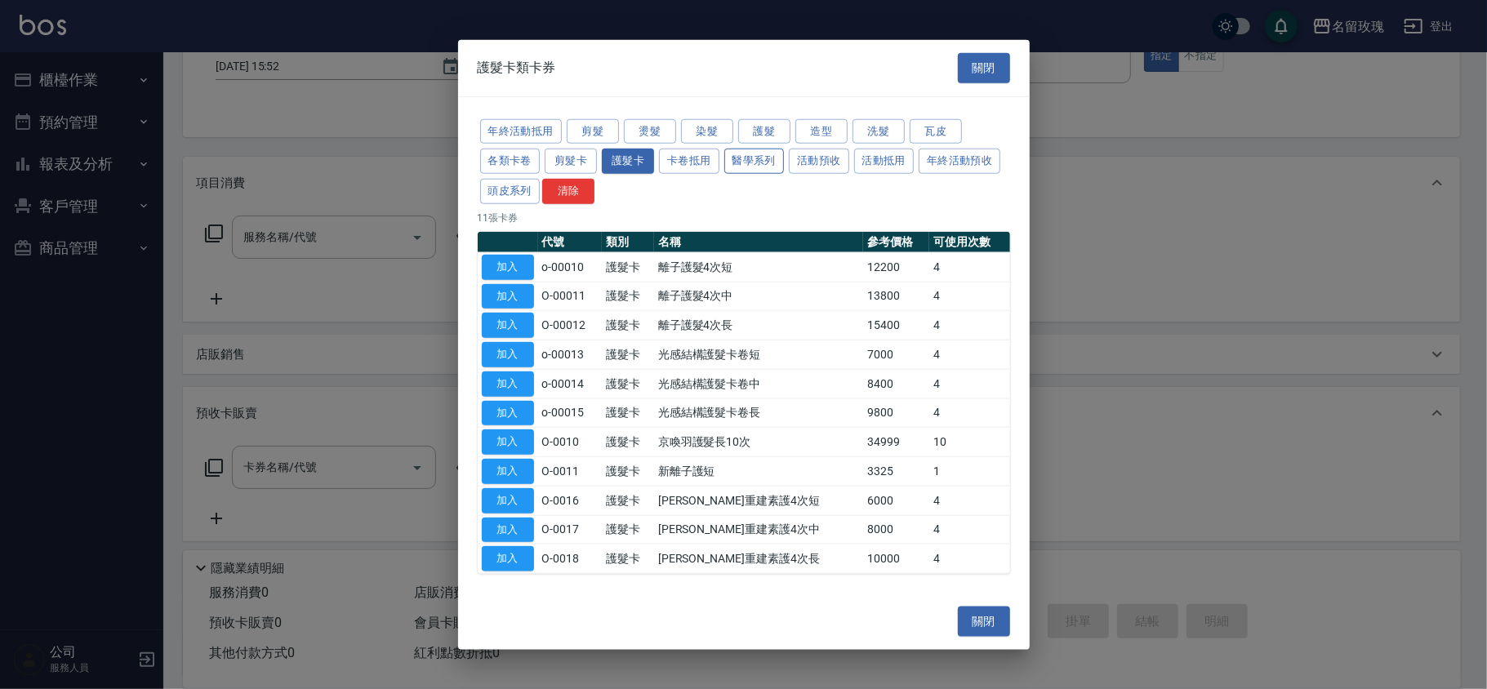
click at [773, 161] on button "醫學系列" at bounding box center [755, 161] width 60 height 25
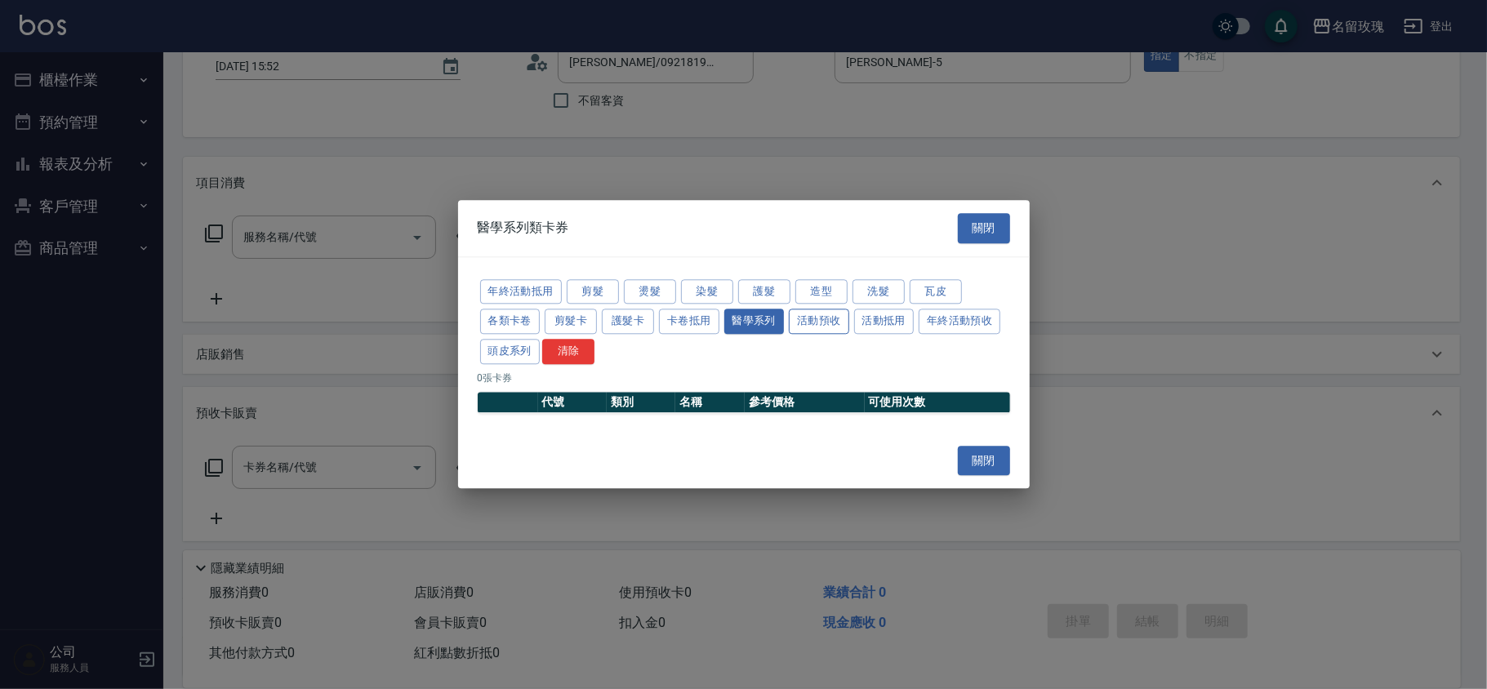
click at [820, 322] on button "活動預收" at bounding box center [819, 322] width 60 height 25
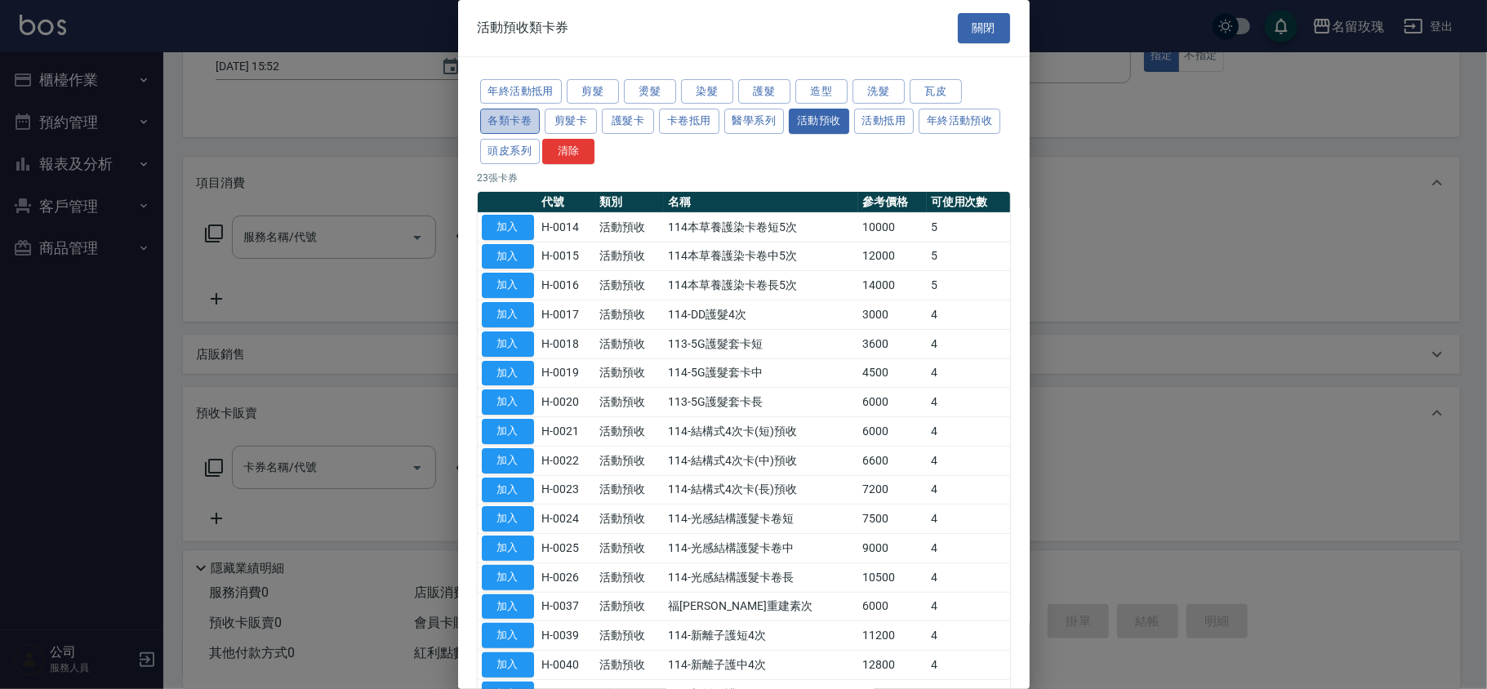
click at [498, 119] on button "各類卡卷" at bounding box center [510, 121] width 60 height 25
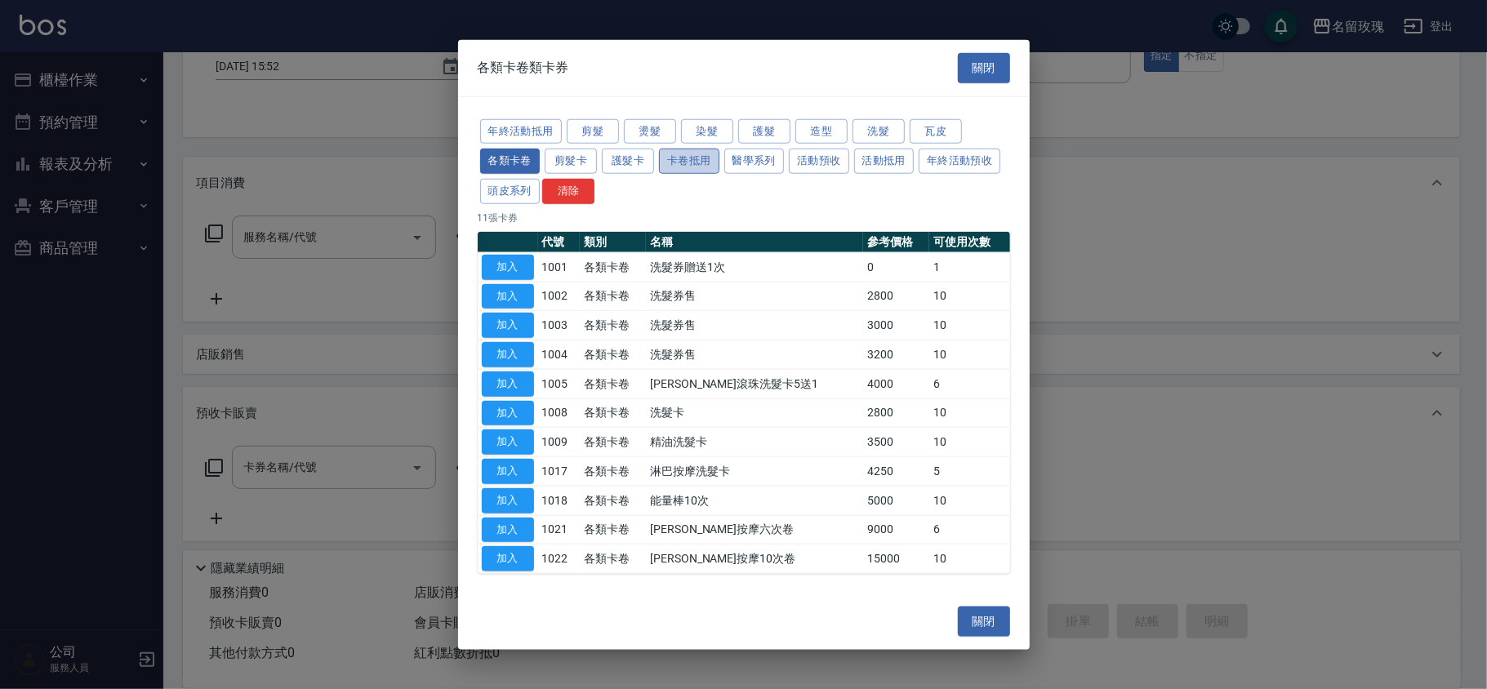
click at [686, 164] on button "卡卷抵用" at bounding box center [689, 161] width 60 height 25
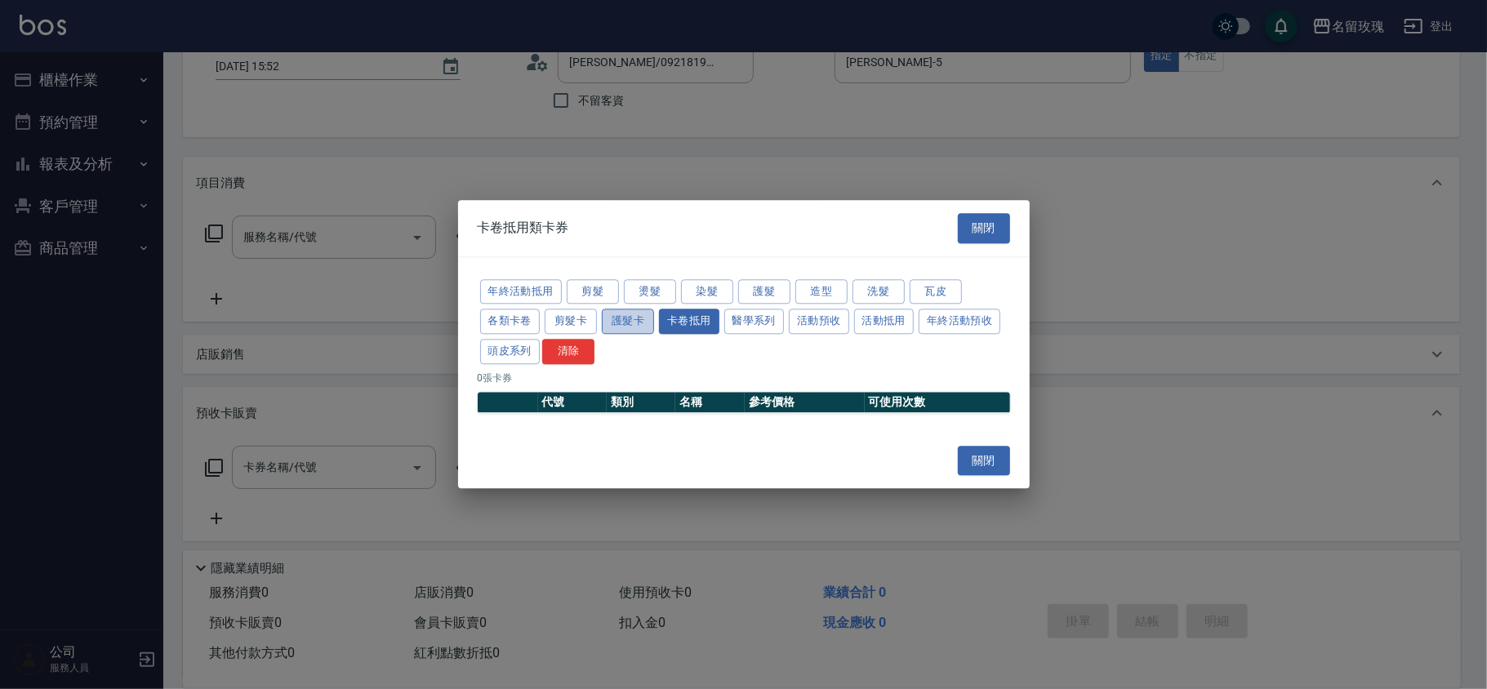
click at [618, 323] on button "護髮卡" at bounding box center [628, 322] width 52 height 25
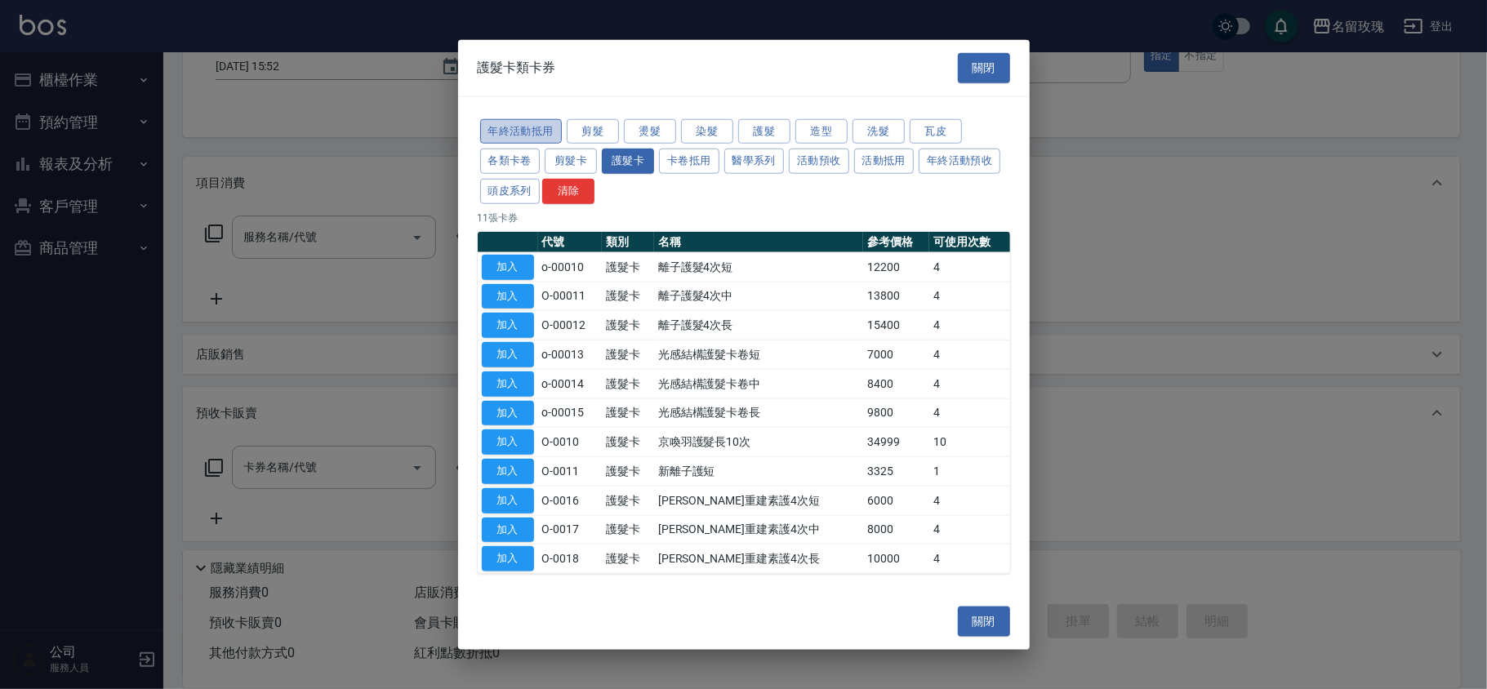
click at [501, 125] on button "年終活動抵用" at bounding box center [521, 130] width 82 height 25
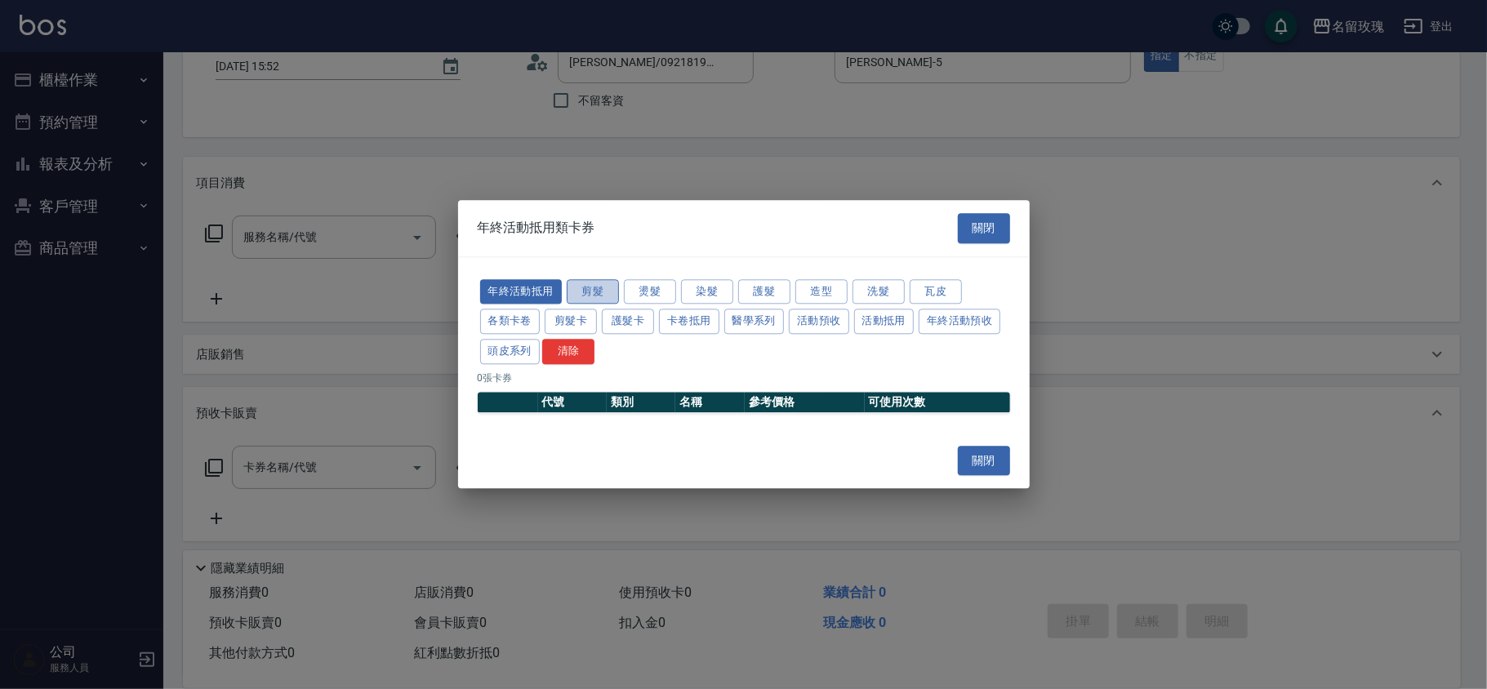
click at [595, 289] on button "剪髮" at bounding box center [593, 291] width 52 height 25
click at [648, 288] on button "燙髮" at bounding box center [650, 291] width 52 height 25
click at [710, 288] on button "染髮" at bounding box center [707, 291] width 52 height 25
click at [756, 285] on button "護髮" at bounding box center [764, 291] width 52 height 25
click at [831, 286] on button "造型" at bounding box center [822, 291] width 52 height 25
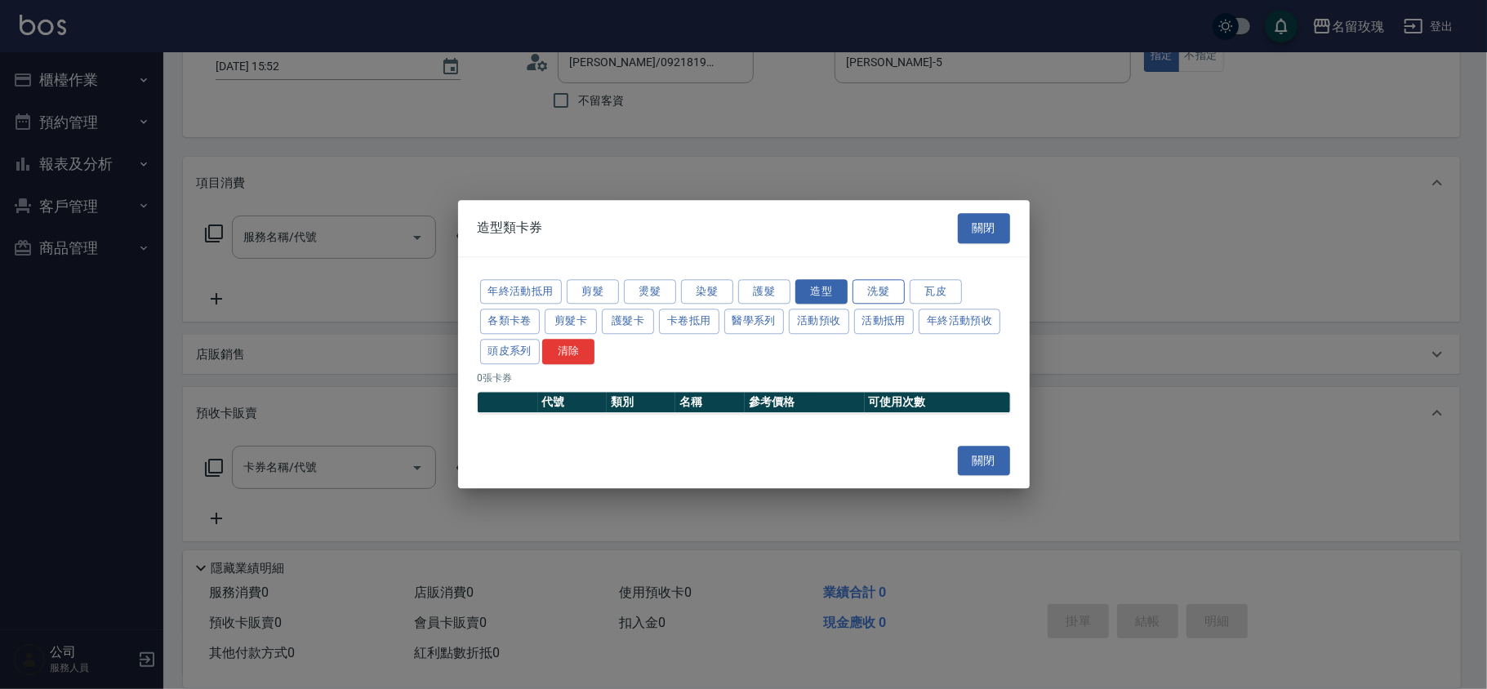
click at [882, 296] on button "洗髮" at bounding box center [879, 291] width 52 height 25
click at [964, 292] on div "年終活動抵用 剪髮 燙髮 染髮 護髮 造型 洗髮 瓦皮 各類卡卷 剪髮卡 護髮卡 卡卷抵用 醫學系列 活動預收 活動抵用 年終活動預收 頭皮系列 清除" at bounding box center [744, 322] width 533 height 90
click at [943, 295] on button "瓦皮" at bounding box center [936, 291] width 52 height 25
click at [511, 314] on button "各類卡卷" at bounding box center [510, 322] width 60 height 25
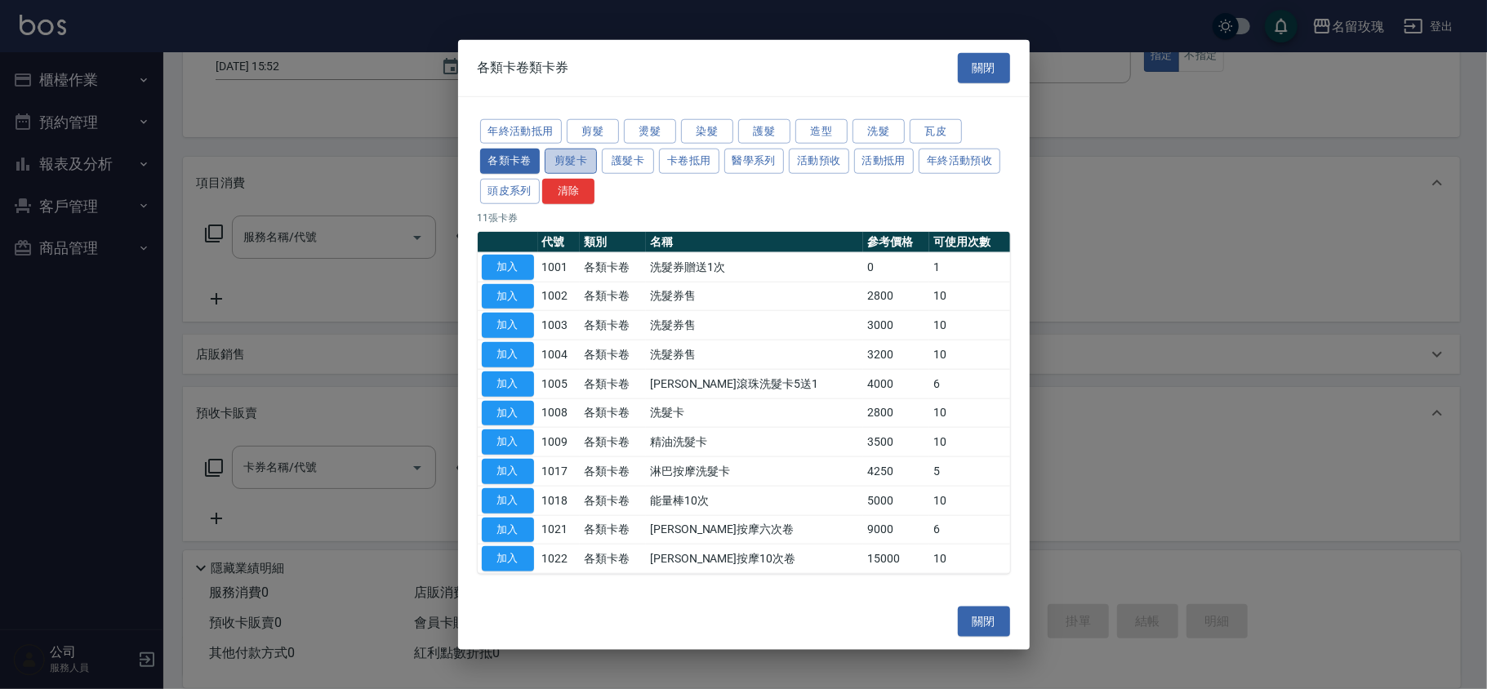
click at [573, 158] on button "剪髮卡" at bounding box center [571, 161] width 52 height 25
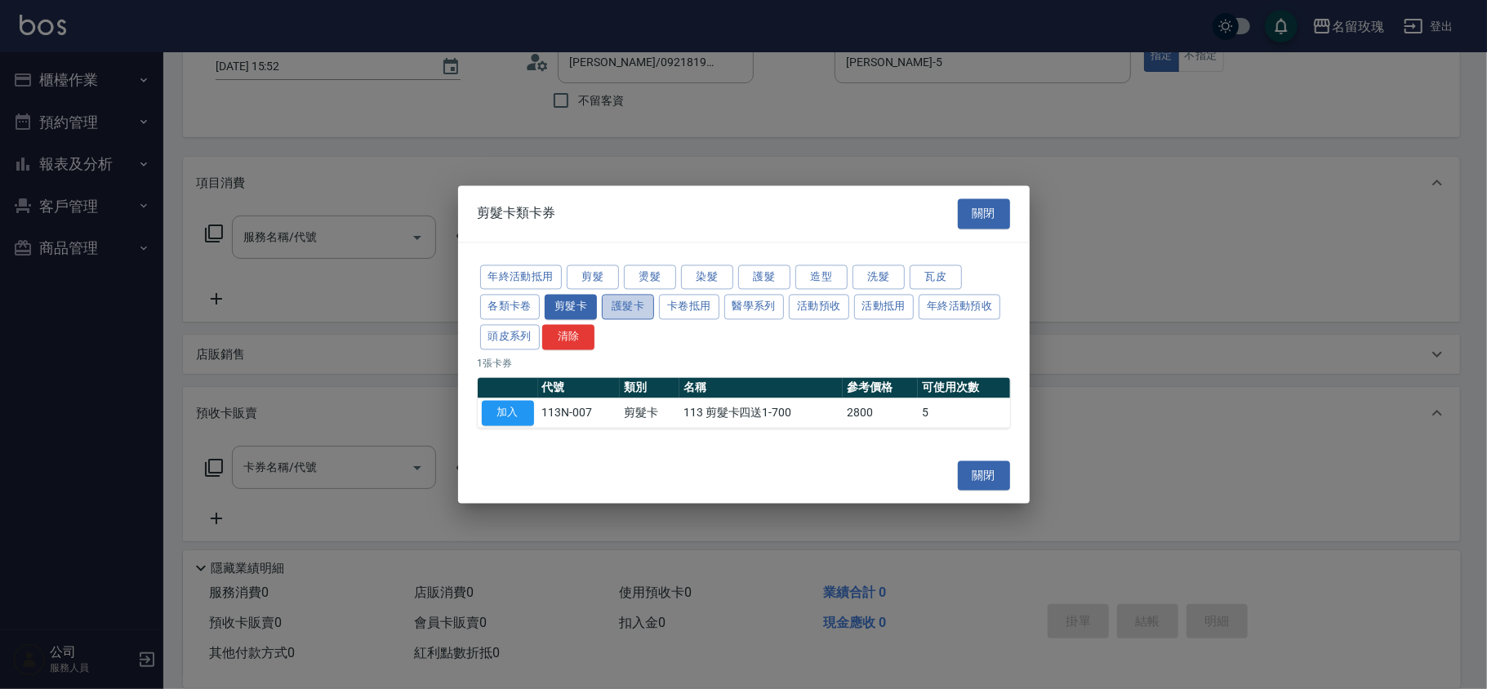
click at [635, 305] on button "護髮卡" at bounding box center [628, 307] width 52 height 25
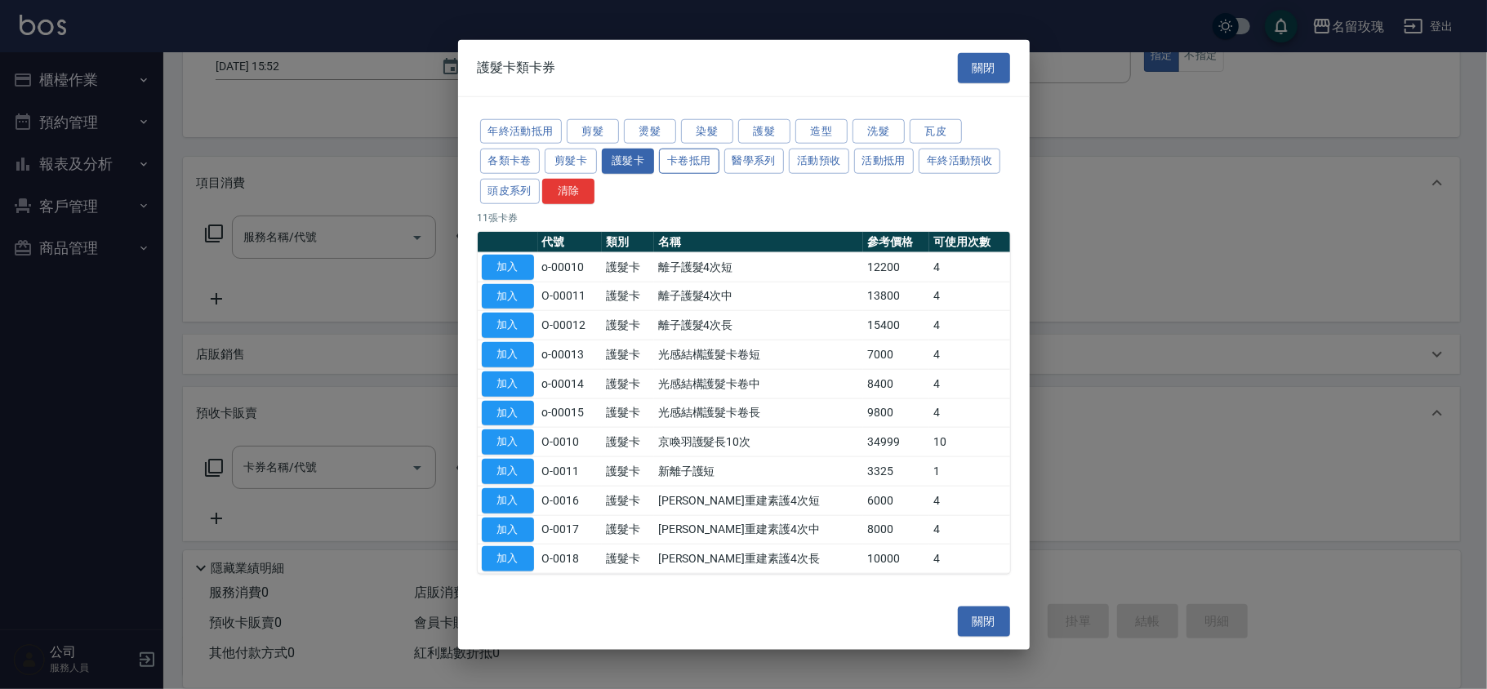
click at [693, 158] on button "卡卷抵用" at bounding box center [689, 161] width 60 height 25
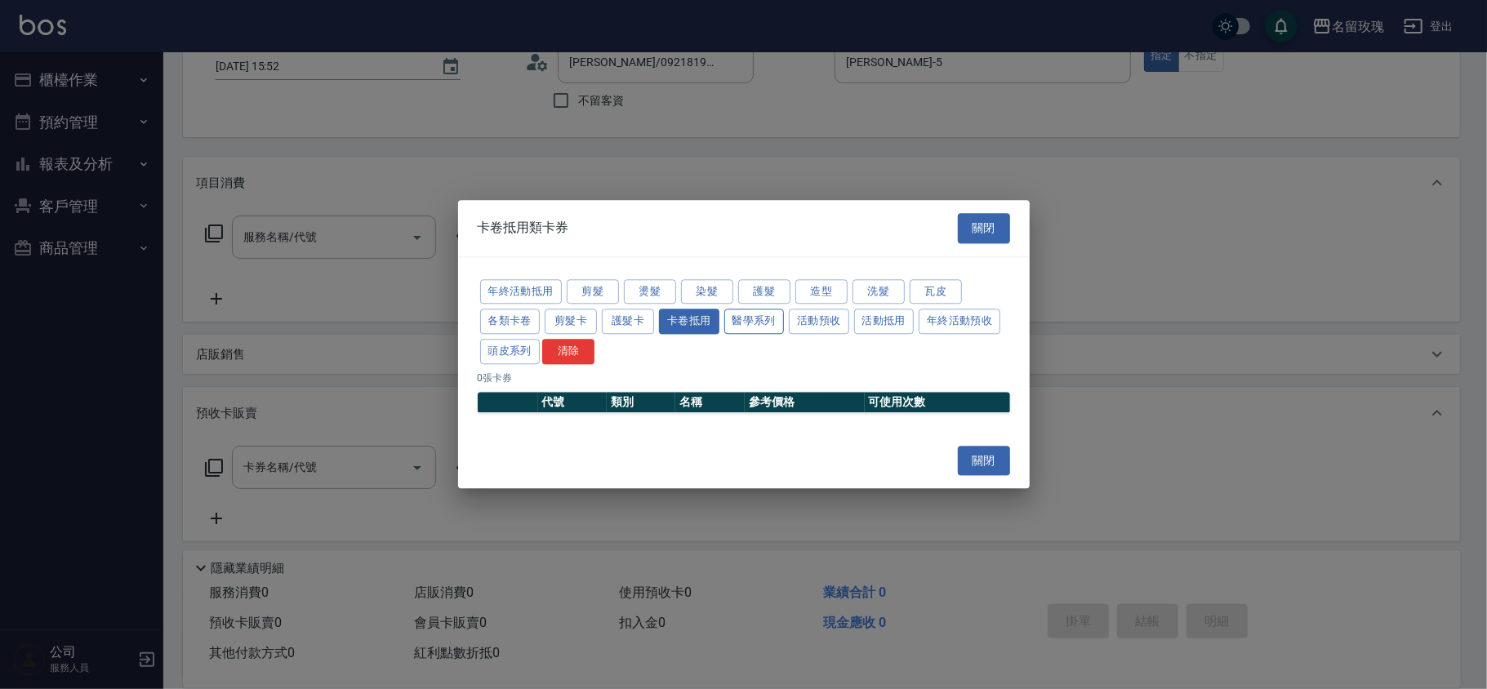
click at [763, 315] on button "醫學系列" at bounding box center [755, 322] width 60 height 25
click at [834, 328] on button "活動預收" at bounding box center [819, 322] width 60 height 25
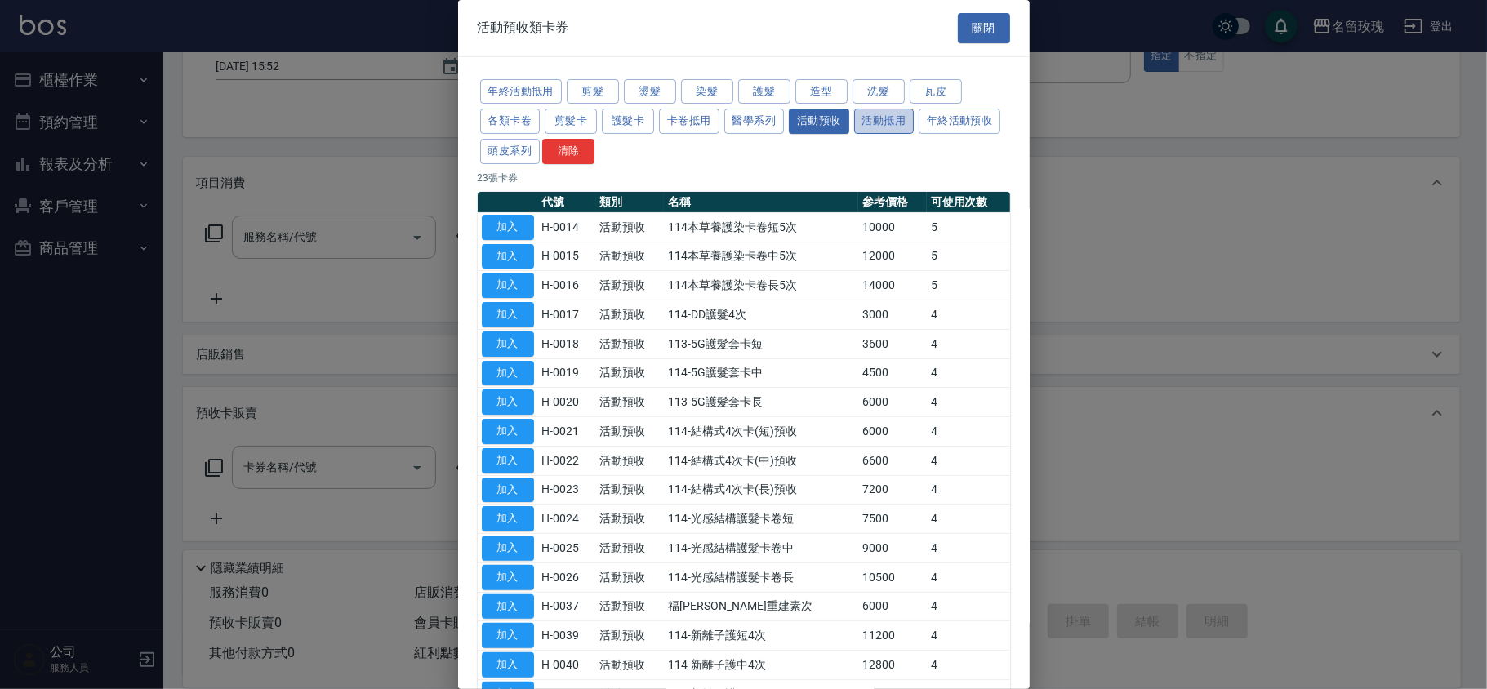
click at [879, 125] on button "活動抵用" at bounding box center [884, 121] width 60 height 25
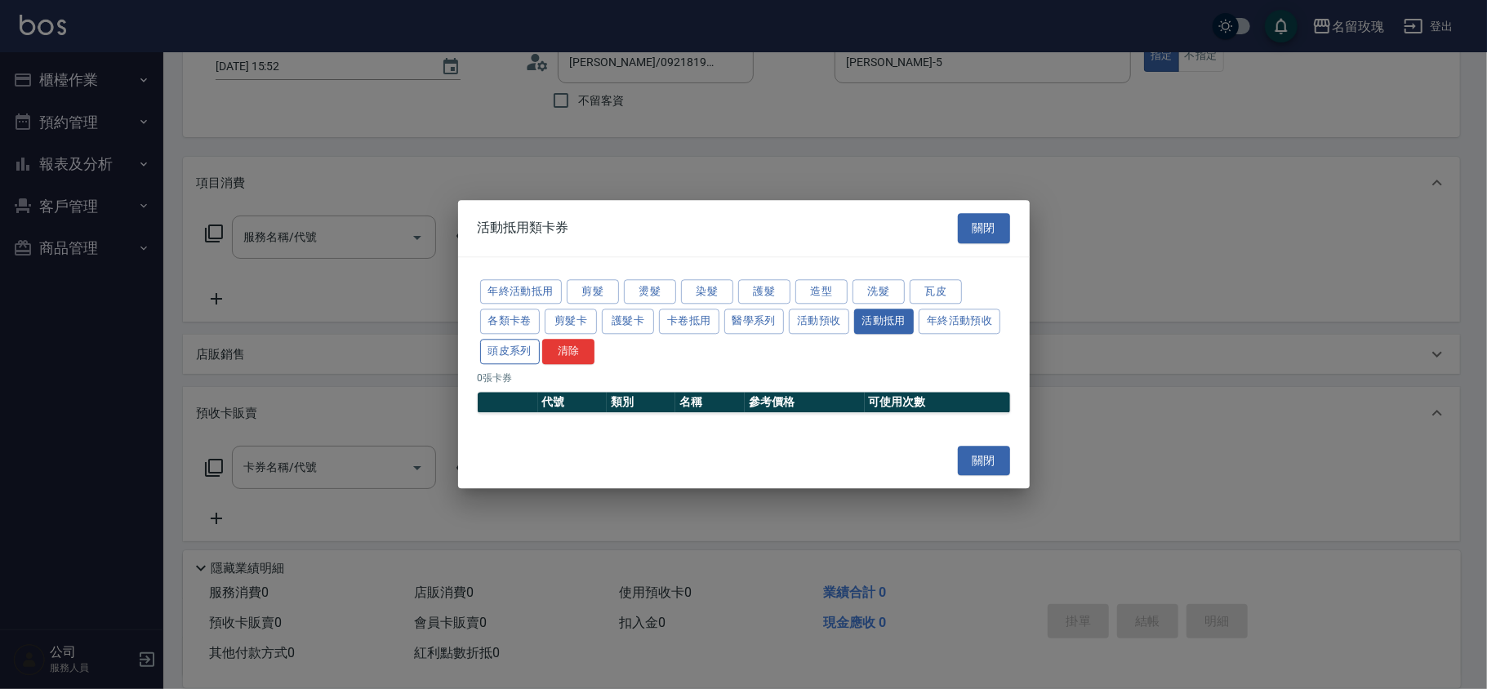
click at [518, 358] on button "頭皮系列" at bounding box center [510, 351] width 60 height 25
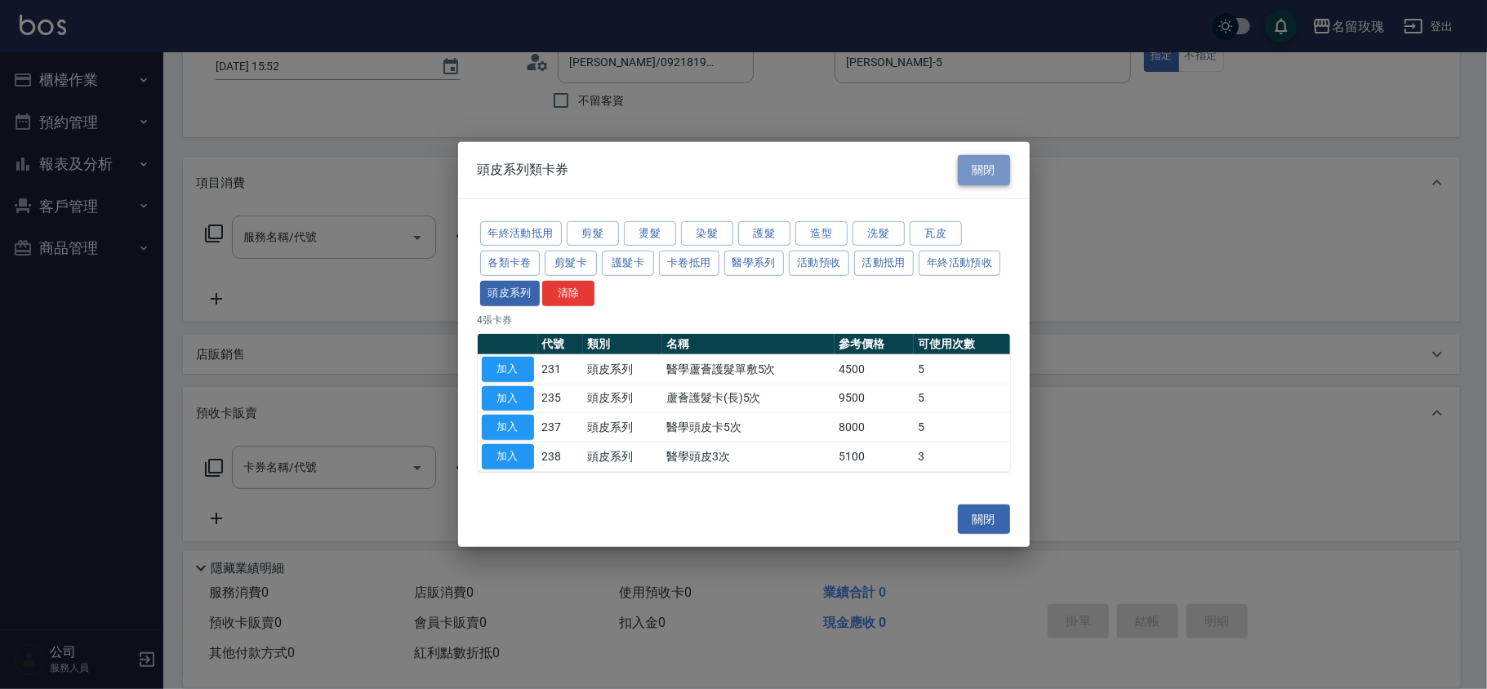
click at [997, 168] on button "關閉" at bounding box center [984, 170] width 52 height 30
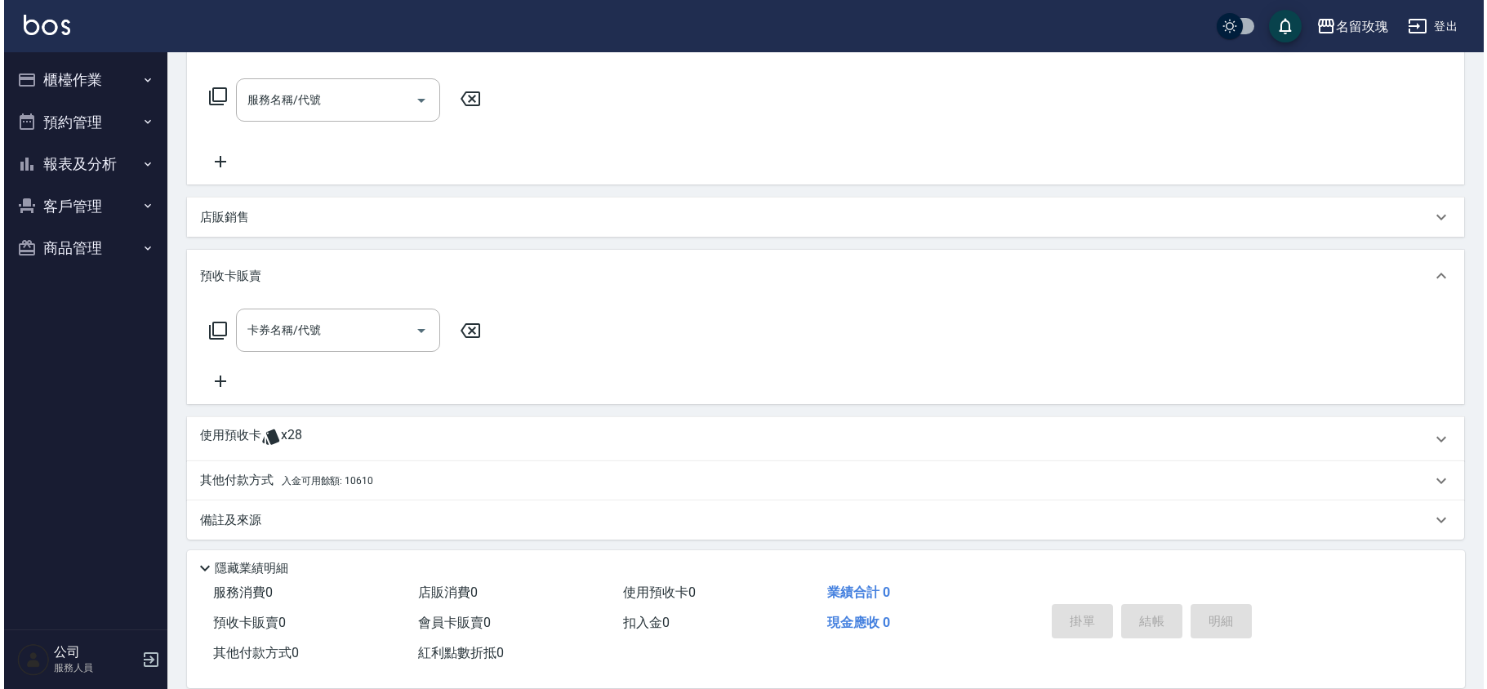
scroll to position [252, 0]
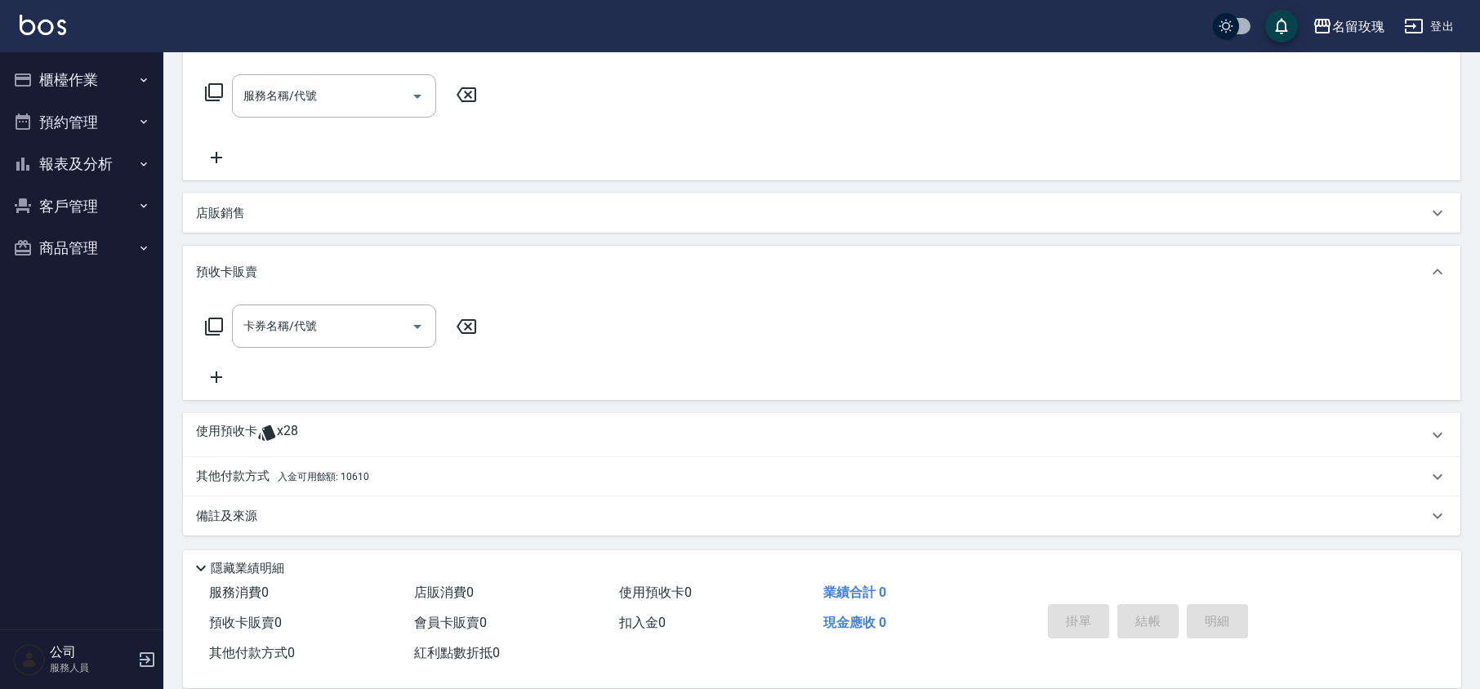
click at [213, 325] on icon at bounding box center [214, 327] width 20 height 20
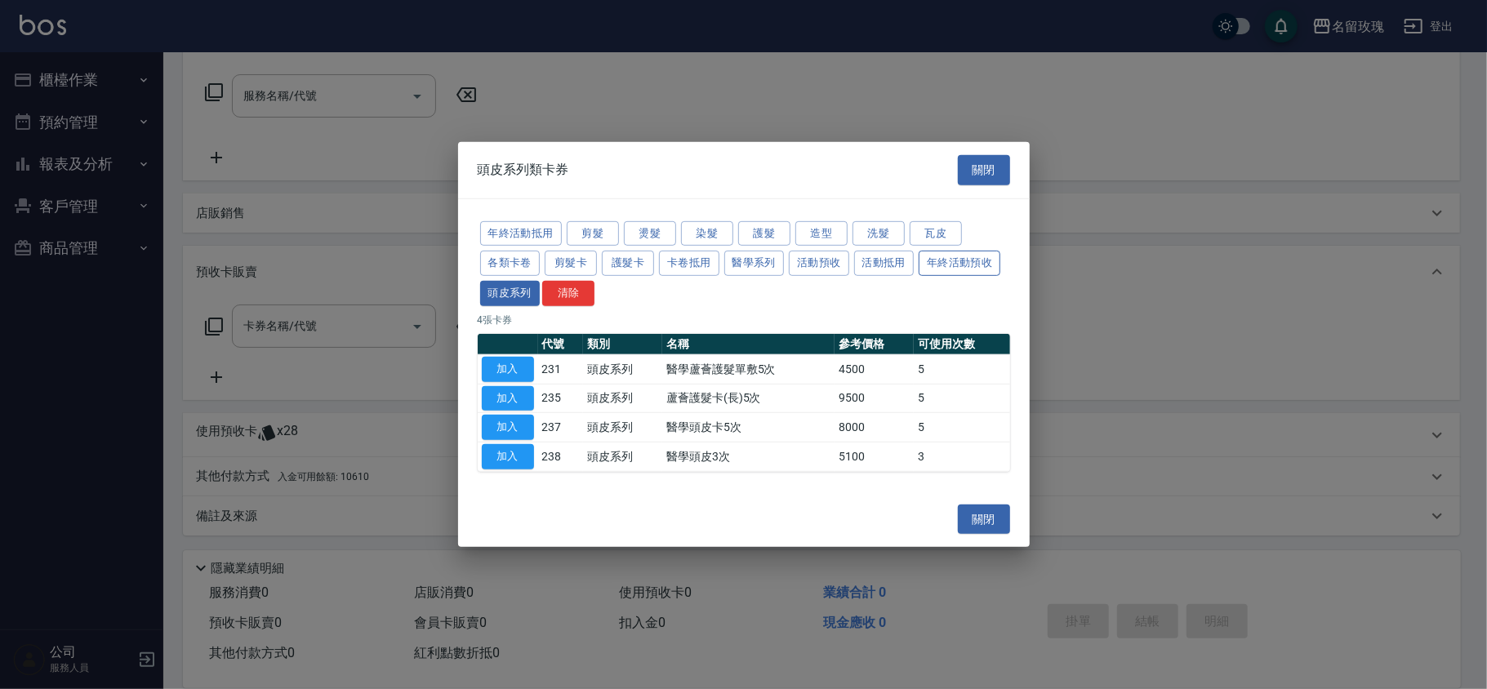
click at [983, 269] on button "年終活動預收" at bounding box center [960, 263] width 82 height 25
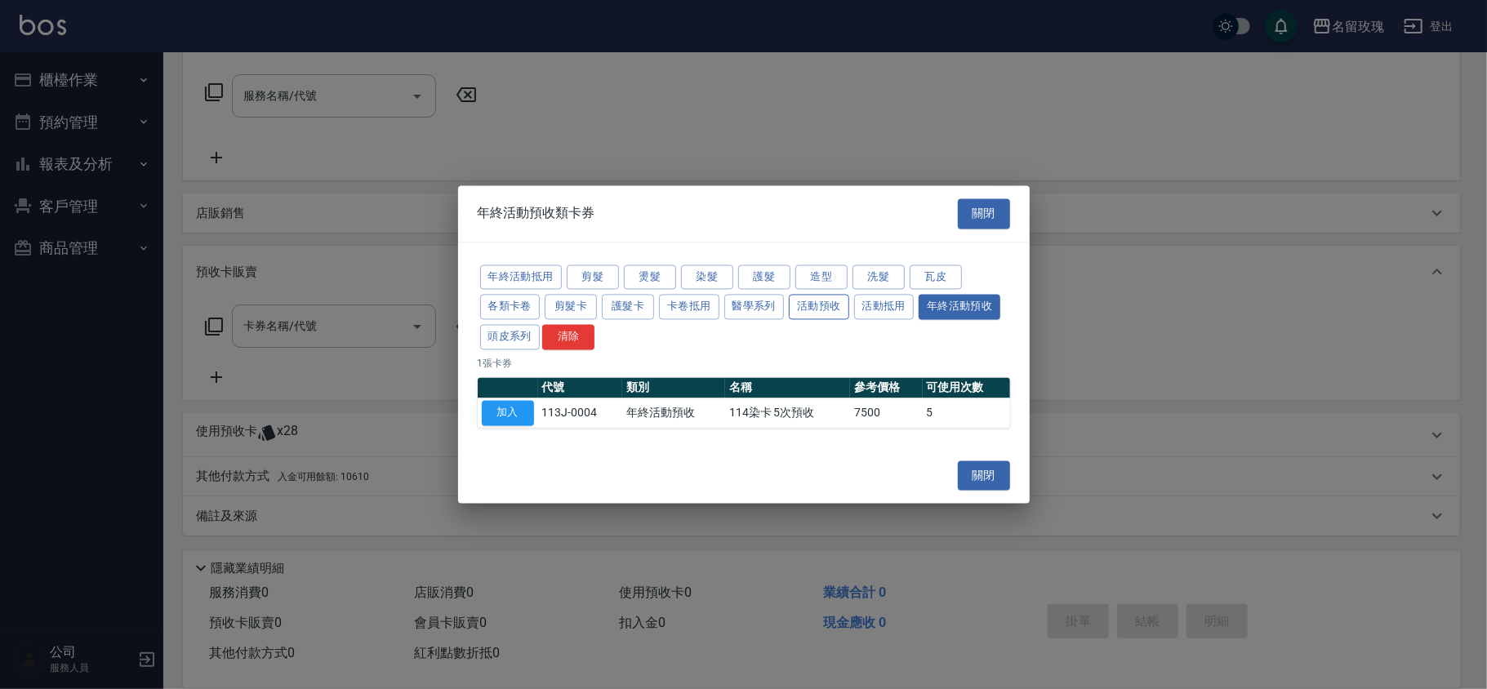
click at [824, 305] on button "活動預收" at bounding box center [819, 307] width 60 height 25
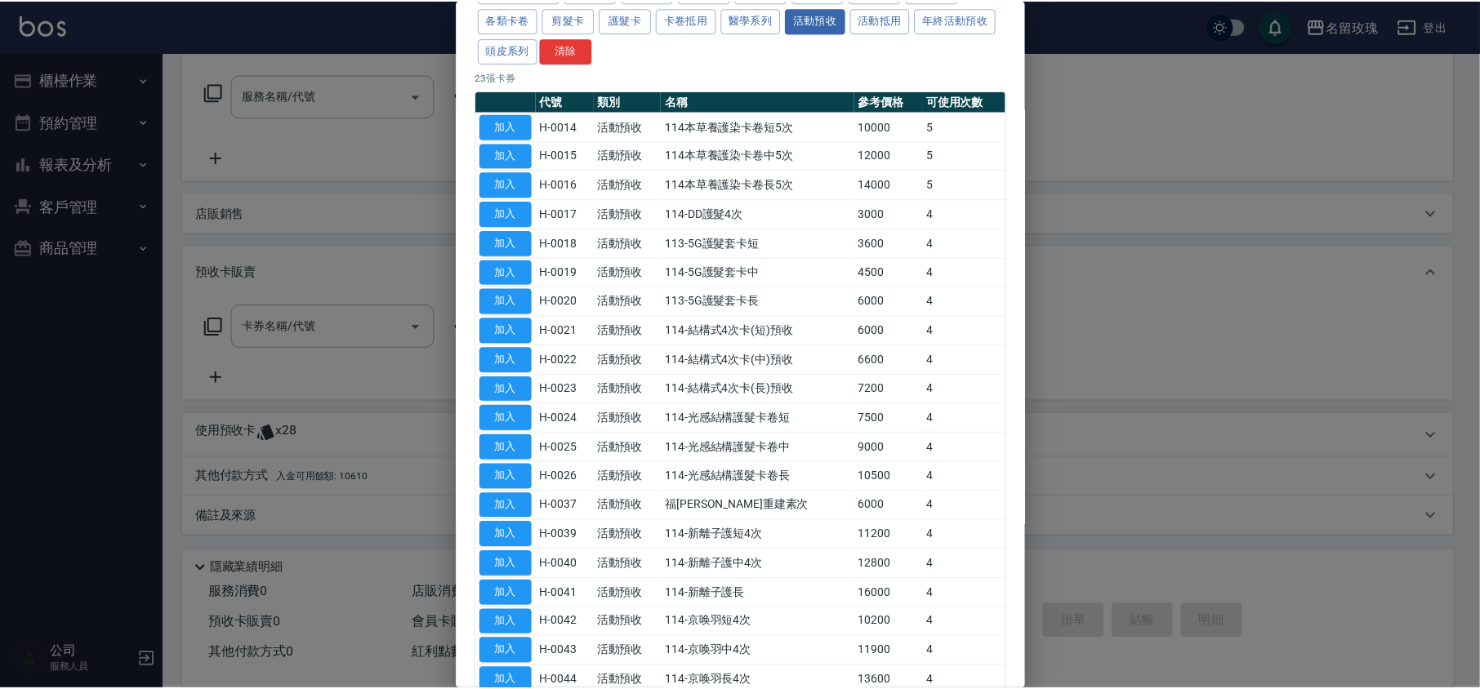
scroll to position [0, 0]
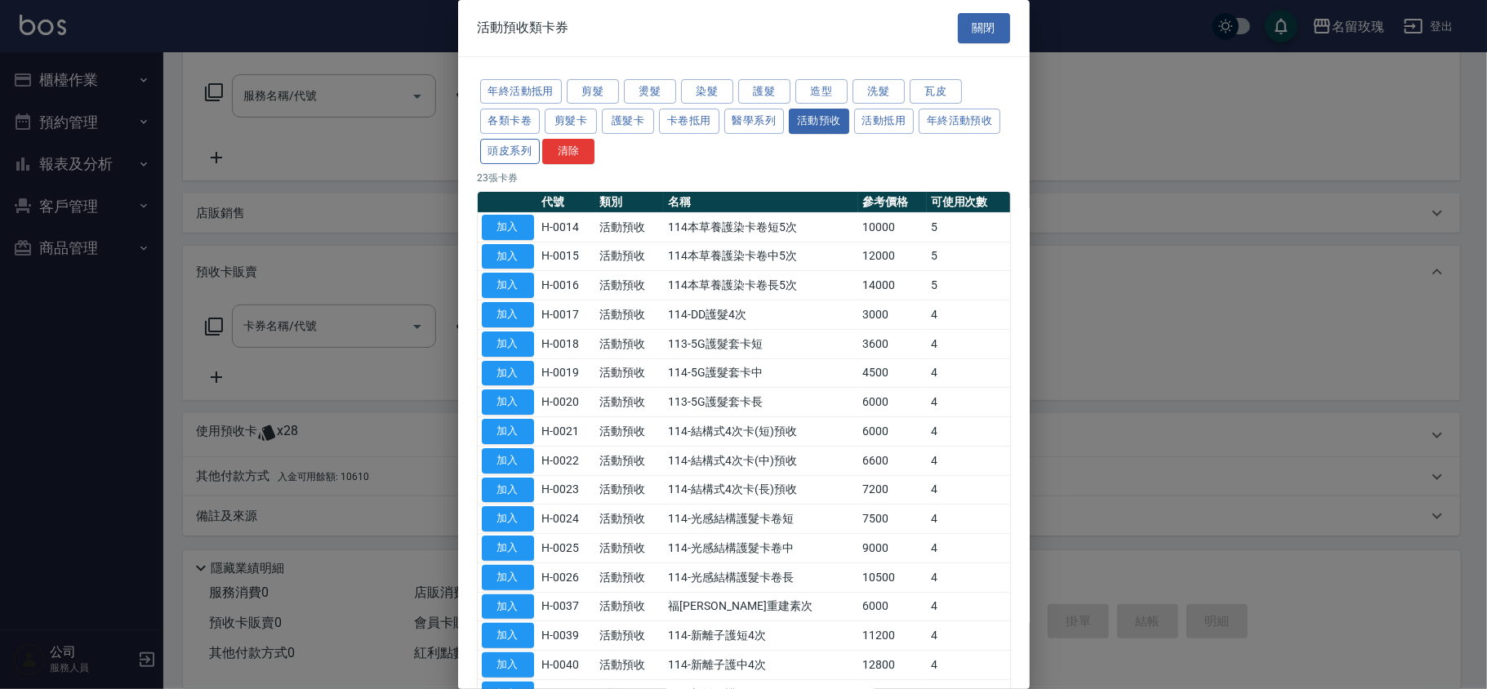
click at [541, 158] on button "頭皮系列" at bounding box center [510, 151] width 60 height 25
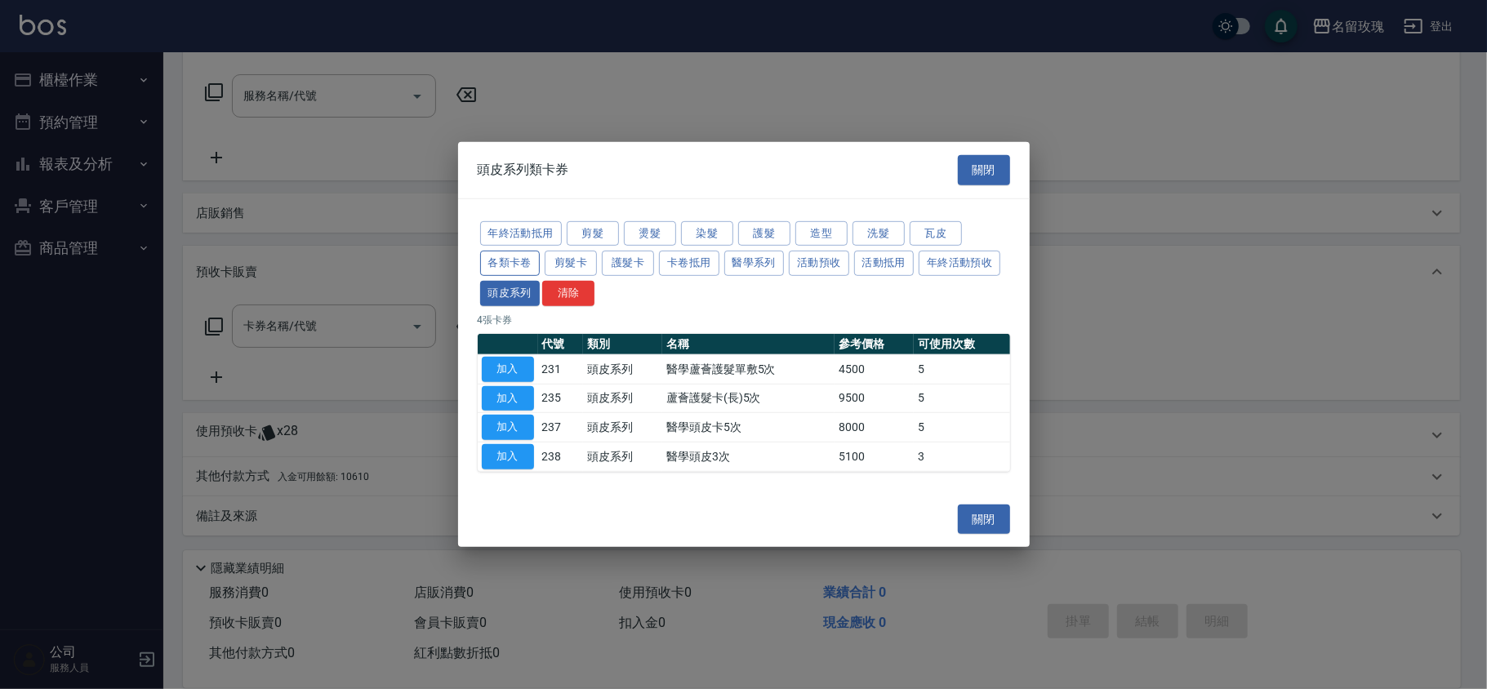
click at [524, 265] on button "各類卡卷" at bounding box center [510, 263] width 60 height 25
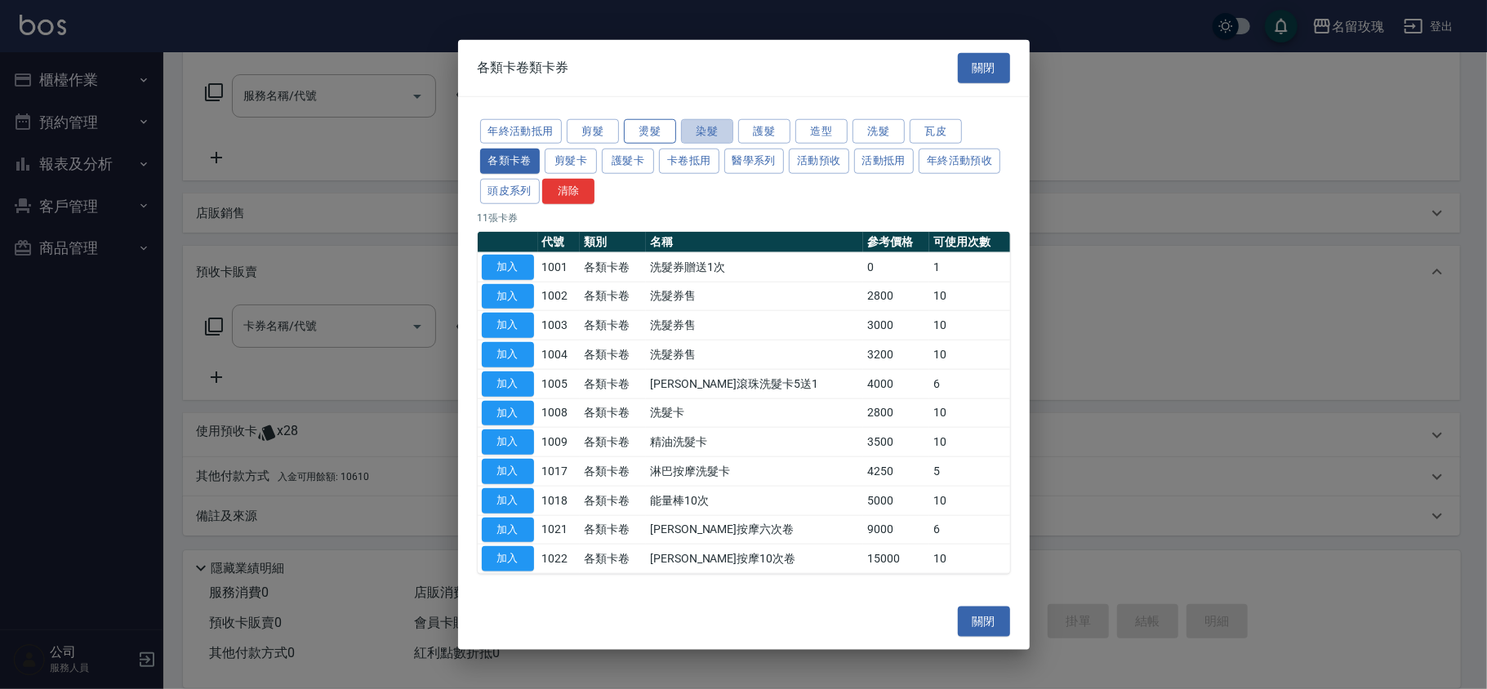
drag, startPoint x: 706, startPoint y: 127, endPoint x: 665, endPoint y: 126, distance: 40.9
click at [706, 125] on button "染髮" at bounding box center [707, 130] width 52 height 25
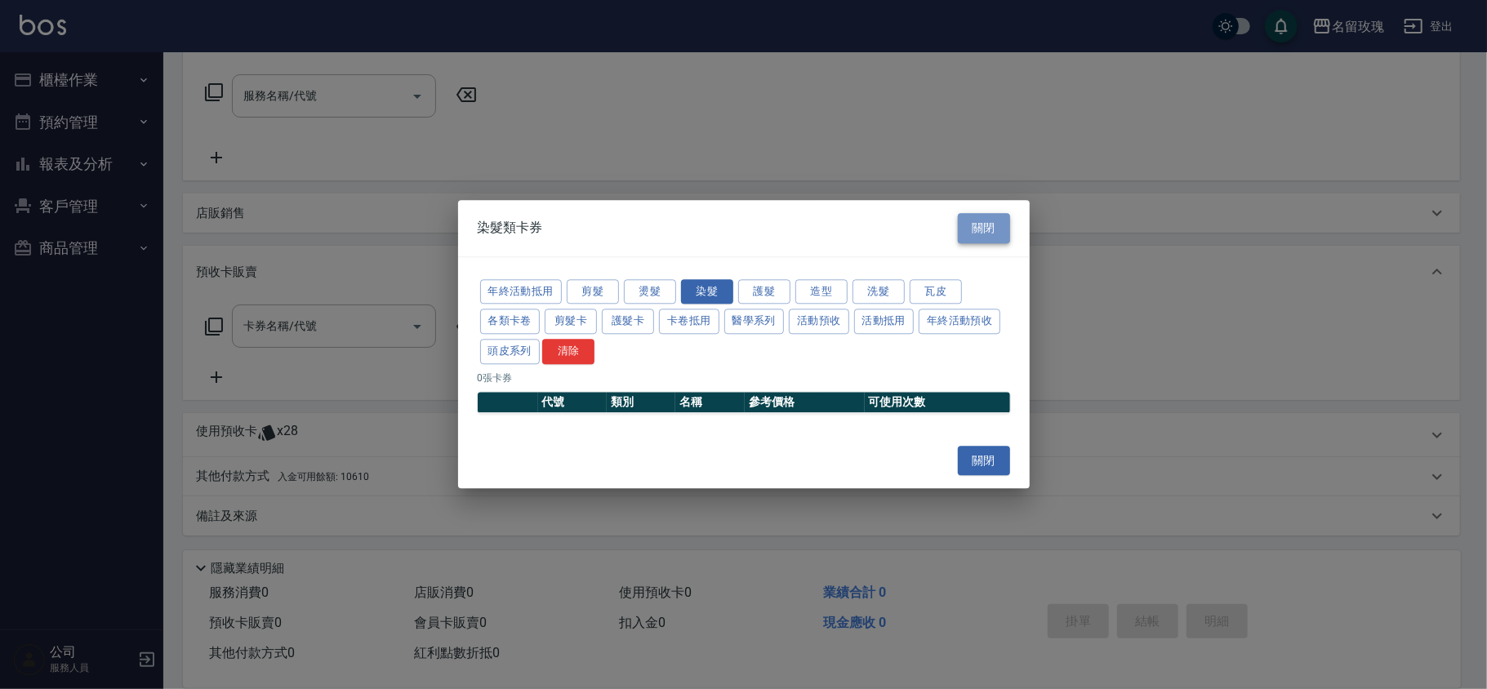
click at [995, 221] on button "關閉" at bounding box center [984, 228] width 52 height 30
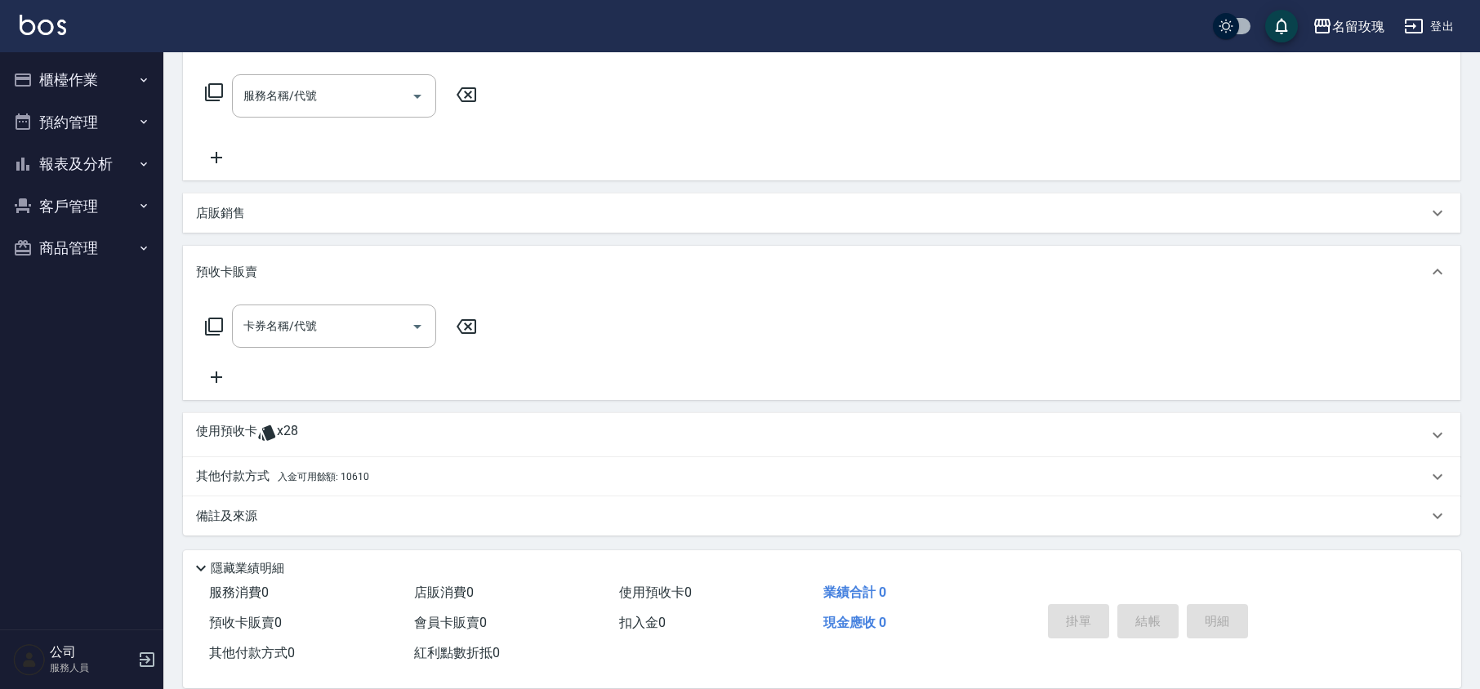
click at [464, 322] on icon at bounding box center [466, 327] width 41 height 20
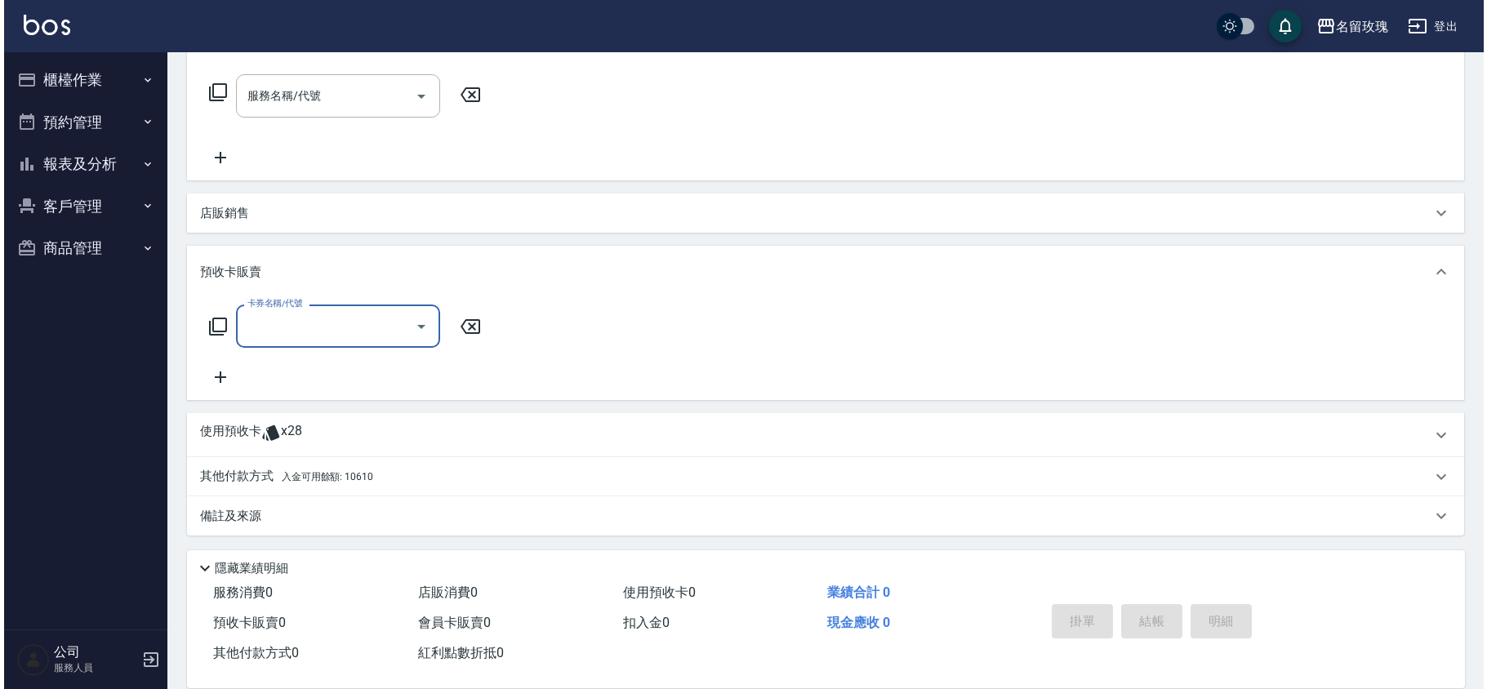
scroll to position [34, 0]
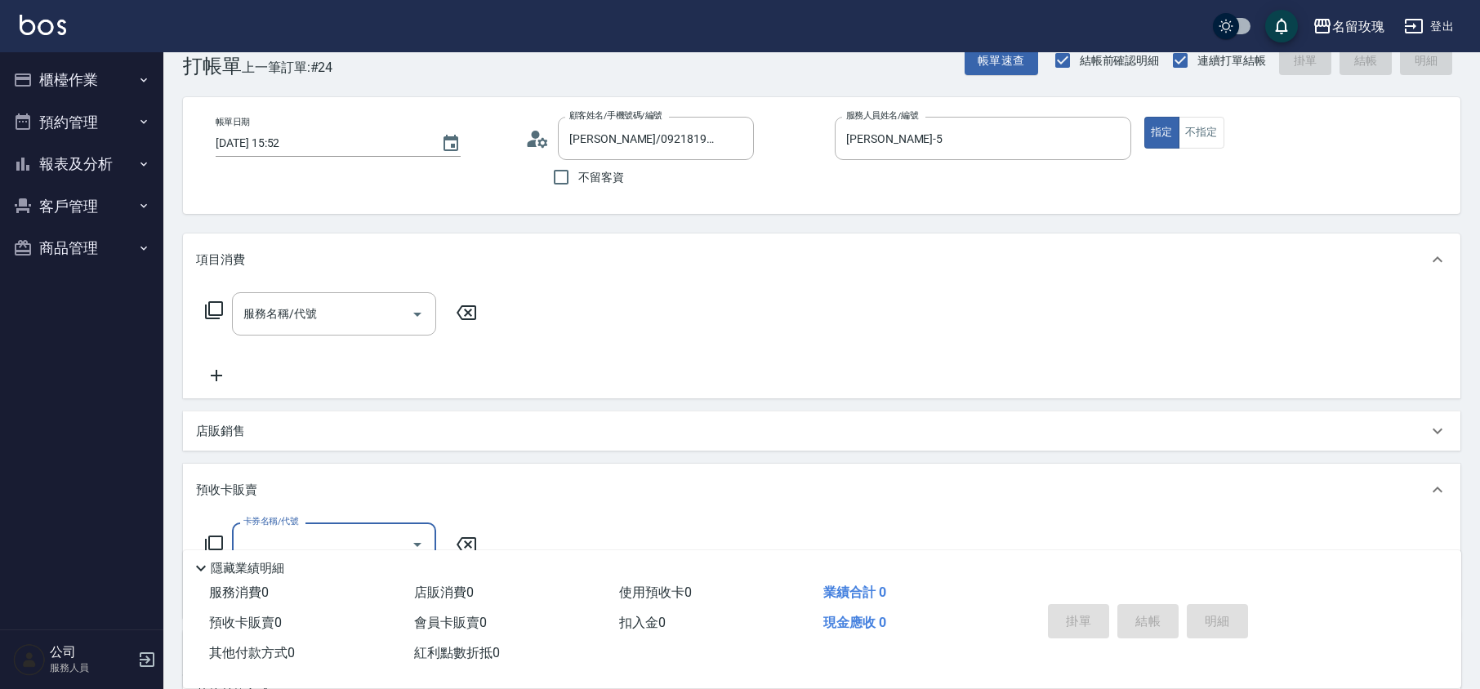
click at [212, 311] on icon at bounding box center [214, 311] width 20 height 20
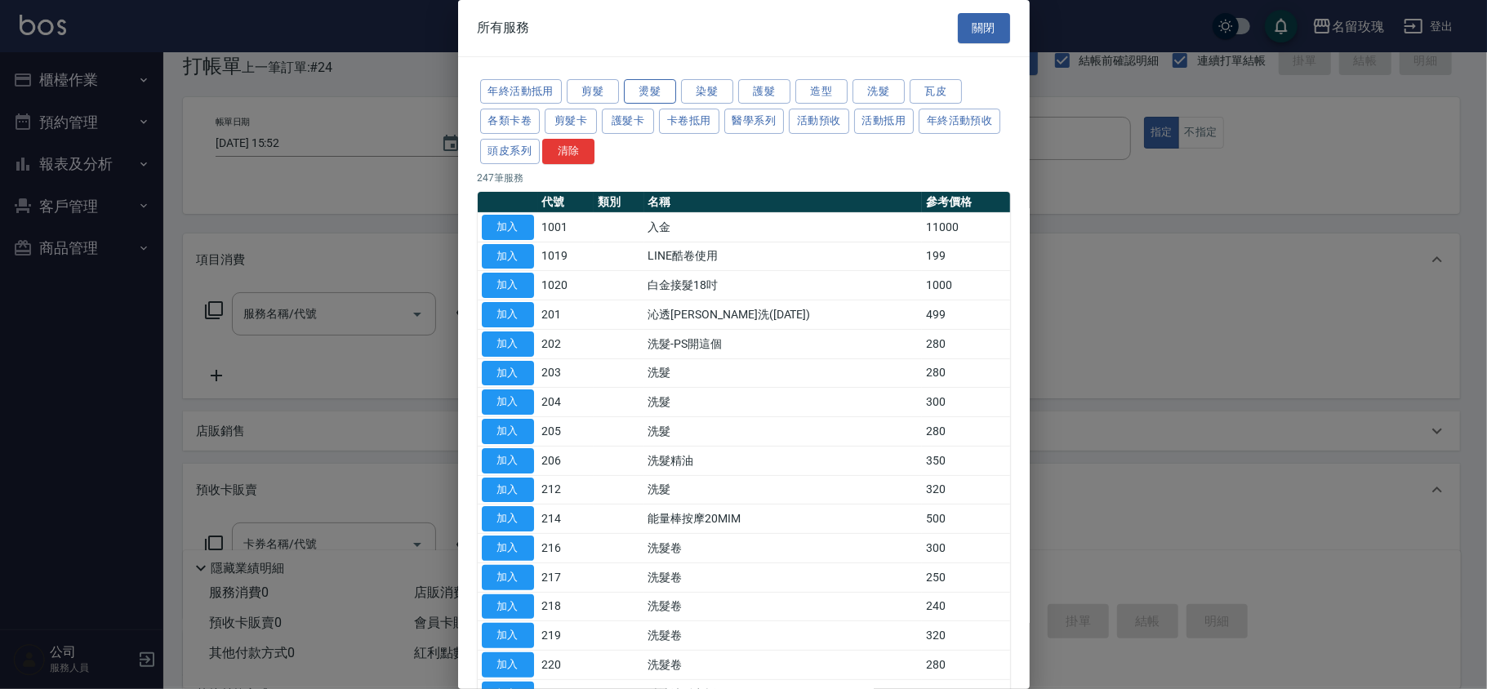
click at [644, 85] on button "燙髮" at bounding box center [650, 91] width 52 height 25
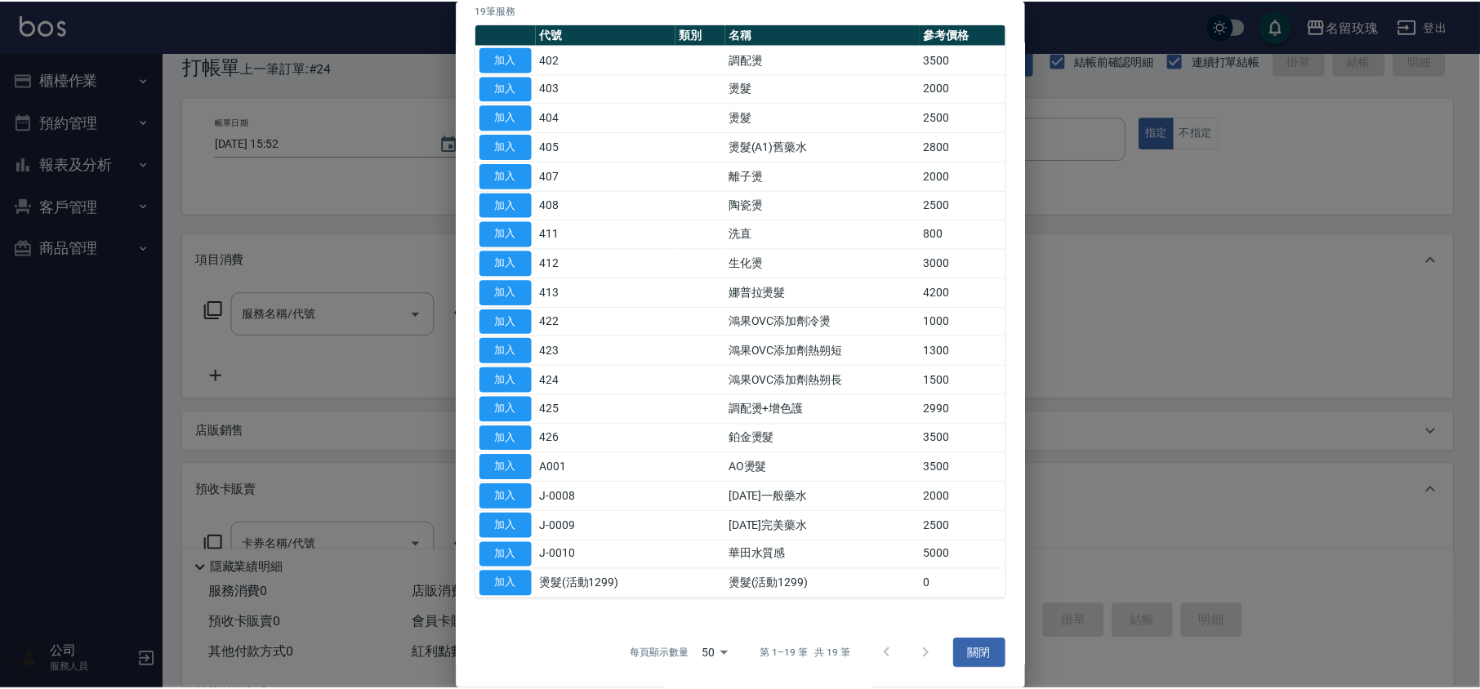
scroll to position [0, 0]
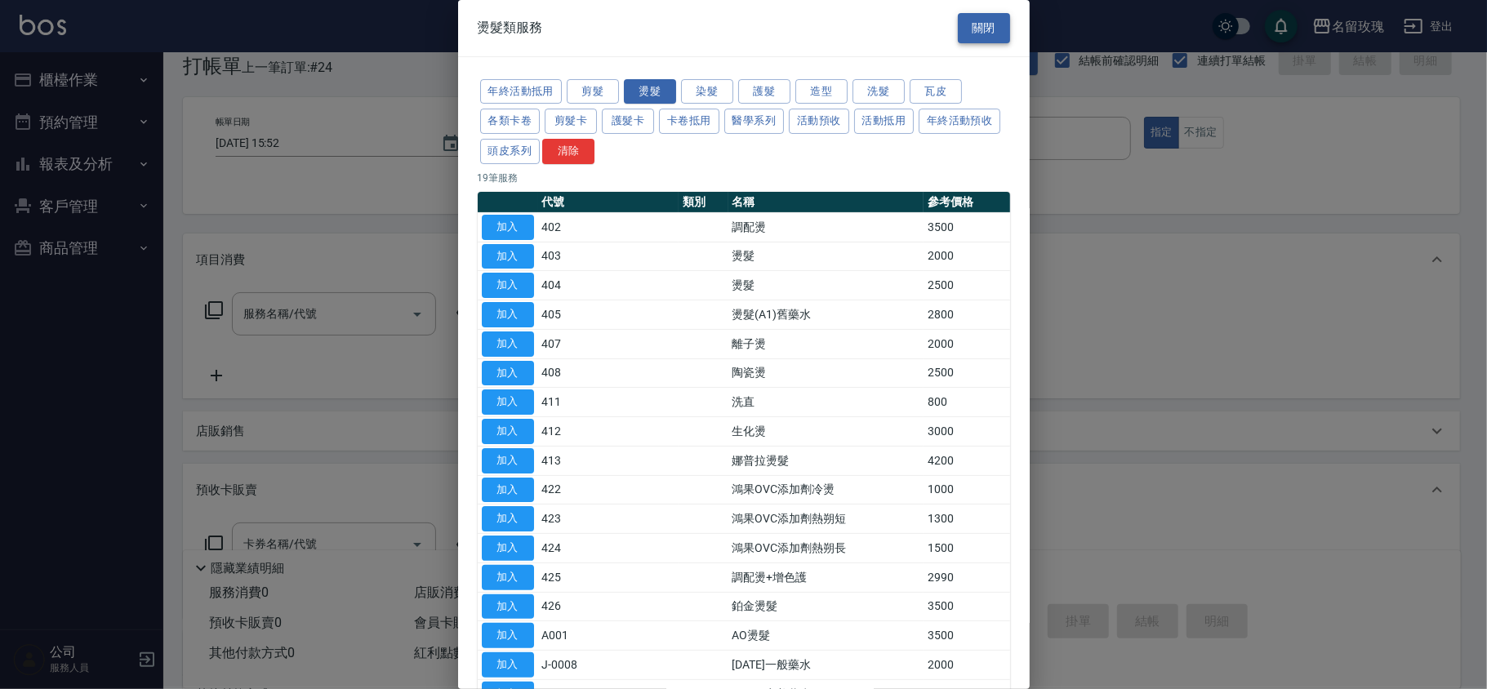
click at [978, 26] on button "關閉" at bounding box center [984, 28] width 52 height 30
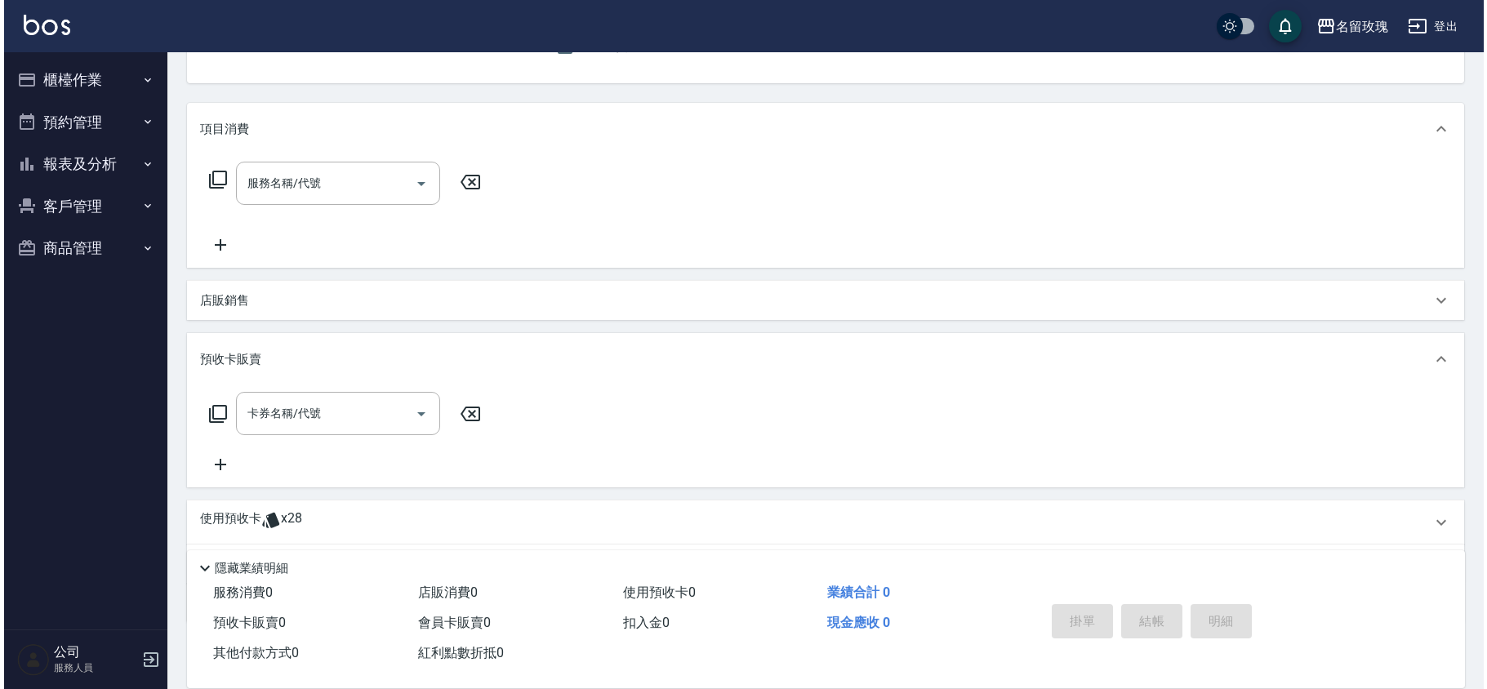
scroll to position [252, 0]
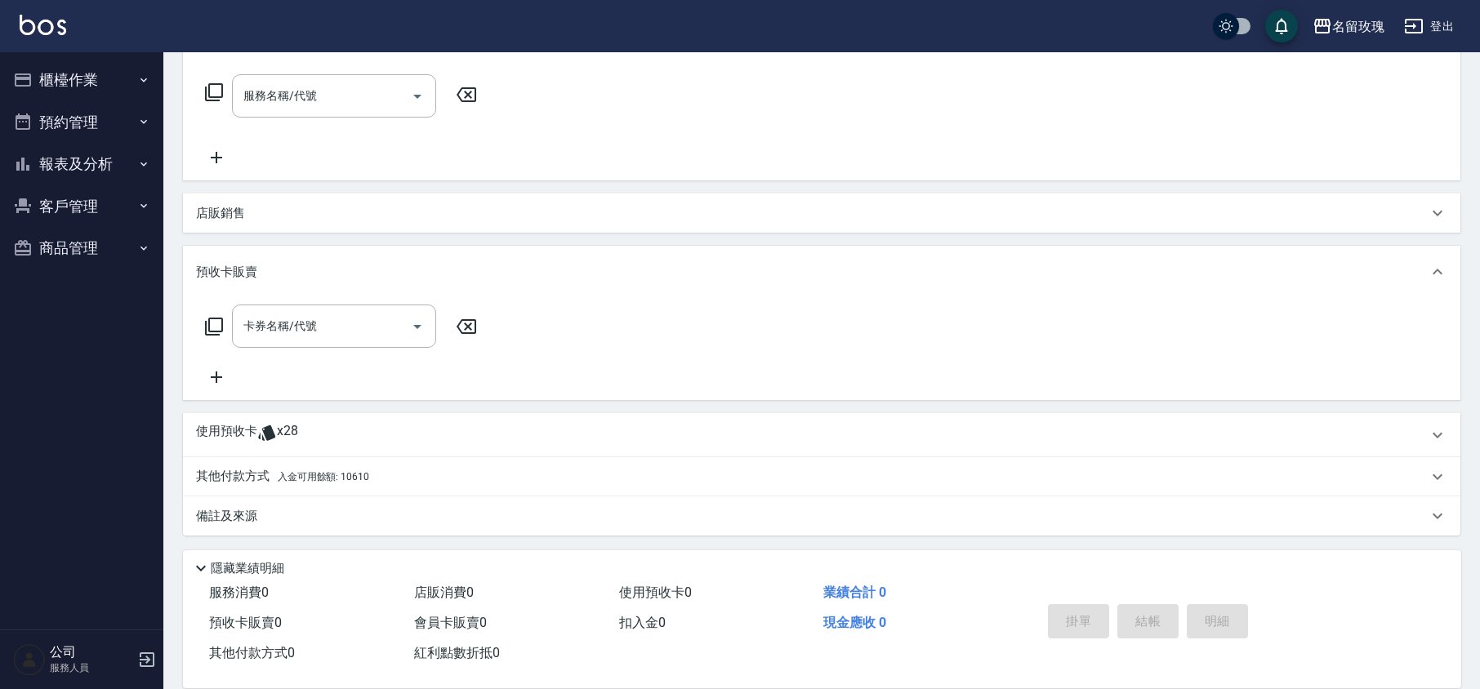
click at [207, 325] on icon at bounding box center [214, 327] width 20 height 20
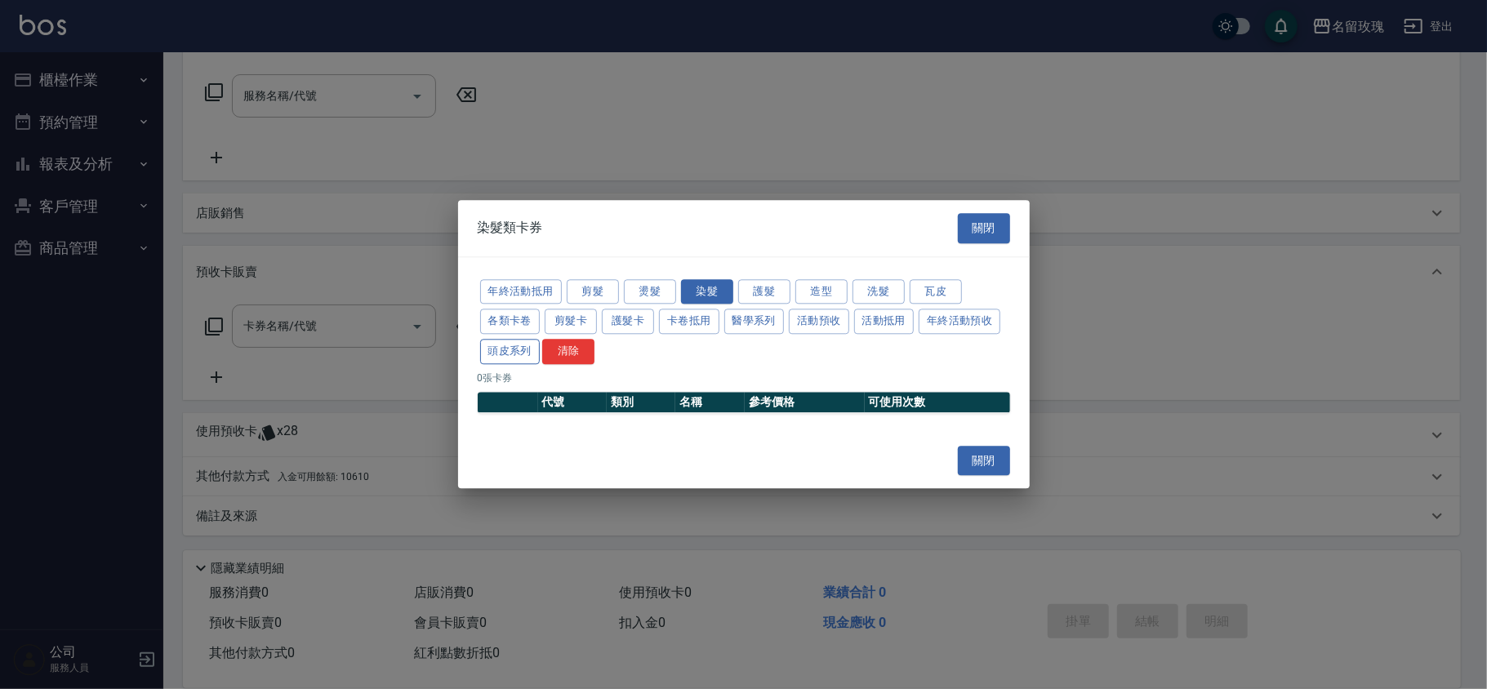
click at [524, 359] on button "頭皮系列" at bounding box center [510, 351] width 60 height 25
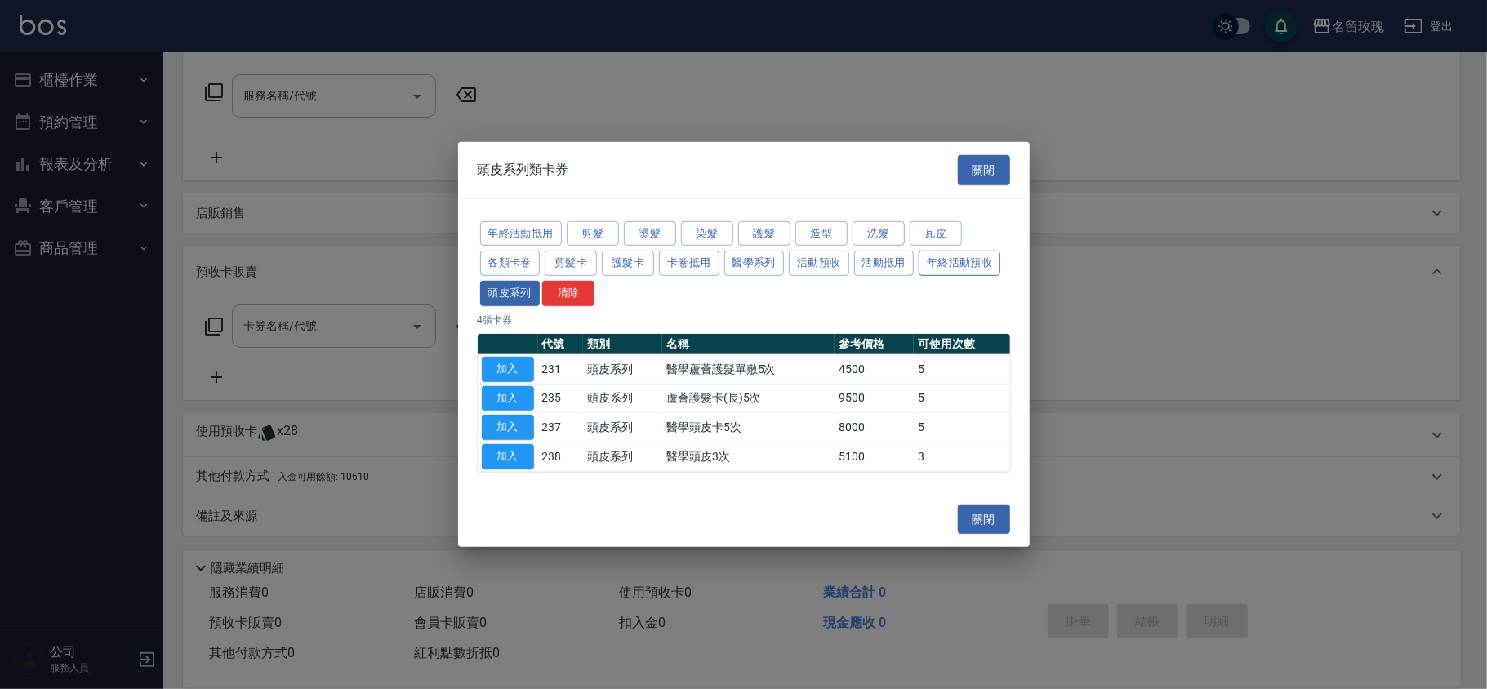
click at [988, 270] on button "年終活動預收" at bounding box center [960, 263] width 82 height 25
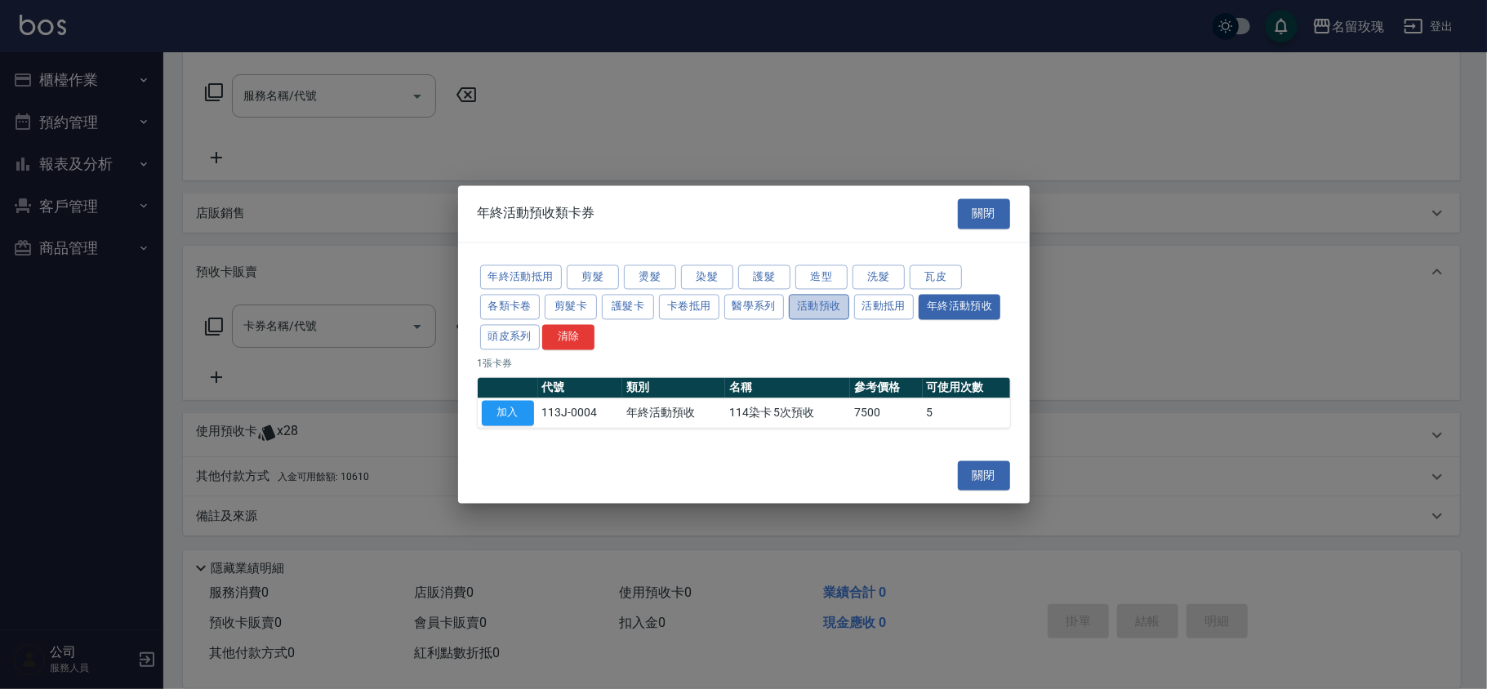
click at [810, 312] on button "活動預收" at bounding box center [819, 307] width 60 height 25
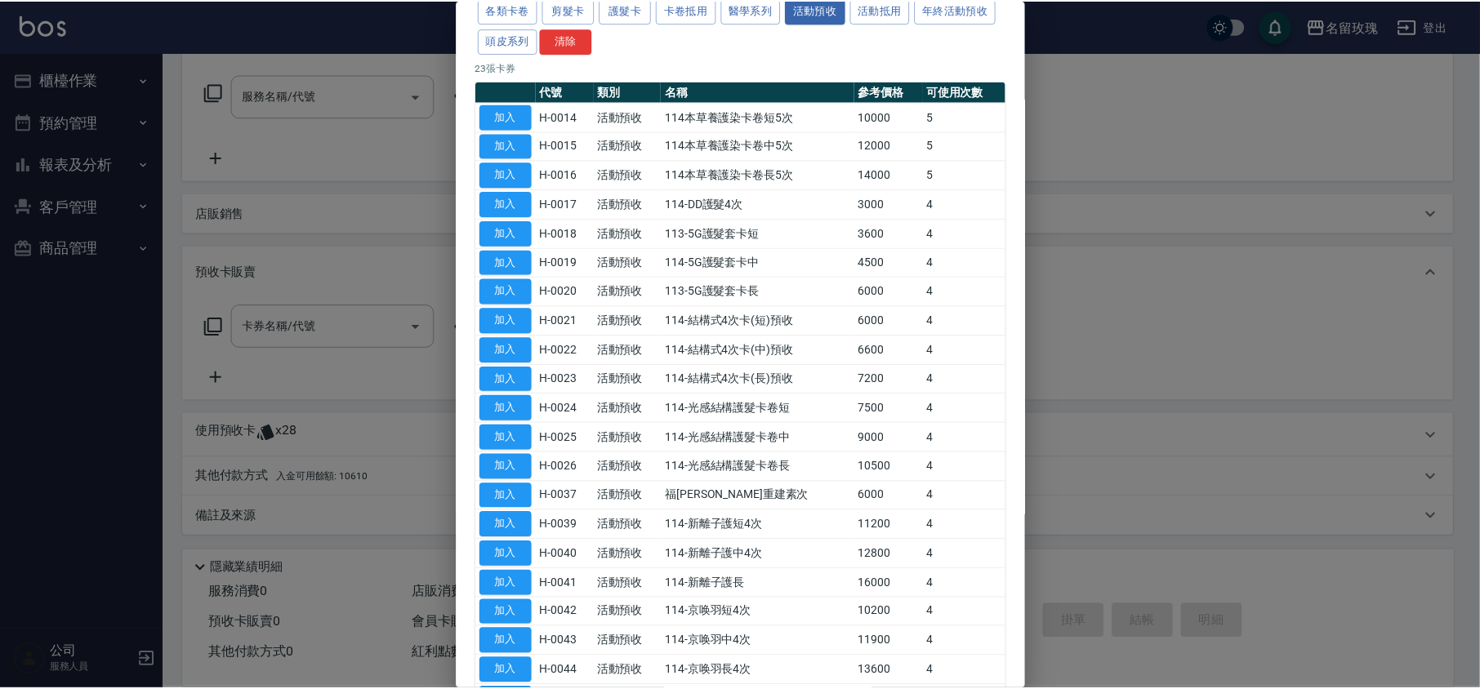
scroll to position [0, 0]
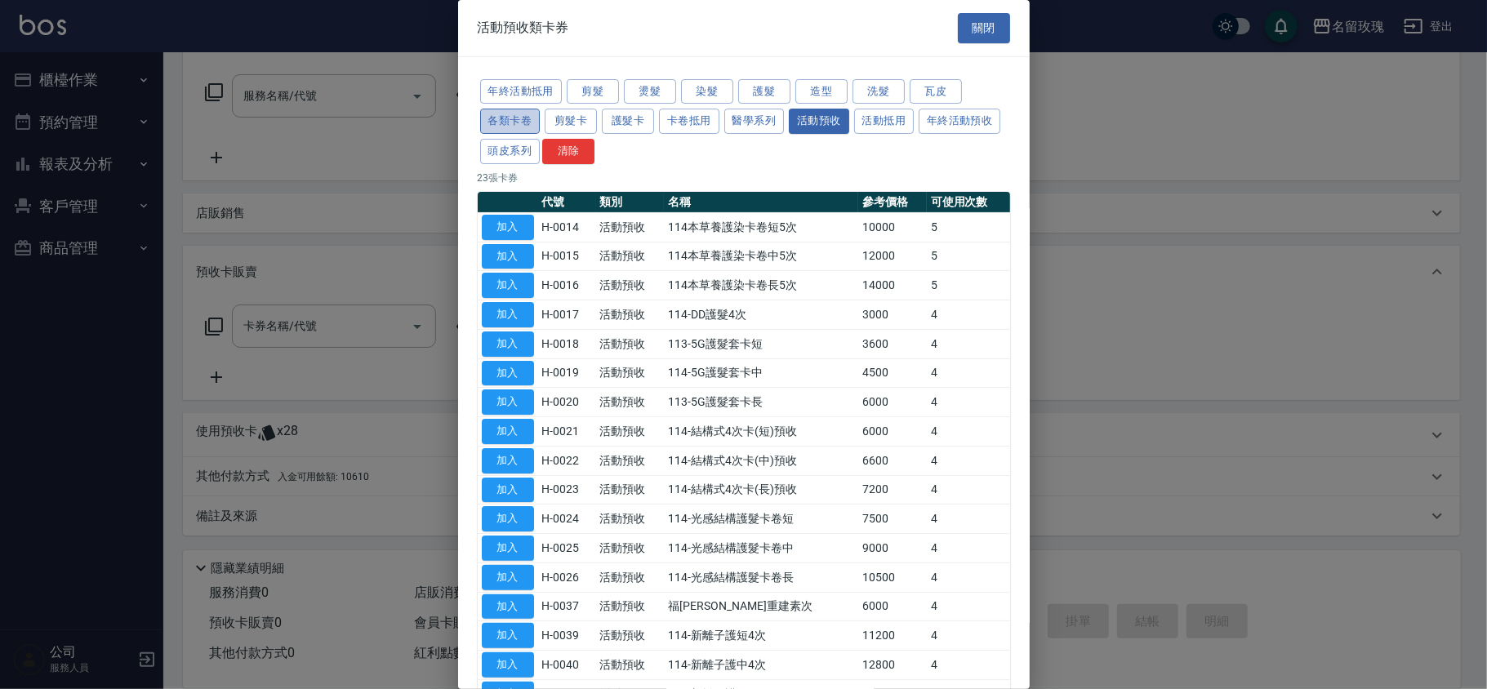
click at [517, 132] on button "各類卡卷" at bounding box center [510, 121] width 60 height 25
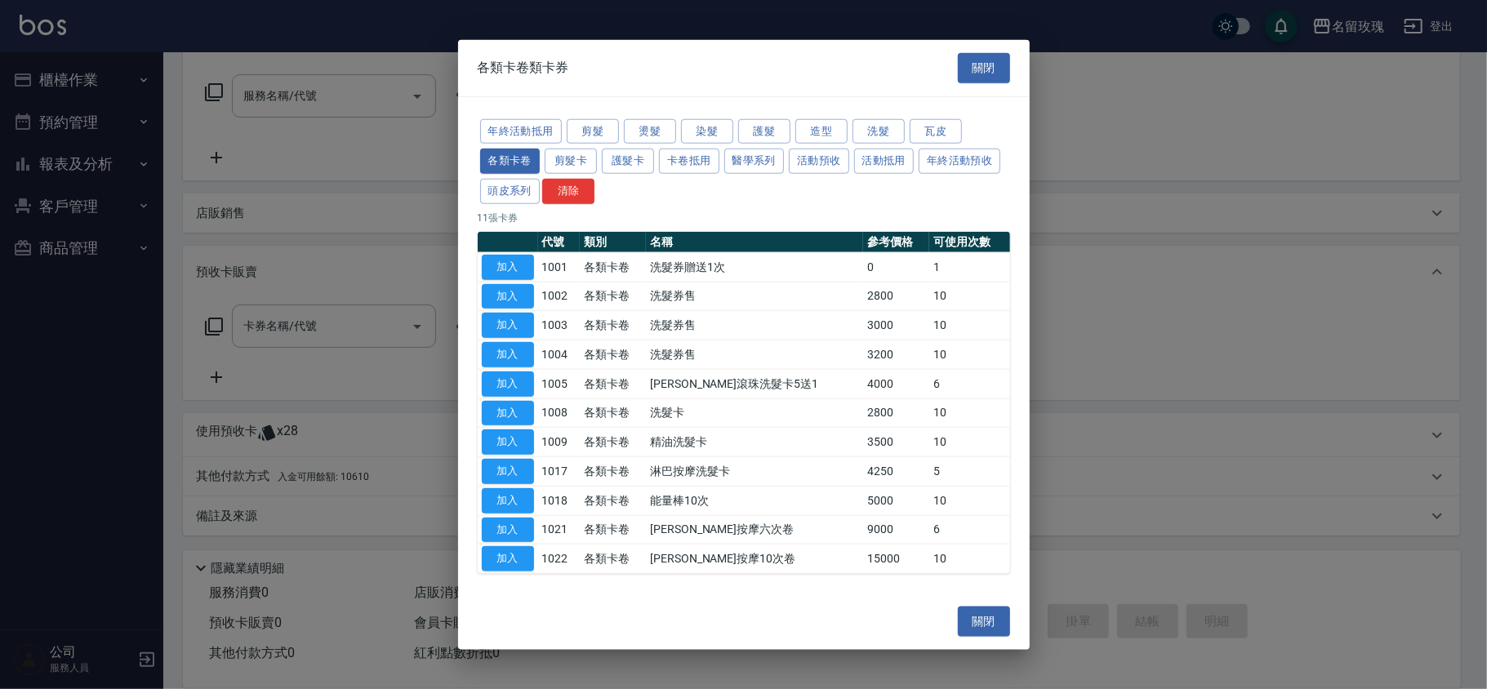
click at [511, 116] on div "年終活動抵用 剪髮 燙髮 染髮 護髮 造型 洗髮 瓦皮 各類卡卷 剪髮卡 護髮卡 卡卷抵用 醫學系列 活動預收 活動抵用 年終活動預收 頭皮系列 清除" at bounding box center [744, 161] width 533 height 90
click at [582, 158] on button "剪髮卡" at bounding box center [571, 161] width 52 height 25
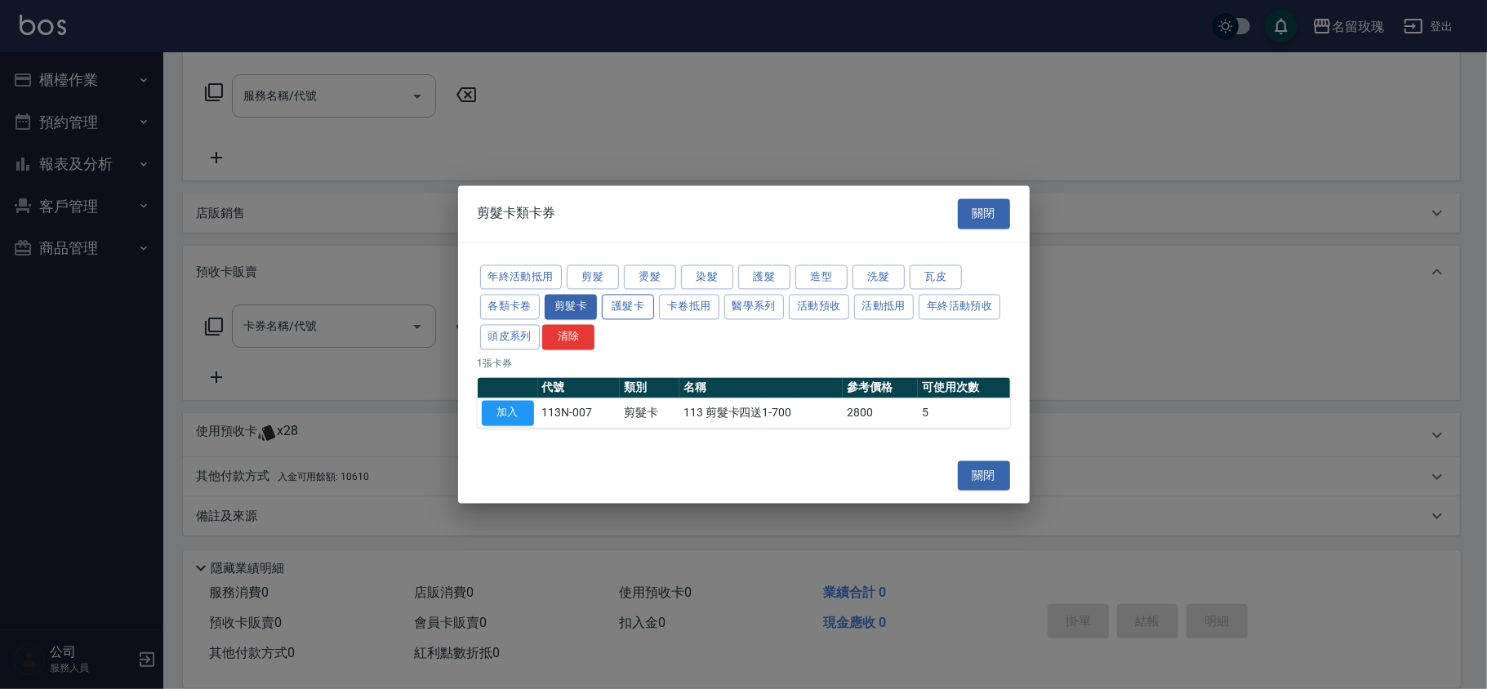
click at [634, 304] on button "護髮卡" at bounding box center [628, 307] width 52 height 25
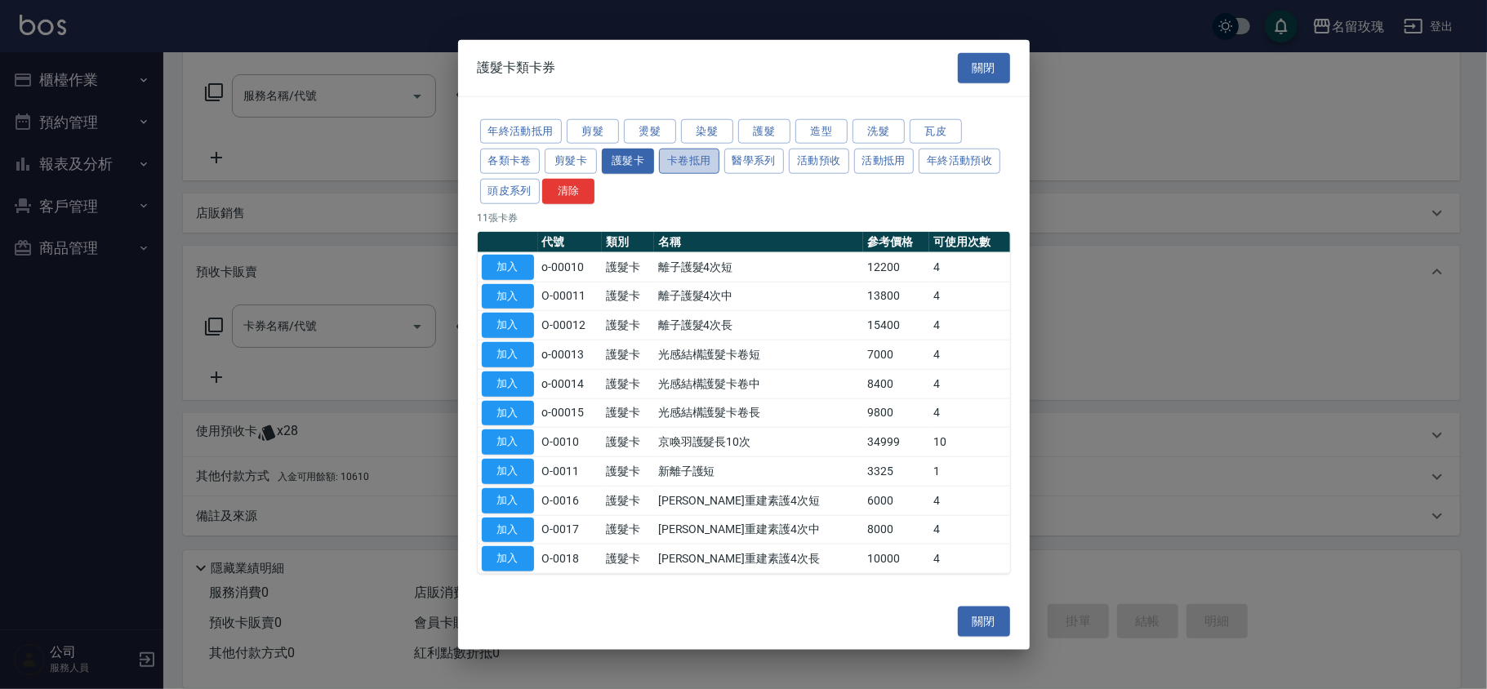
click at [689, 152] on button "卡卷抵用" at bounding box center [689, 161] width 60 height 25
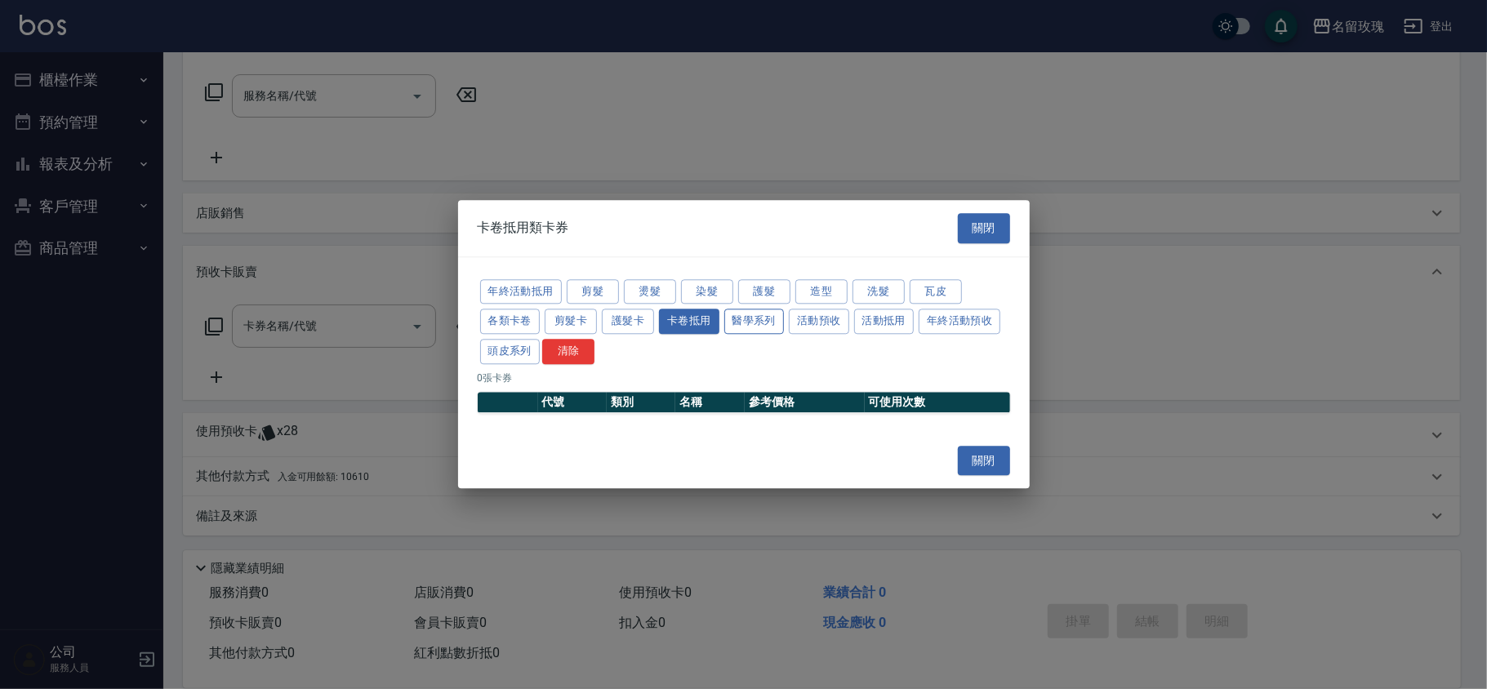
click at [778, 317] on button "醫學系列" at bounding box center [755, 322] width 60 height 25
click at [835, 323] on button "活動預收" at bounding box center [819, 322] width 60 height 25
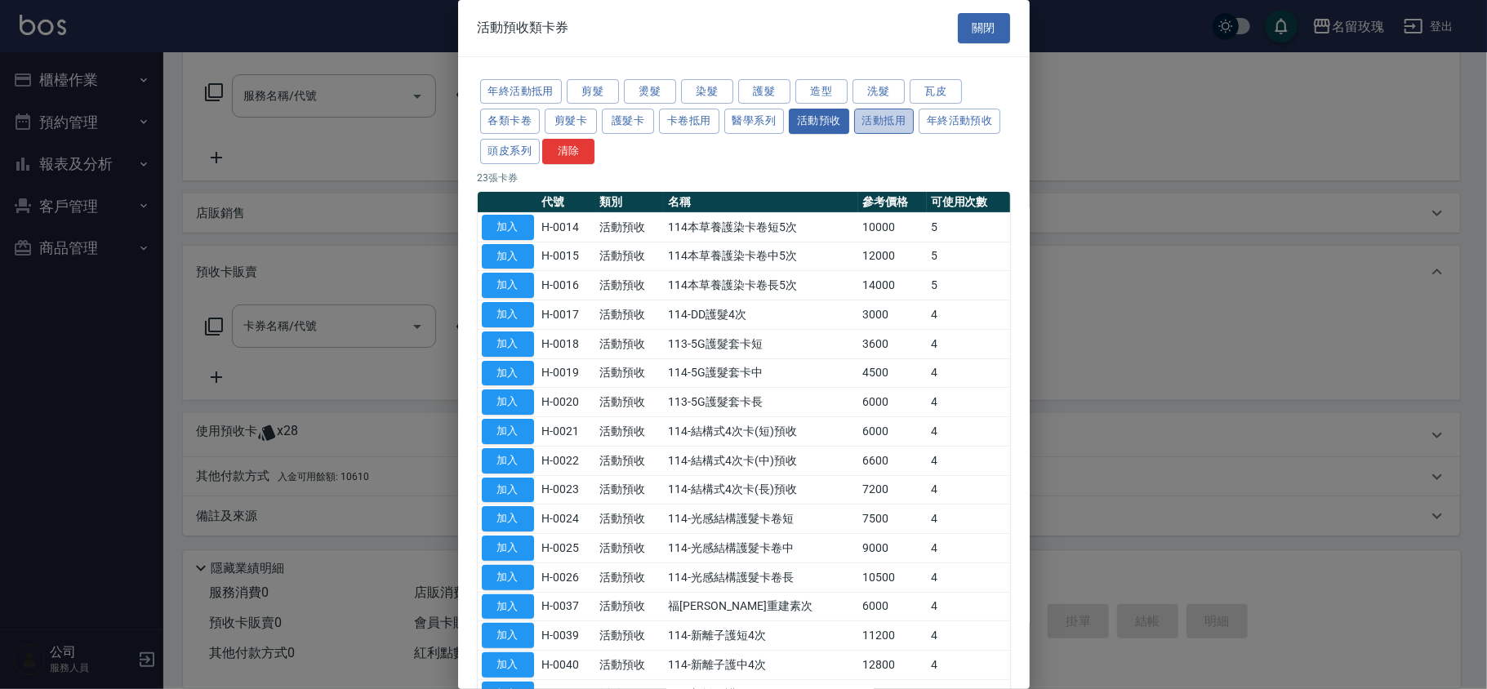
click at [899, 122] on button "活動抵用" at bounding box center [884, 121] width 60 height 25
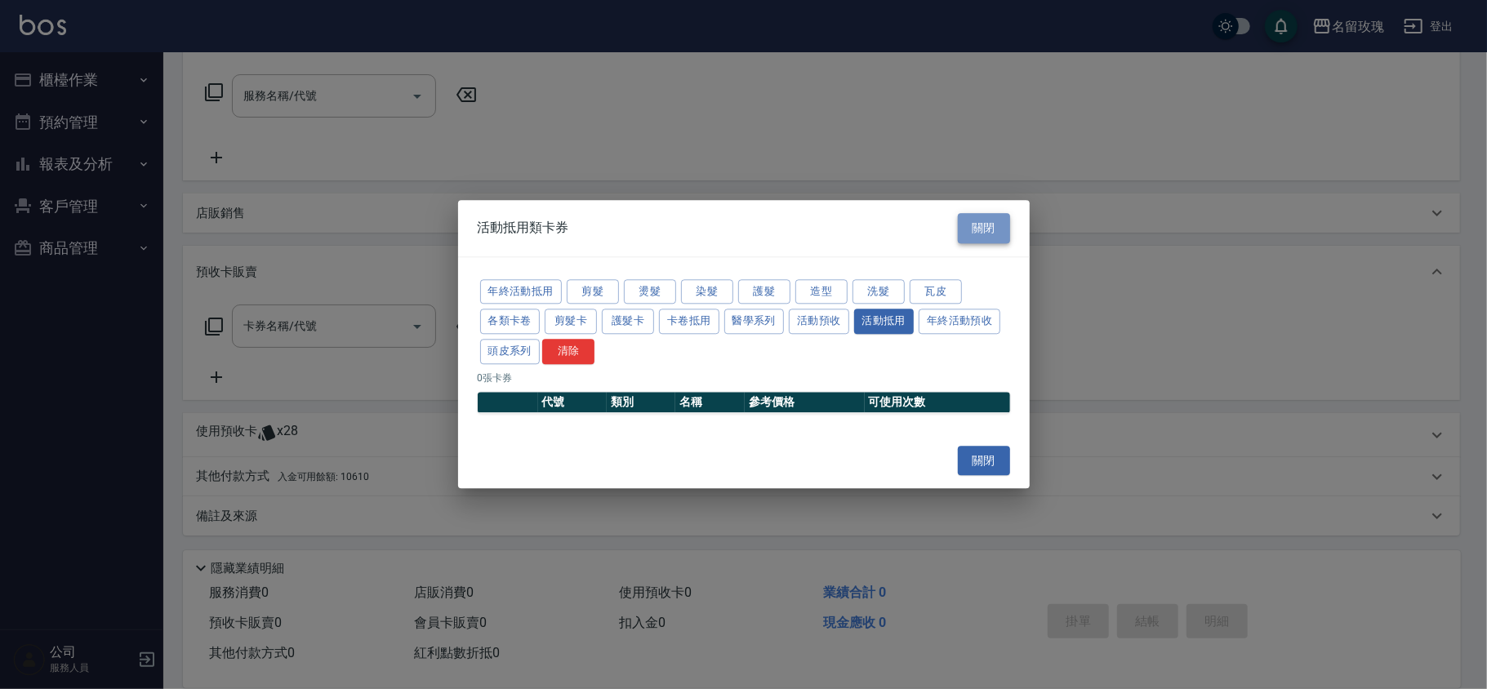
click at [982, 226] on button "關閉" at bounding box center [984, 228] width 52 height 30
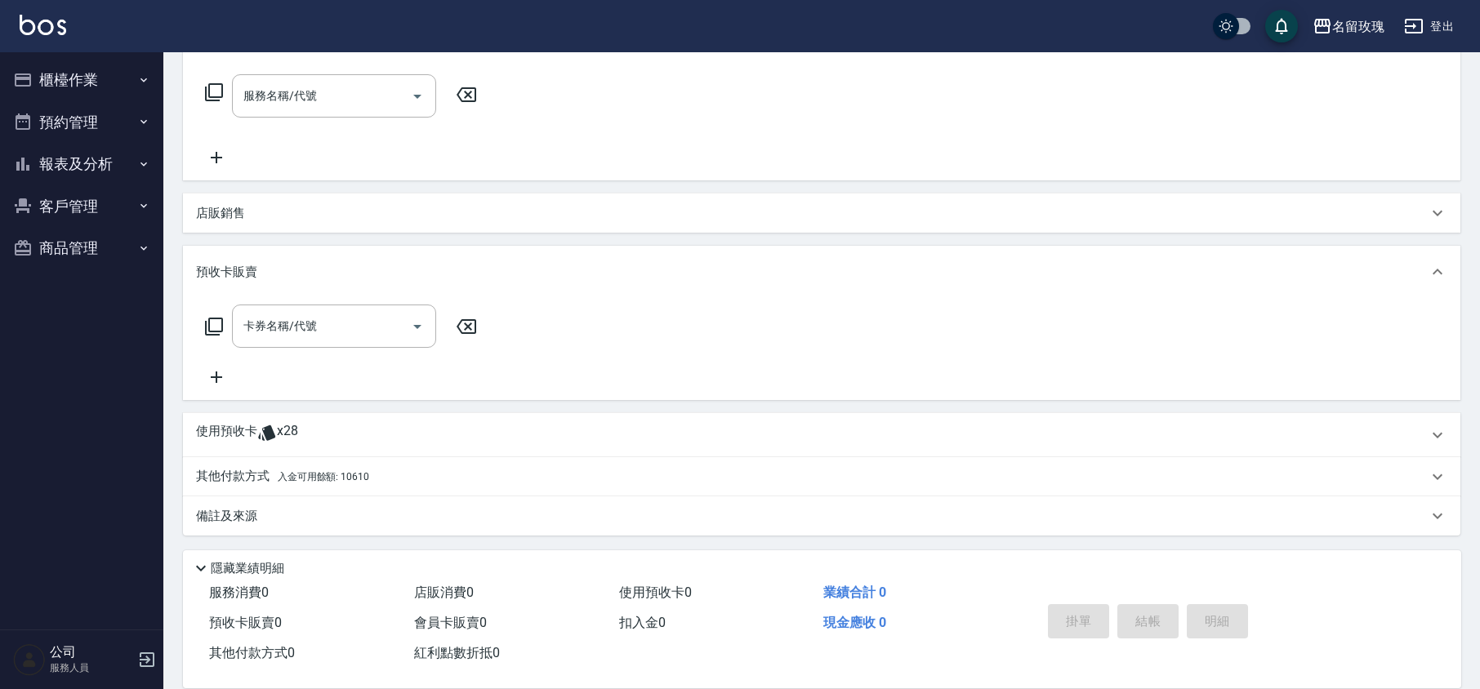
click at [848, 135] on div "服務名稱/代號 服務名稱/代號" at bounding box center [822, 124] width 1278 height 113
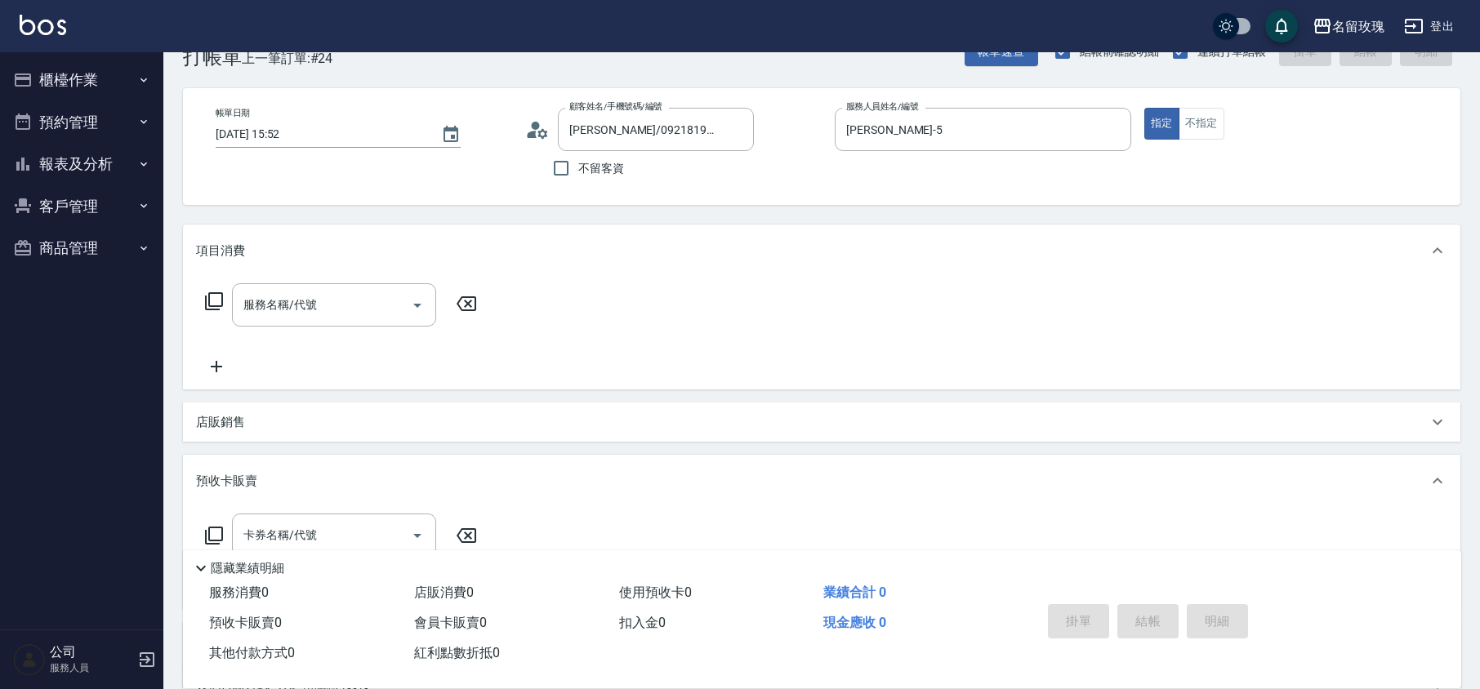
scroll to position [34, 0]
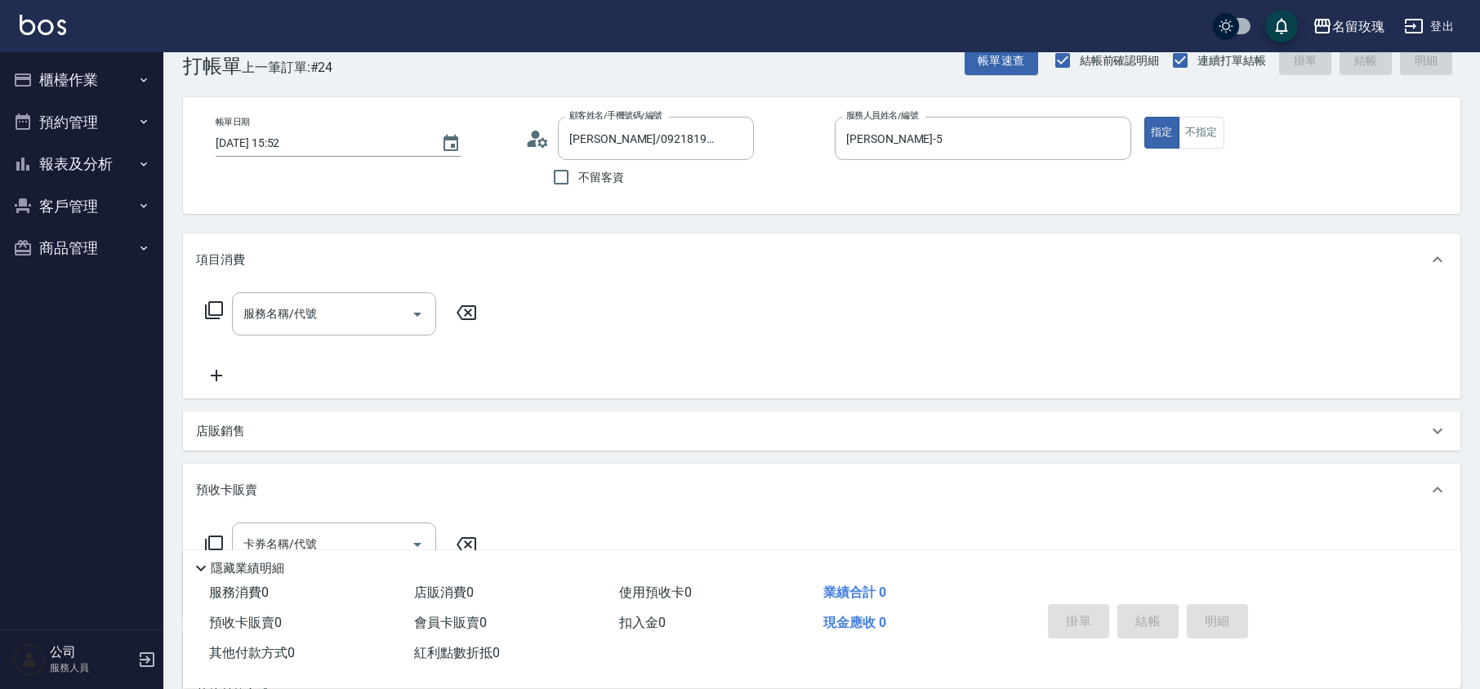
click at [779, 161] on div "顧客姓名/手機號碼/編號 [PERSON_NAME]/0921819020/ke-06291 顧客姓名/手機號碼/編號 不留客資" at bounding box center [673, 156] width 297 height 78
click at [805, 198] on div "帳單日期 [DATE] 15:52 顧客姓名/手機號碼/編號 [PERSON_NAME]/0921819020/ke-06291 顧客姓名/手機號碼/編號 不…" at bounding box center [822, 155] width 1278 height 117
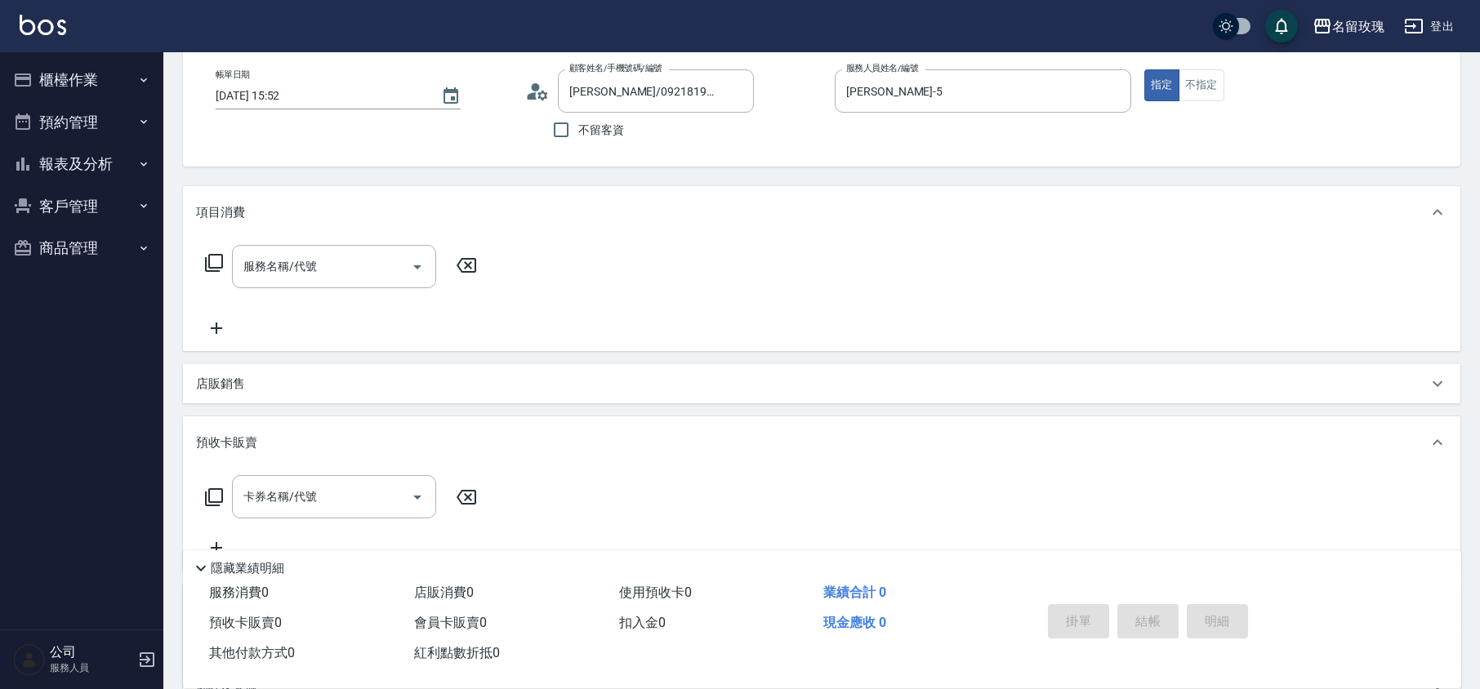
scroll to position [0, 0]
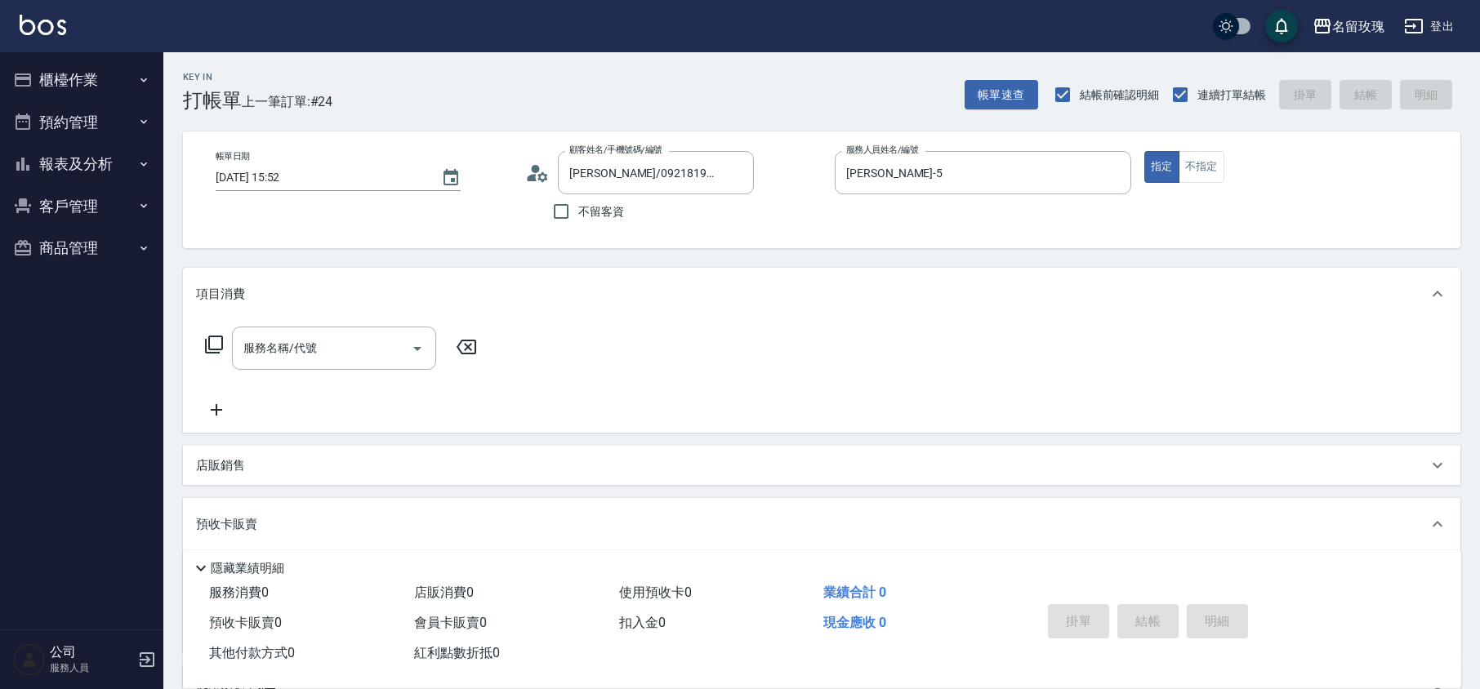
click at [210, 346] on icon at bounding box center [214, 345] width 20 height 20
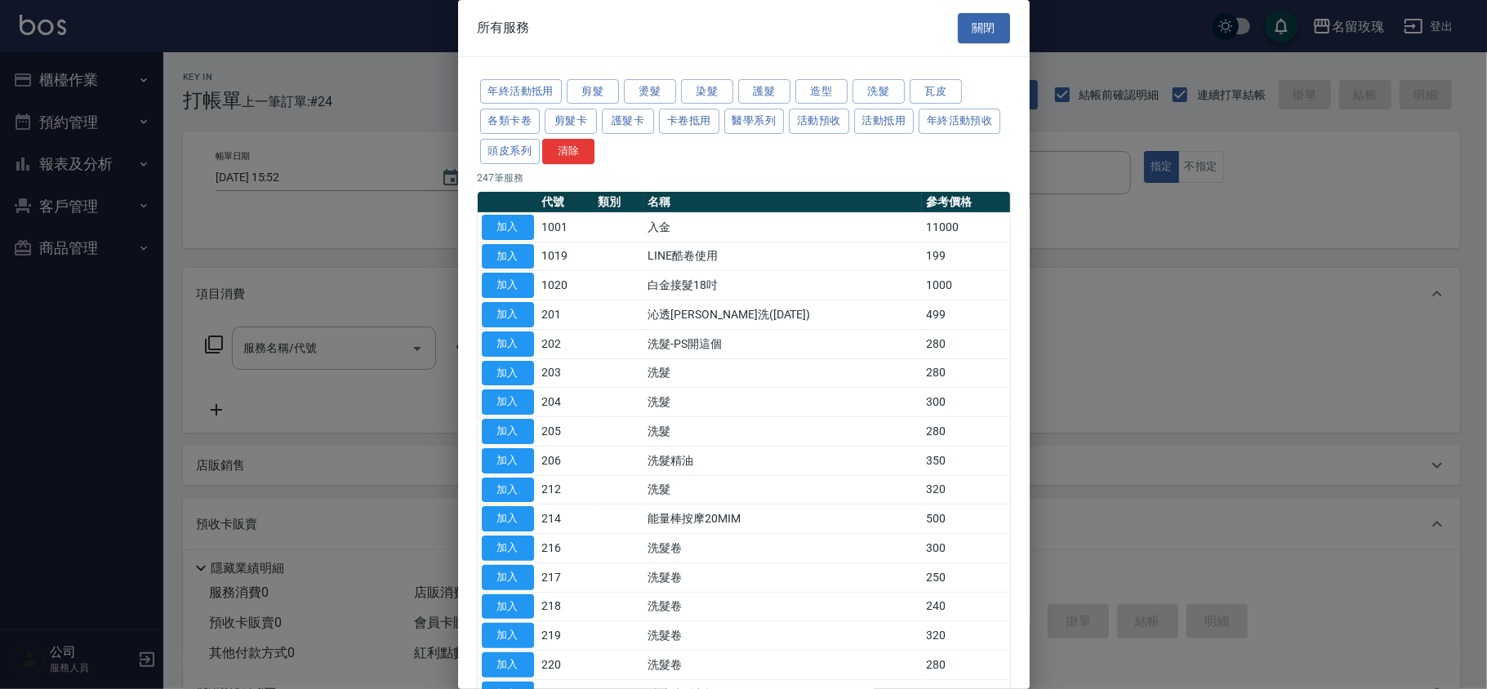
click at [964, 20] on button "關閉" at bounding box center [984, 28] width 52 height 30
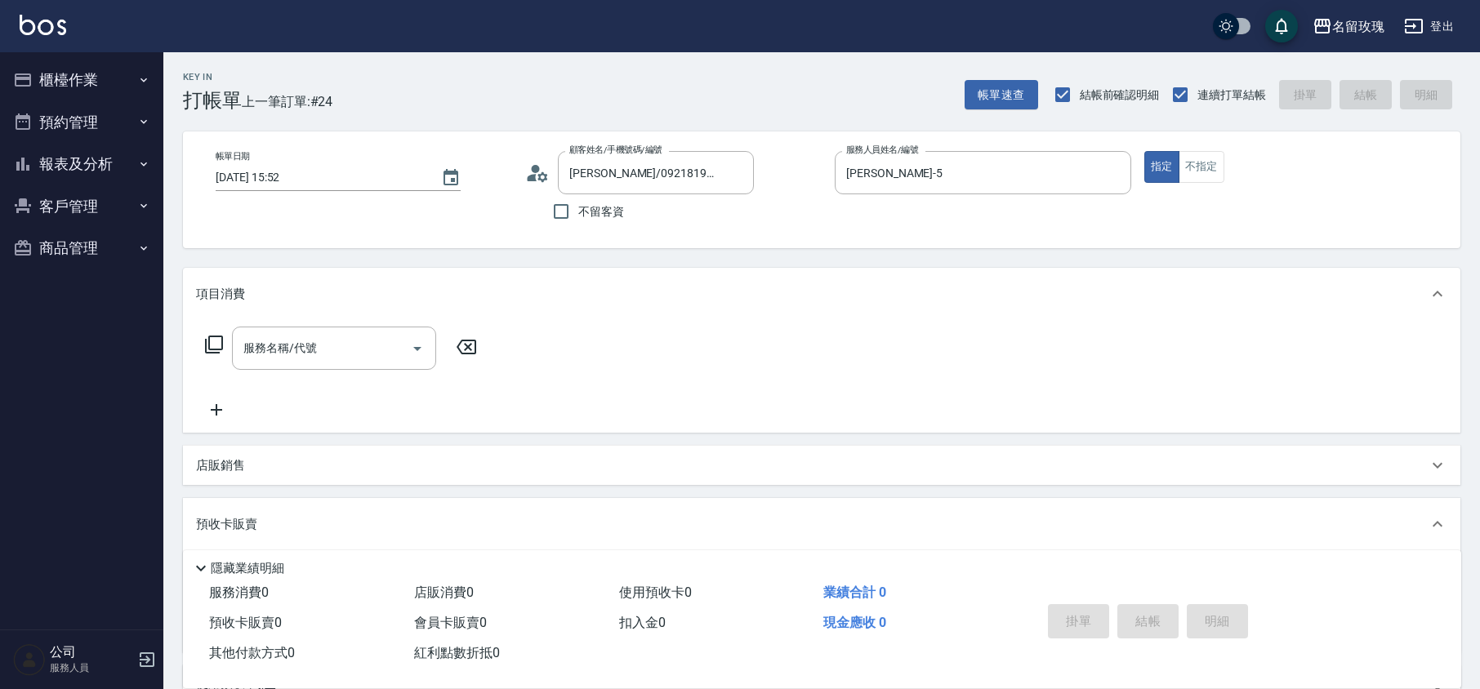
click at [523, 222] on div "帳單日期 [DATE] 15:52 顧客姓名/手機號碼/編號 [PERSON_NAME]/0921819020/ke-06291 顧客姓名/手機號碼/編號 不…" at bounding box center [822, 190] width 1238 height 78
click at [484, 216] on div "帳單日期 [DATE] 15:52 顧客姓名/手機號碼/編號 [PERSON_NAME]/0921819020/ke-06291 顧客姓名/手機號碼/編號 不…" at bounding box center [822, 190] width 1238 height 78
click at [688, 214] on div "不留客資" at bounding box center [639, 211] width 229 height 34
click at [738, 170] on icon "Clear" at bounding box center [737, 173] width 16 height 16
click at [756, 92] on div "Key In 打帳單 上一筆訂單:#24 帳單速查 結帳前確認明細 連續打單結帳 掛單 結帳 明細" at bounding box center [811, 82] width 1297 height 60
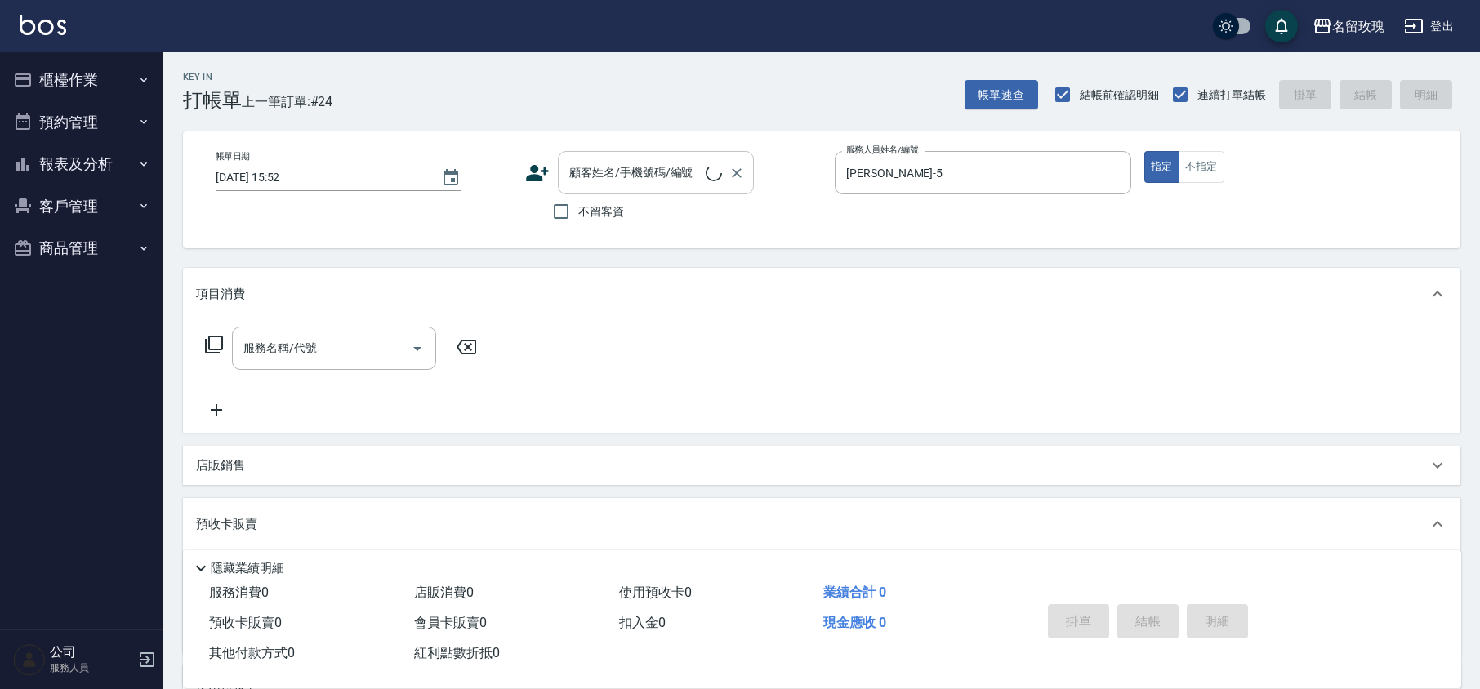
click at [673, 170] on input "顧客姓名/手機號碼/編號" at bounding box center [635, 172] width 140 height 29
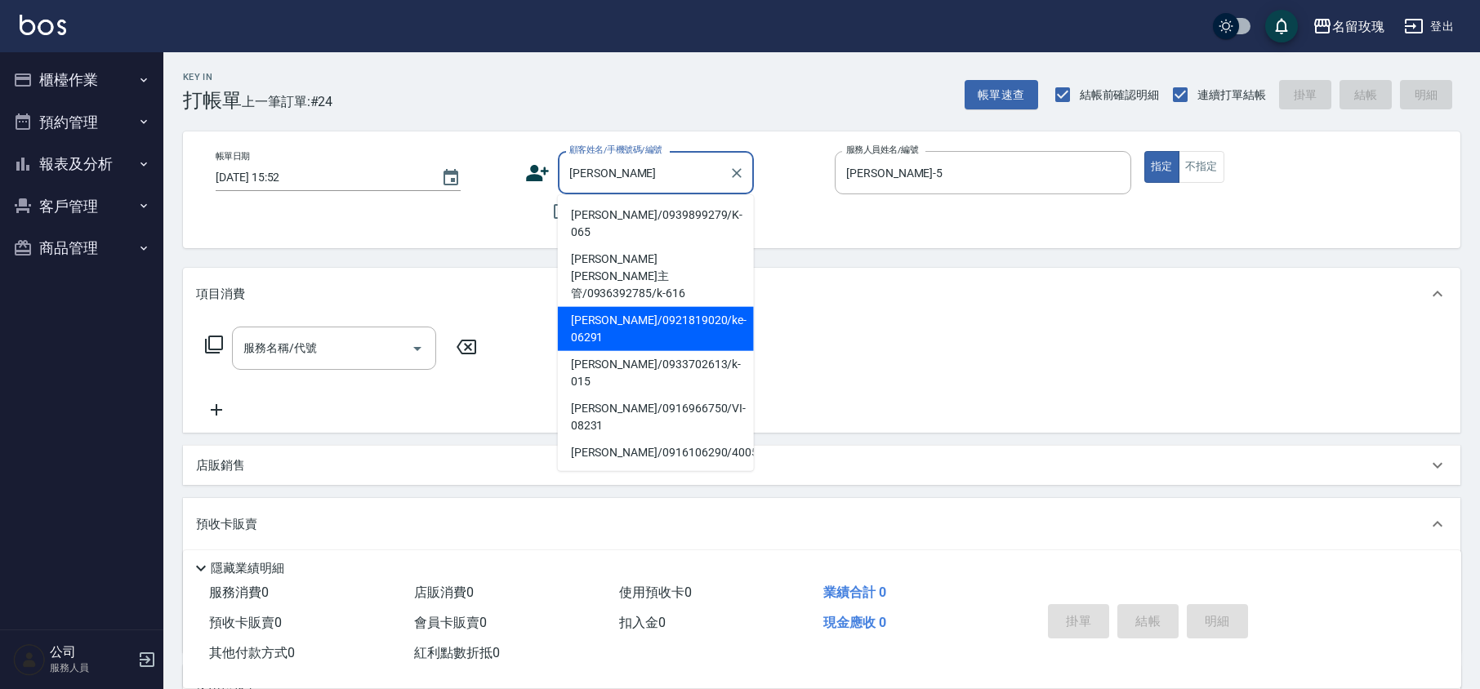
click at [638, 307] on li "[PERSON_NAME]/0921819020/ke-06291" at bounding box center [656, 329] width 196 height 44
type input "[PERSON_NAME]/0921819020/ke-06291"
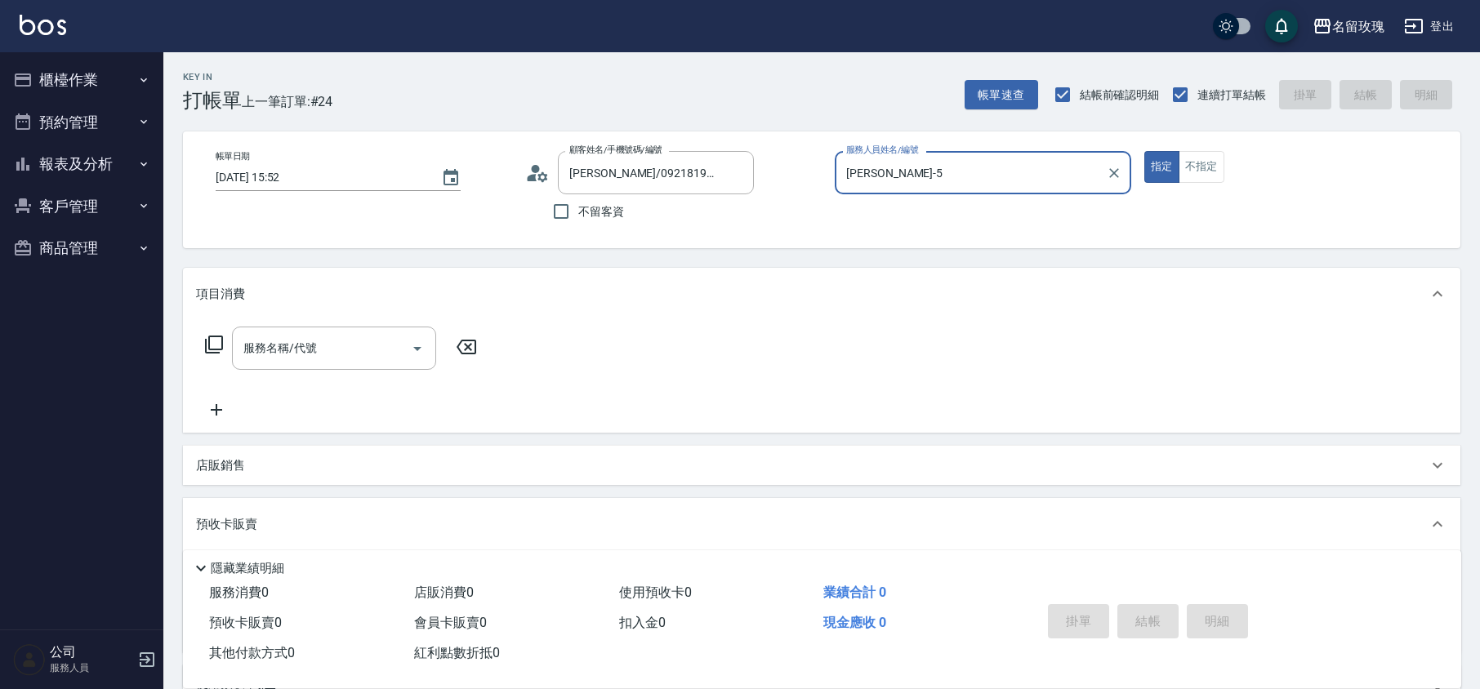
click at [742, 227] on div "不留客資" at bounding box center [639, 211] width 229 height 34
click at [220, 341] on icon at bounding box center [214, 345] width 20 height 20
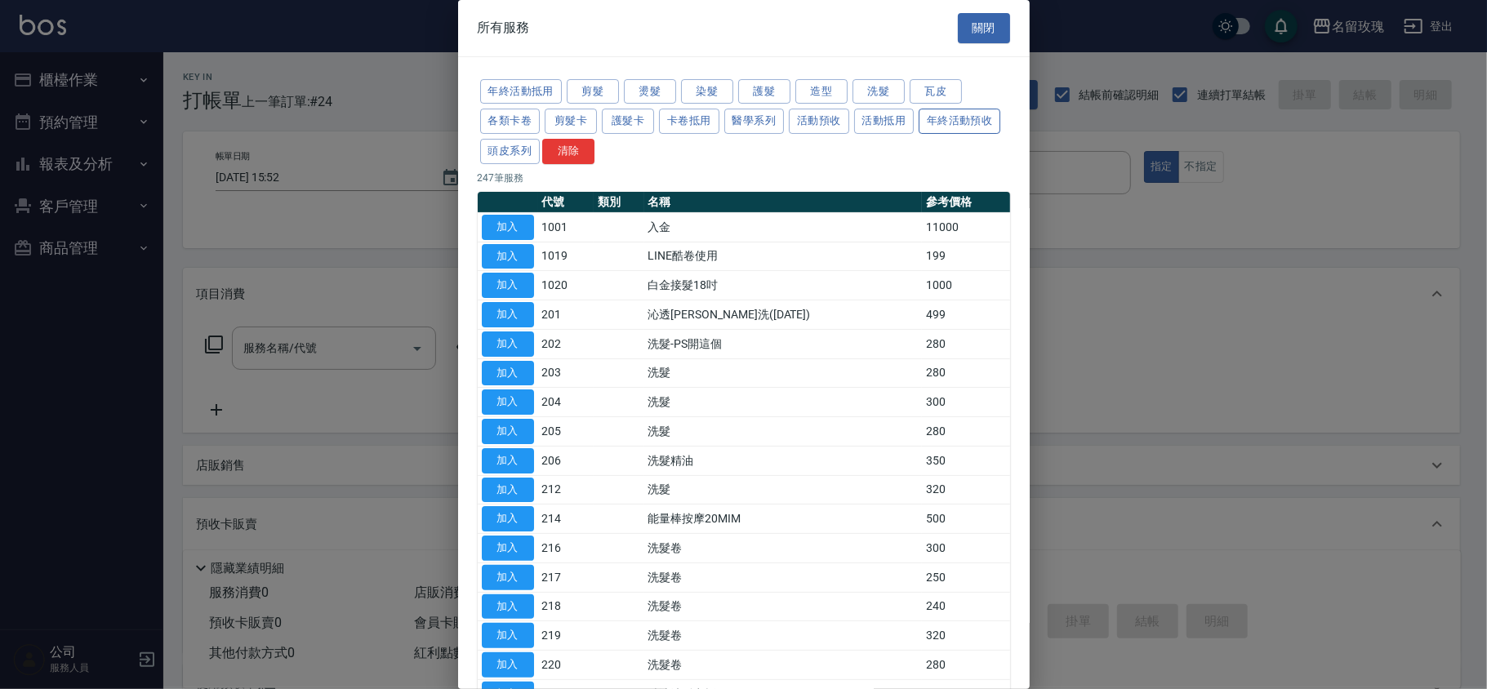
click at [919, 134] on button "年終活動預收" at bounding box center [960, 121] width 82 height 25
click at [899, 115] on button "活動抵用" at bounding box center [884, 121] width 60 height 25
click at [838, 124] on button "活動預收" at bounding box center [819, 121] width 60 height 25
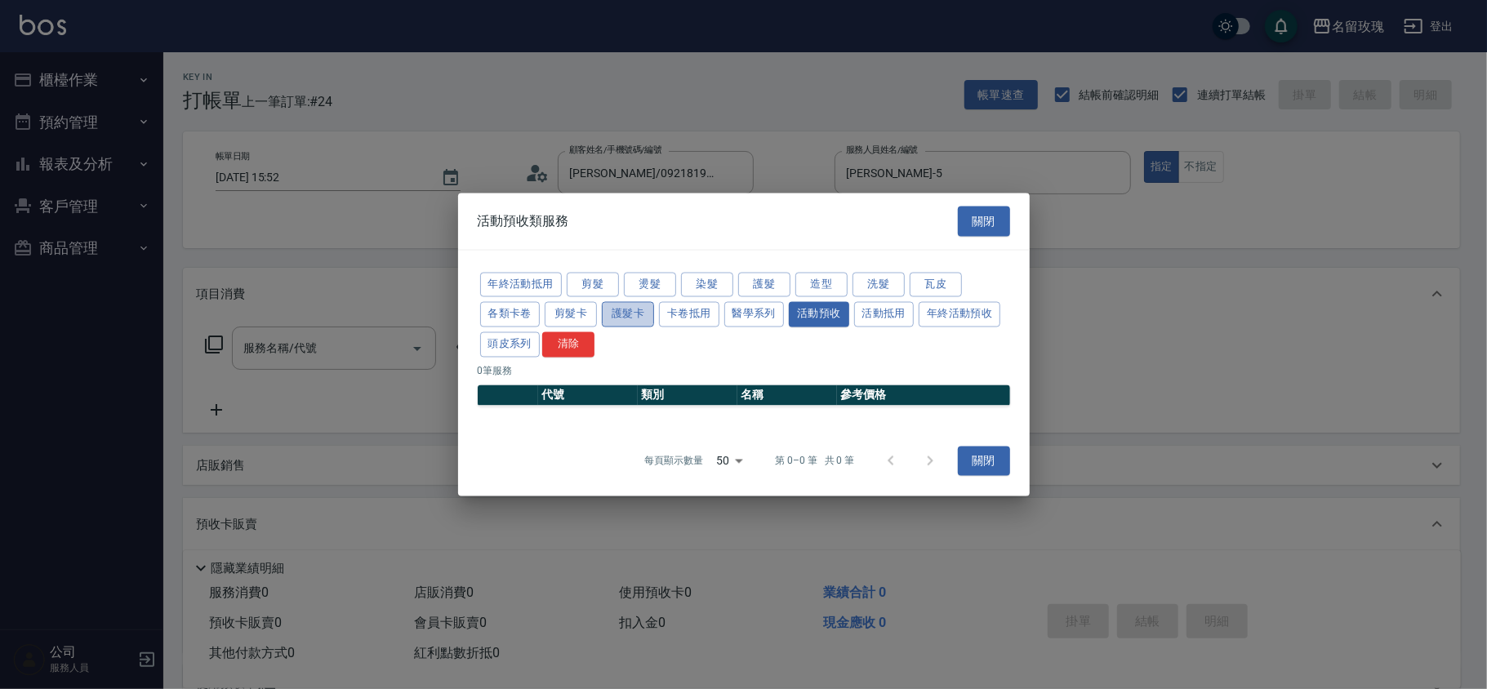
click at [631, 312] on button "護髮卡" at bounding box center [628, 314] width 52 height 25
click at [693, 320] on button "卡卷抵用" at bounding box center [689, 314] width 60 height 25
click at [814, 319] on button "活動預收" at bounding box center [819, 314] width 60 height 25
click at [861, 299] on div "年終活動抵用 剪髮 燙髮 染髮 護髮 造型 洗髮 瓦皮 各類卡卷 剪髮卡 護髮卡 卡卷抵用 醫學系列 活動預收 活動抵用 年終活動預收 頭皮系列 清除" at bounding box center [744, 315] width 533 height 90
click at [874, 310] on button "活動抵用" at bounding box center [884, 314] width 60 height 25
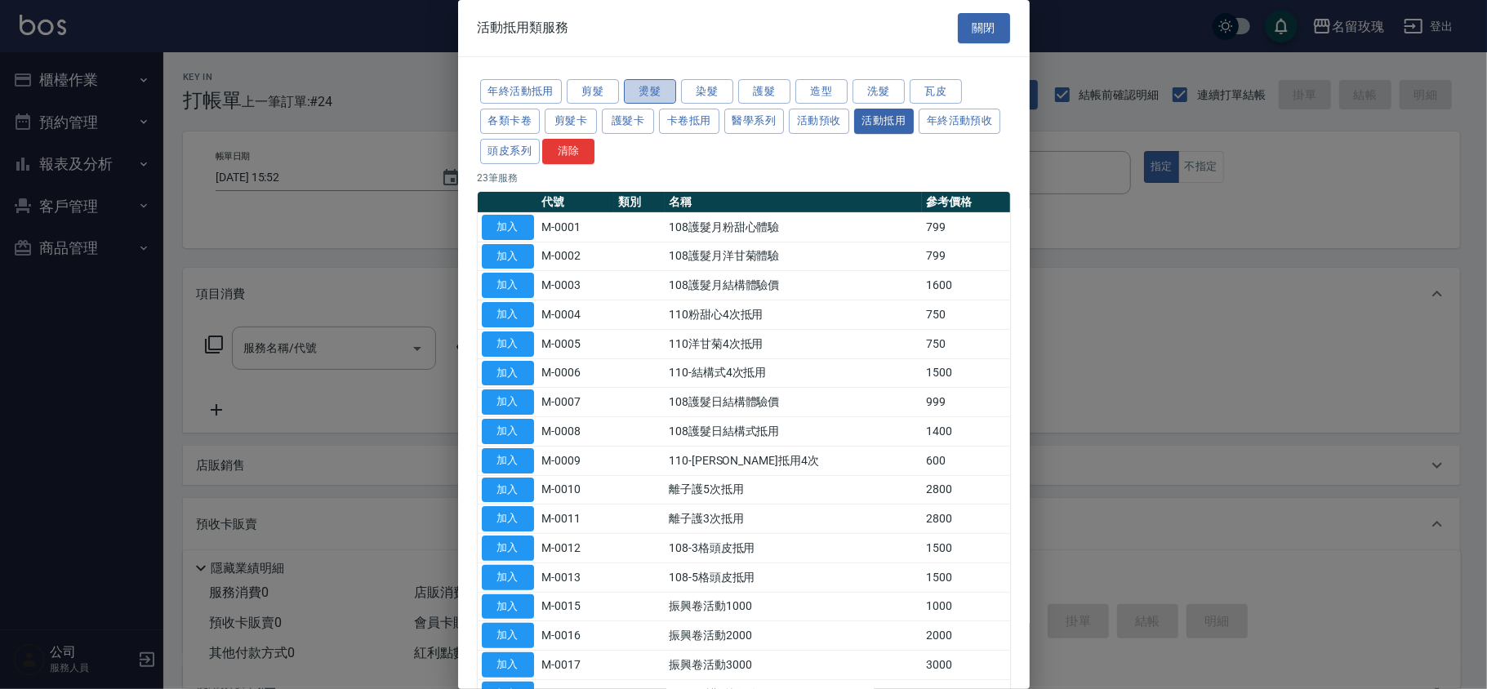
click at [658, 92] on button "燙髮" at bounding box center [650, 91] width 52 height 25
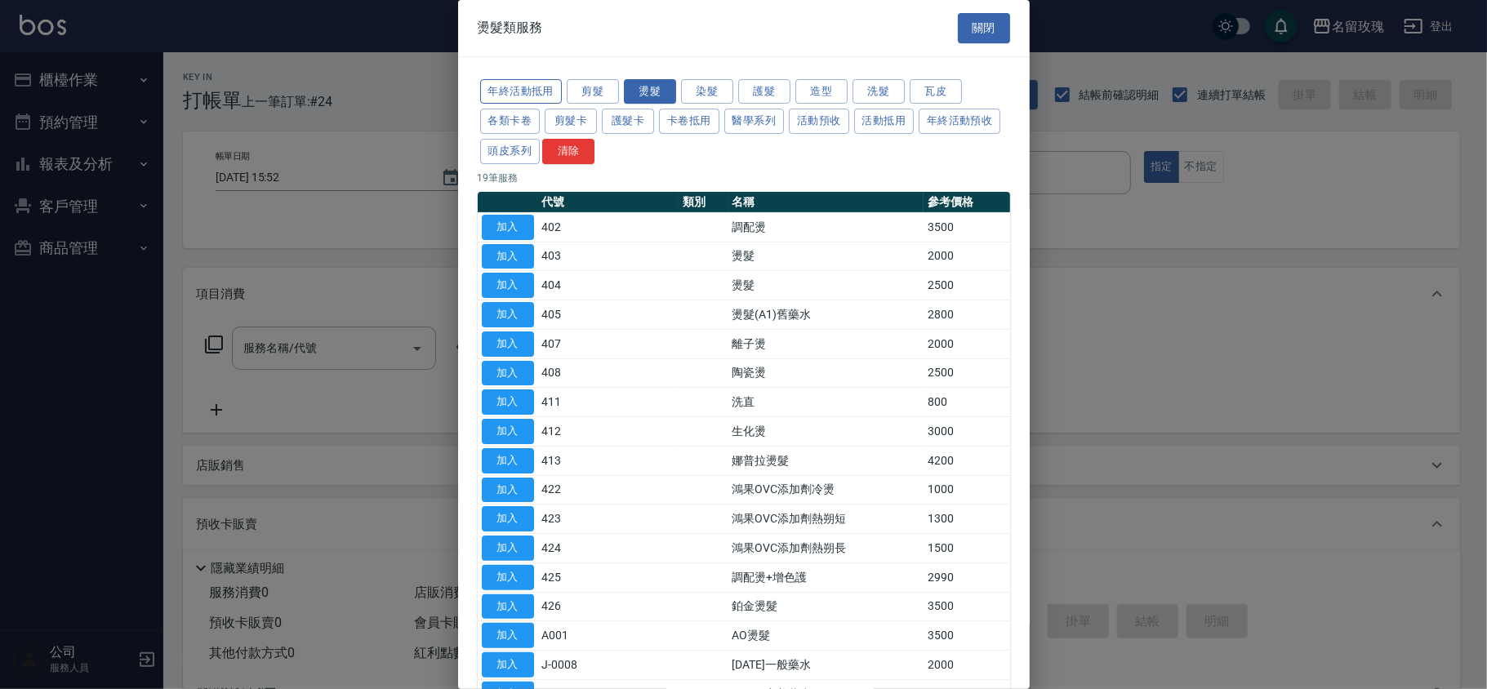
click at [513, 85] on button "年終活動抵用" at bounding box center [521, 91] width 82 height 25
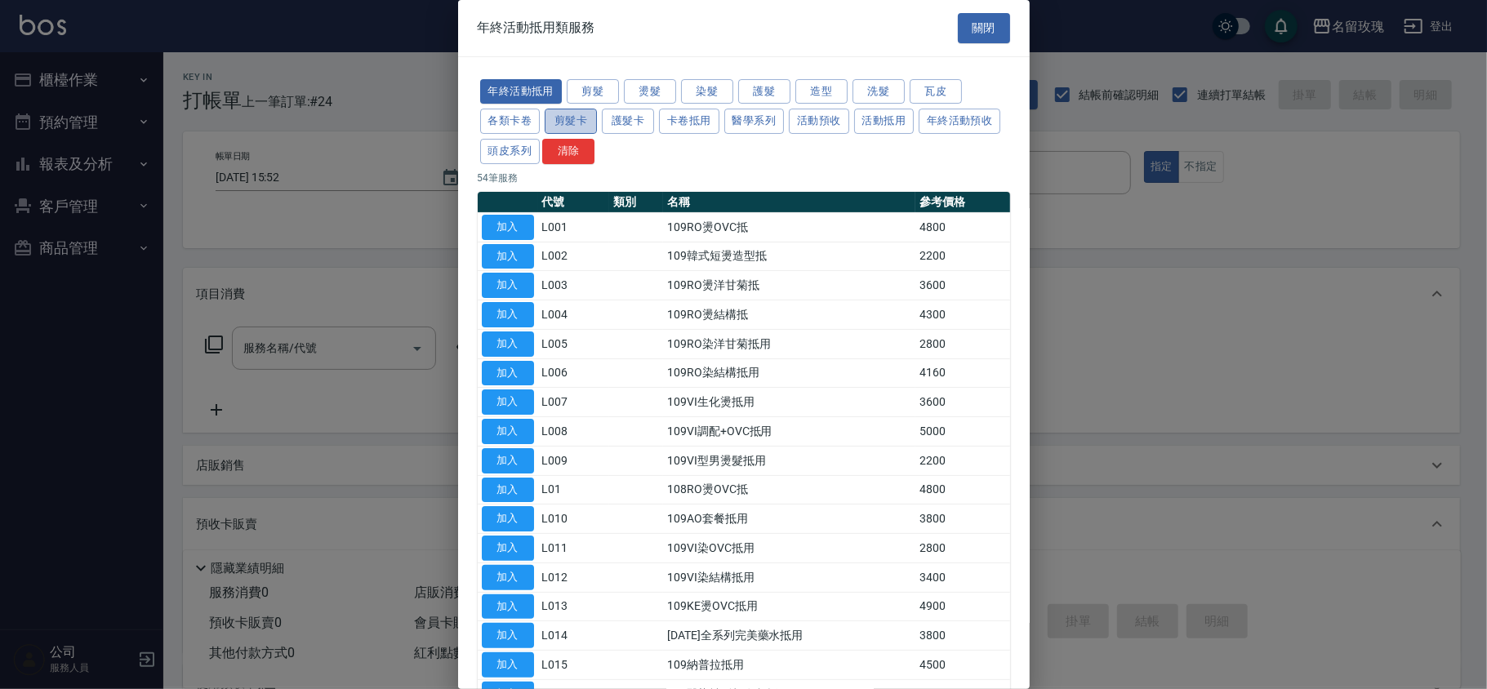
click at [554, 118] on button "剪髮卡" at bounding box center [571, 121] width 52 height 25
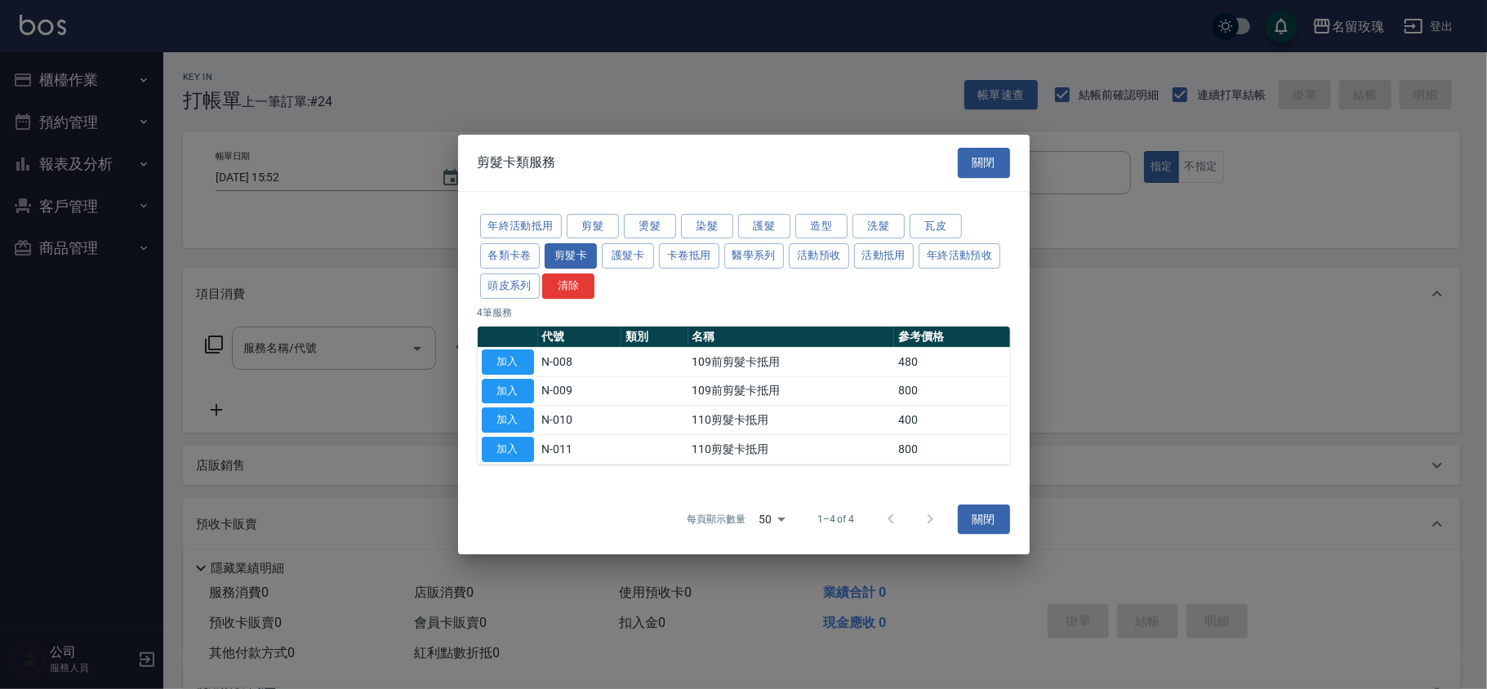
click at [521, 122] on div at bounding box center [743, 344] width 1487 height 689
click at [513, 256] on button "各類卡卷" at bounding box center [510, 255] width 60 height 25
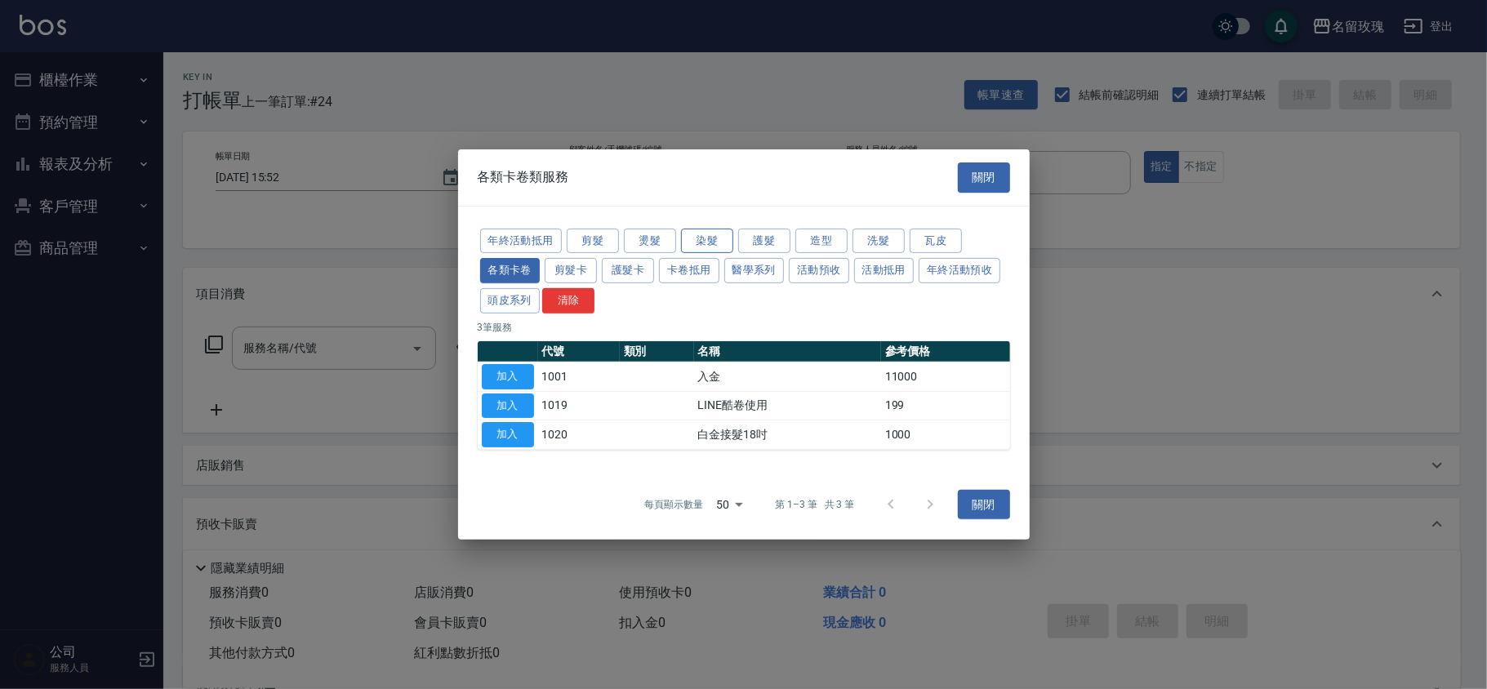
click at [707, 235] on button "染髮" at bounding box center [707, 240] width 52 height 25
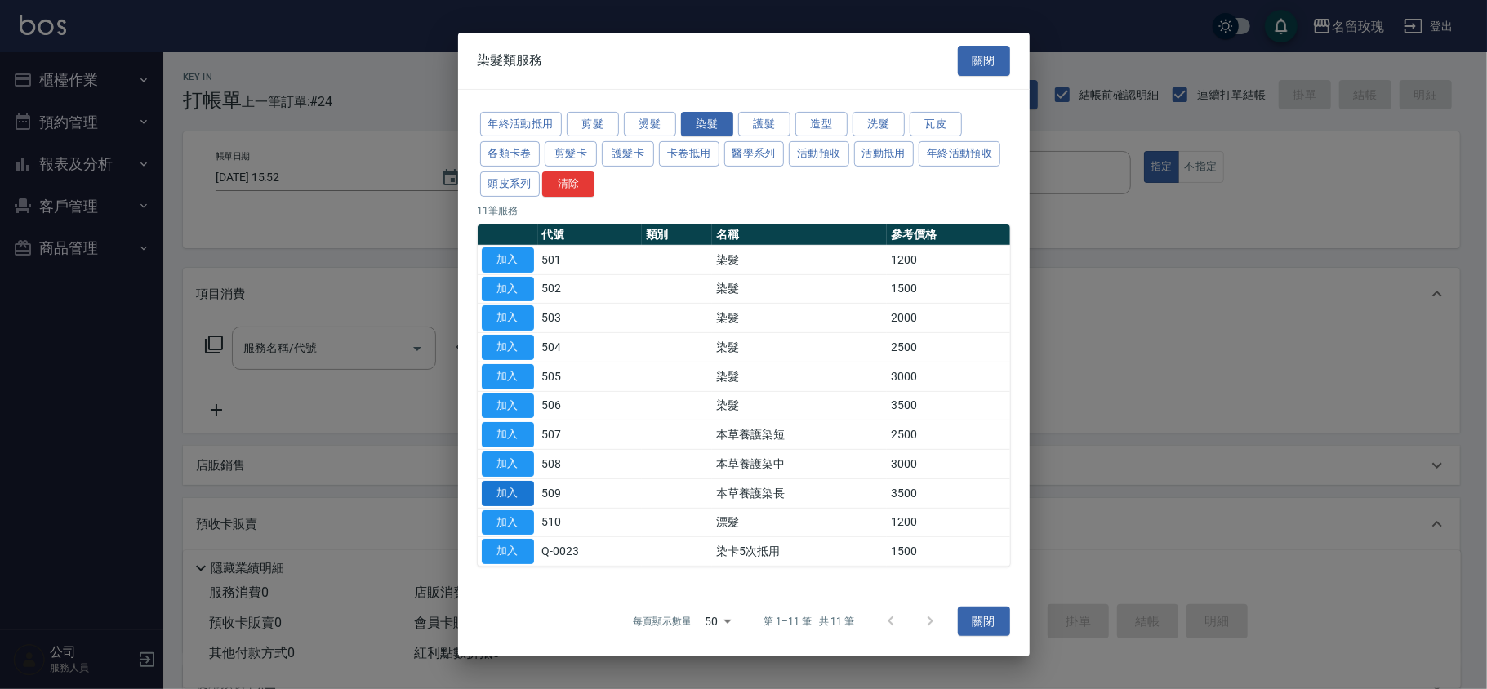
click at [502, 506] on button "加入" at bounding box center [508, 493] width 52 height 25
type input "本草養護染長(509)"
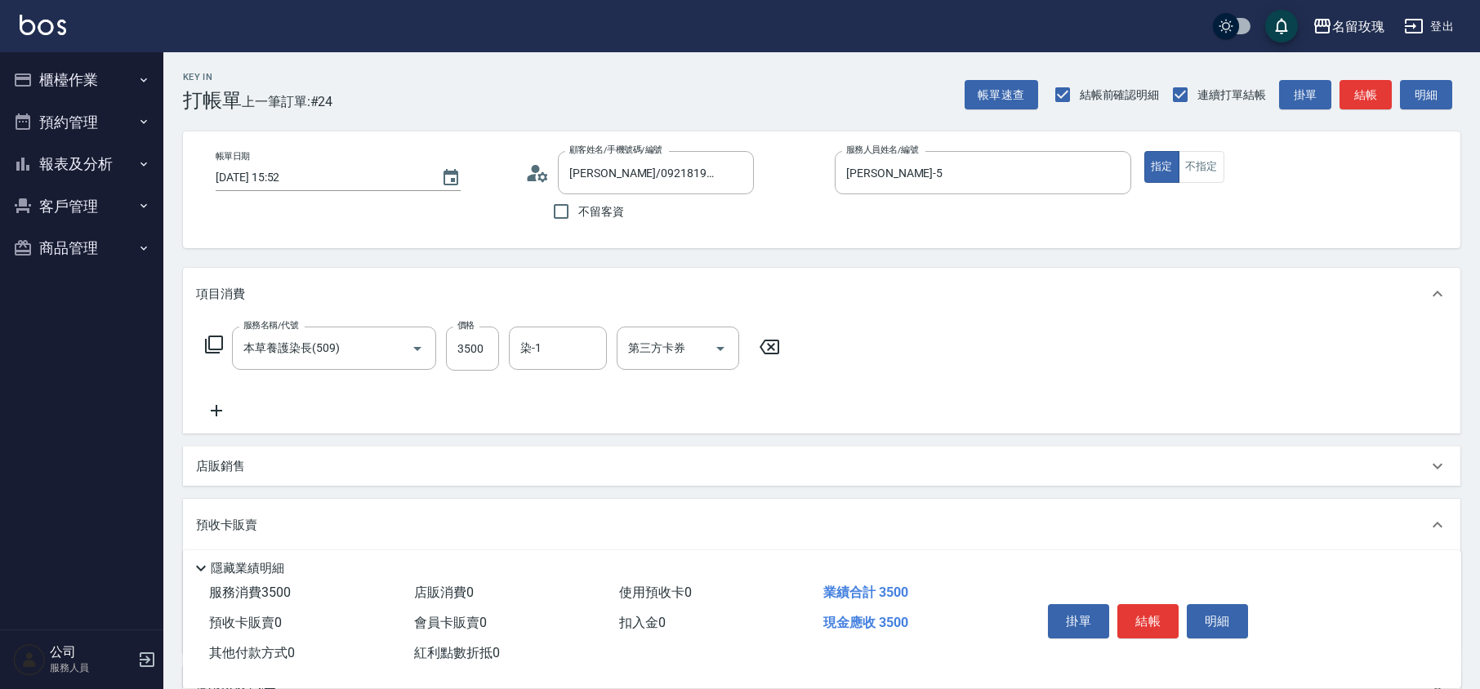
drag, startPoint x: 769, startPoint y: 341, endPoint x: 762, endPoint y: 345, distance: 8.4
click at [769, 341] on icon at bounding box center [769, 347] width 41 height 20
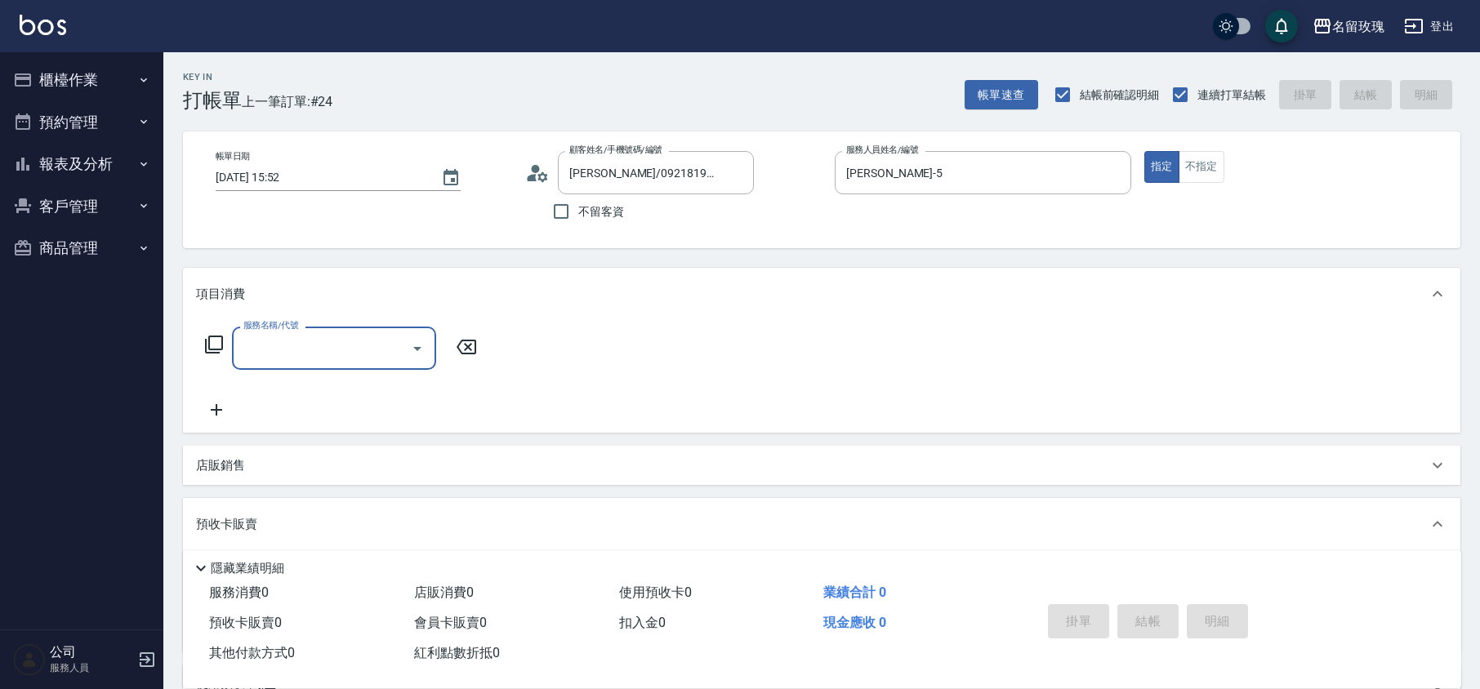
click at [206, 350] on icon at bounding box center [214, 345] width 18 height 18
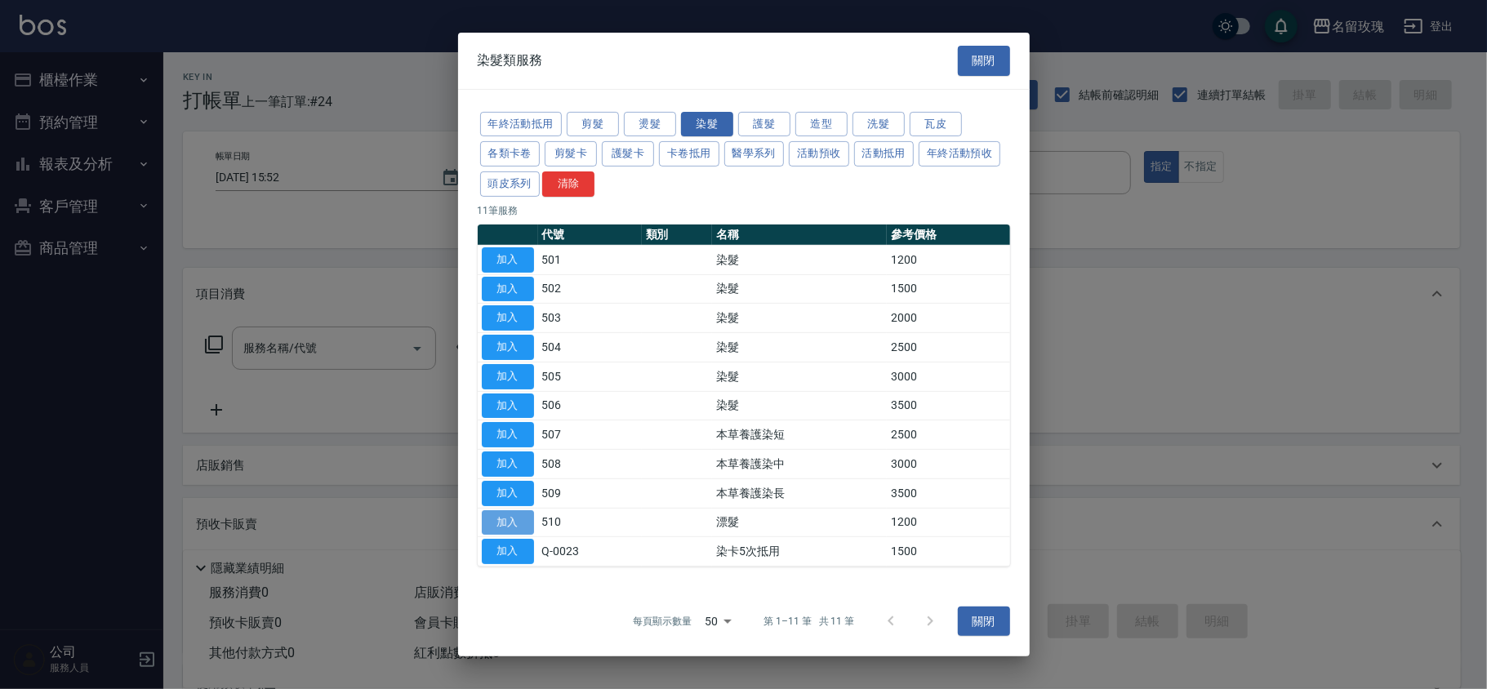
drag, startPoint x: 484, startPoint y: 519, endPoint x: 501, endPoint y: 524, distance: 17.1
click at [485, 519] on button "加入" at bounding box center [508, 522] width 52 height 25
type input "漂髮(510)"
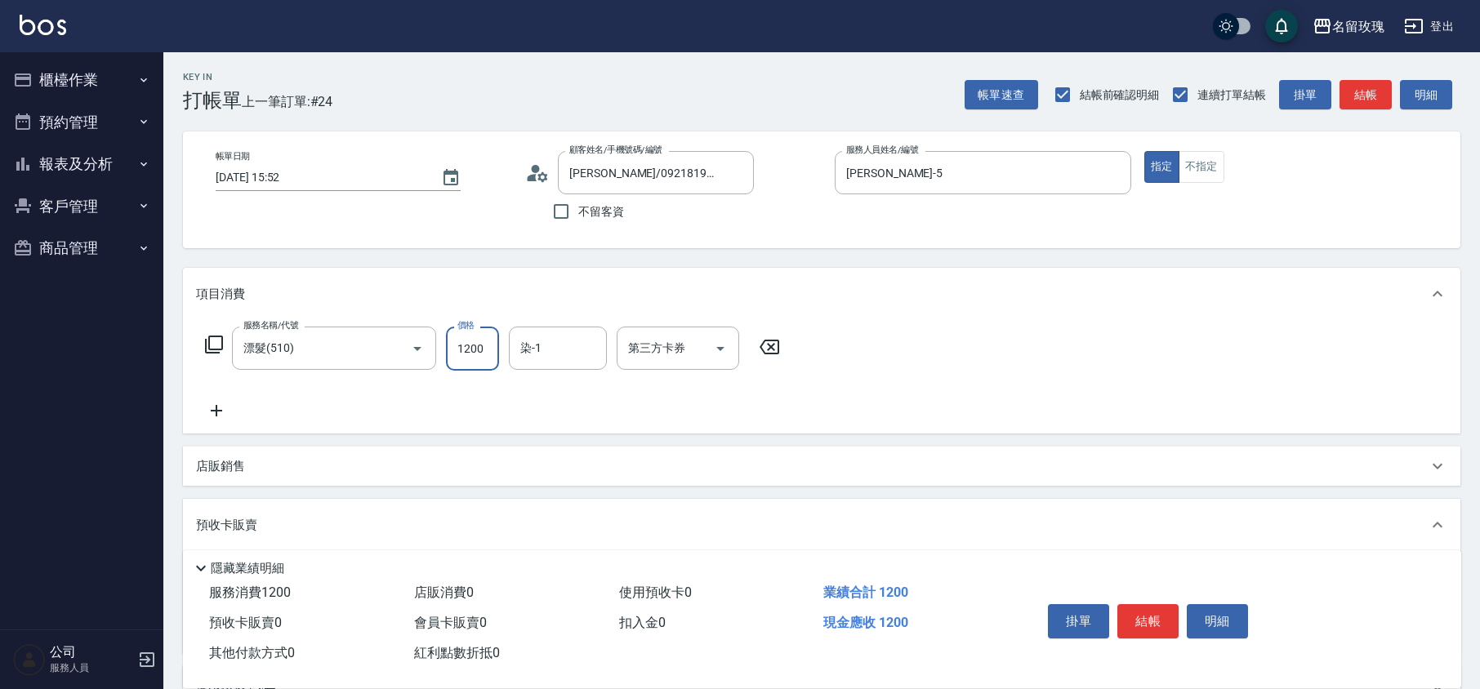
click at [477, 357] on input "1200" at bounding box center [472, 349] width 53 height 44
click at [773, 353] on icon at bounding box center [769, 347] width 41 height 20
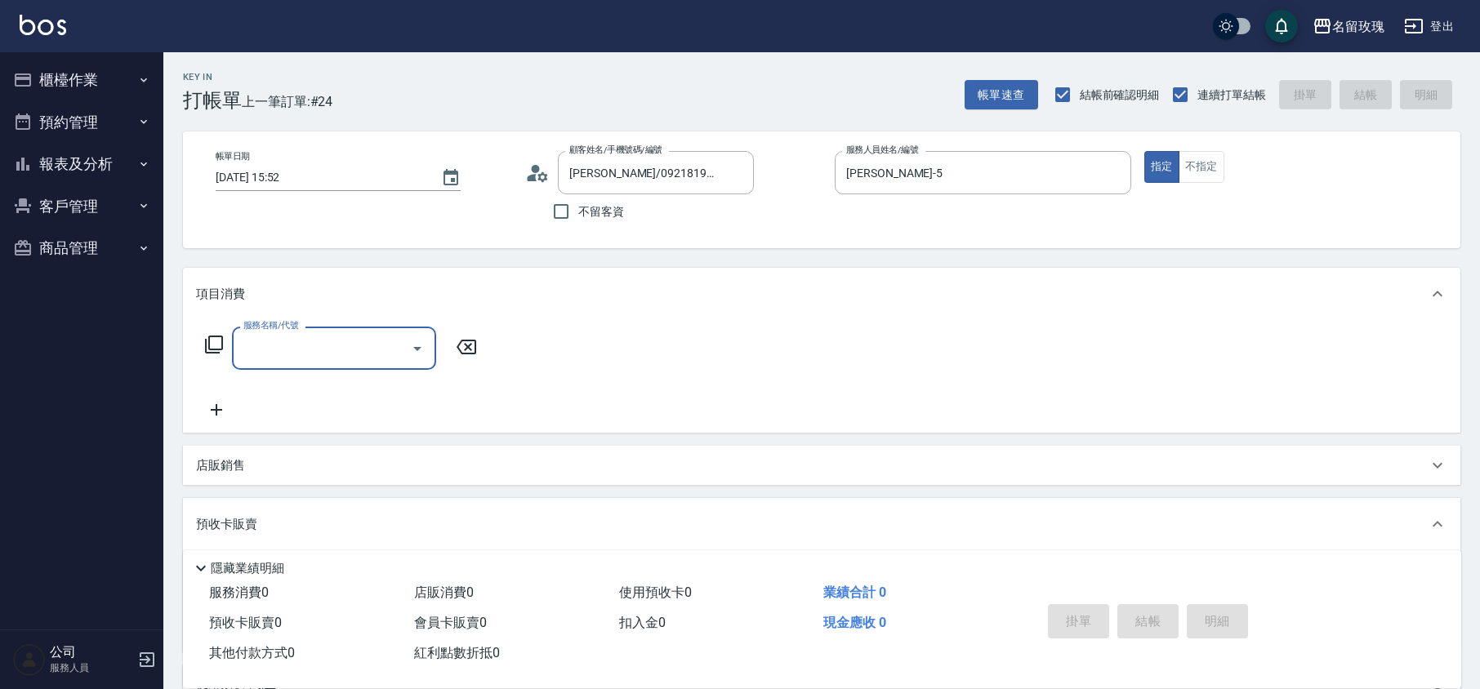
click at [216, 346] on icon at bounding box center [214, 345] width 20 height 20
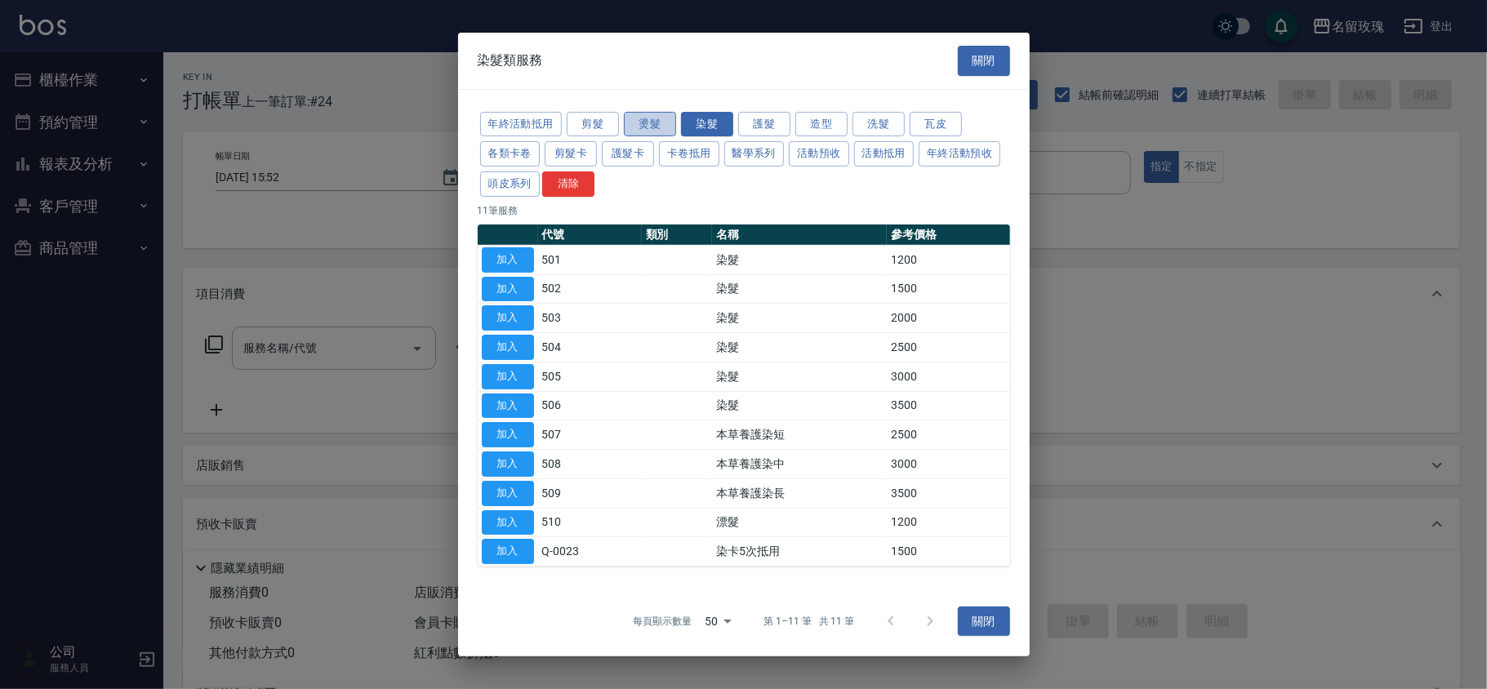
click at [658, 113] on button "燙髮" at bounding box center [650, 123] width 52 height 25
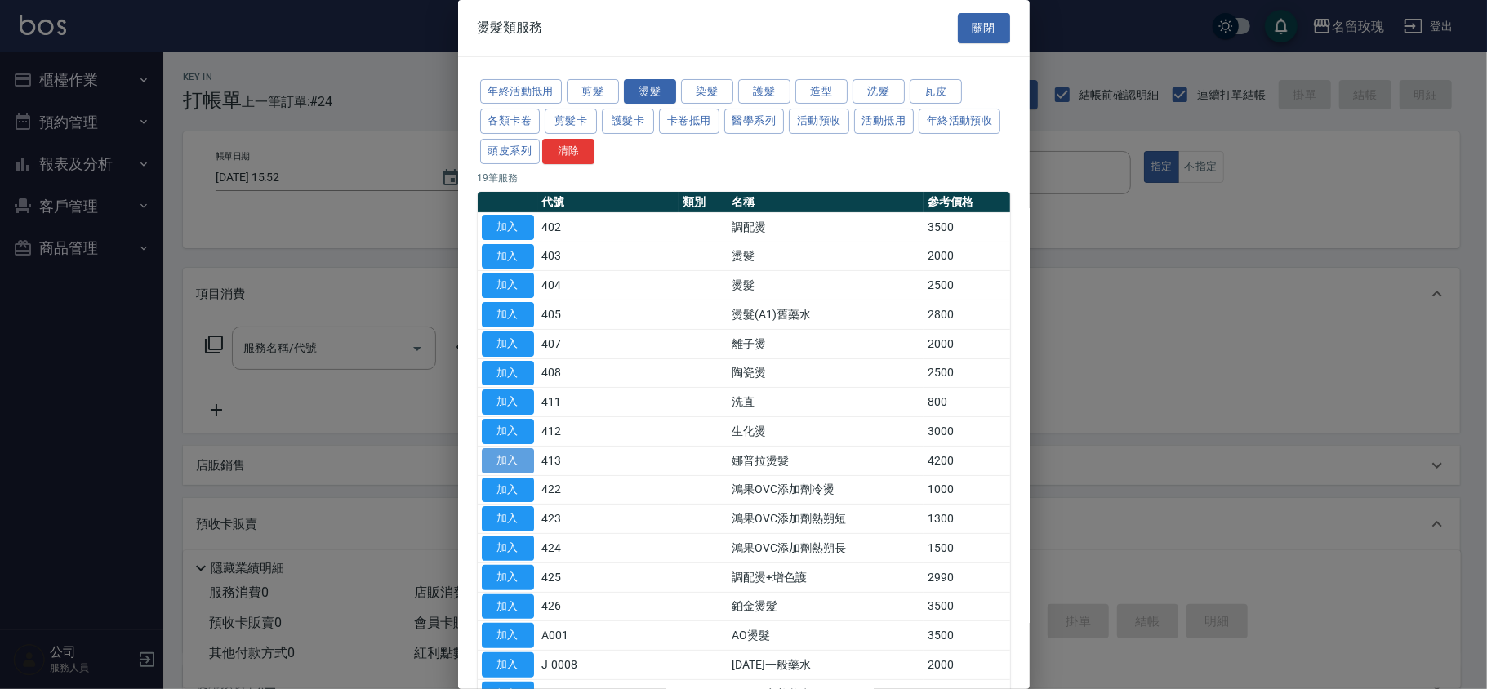
click at [491, 465] on button "加入" at bounding box center [508, 460] width 52 height 25
type input "娜普拉燙髮(413)"
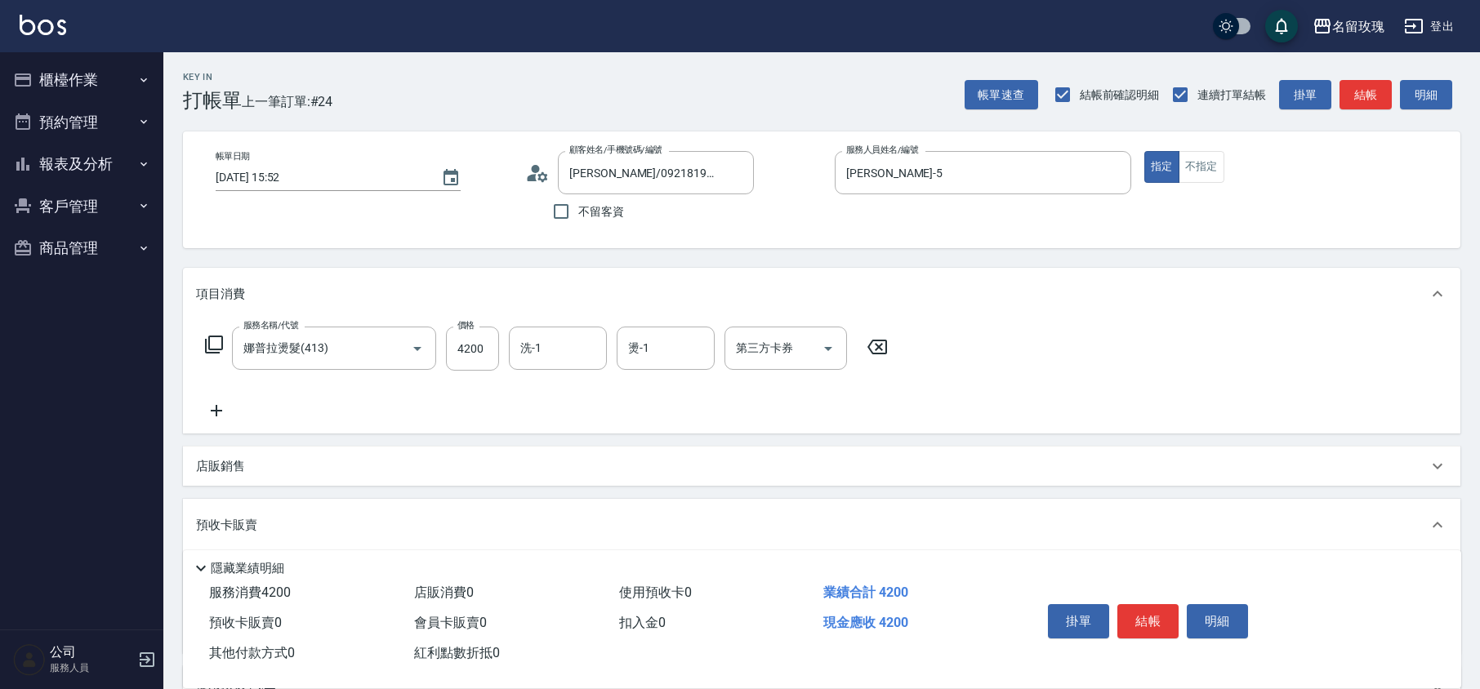
click at [214, 343] on icon at bounding box center [214, 345] width 20 height 20
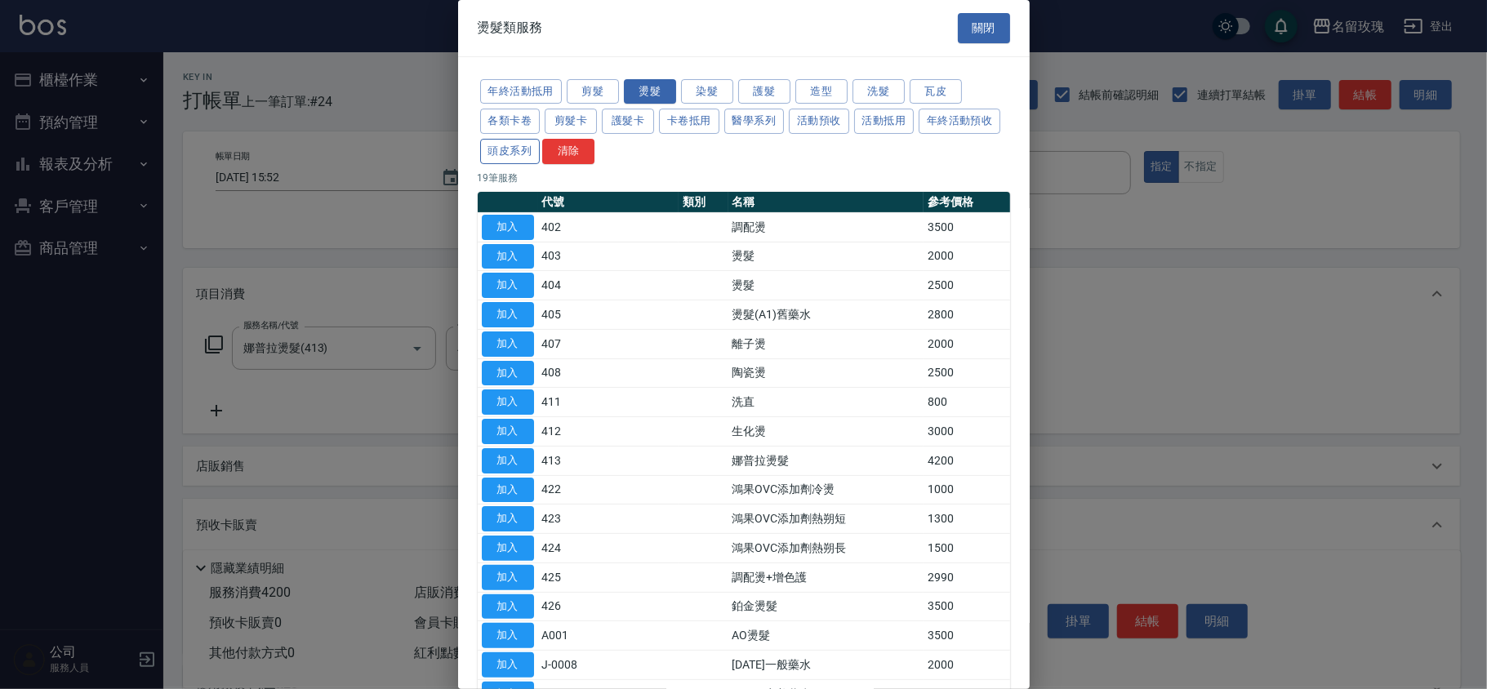
click at [541, 152] on button "頭皮系列" at bounding box center [510, 151] width 60 height 25
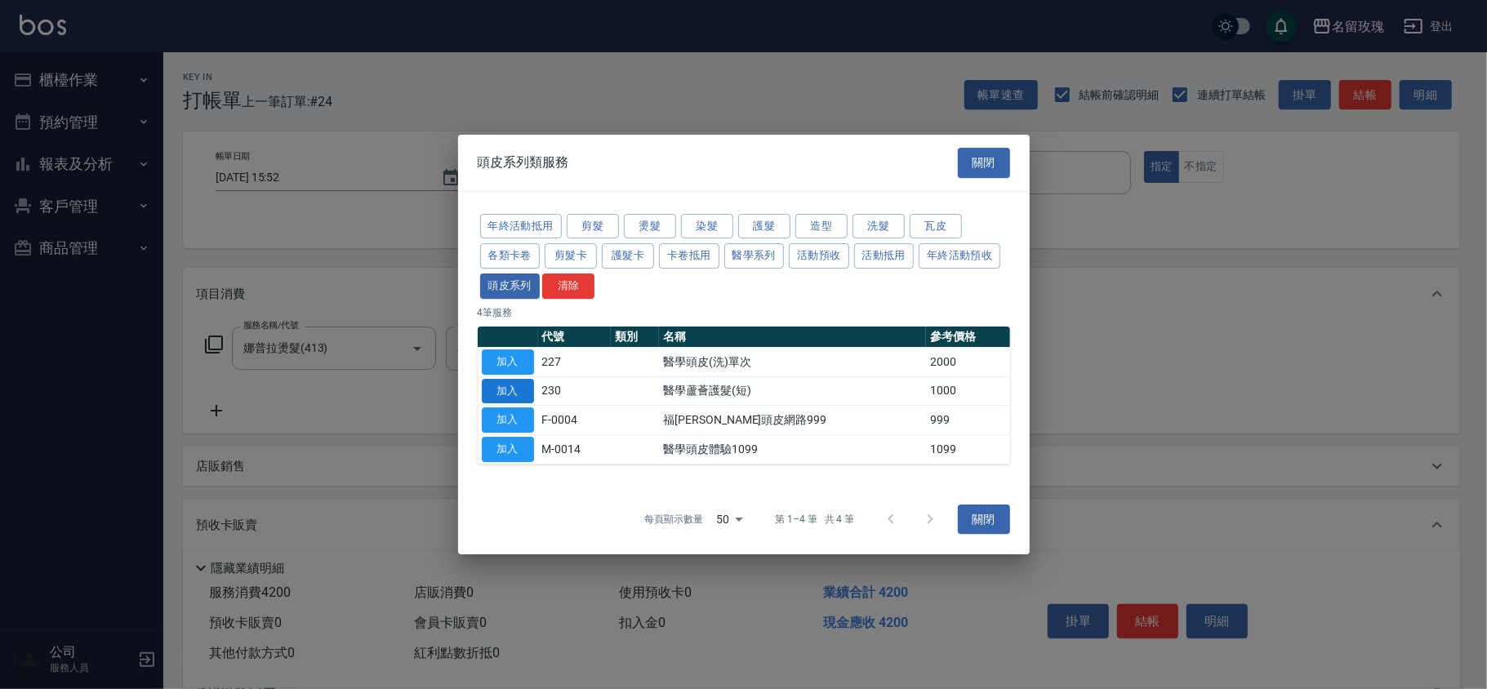
click at [504, 384] on button "加入" at bounding box center [508, 391] width 52 height 25
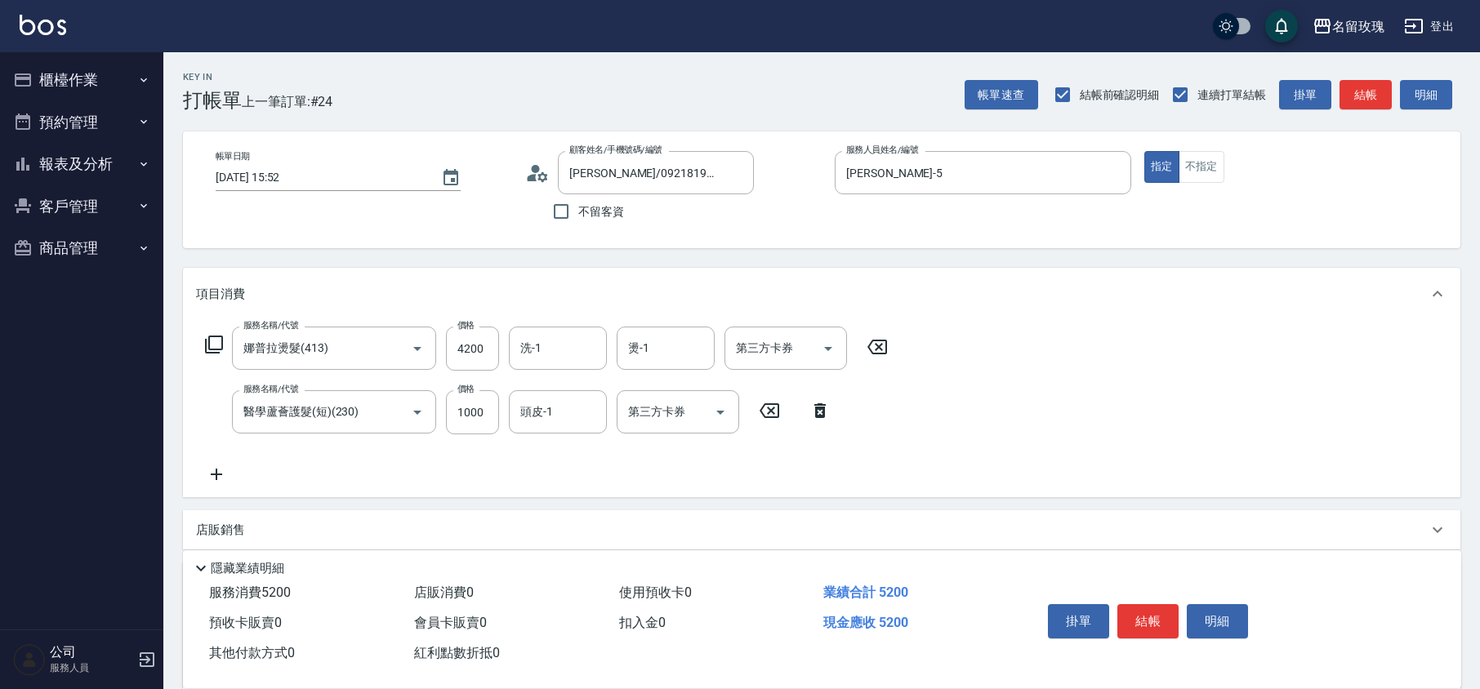
click at [209, 337] on icon at bounding box center [214, 345] width 18 height 18
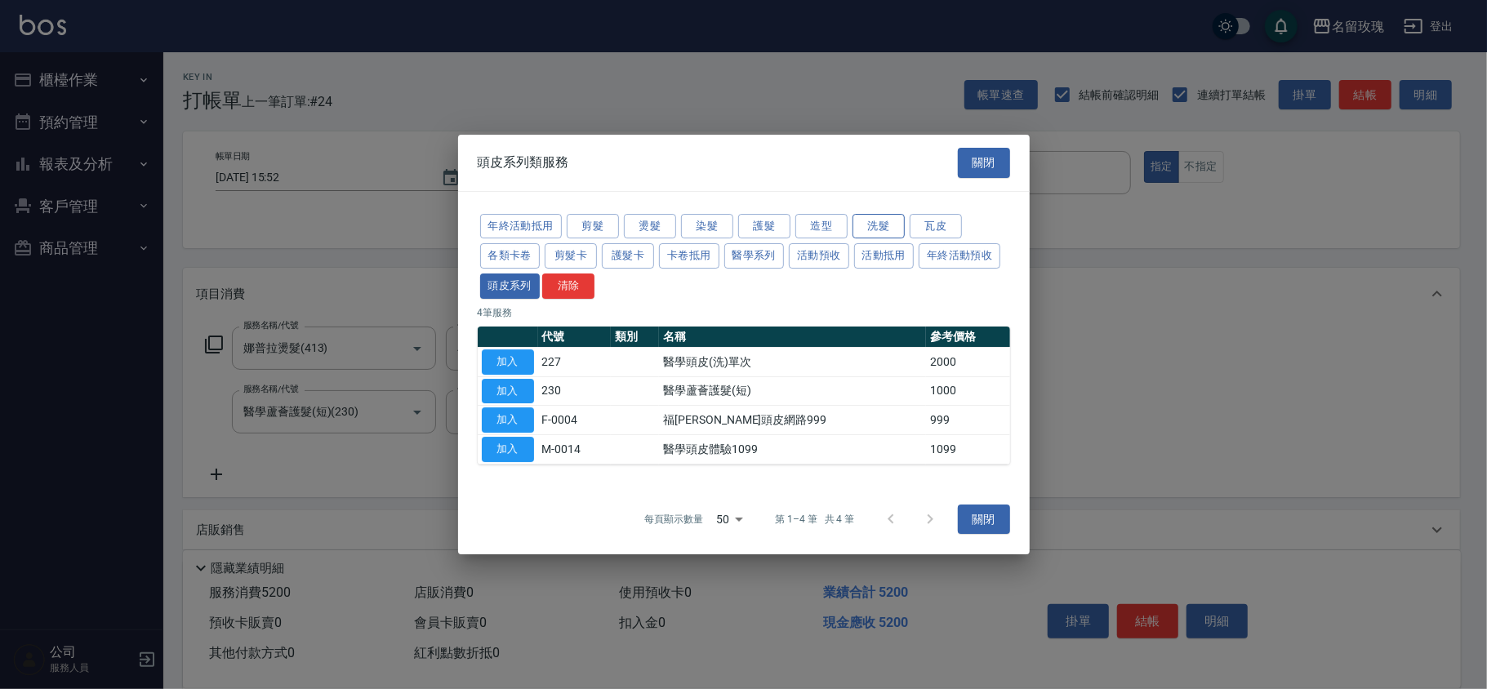
click at [882, 220] on button "洗髮" at bounding box center [879, 226] width 52 height 25
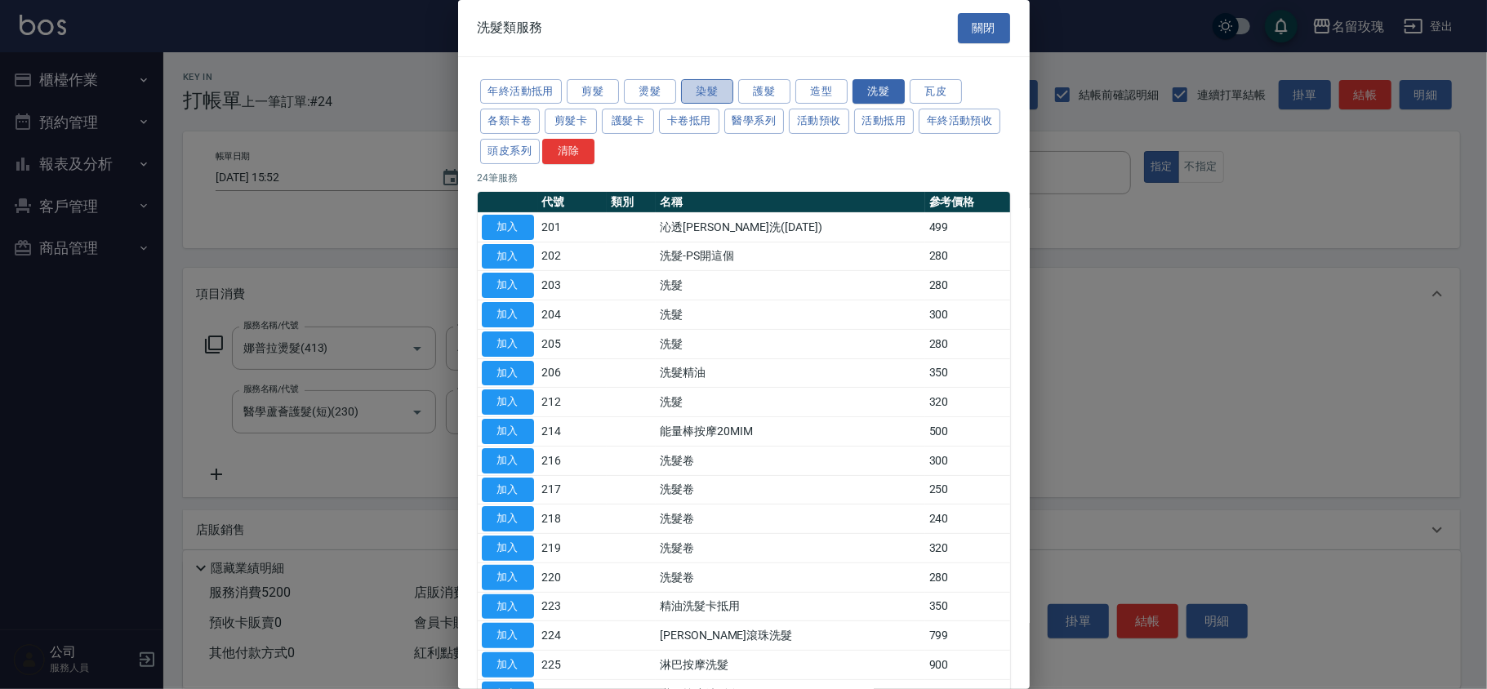
click at [714, 96] on button "染髮" at bounding box center [707, 91] width 52 height 25
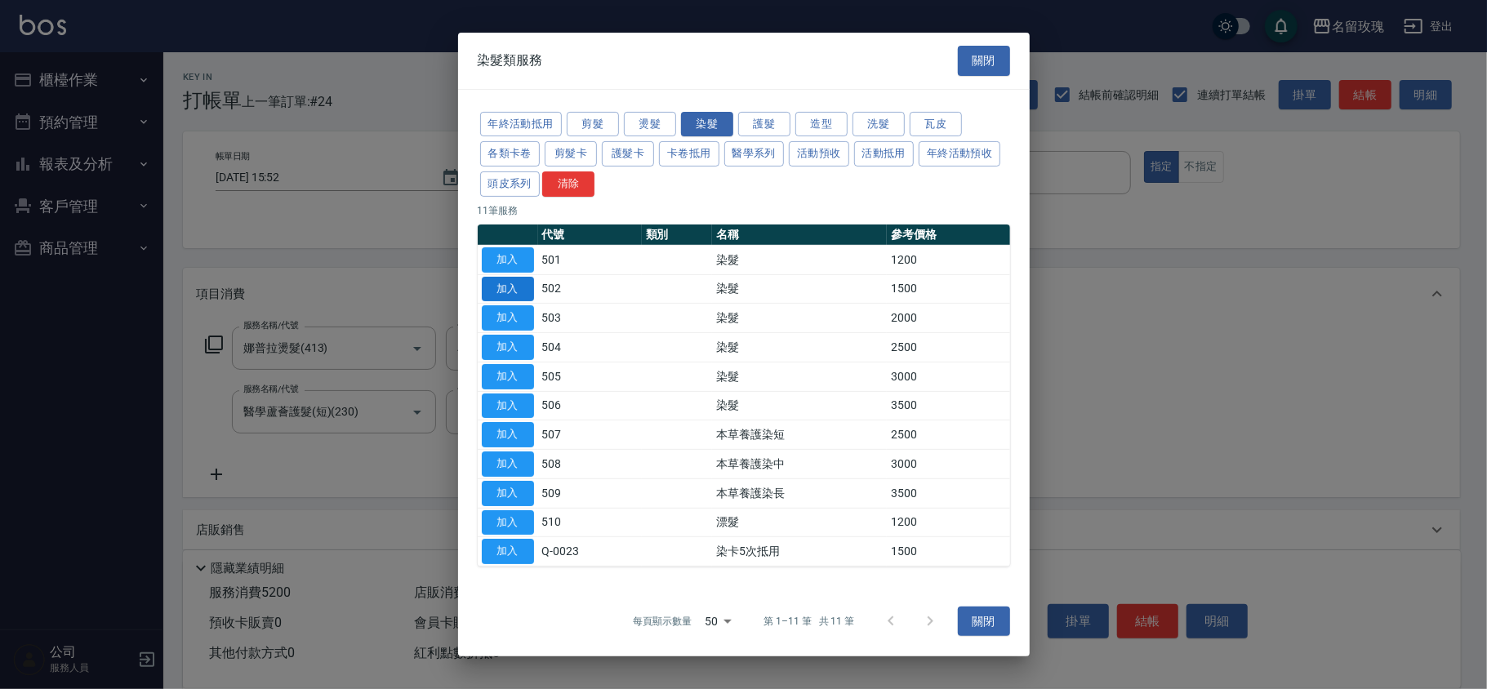
click at [497, 289] on button "加入" at bounding box center [508, 288] width 52 height 25
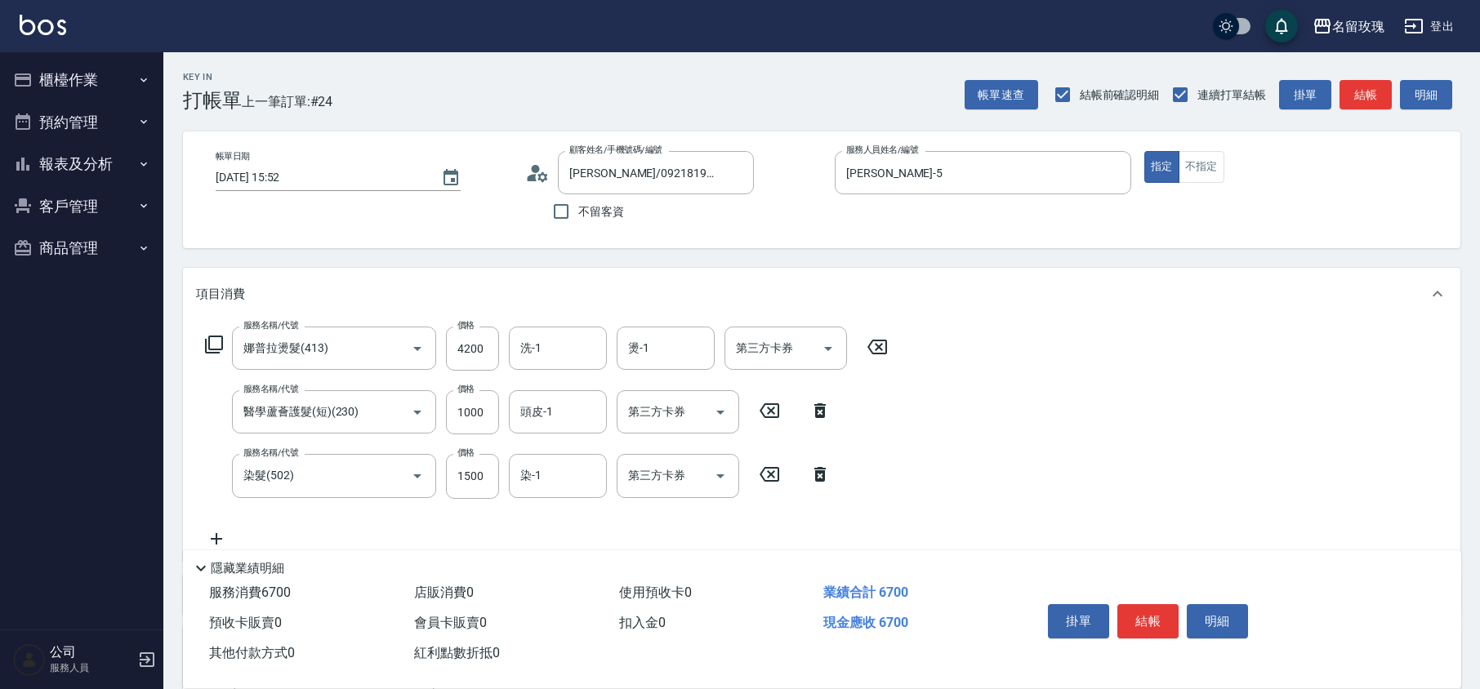
click at [207, 345] on icon at bounding box center [214, 345] width 20 height 20
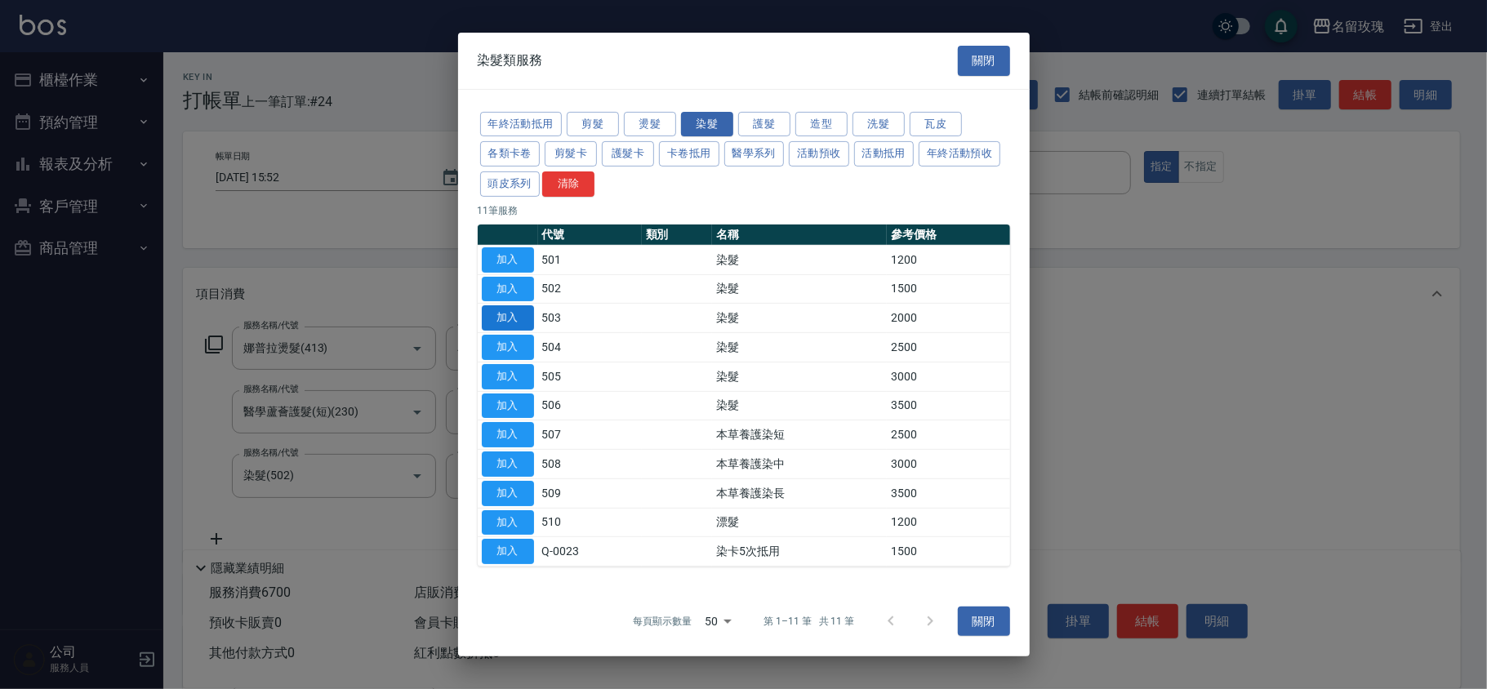
click at [511, 315] on button "加入" at bounding box center [508, 317] width 52 height 25
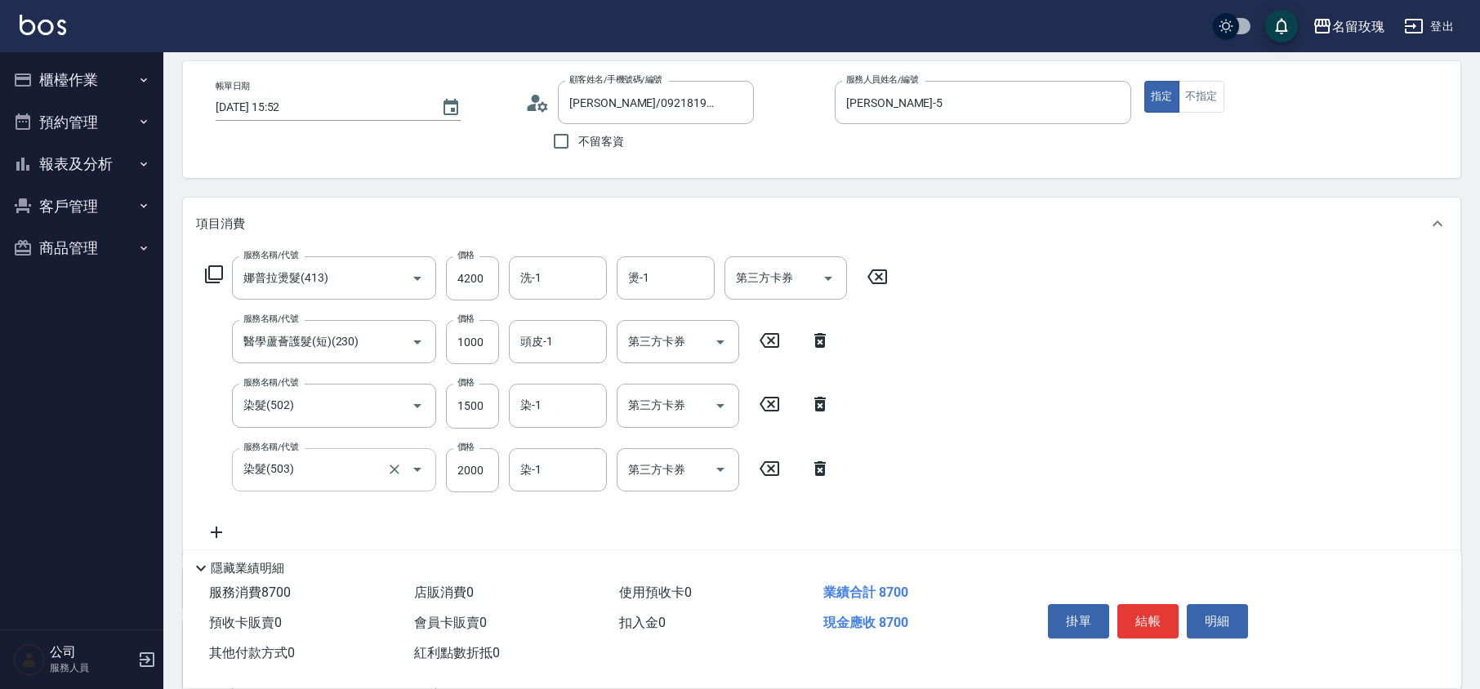
scroll to position [109, 0]
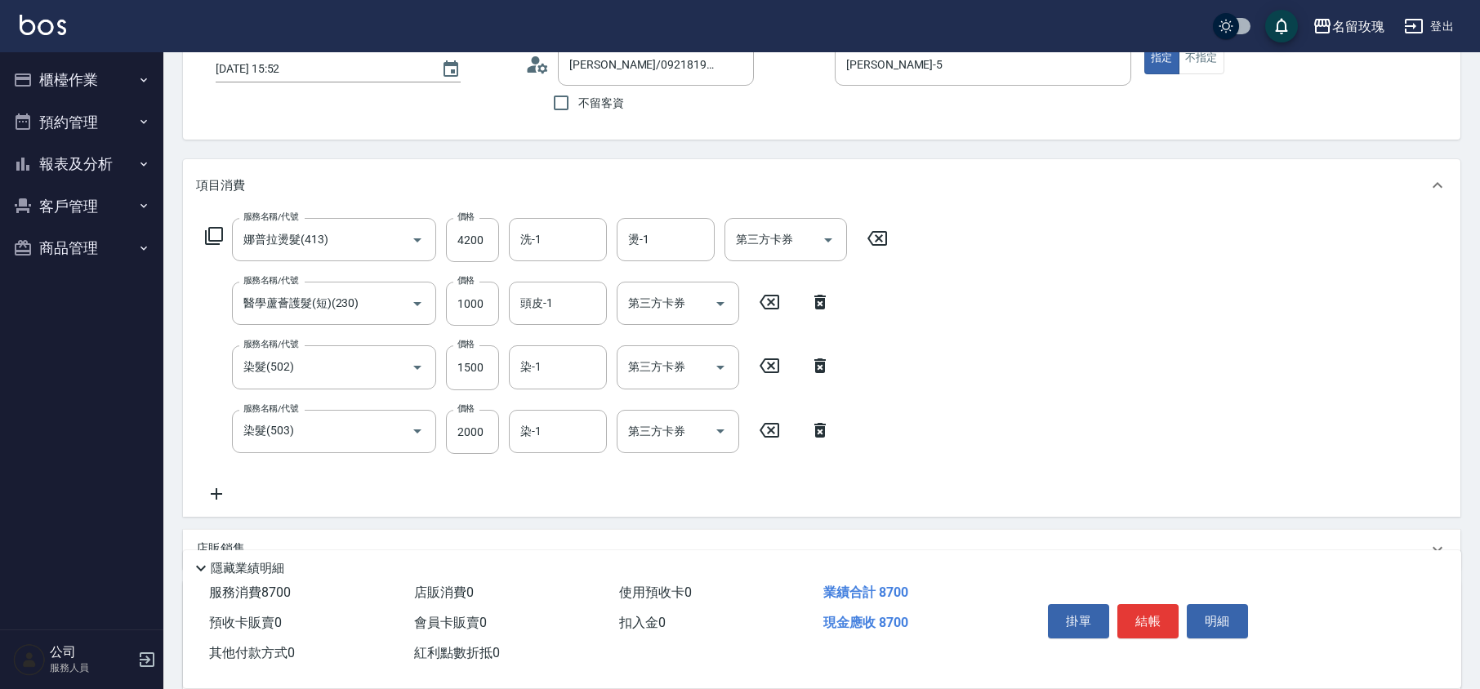
click at [209, 243] on icon at bounding box center [214, 236] width 18 height 18
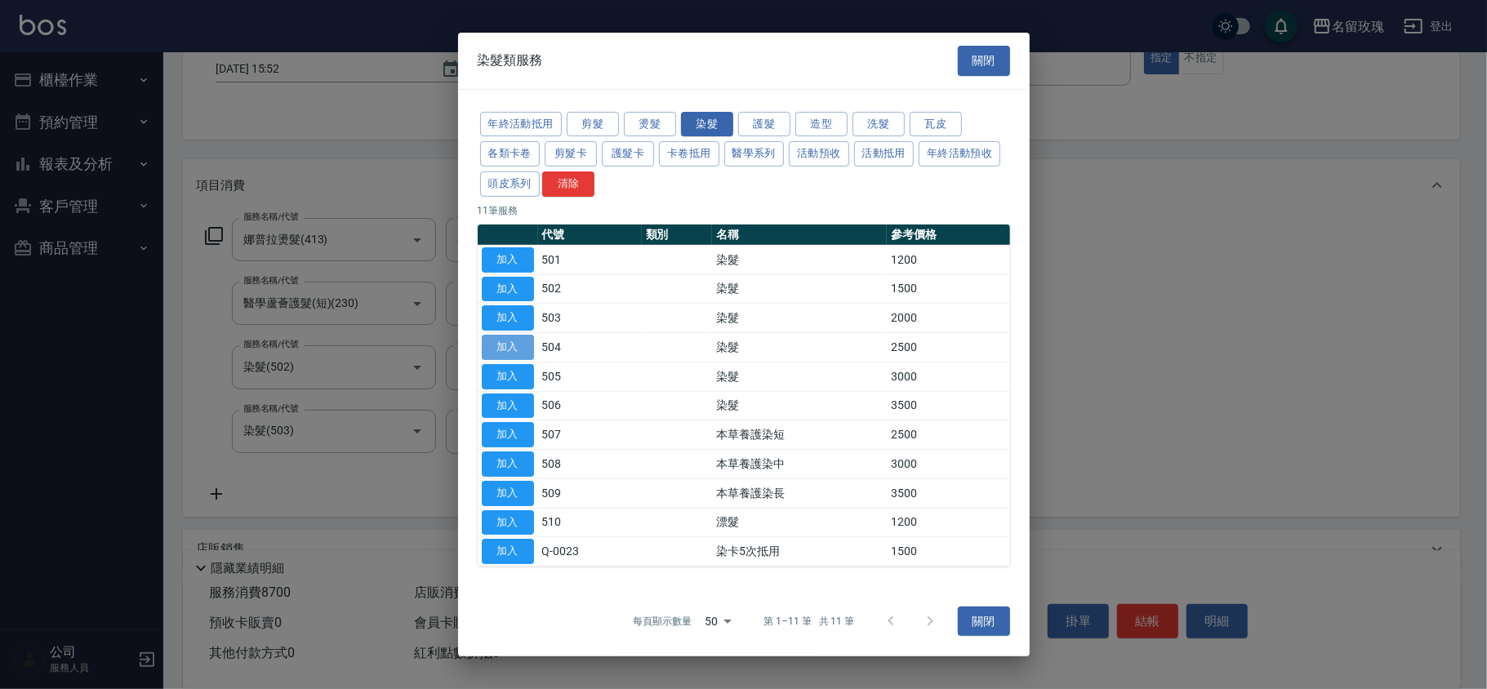
click at [511, 350] on button "加入" at bounding box center [508, 347] width 52 height 25
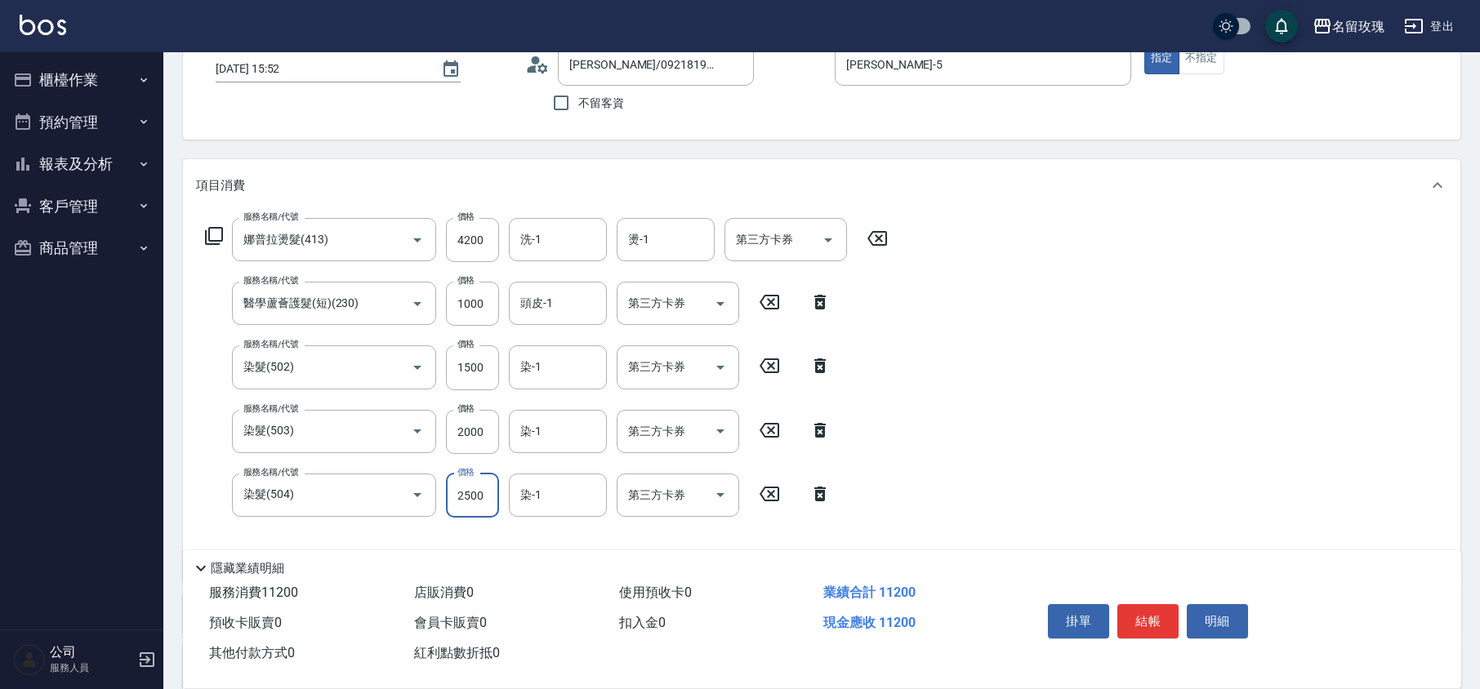
click at [493, 501] on input "2500" at bounding box center [472, 496] width 53 height 44
type input "2000"
click at [771, 109] on div "顧客姓名/手機號碼/編號 [PERSON_NAME]/0921819020/ke-06291 顧客姓名/手機號碼/編號 不留客資" at bounding box center [673, 81] width 297 height 78
click at [765, 112] on div "顧客姓名/手機號碼/編號 [PERSON_NAME]/0921819020/ke-06291 顧客姓名/手機號碼/編號 不留客資" at bounding box center [673, 81] width 297 height 78
click at [800, 126] on div "帳單日期 [DATE] 15:52 顧客姓名/手機號碼/編號 [PERSON_NAME]/0921819020/ke-06291 顧客姓名/手機號碼/編號 不…" at bounding box center [822, 81] width 1278 height 117
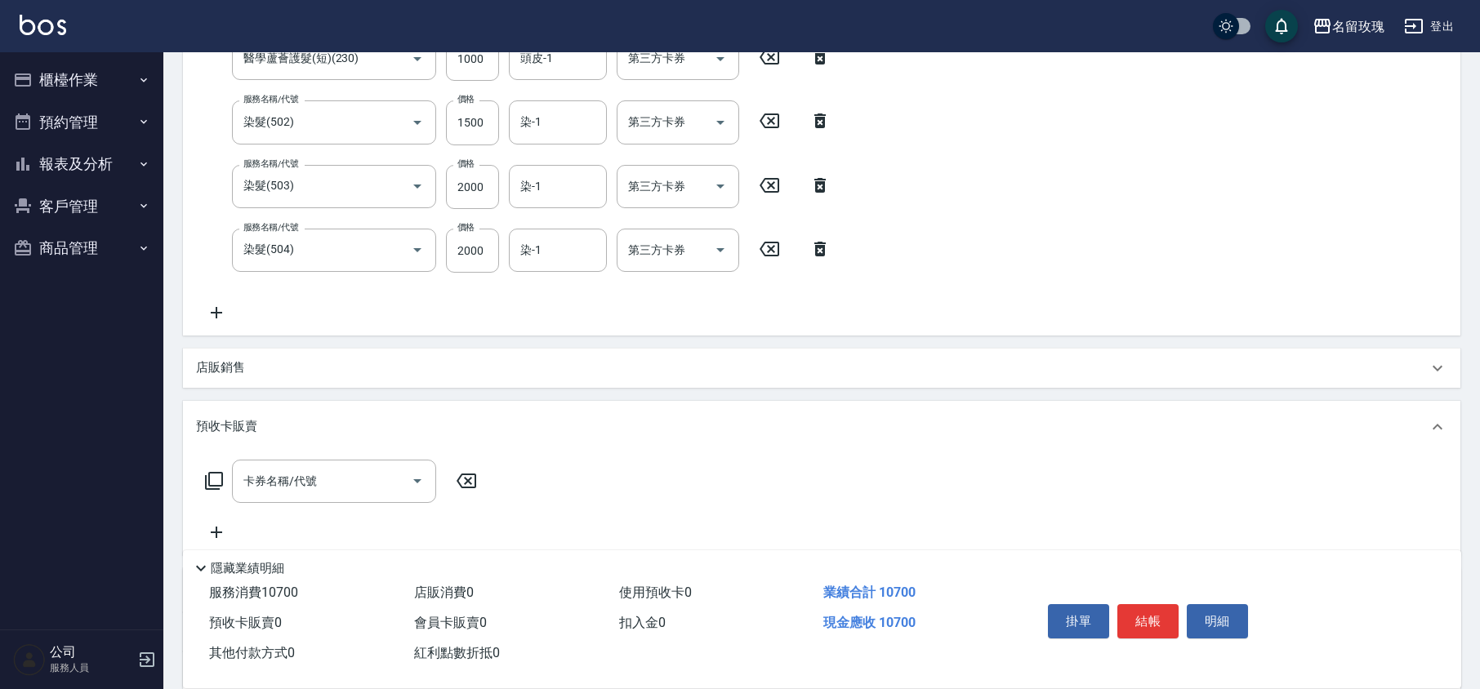
scroll to position [508, 0]
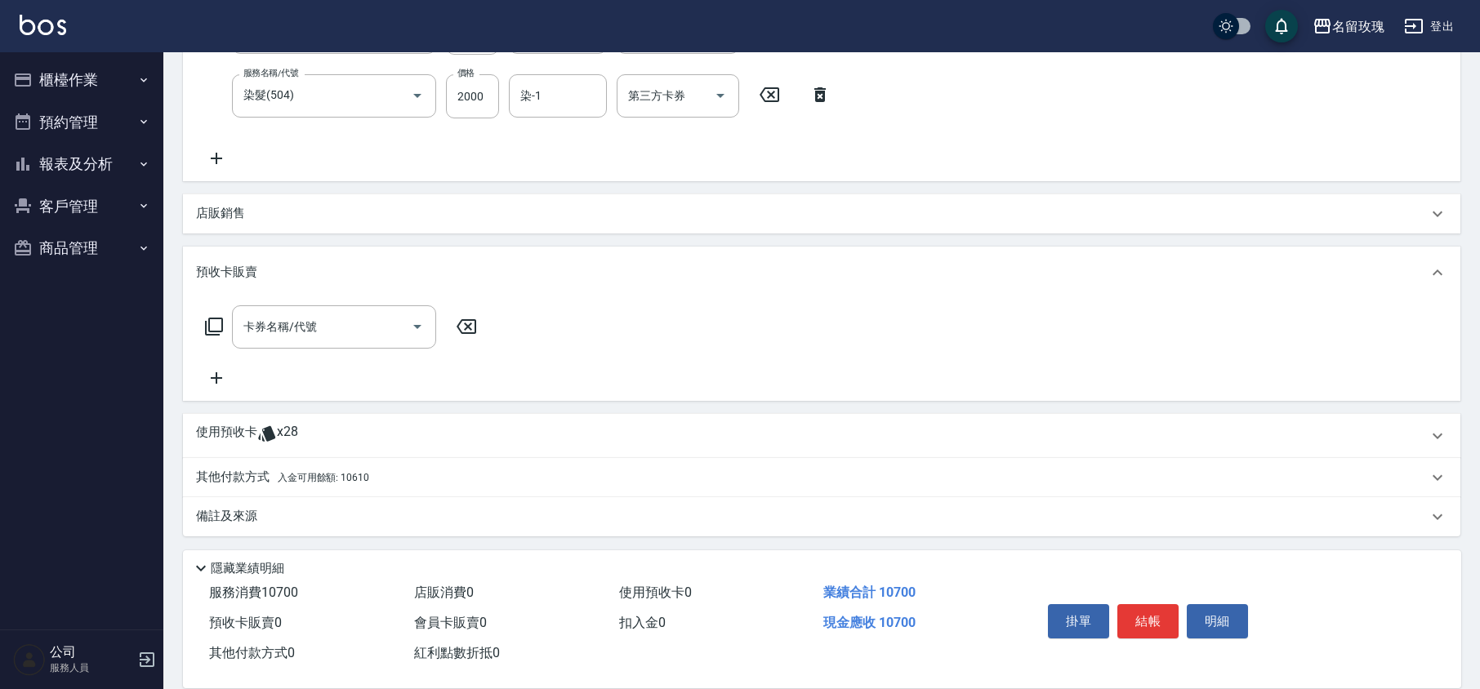
click at [236, 511] on p "備註及來源" at bounding box center [226, 516] width 61 height 17
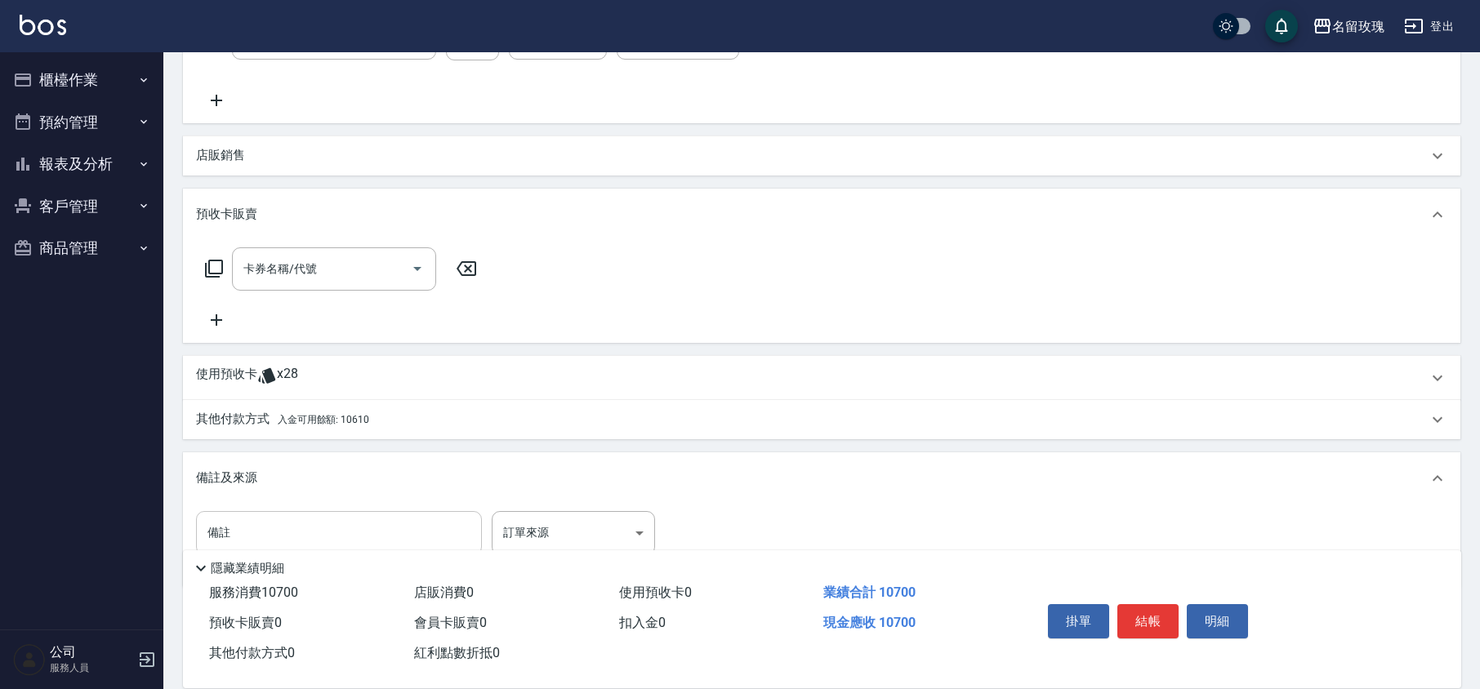
scroll to position [618, 0]
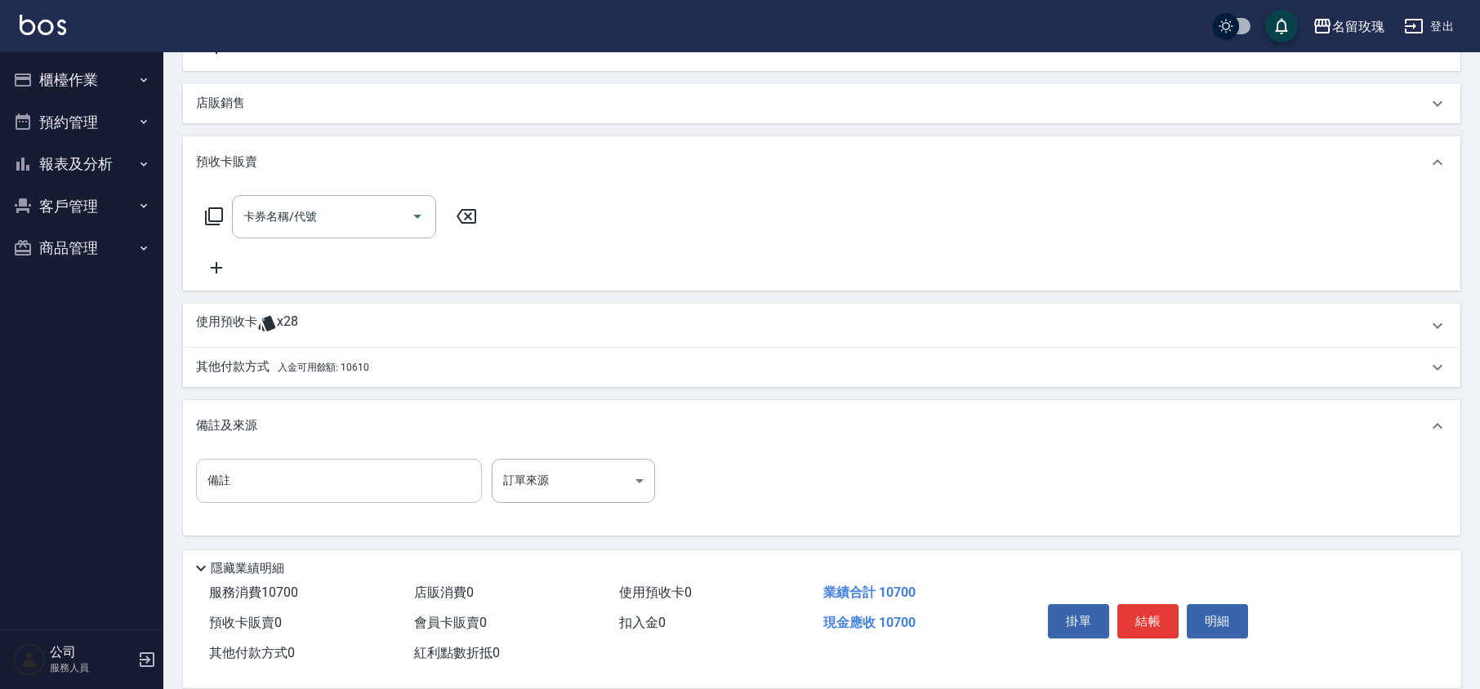
click at [274, 488] on input "備註" at bounding box center [339, 481] width 286 height 44
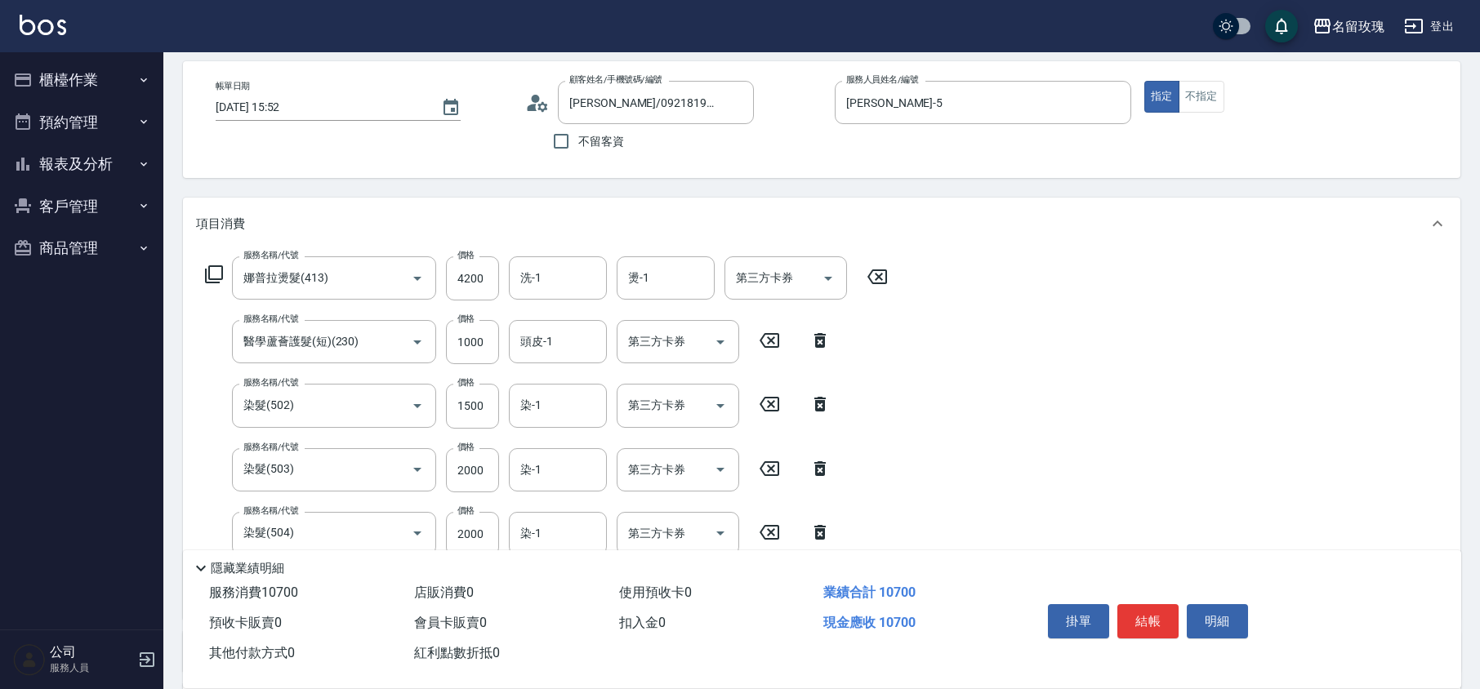
scroll to position [109, 0]
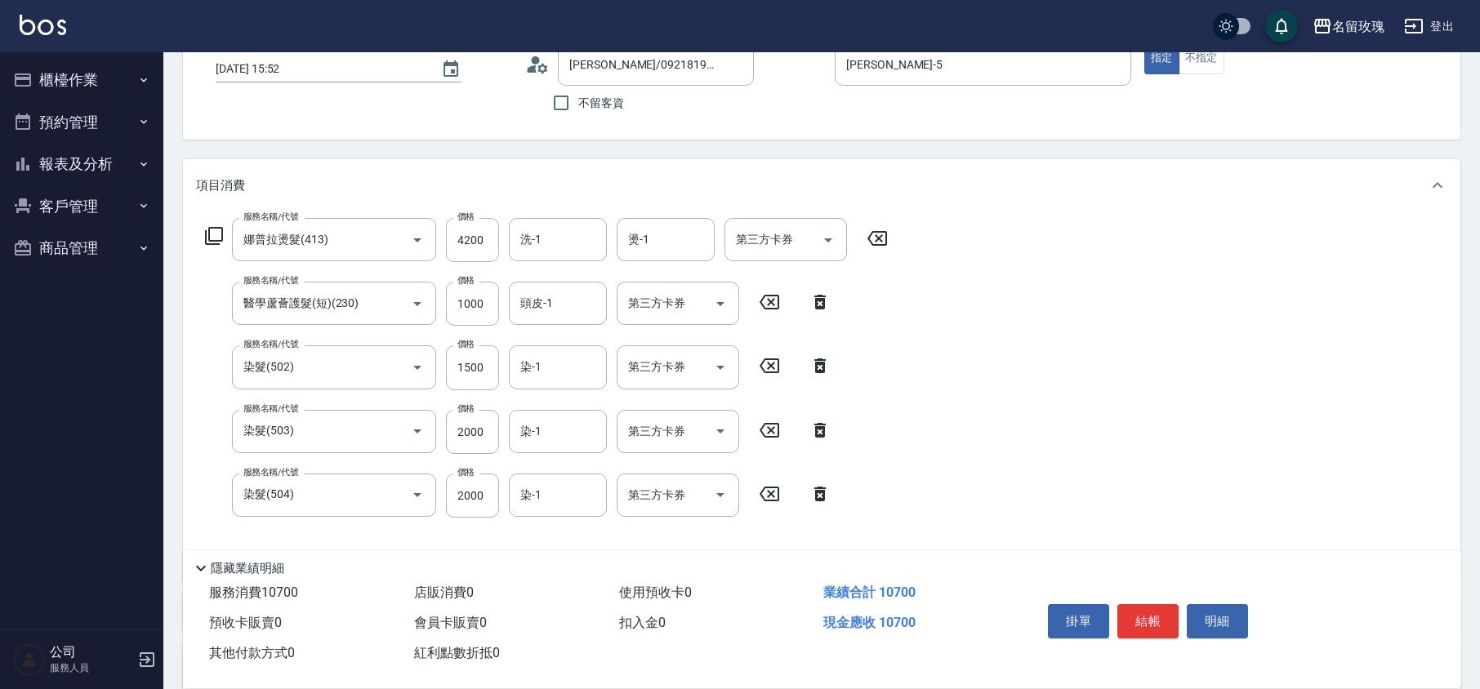
type input "未使用"
click at [805, 126] on div "帳單日期 [DATE] 15:52 顧客姓名/手機號碼/編號 [PERSON_NAME]/0921819020/ke-06291 顧客姓名/手機號碼/編號 不…" at bounding box center [822, 81] width 1278 height 117
click at [1153, 618] on button "結帳" at bounding box center [1147, 621] width 61 height 34
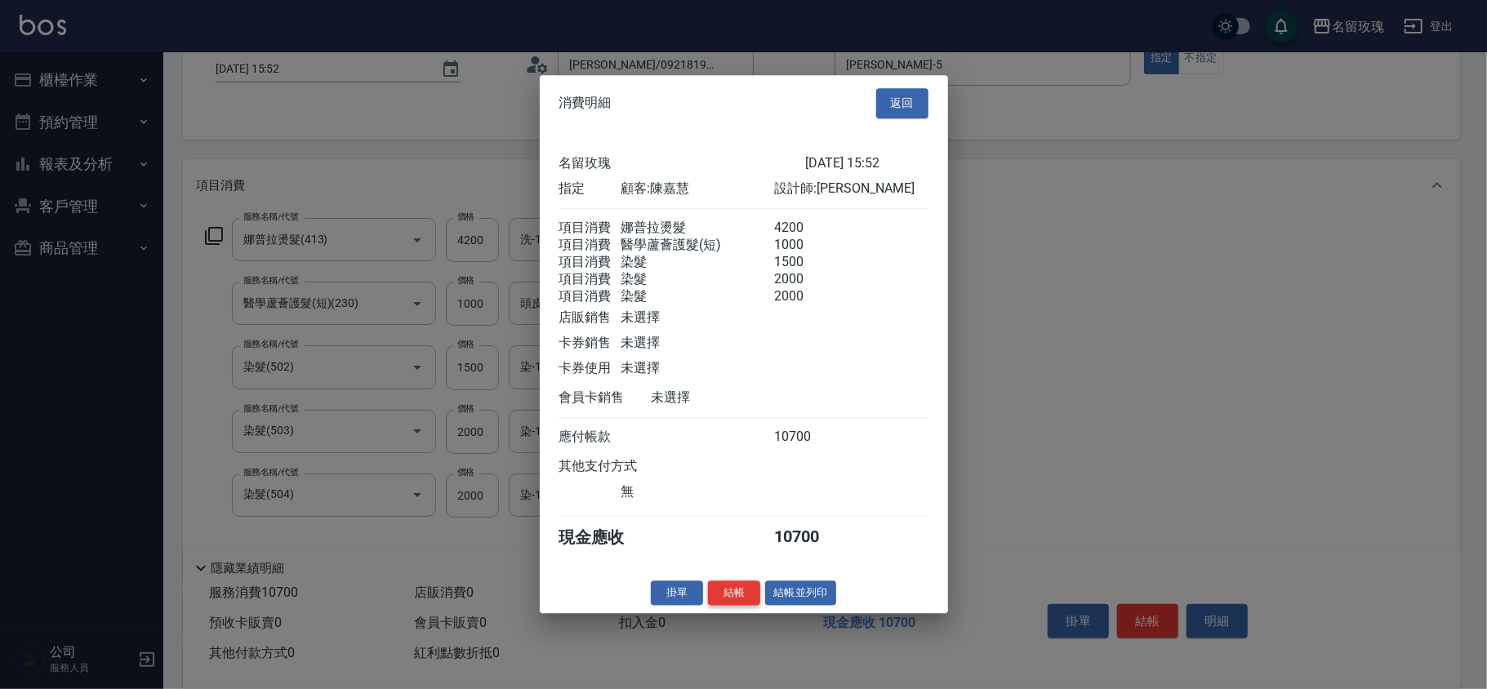
click at [735, 606] on button "結帳" at bounding box center [734, 593] width 52 height 25
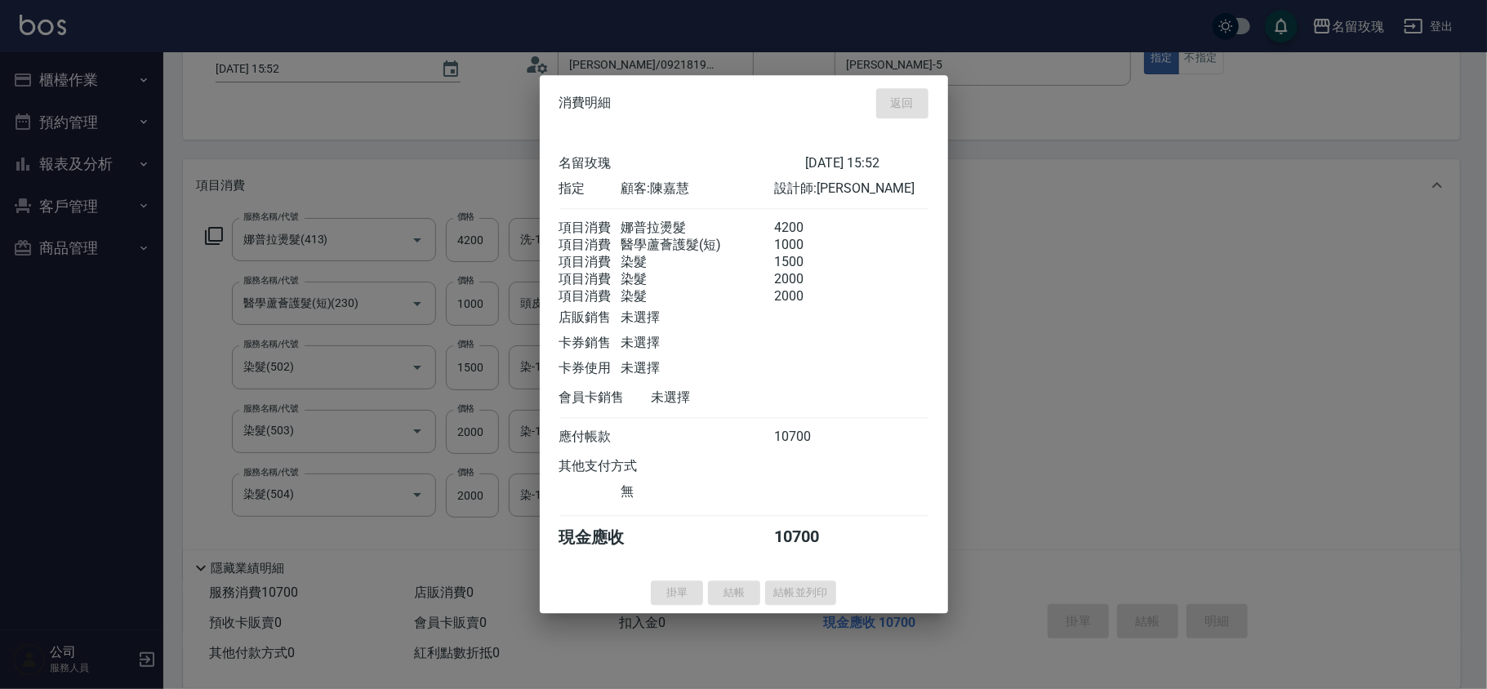
type input "[DATE] 16:03"
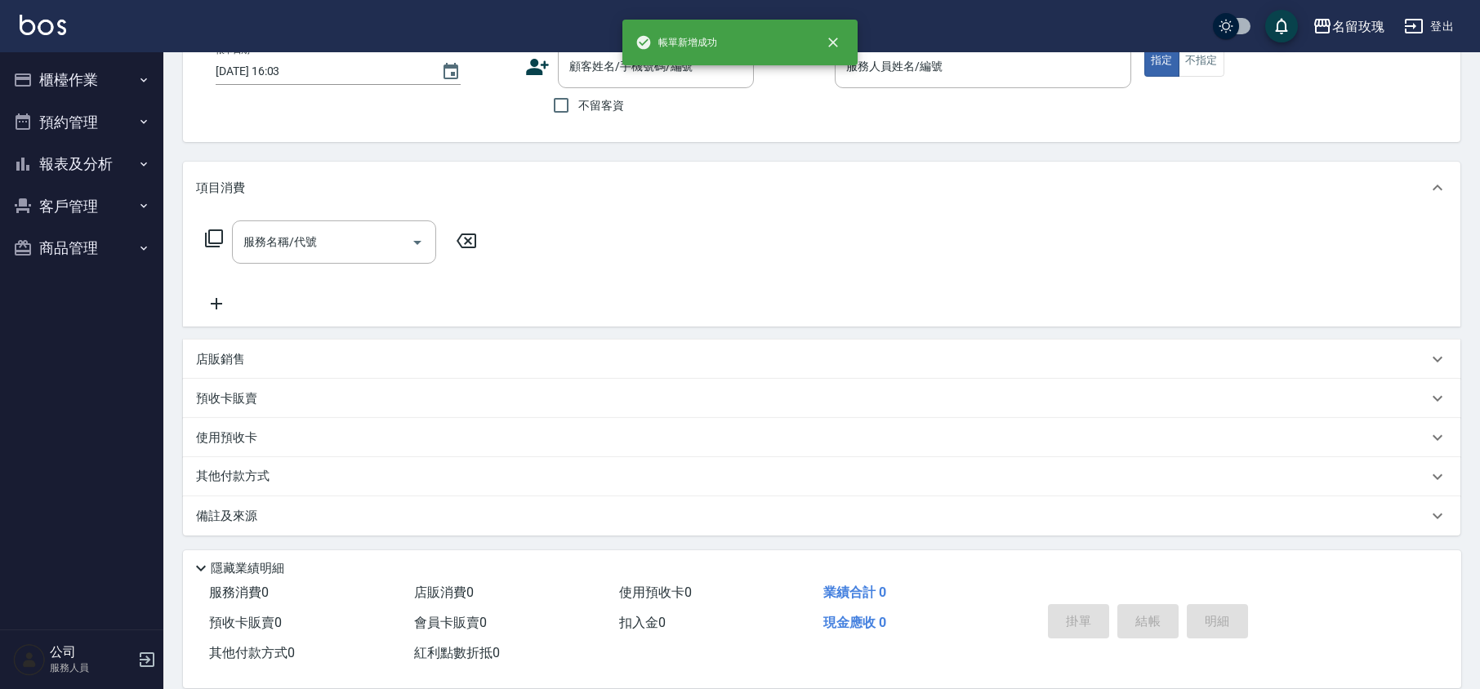
scroll to position [106, 0]
click at [814, 118] on div "顧客姓名/手機號碼/編號 顧客姓名/手機號碼/編號 不留客資" at bounding box center [673, 84] width 297 height 78
click at [88, 67] on button "櫃檯作業" at bounding box center [82, 80] width 150 height 42
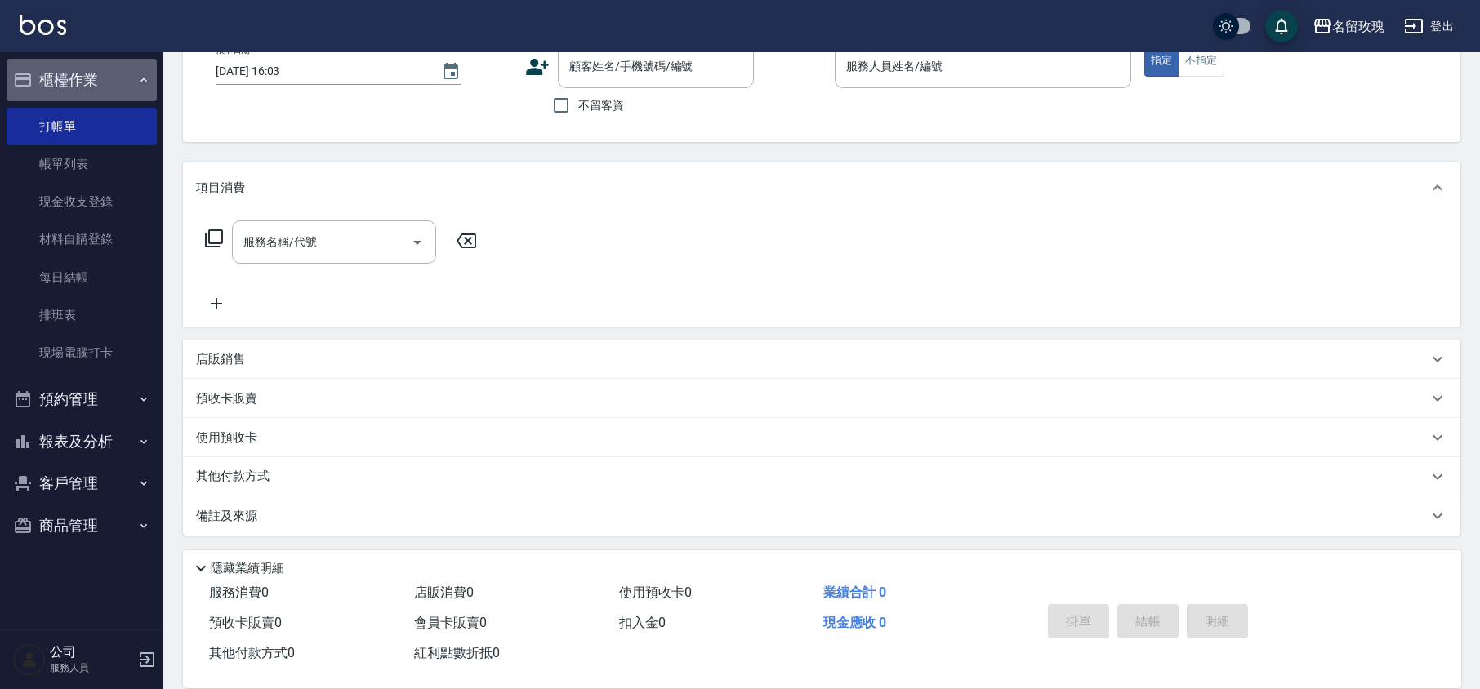
click at [76, 79] on button "櫃檯作業" at bounding box center [82, 80] width 150 height 42
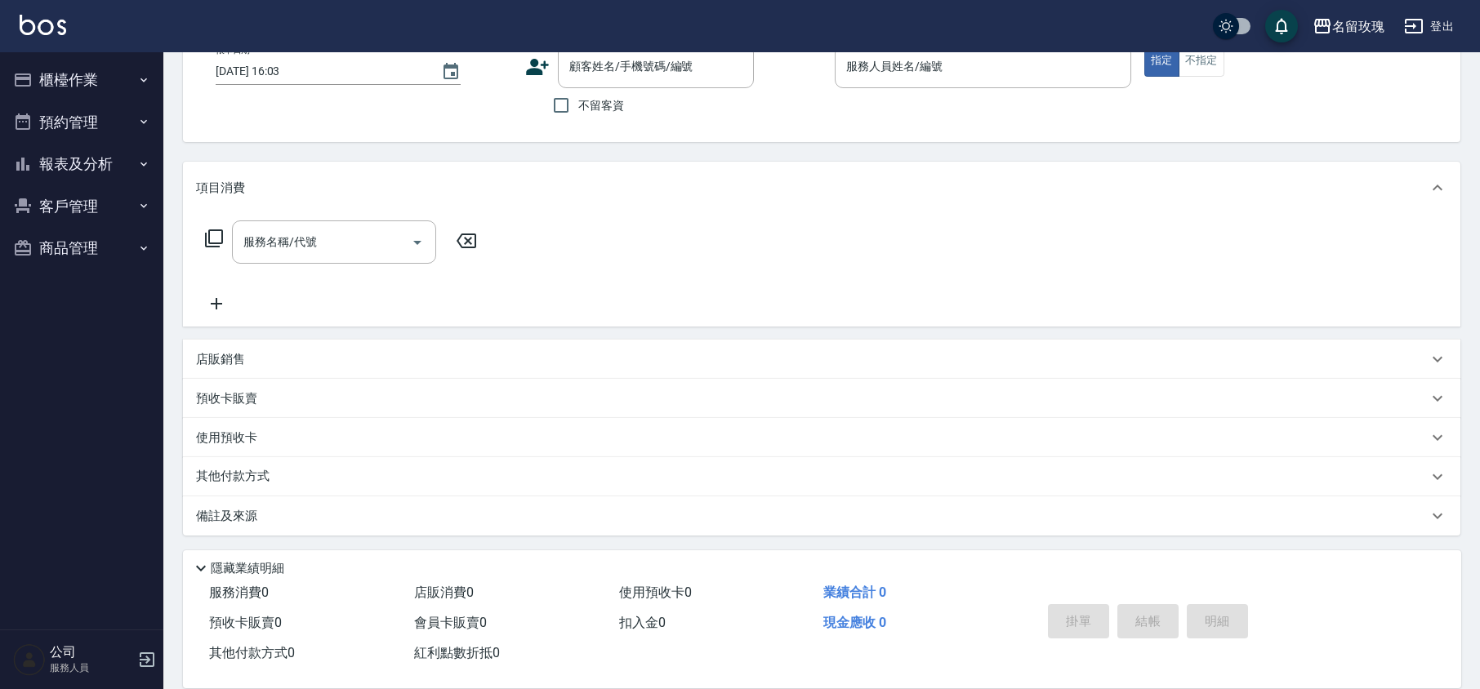
click at [73, 161] on button "報表及分析" at bounding box center [82, 164] width 150 height 42
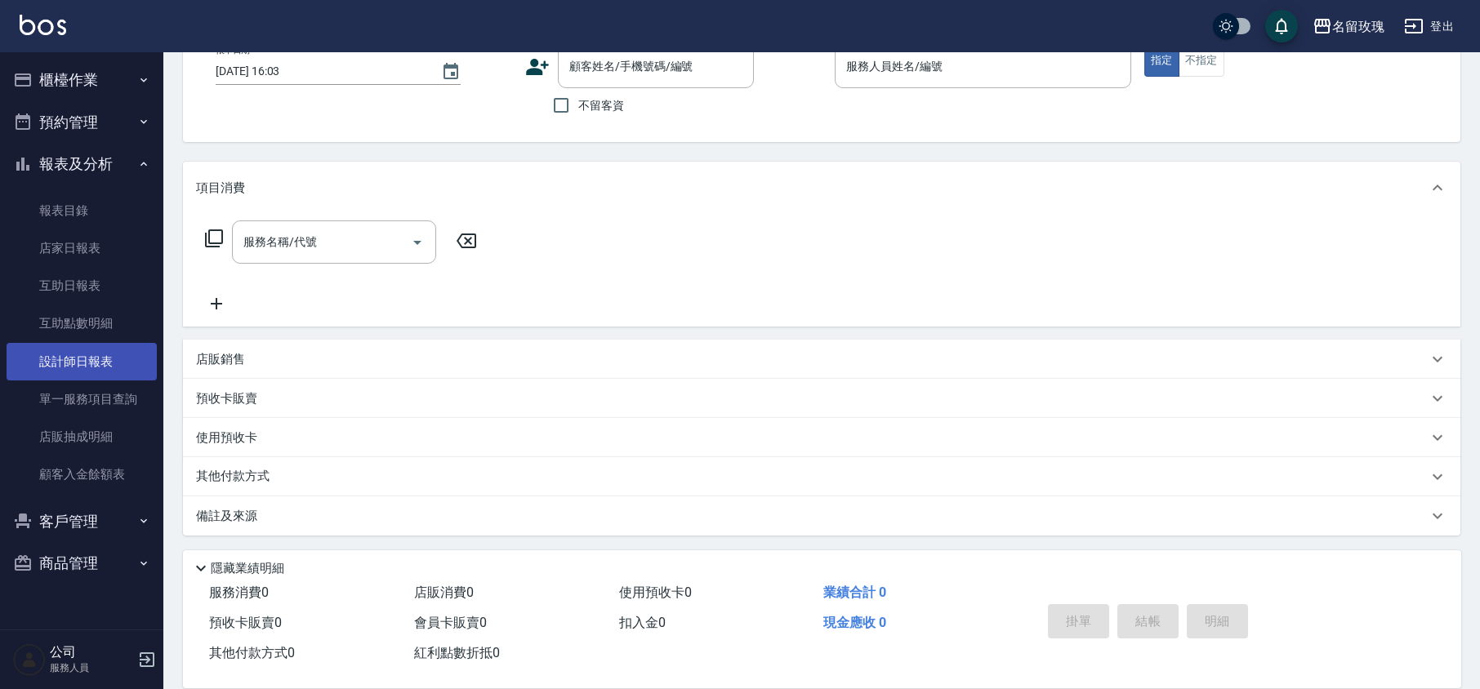
click at [103, 363] on link "設計師日報表" at bounding box center [82, 362] width 150 height 38
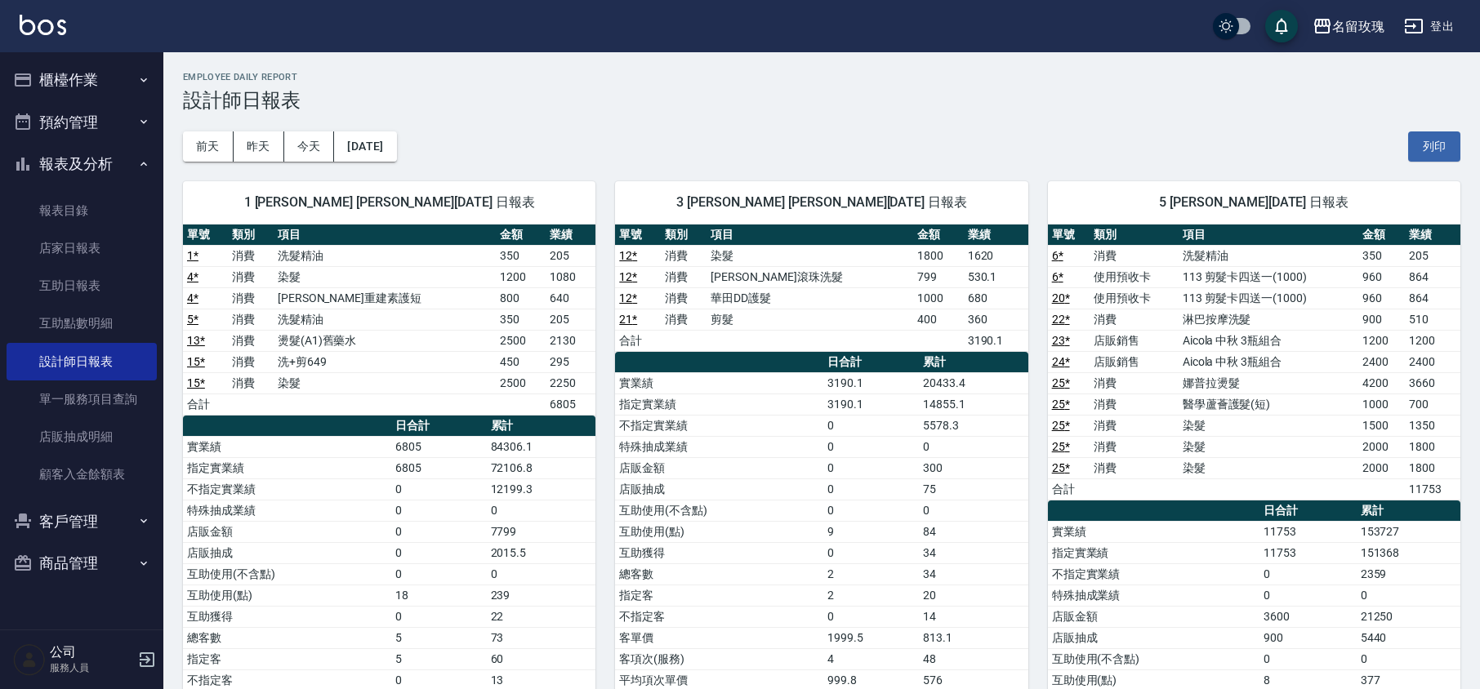
click at [700, 129] on div "[DATE] [DATE] [DATE] [DATE] 列印" at bounding box center [822, 146] width 1278 height 69
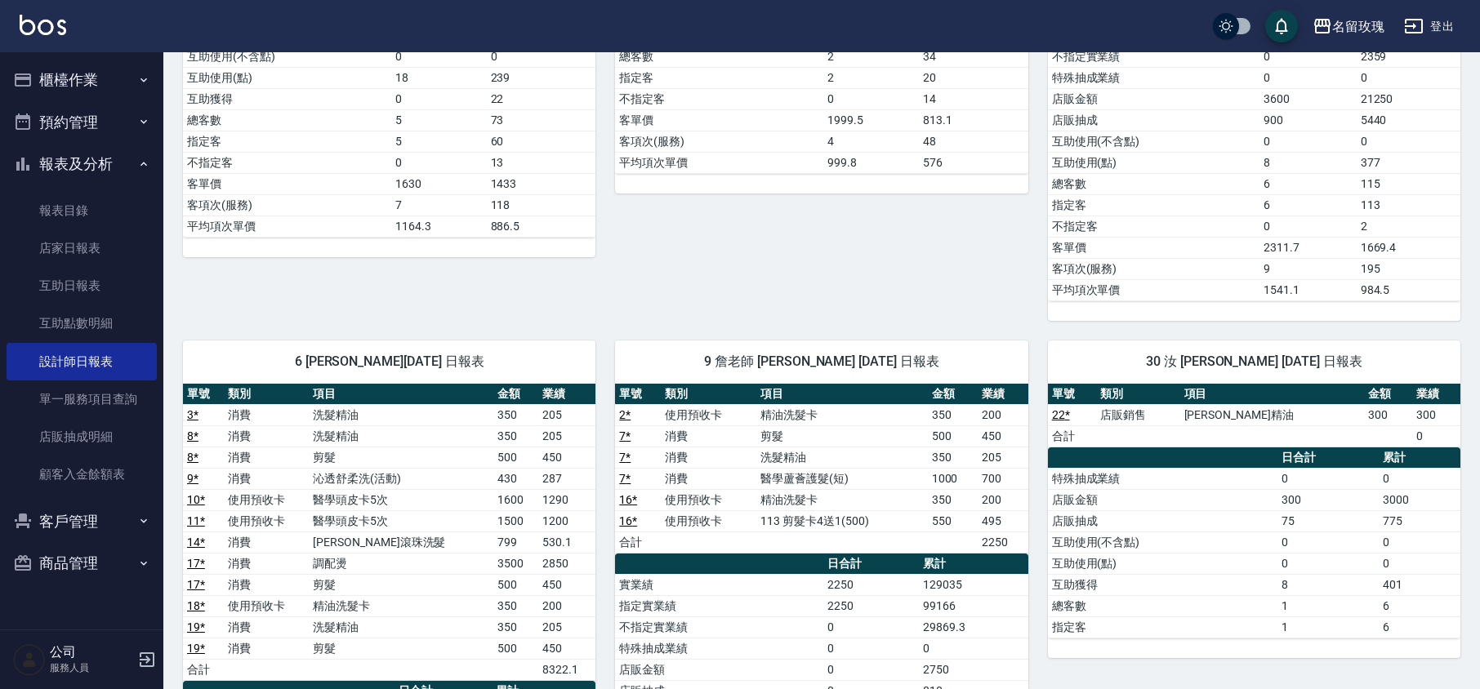
scroll to position [327, 0]
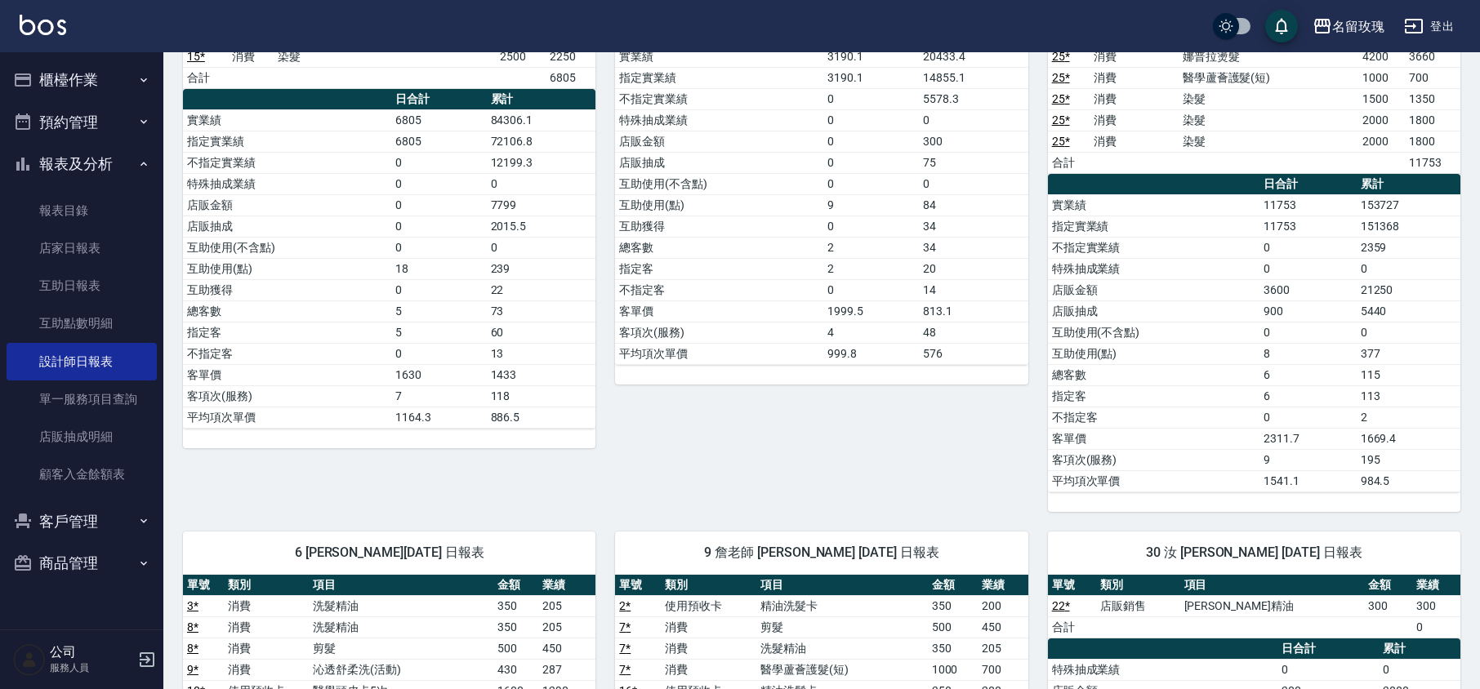
click at [76, 160] on button "報表及分析" at bounding box center [82, 164] width 150 height 42
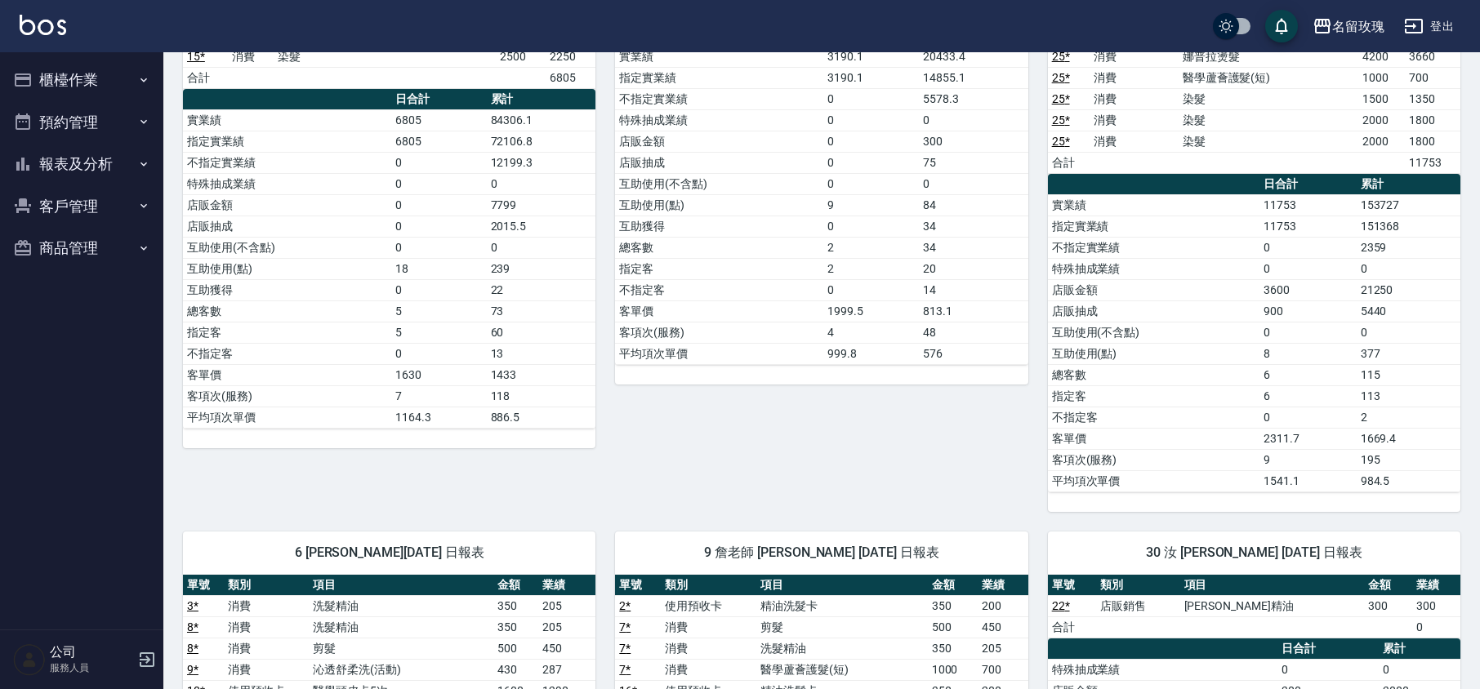
click at [82, 75] on button "櫃檯作業" at bounding box center [82, 80] width 150 height 42
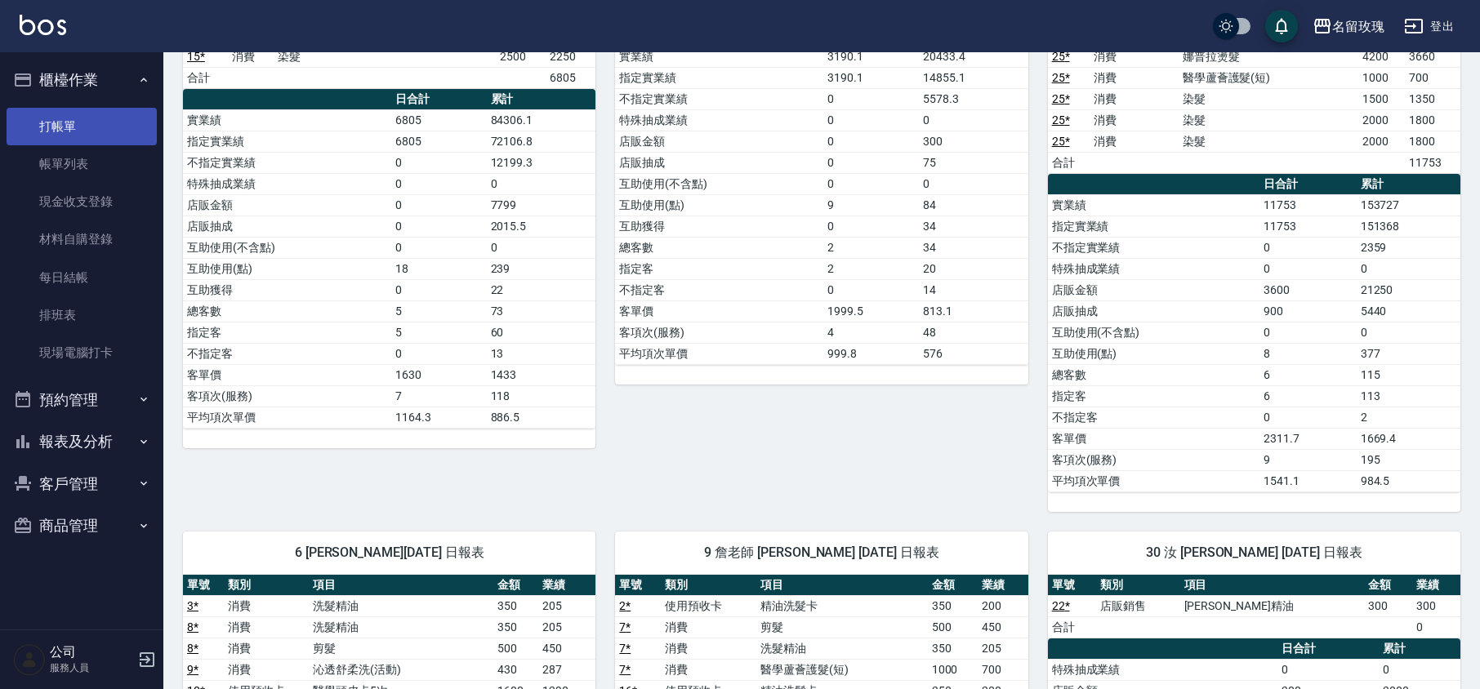
click at [67, 121] on link "打帳單" at bounding box center [82, 127] width 150 height 38
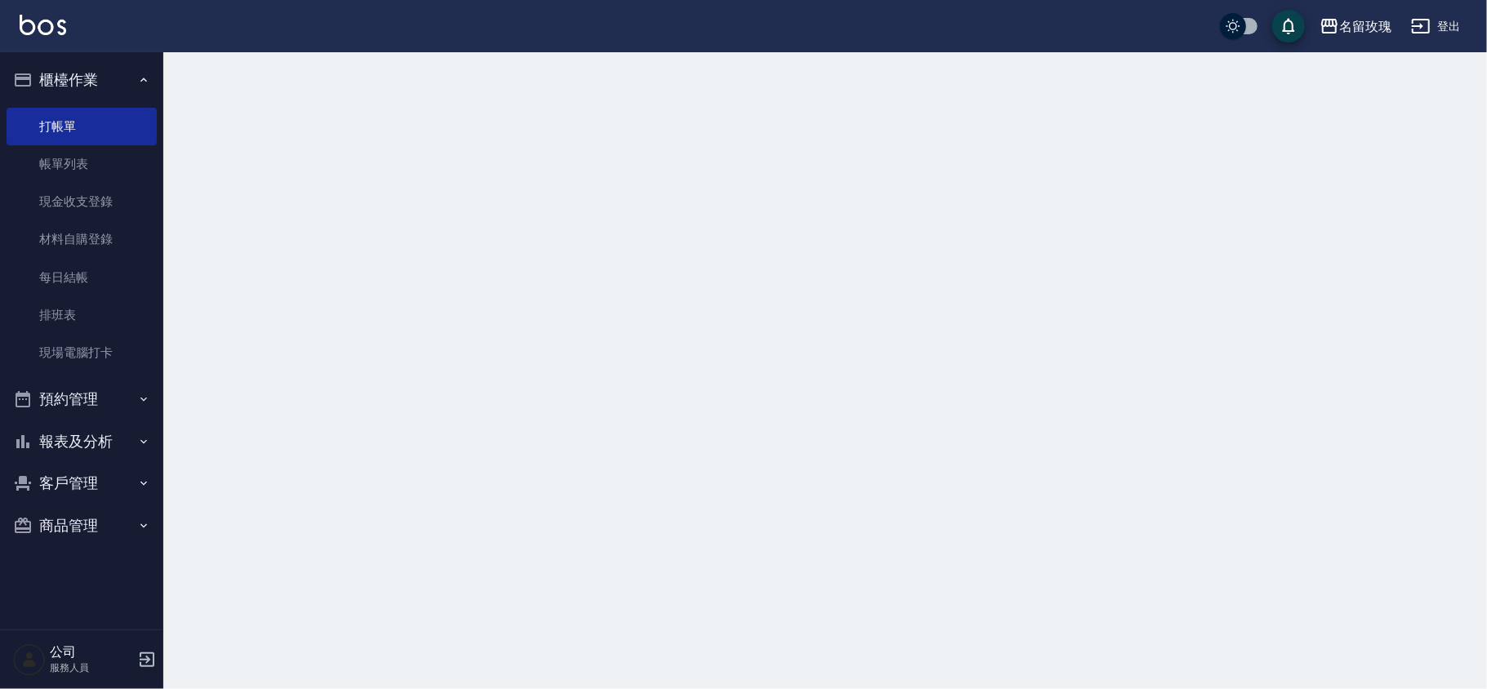
click at [80, 62] on button "櫃檯作業" at bounding box center [82, 80] width 150 height 42
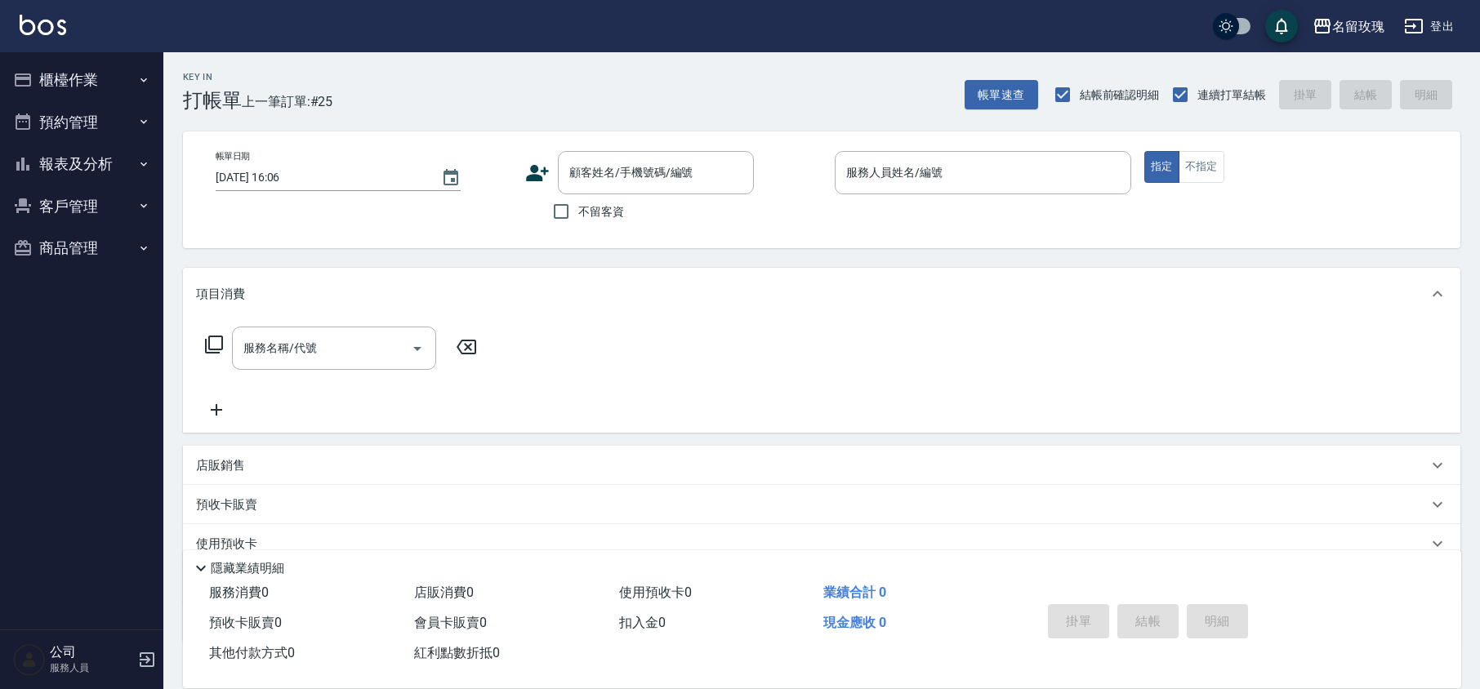
click at [616, 64] on div "Key In 打帳單 上一筆訂單:#25 帳單速查 結帳前確認明細 連續打單結帳 掛單 結帳 明細" at bounding box center [811, 82] width 1297 height 60
